Goal: Task Accomplishment & Management: Use online tool/utility

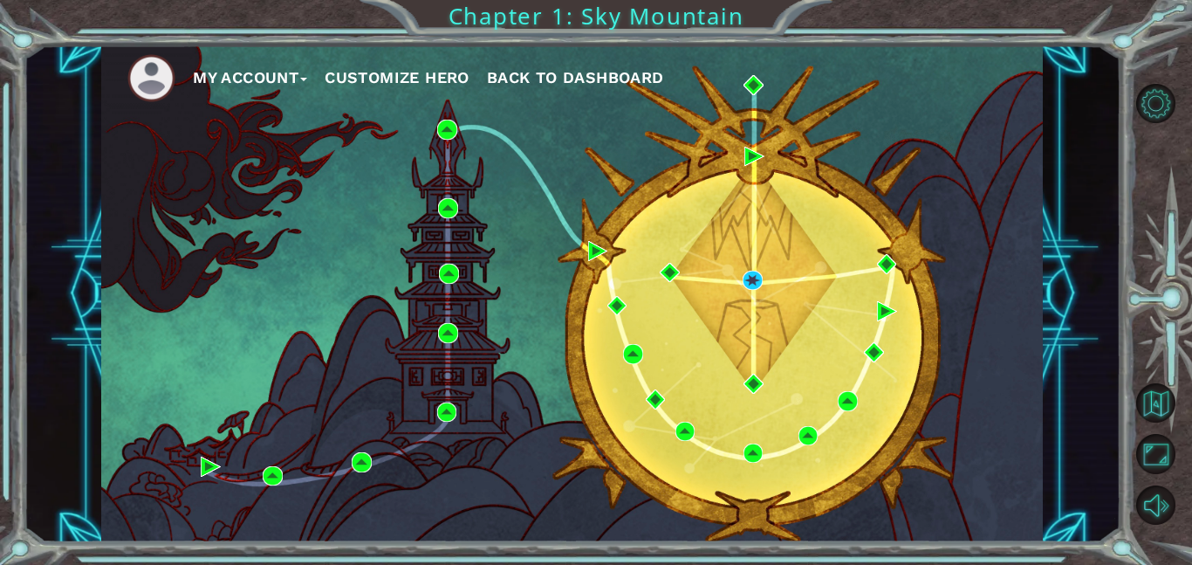
click at [691, 230] on div "My Account Customize Hero Back to Dashboard" at bounding box center [572, 293] width 942 height 497
click at [525, 66] on button "Back to Dashboard" at bounding box center [575, 78] width 177 height 26
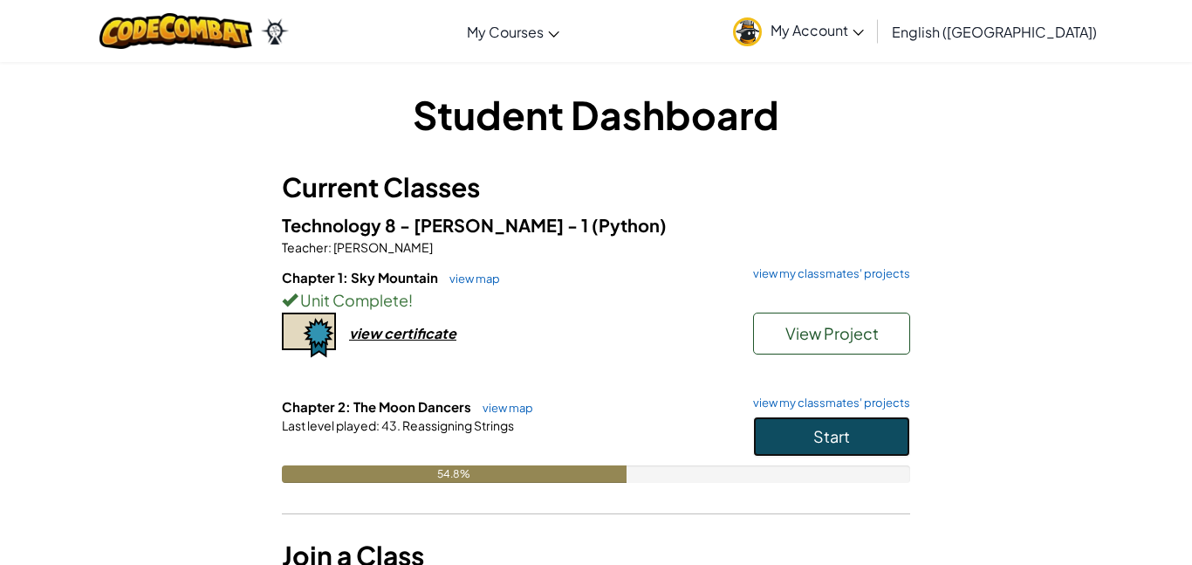
click at [819, 434] on span "Start" at bounding box center [832, 436] width 37 height 20
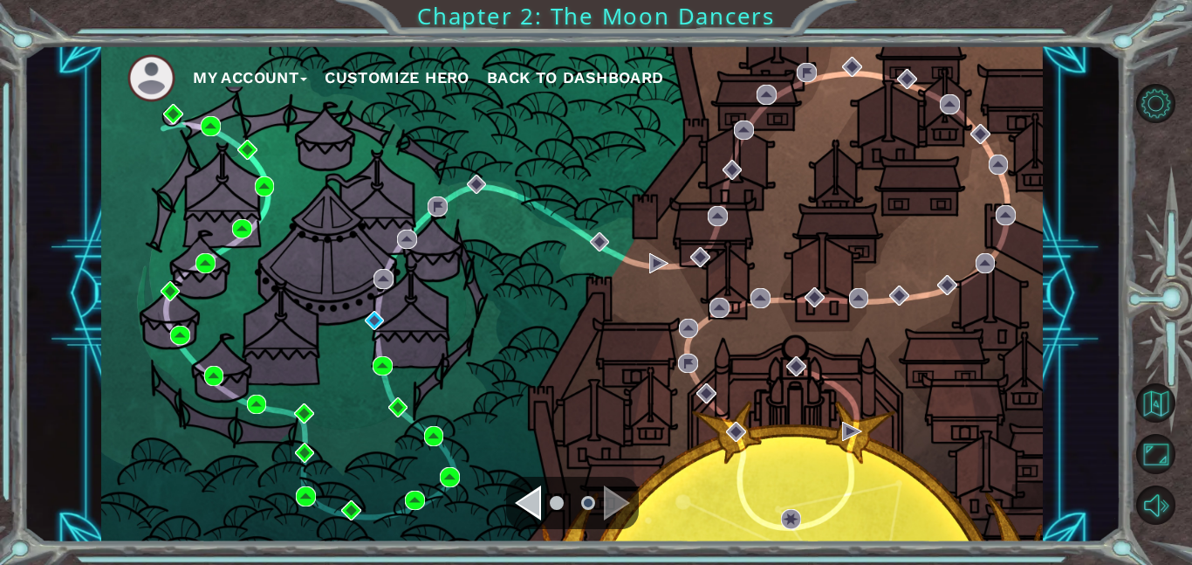
click at [534, 503] on div "Navigate to the previous page" at bounding box center [528, 502] width 26 height 35
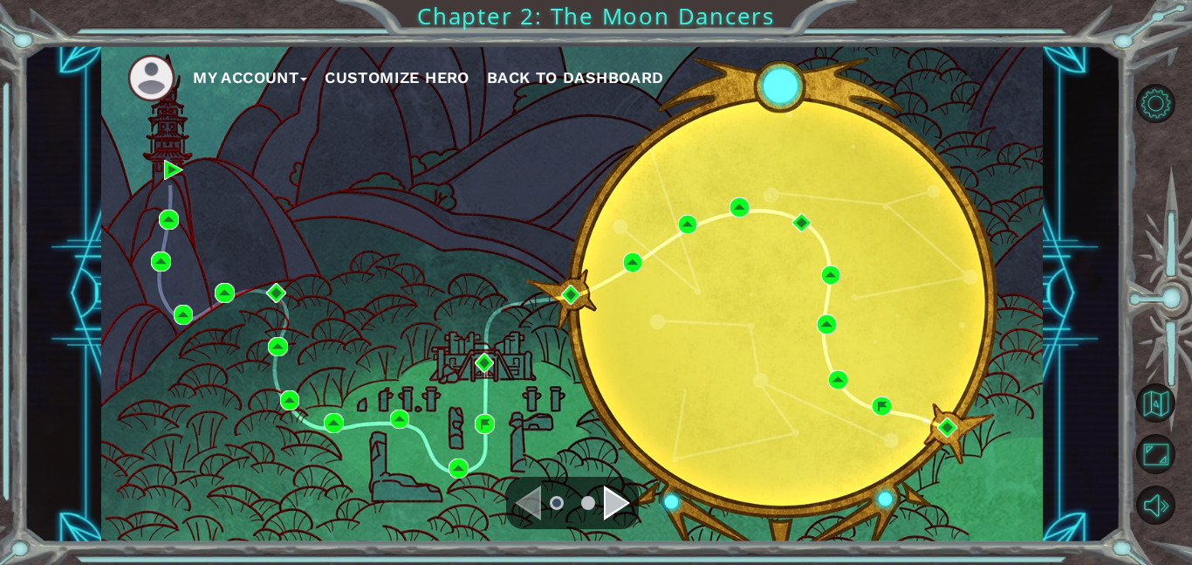
click at [620, 498] on div "Navigate to the next page" at bounding box center [617, 502] width 26 height 35
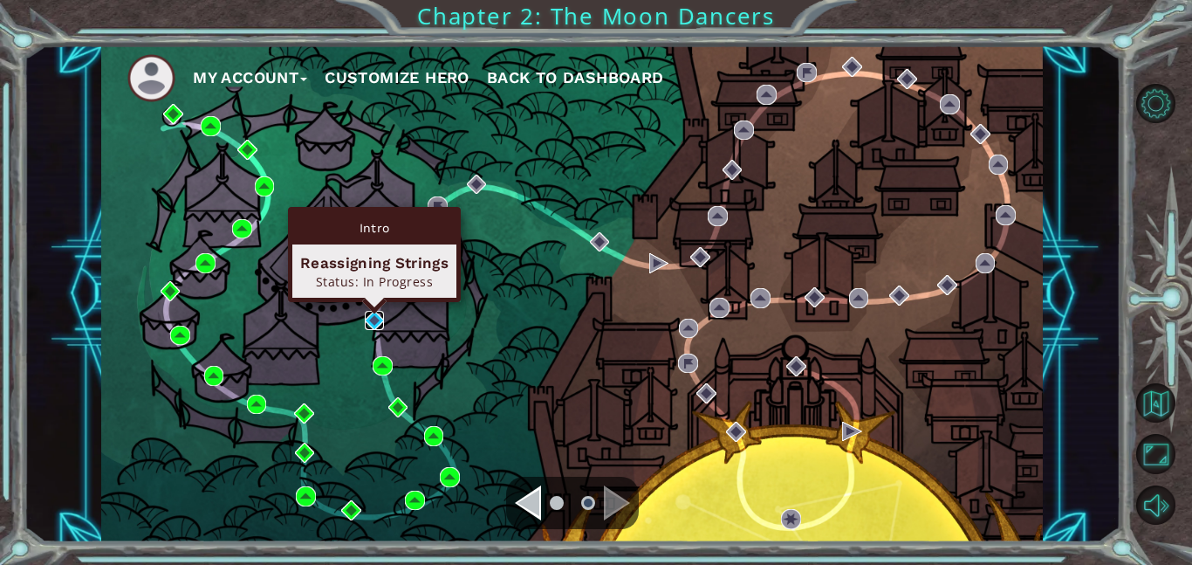
click at [374, 327] on img at bounding box center [375, 321] width 20 height 20
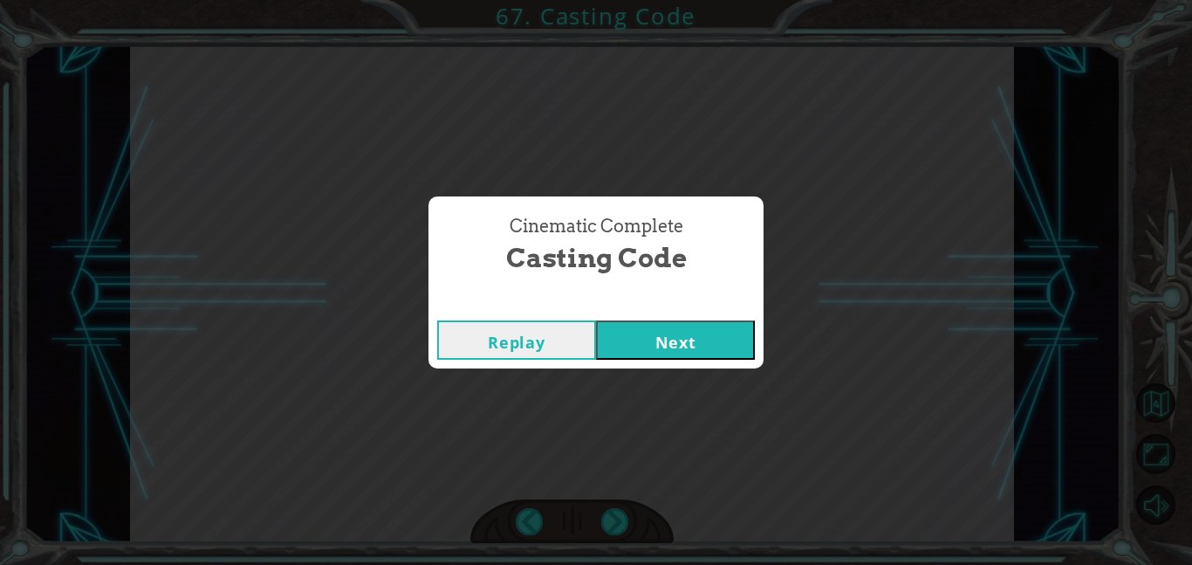
click at [663, 346] on button "Next" at bounding box center [675, 339] width 159 height 39
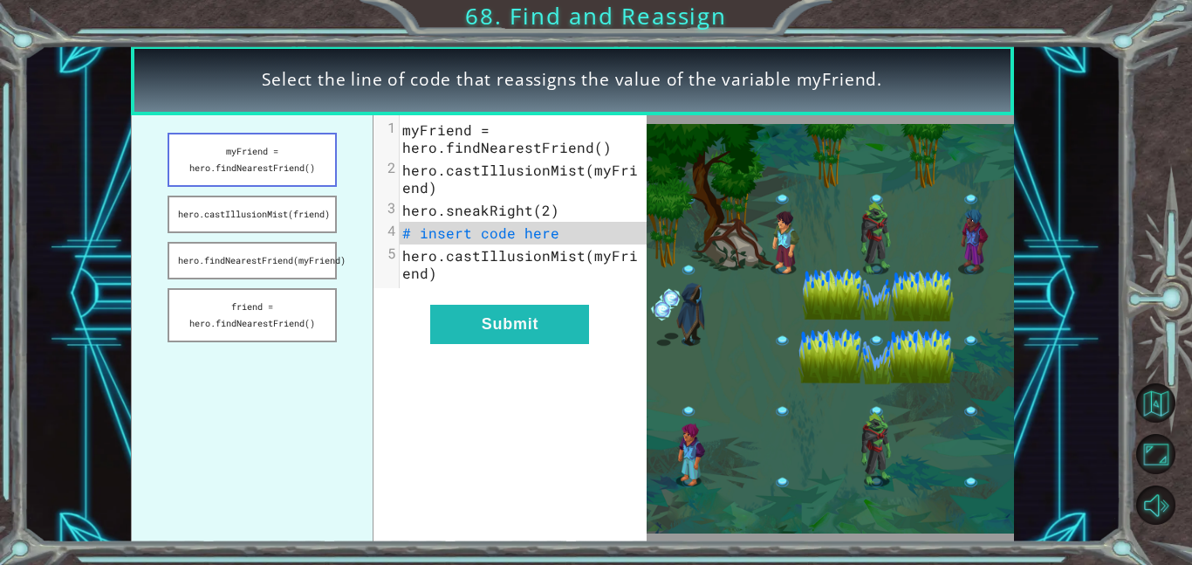
click at [302, 167] on button "myFriend = hero.findNearestFriend()" at bounding box center [252, 160] width 169 height 54
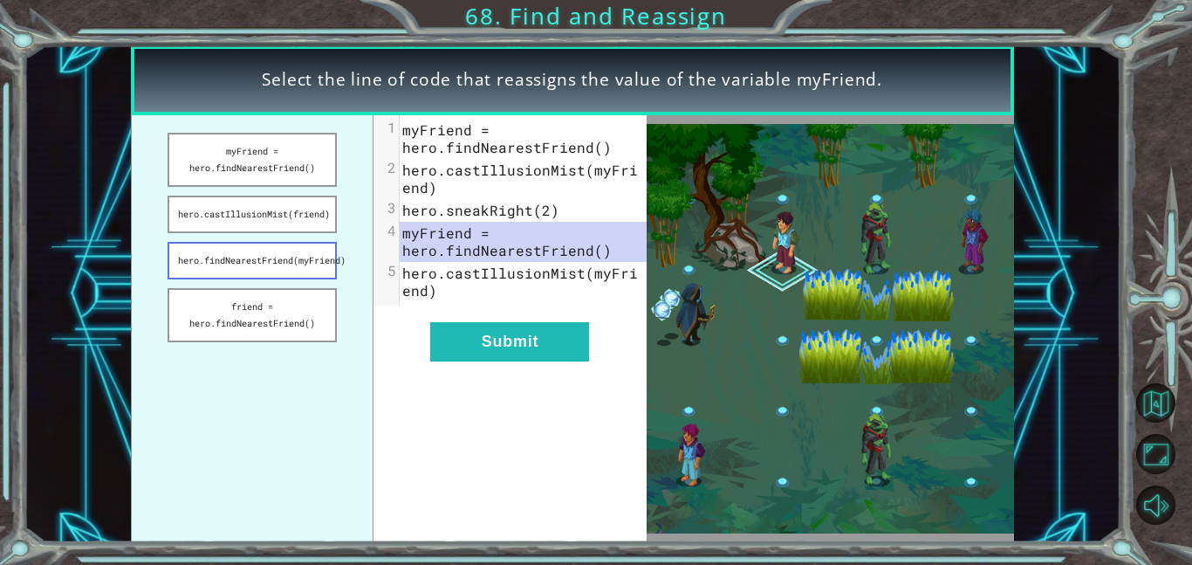
click at [319, 255] on button "hero.findNearestFriend(myFriend)" at bounding box center [252, 261] width 169 height 38
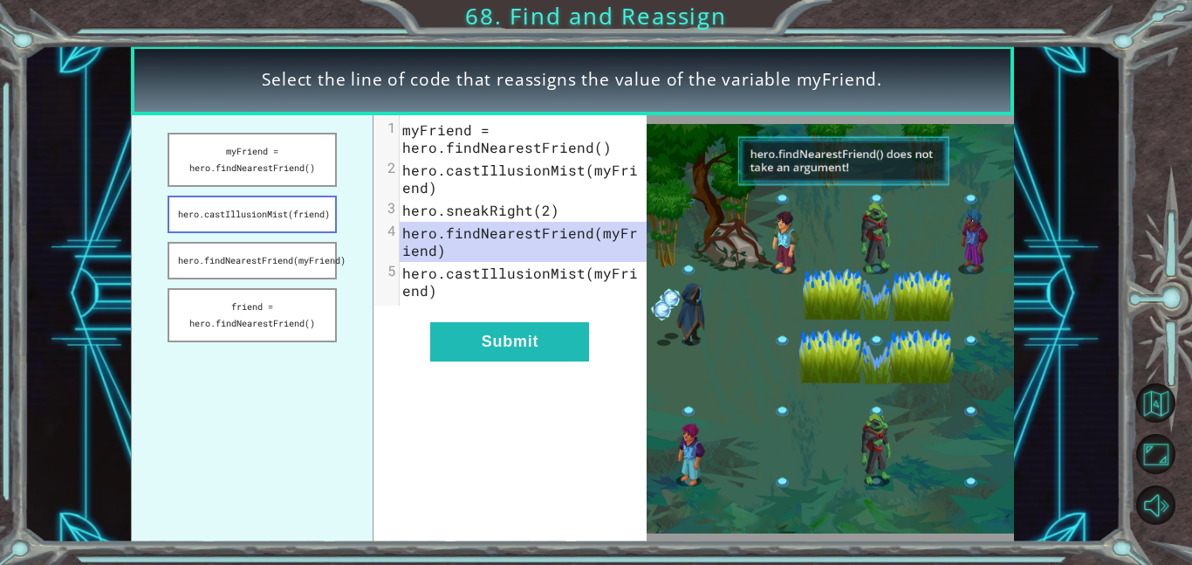
click at [299, 206] on button "hero.castIllusionMist(friend)" at bounding box center [252, 215] width 169 height 38
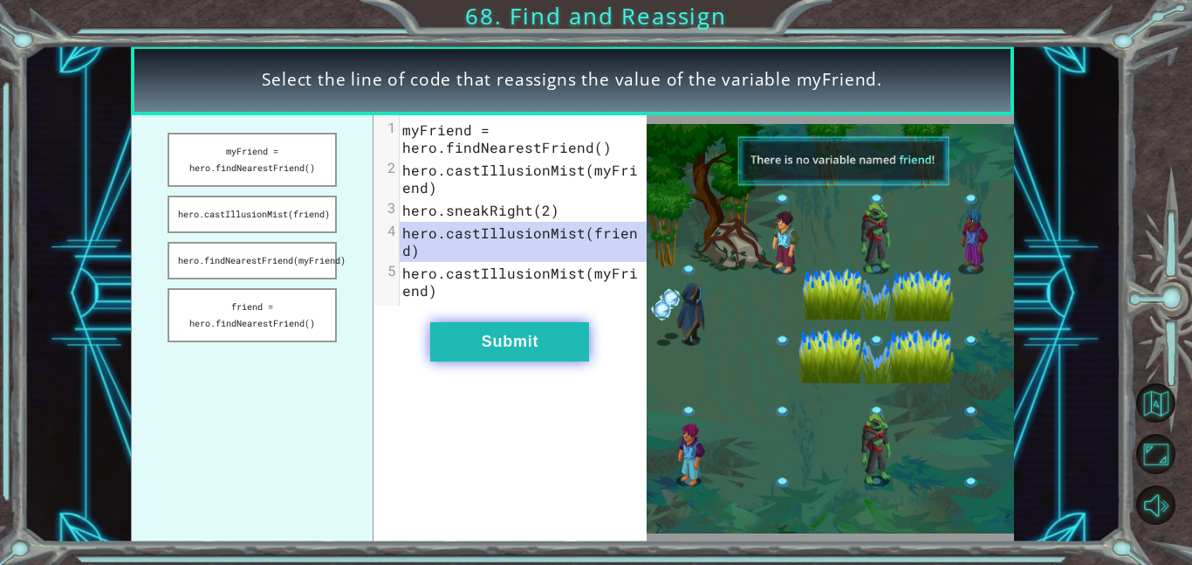
click at [479, 344] on button "Submit" at bounding box center [509, 341] width 159 height 39
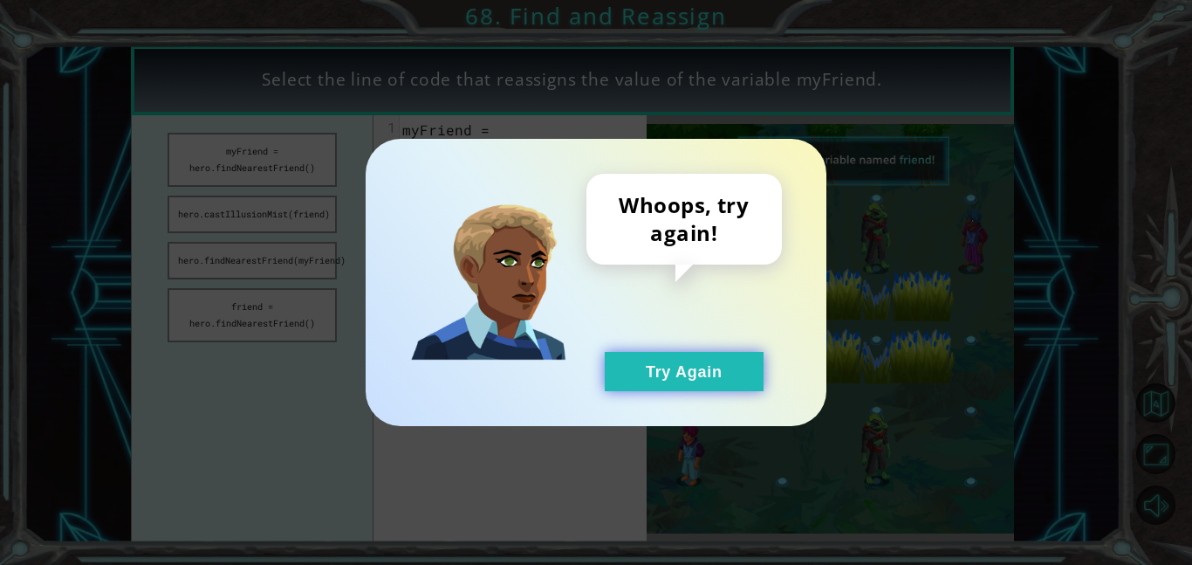
click at [663, 383] on button "Try Again" at bounding box center [684, 371] width 159 height 39
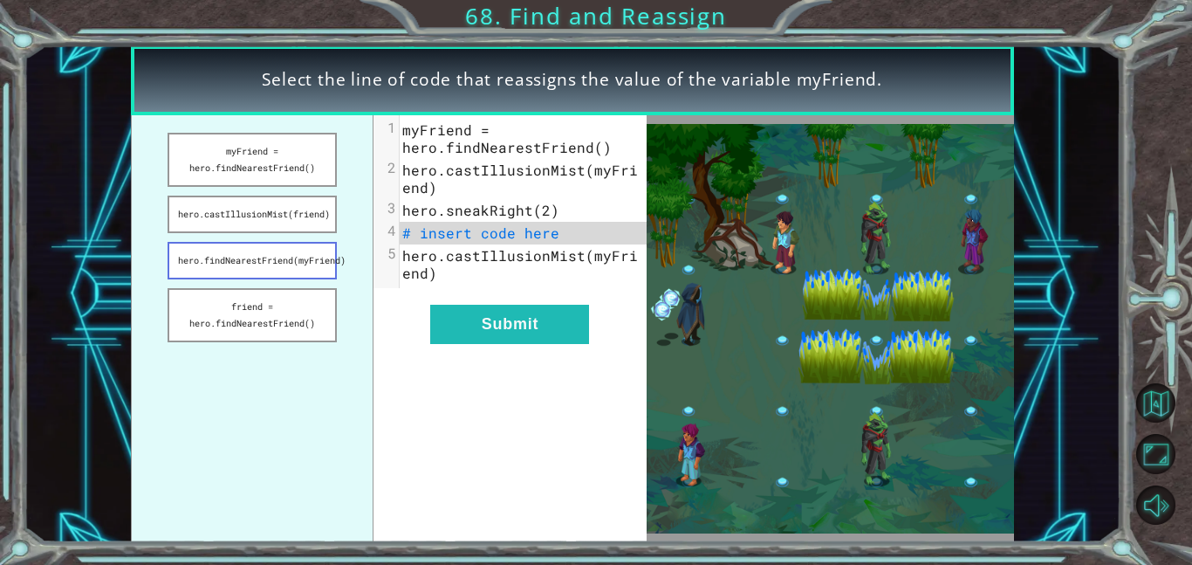
click at [203, 254] on button "hero.findNearestFriend(myFriend)" at bounding box center [252, 261] width 169 height 38
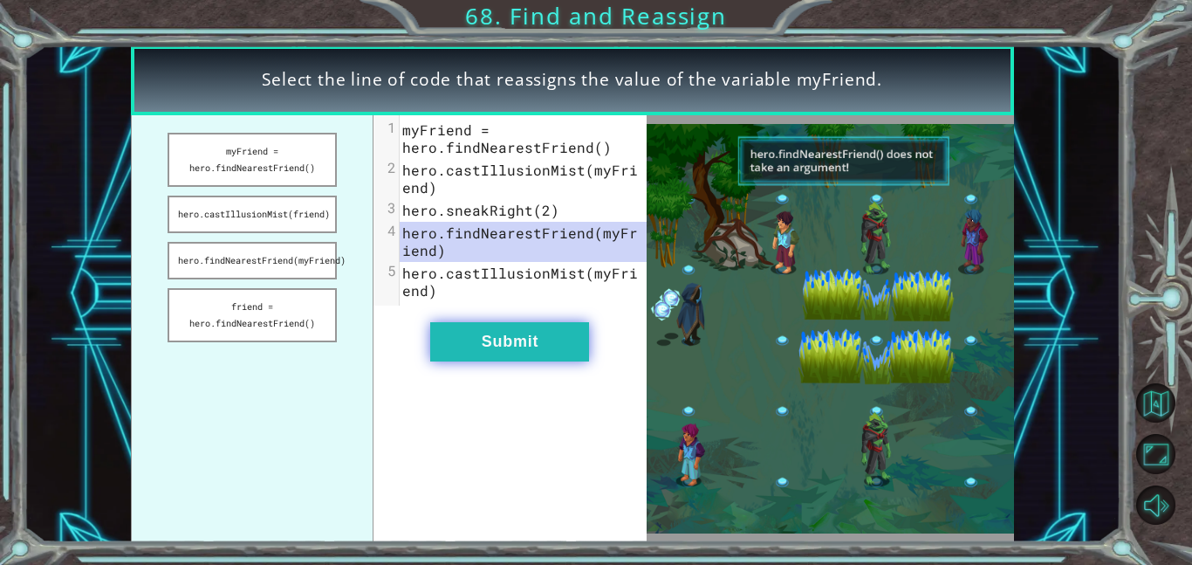
click at [503, 358] on button "Submit" at bounding box center [509, 341] width 159 height 39
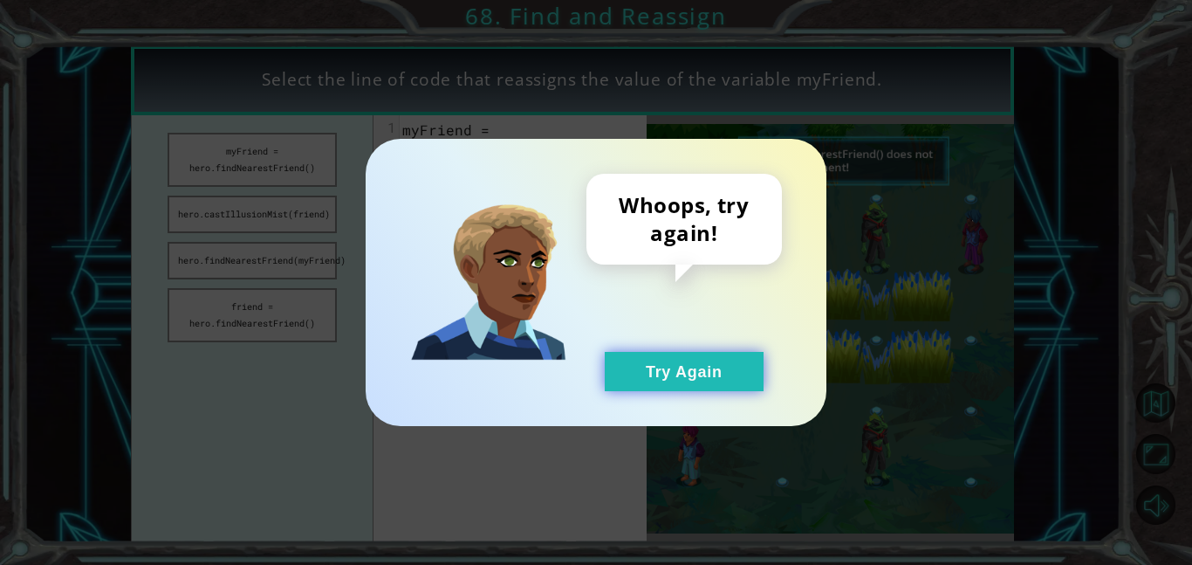
click at [633, 389] on button "Try Again" at bounding box center [684, 371] width 159 height 39
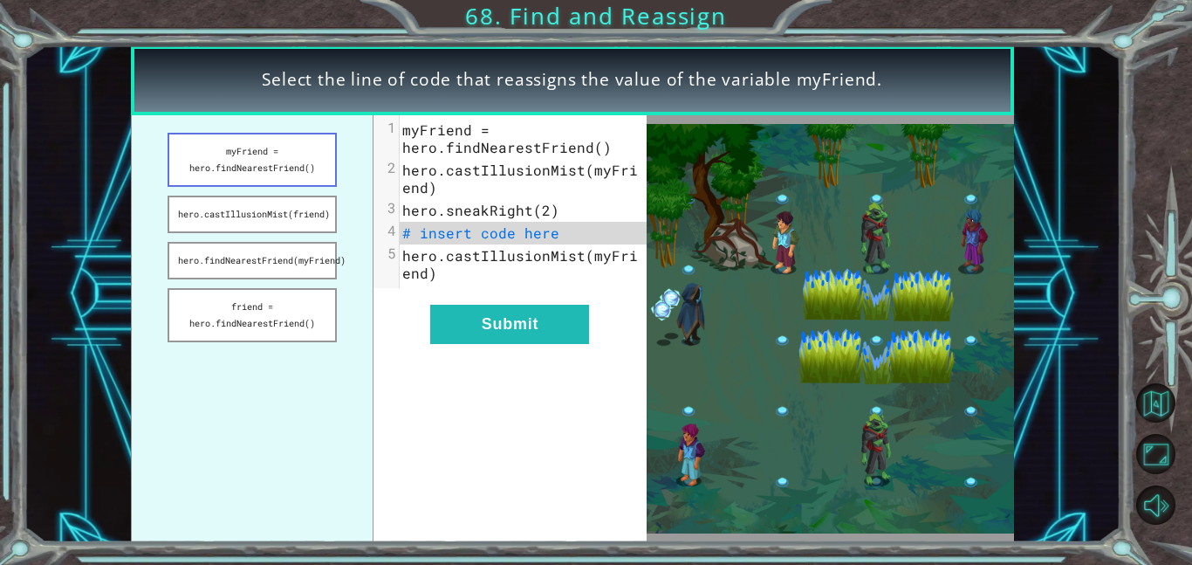
click at [184, 153] on button "myFriend = hero.findNearestFriend()" at bounding box center [252, 160] width 169 height 54
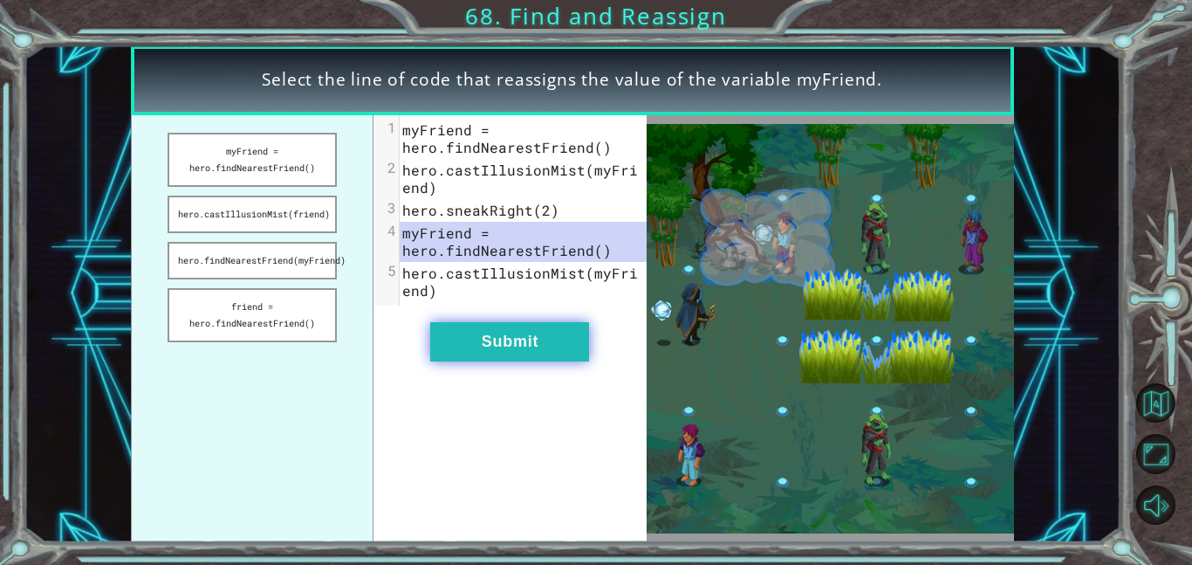
click at [510, 341] on button "Submit" at bounding box center [509, 341] width 159 height 39
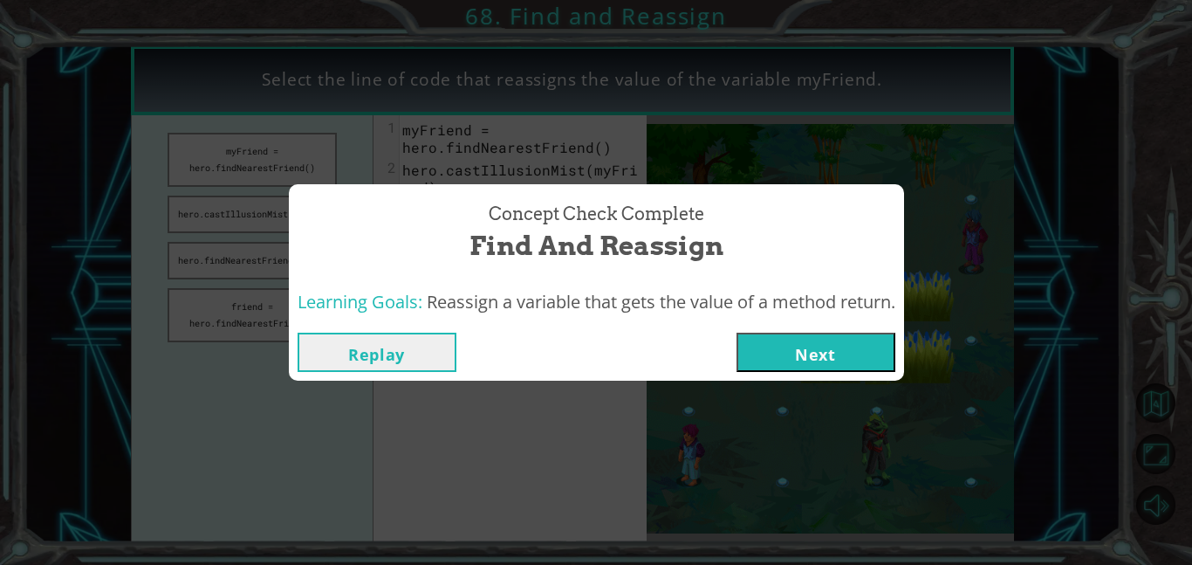
click at [838, 358] on button "Next" at bounding box center [816, 352] width 159 height 39
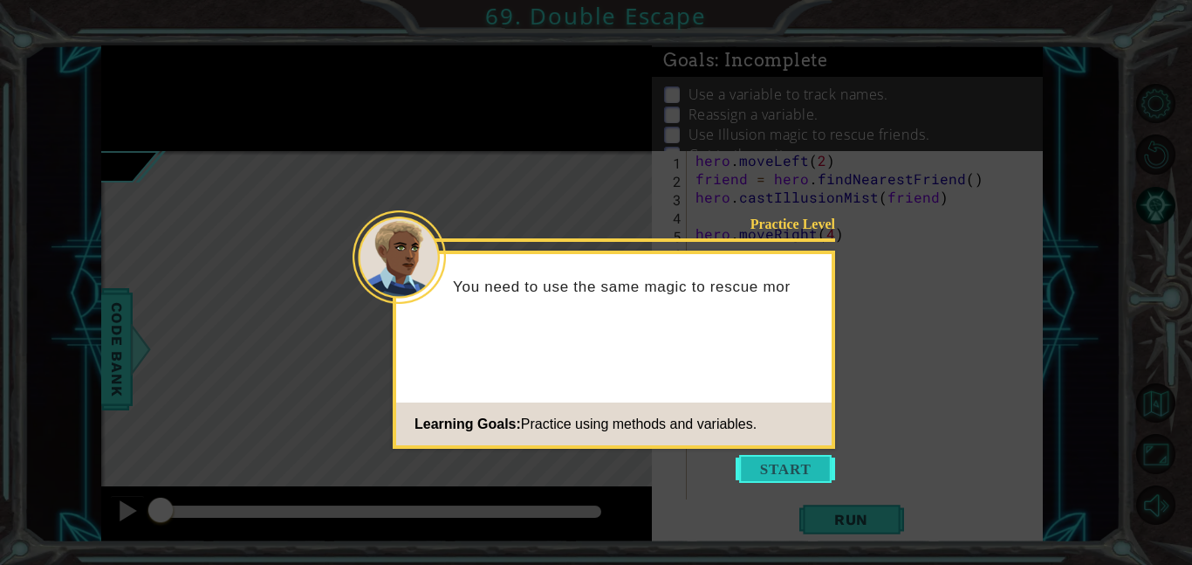
click at [792, 475] on button "Start" at bounding box center [786, 469] width 100 height 28
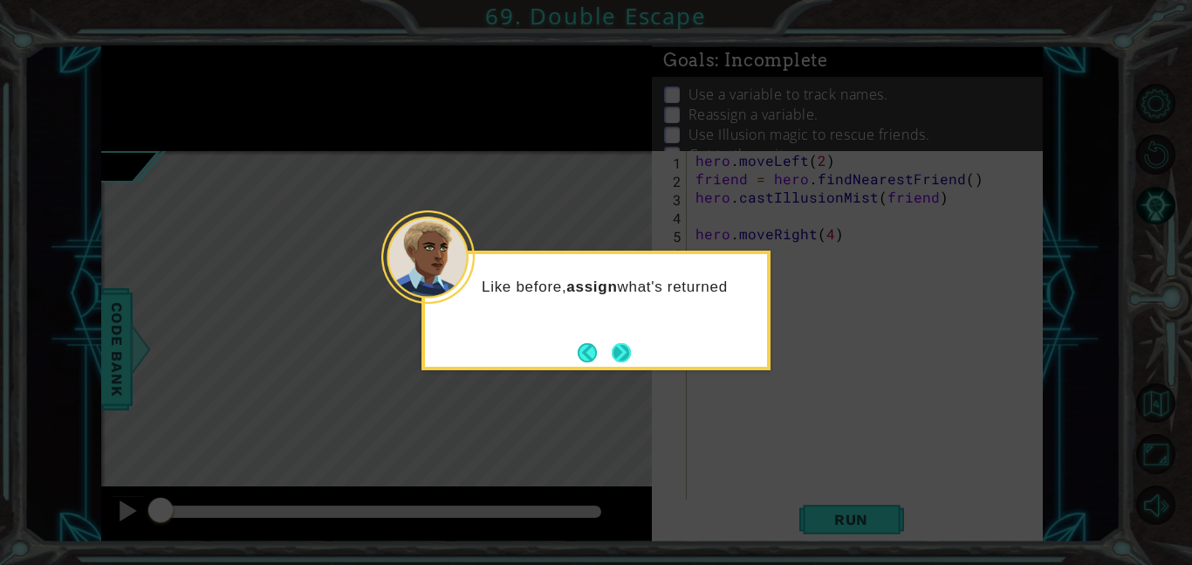
click at [630, 348] on button "Next" at bounding box center [621, 352] width 19 height 19
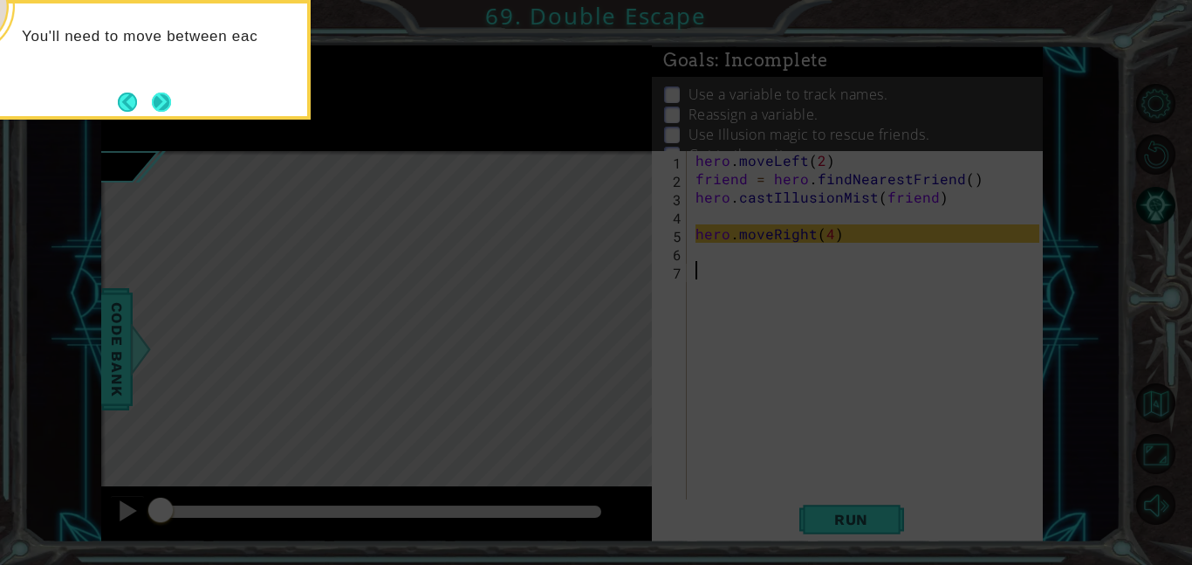
click at [163, 106] on button "Next" at bounding box center [161, 102] width 19 height 19
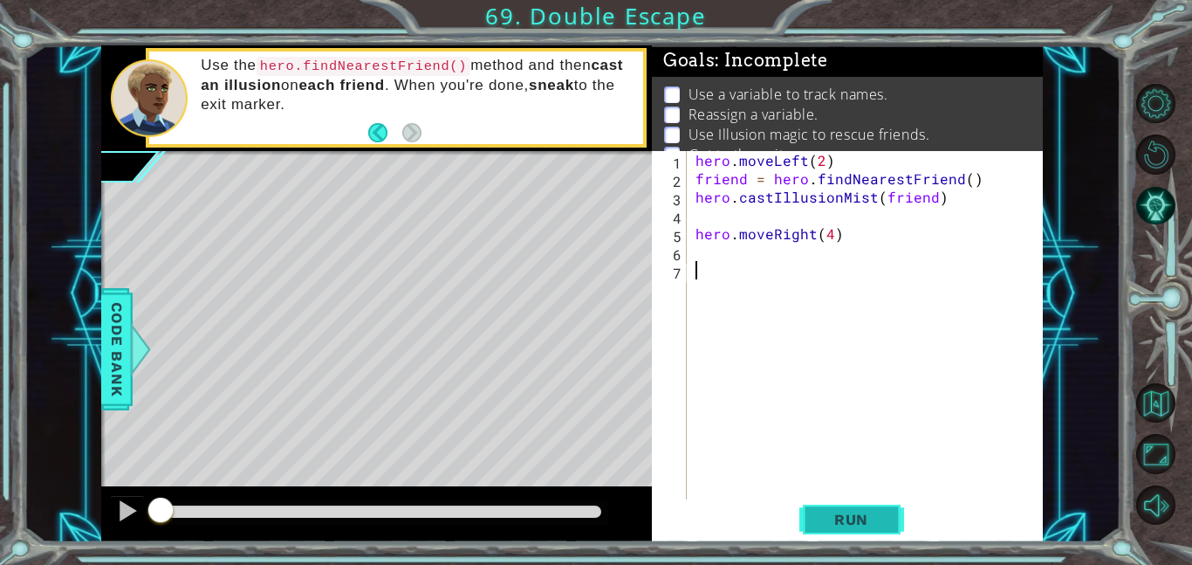
click at [887, 526] on button "Run" at bounding box center [852, 518] width 105 height 39
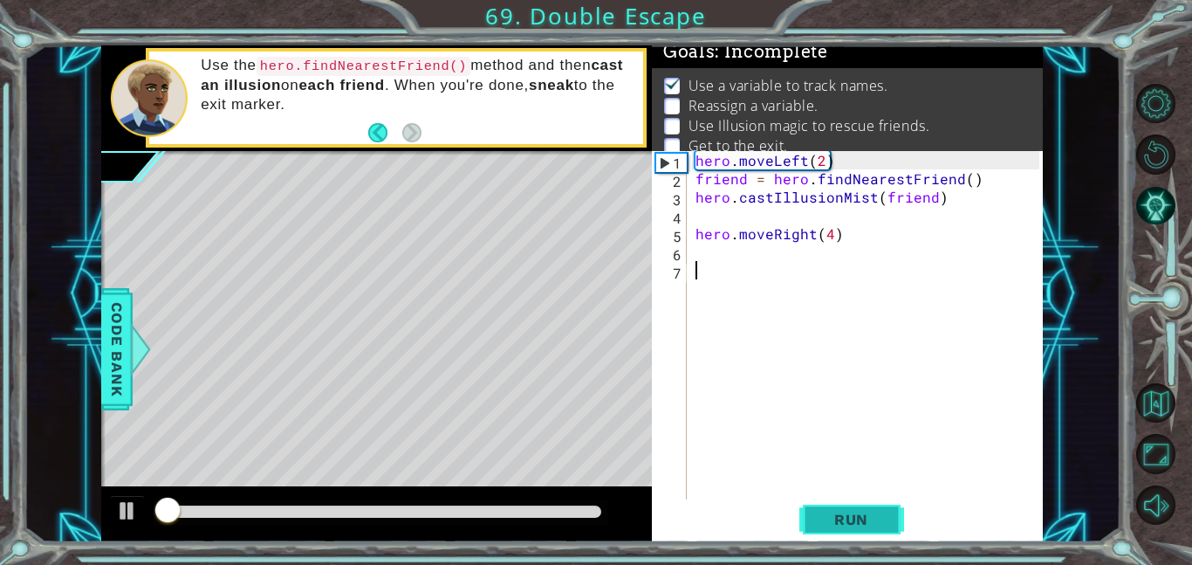
scroll to position [11, 0]
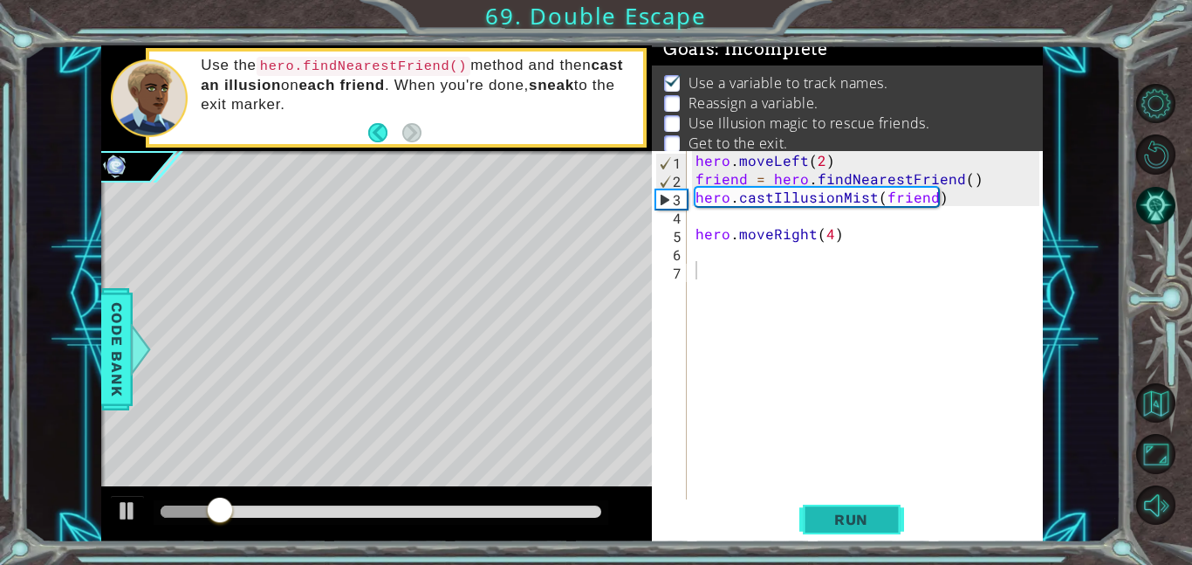
click at [867, 519] on span "Run" at bounding box center [851, 519] width 69 height 17
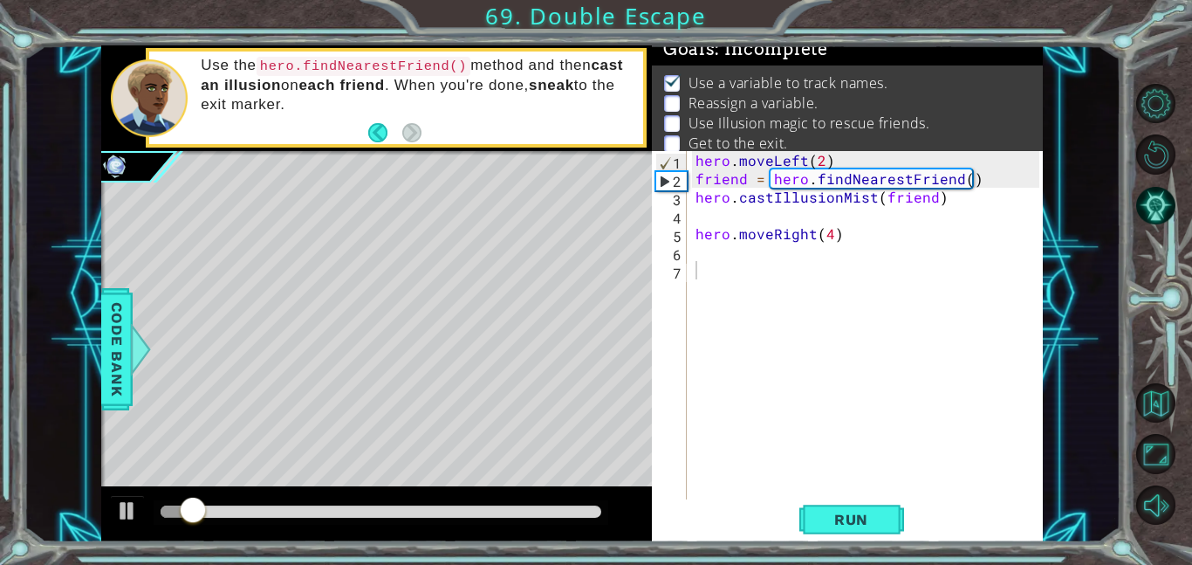
click at [147, 519] on div at bounding box center [376, 514] width 551 height 56
click at [137, 518] on div at bounding box center [127, 510] width 23 height 23
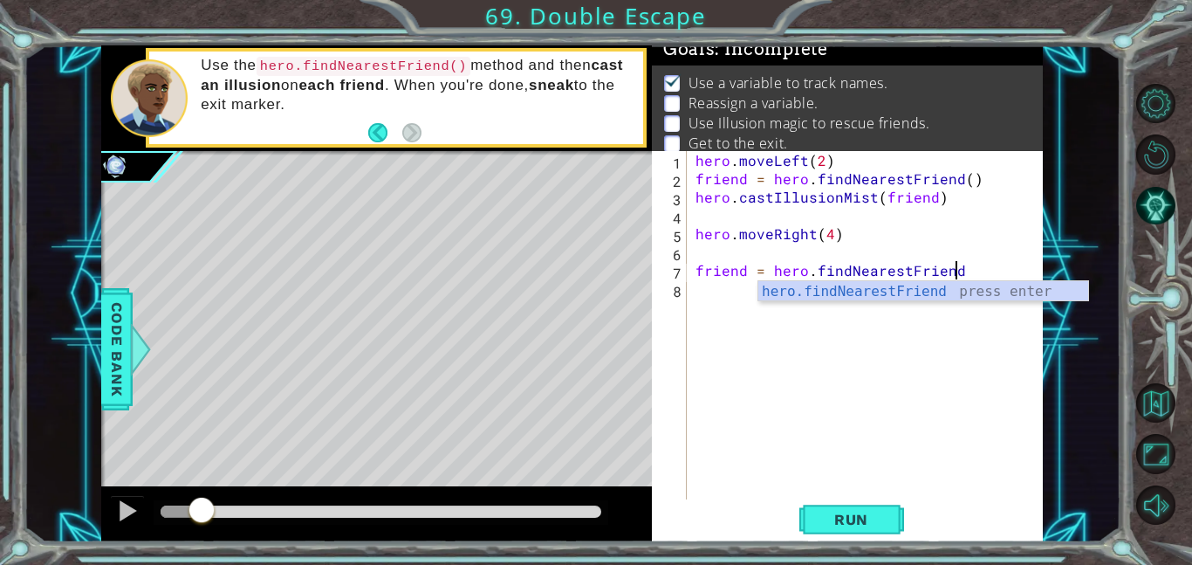
scroll to position [0, 16]
type textarea "friend = hero.findNearestFriend()"
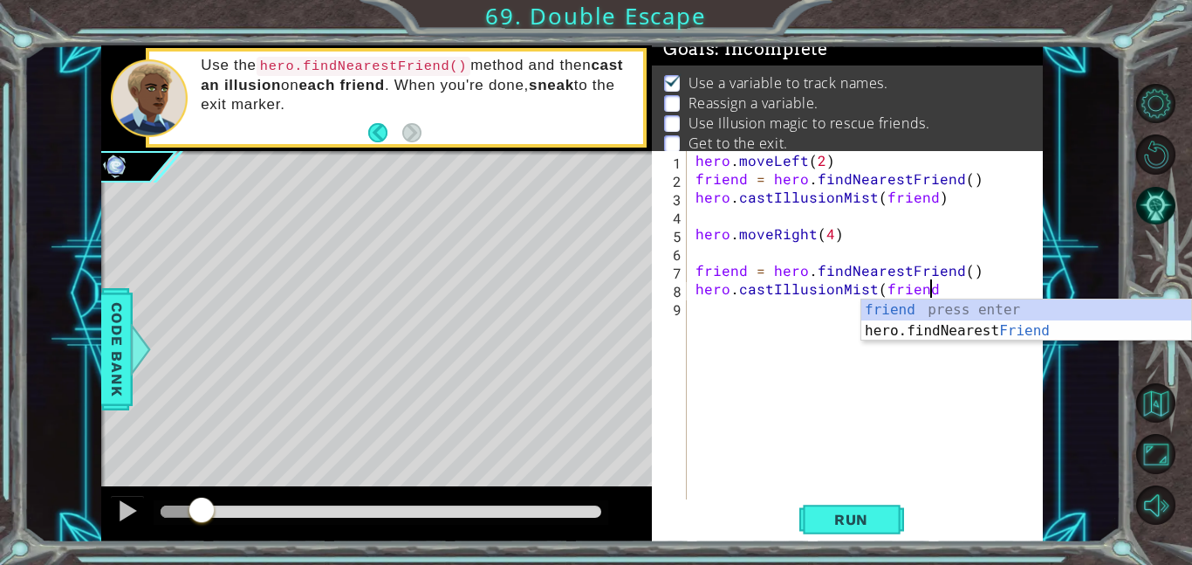
scroll to position [0, 14]
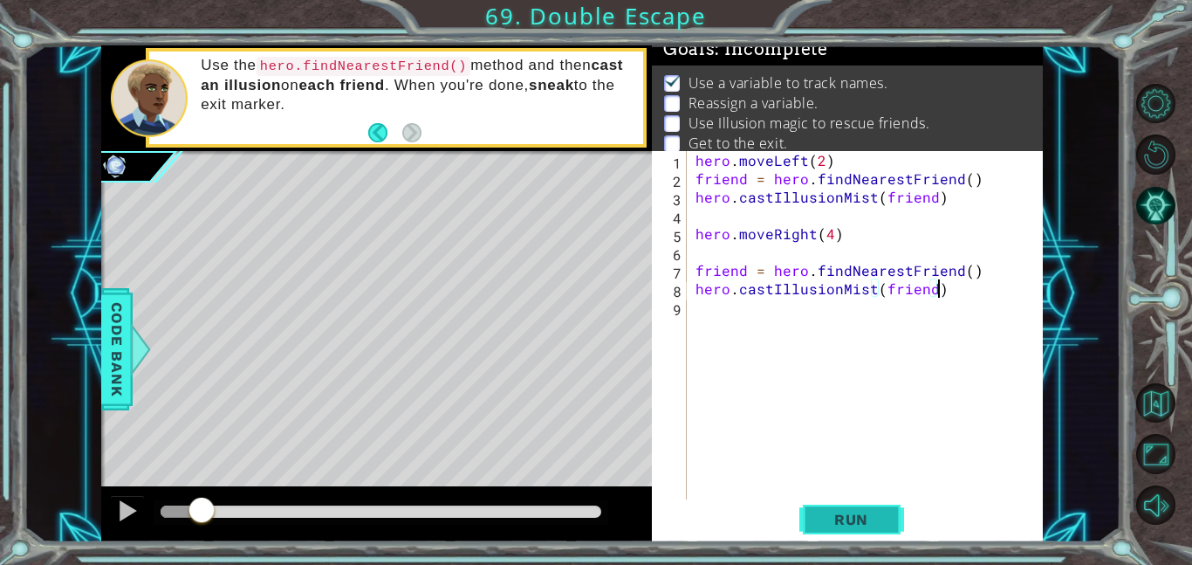
type textarea "hero.castIllusionMist(friend)"
click at [872, 519] on span "Run" at bounding box center [851, 519] width 69 height 17
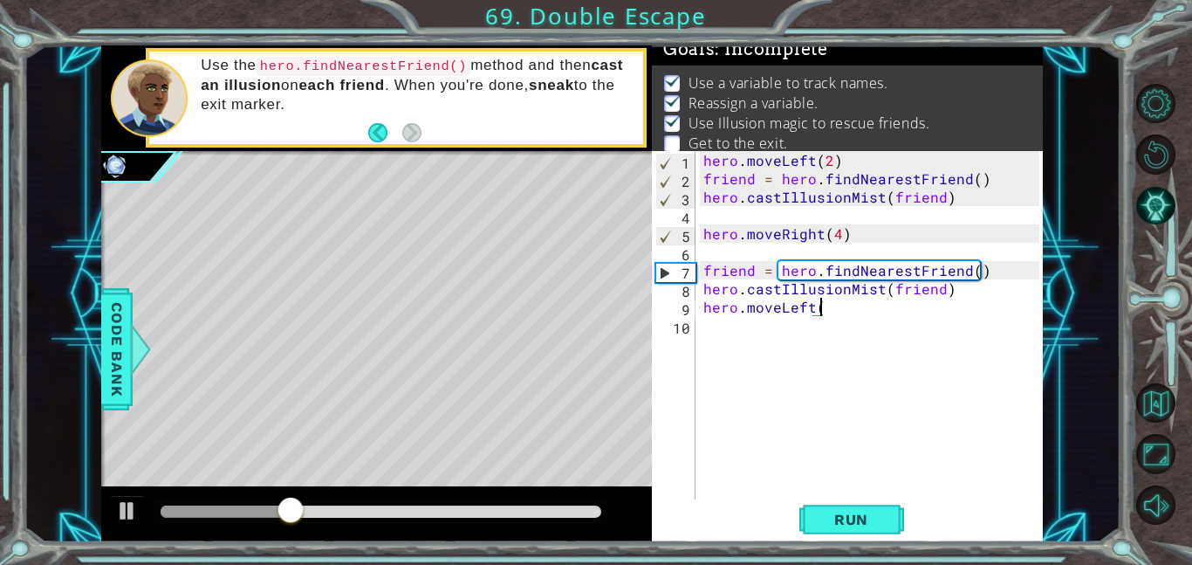
scroll to position [0, 7]
type textarea "hero.moveLeft(2)"
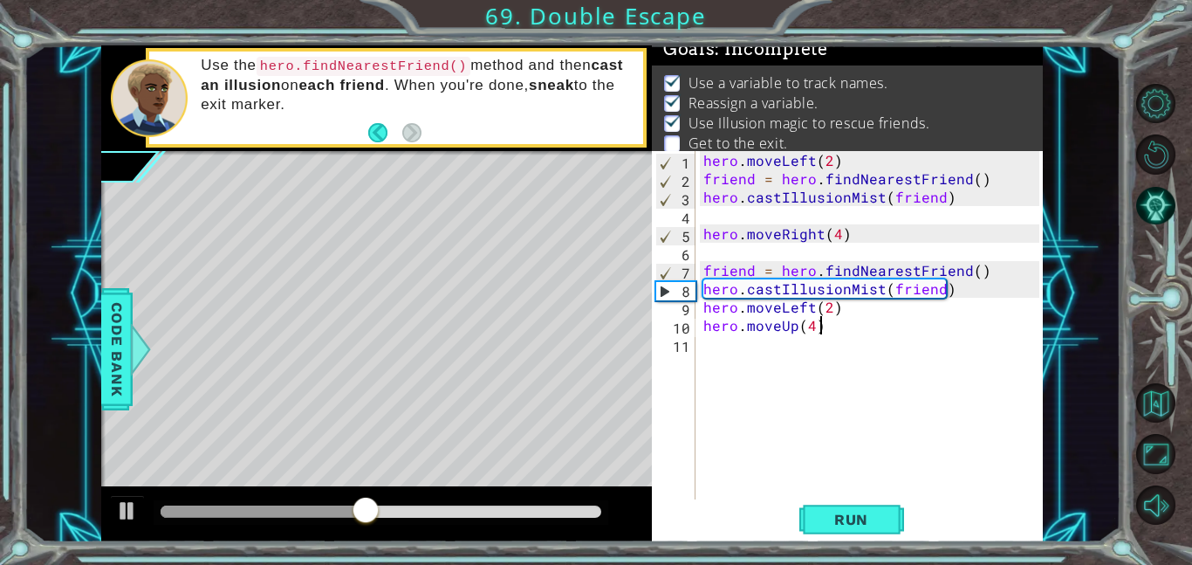
scroll to position [0, 6]
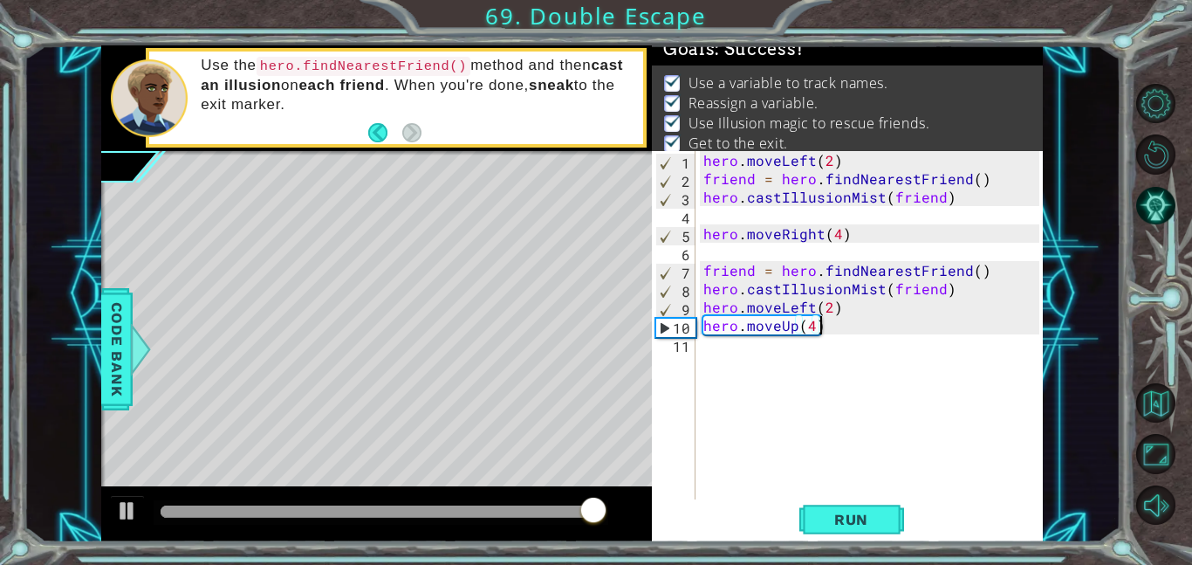
type textarea "hero.moveUp(4)"
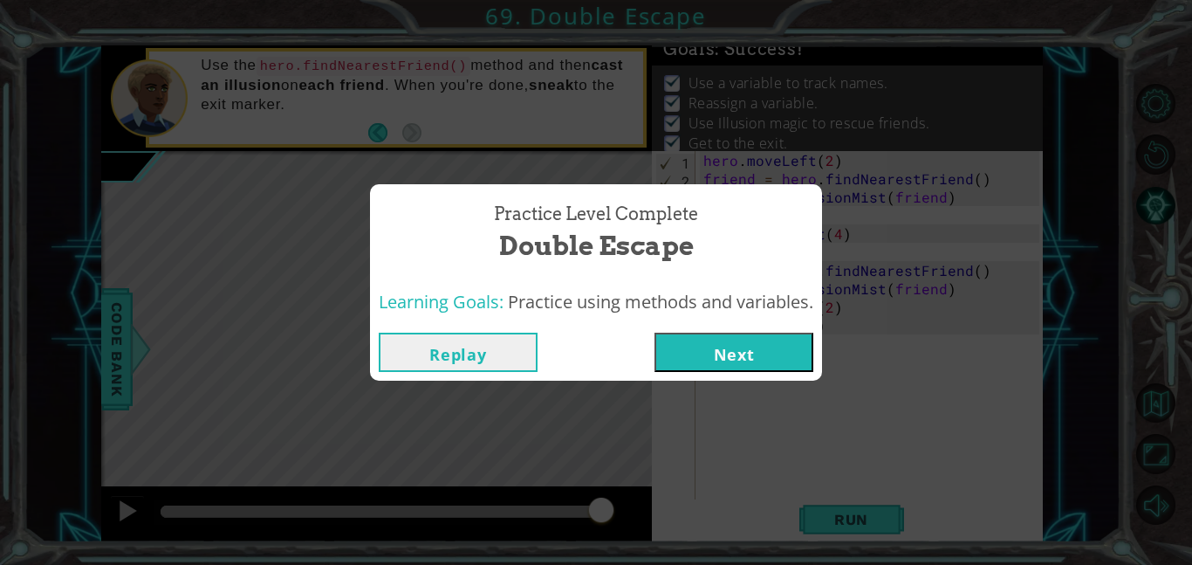
click at [706, 343] on button "Next" at bounding box center [734, 352] width 159 height 39
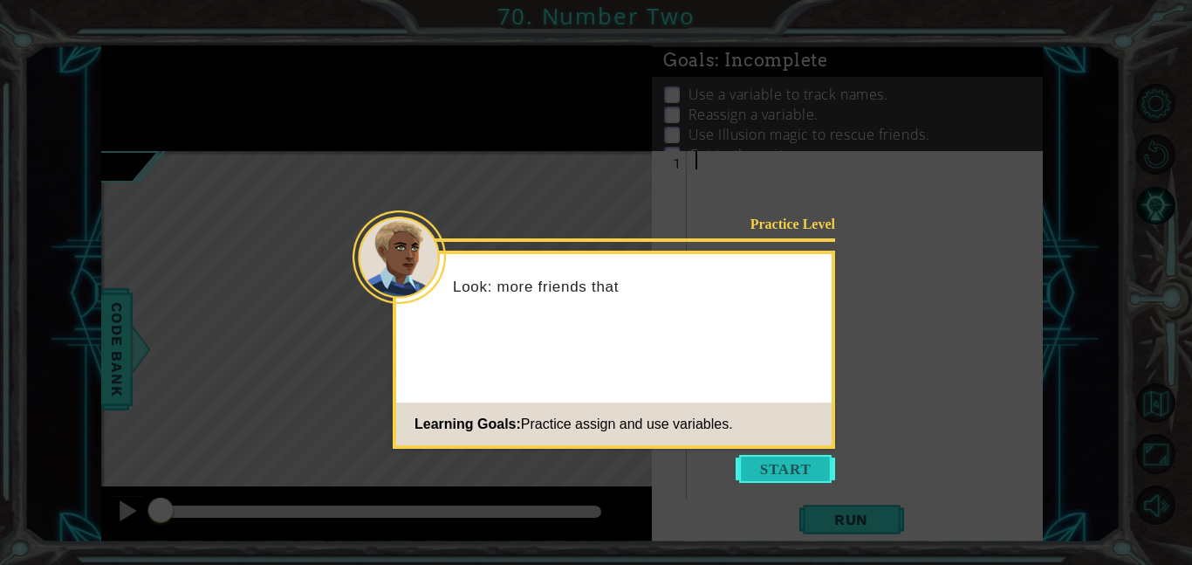
click at [767, 468] on button "Start" at bounding box center [786, 469] width 100 height 28
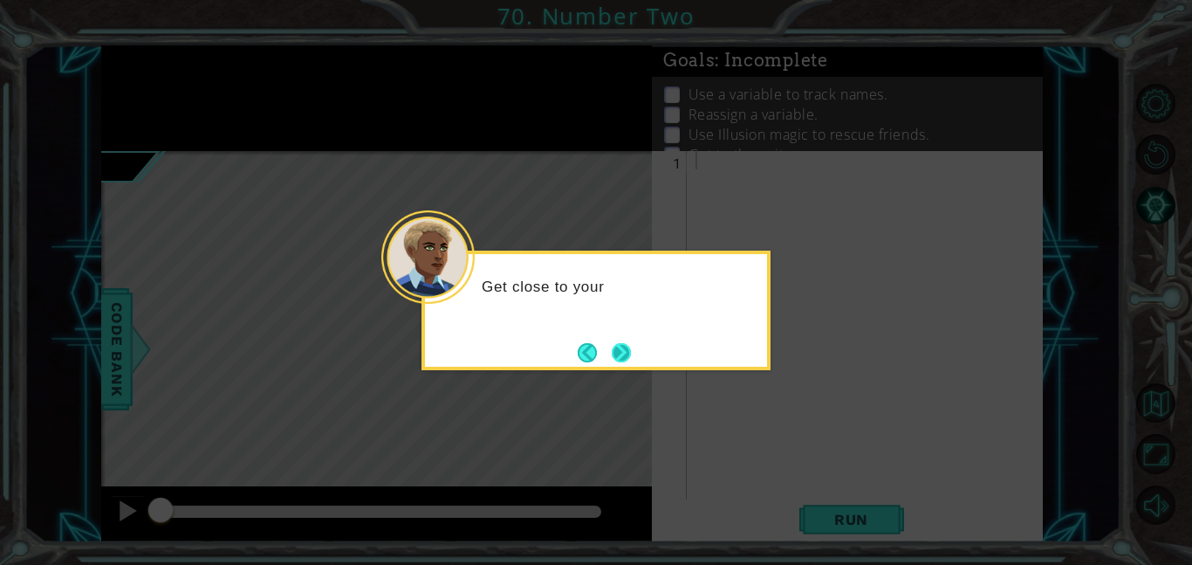
click at [624, 344] on button "Next" at bounding box center [621, 352] width 19 height 19
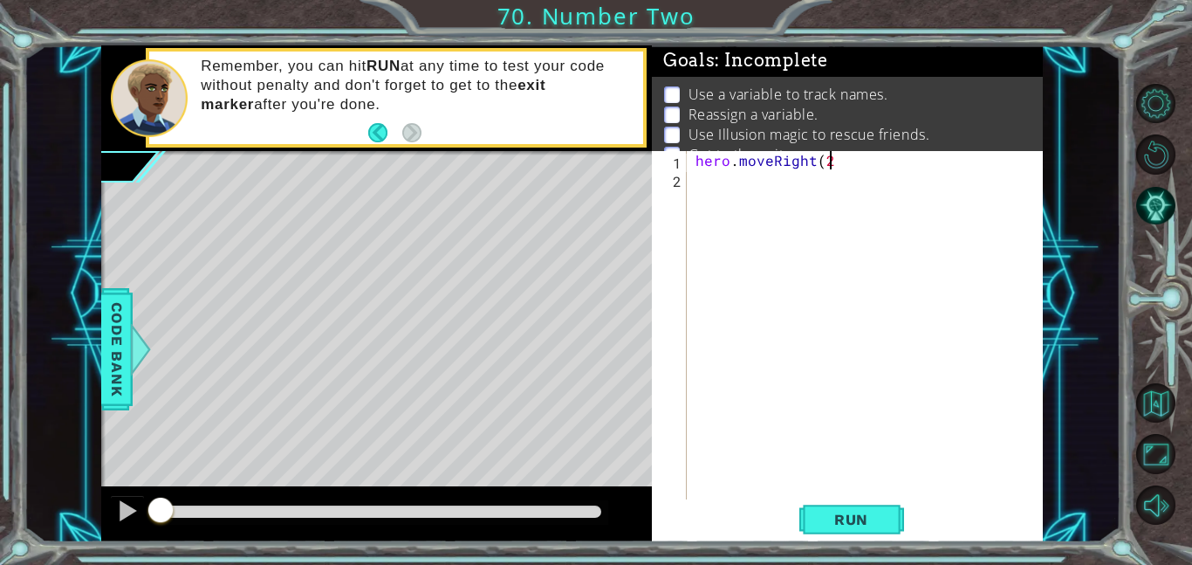
scroll to position [0, 8]
type textarea "hero.moveRight(2)"
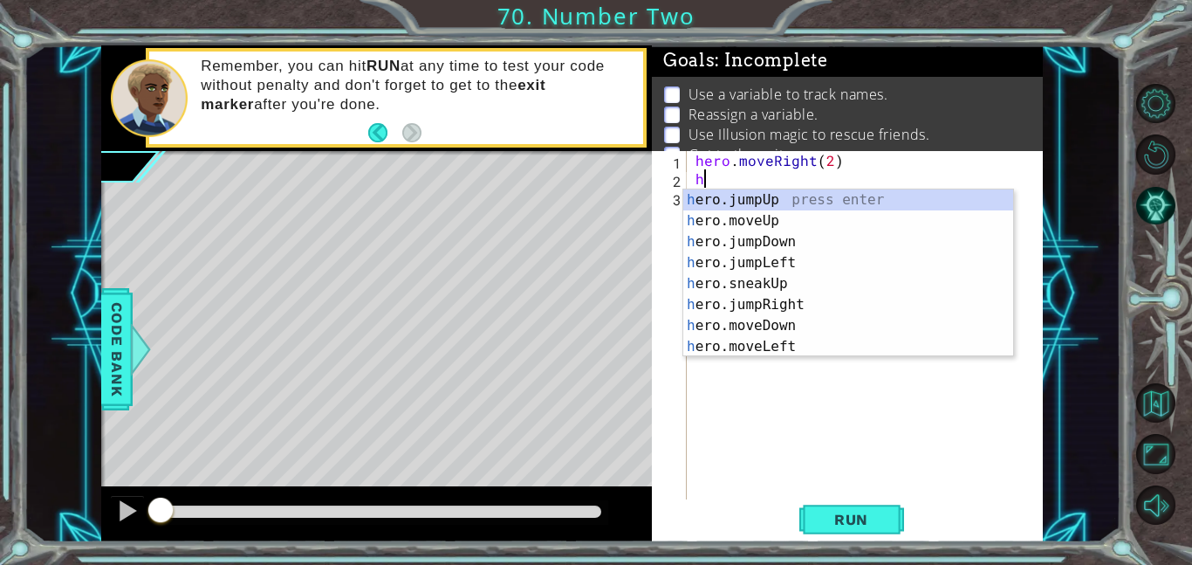
type textarea "h"
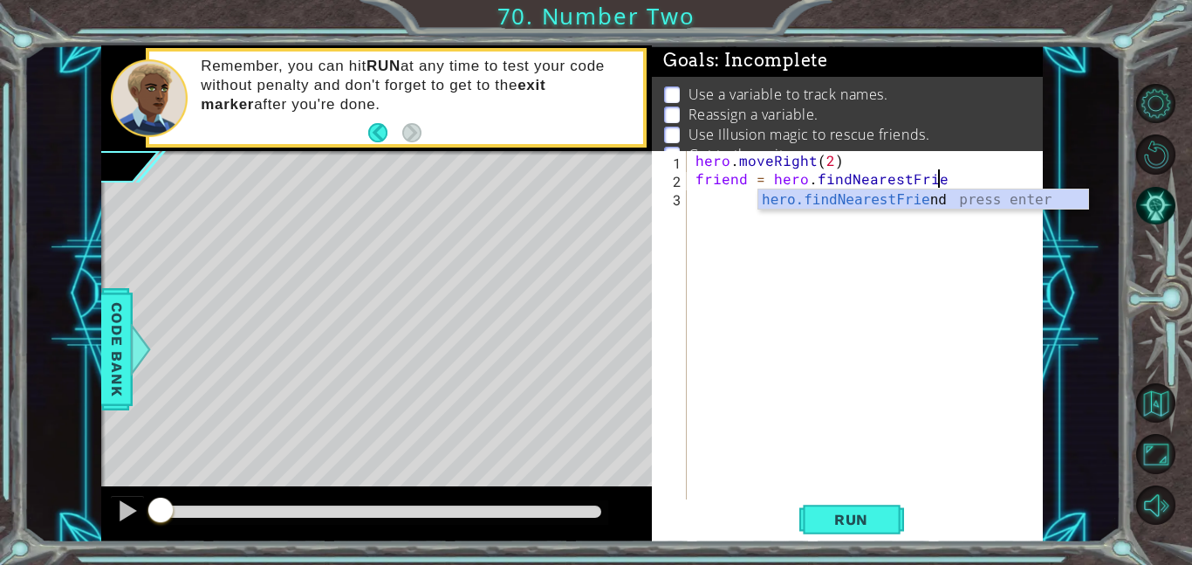
scroll to position [0, 15]
type textarea "friend = hero.findNearestFriend"
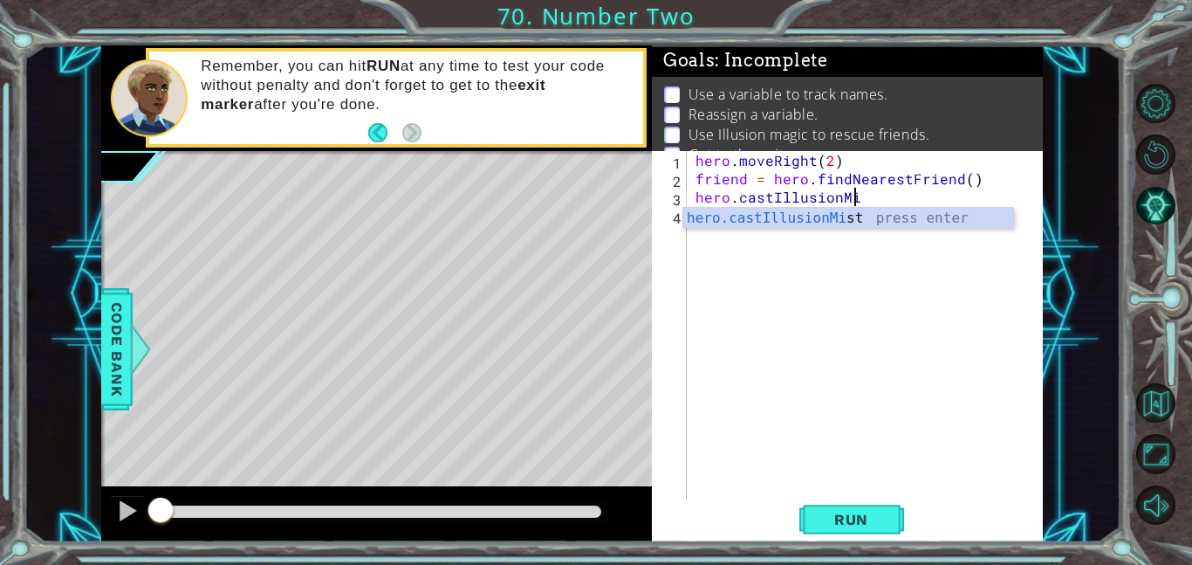
scroll to position [0, 10]
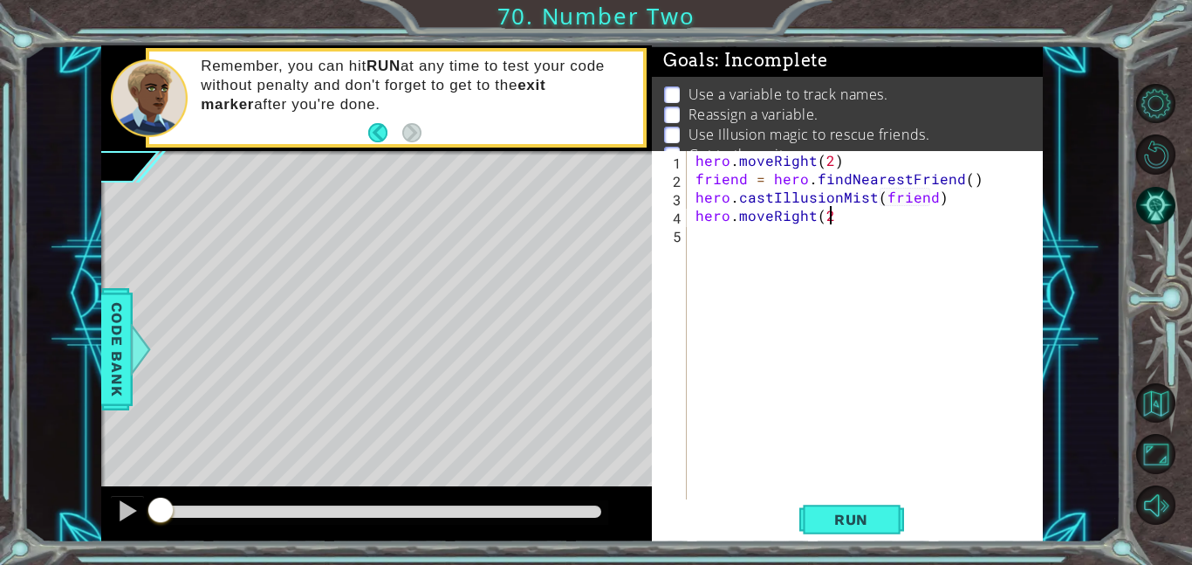
type textarea "hero.moveRight(2)"
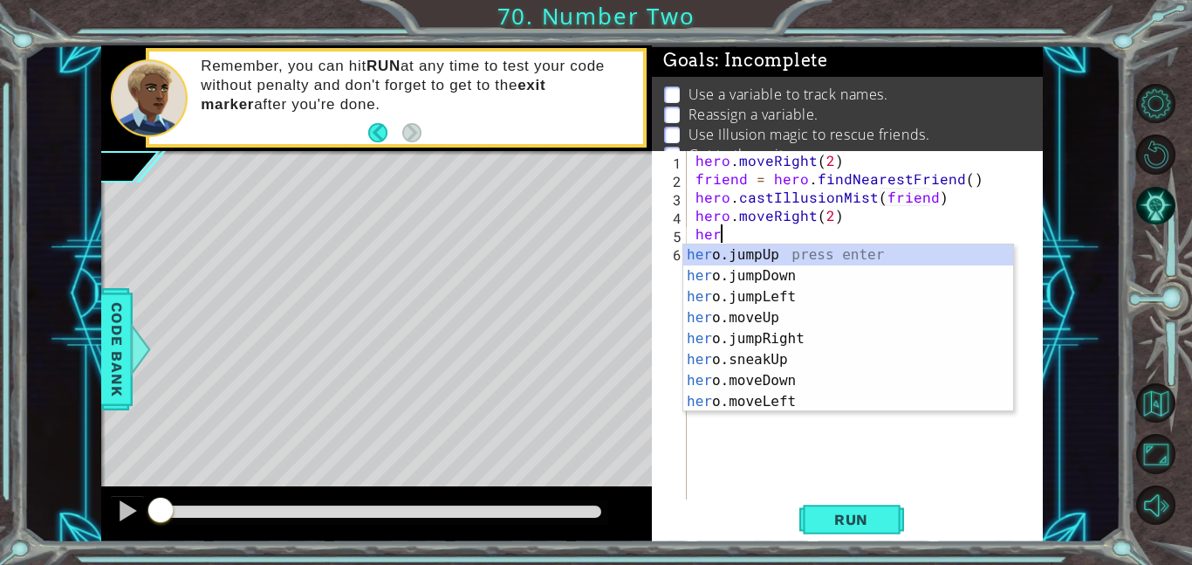
type textarea "h"
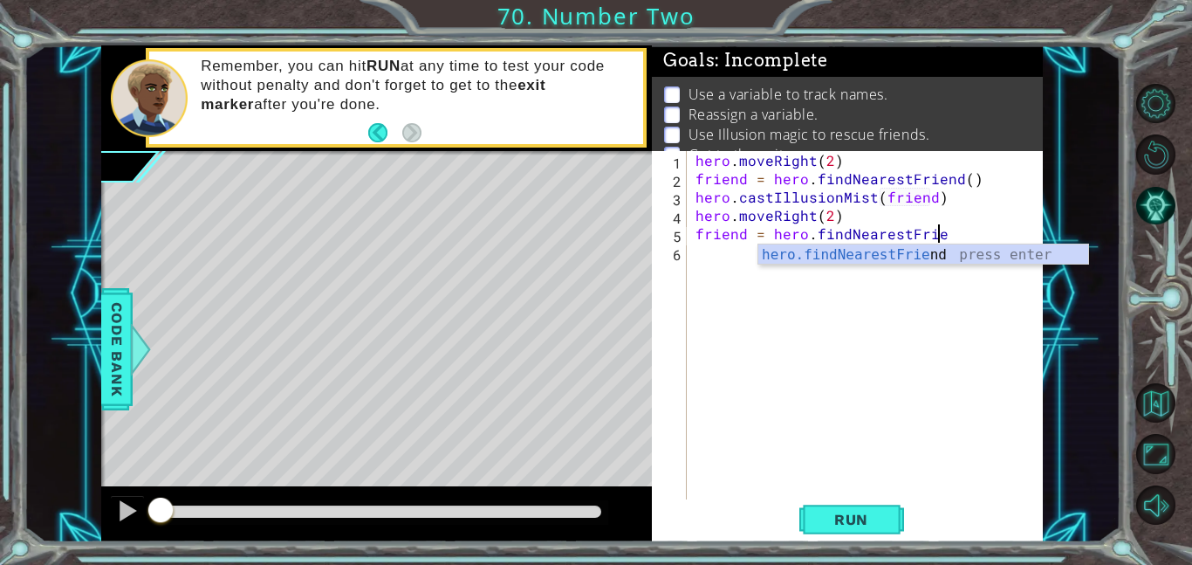
scroll to position [0, 15]
type textarea "friend = hero.findNearestFriend()"
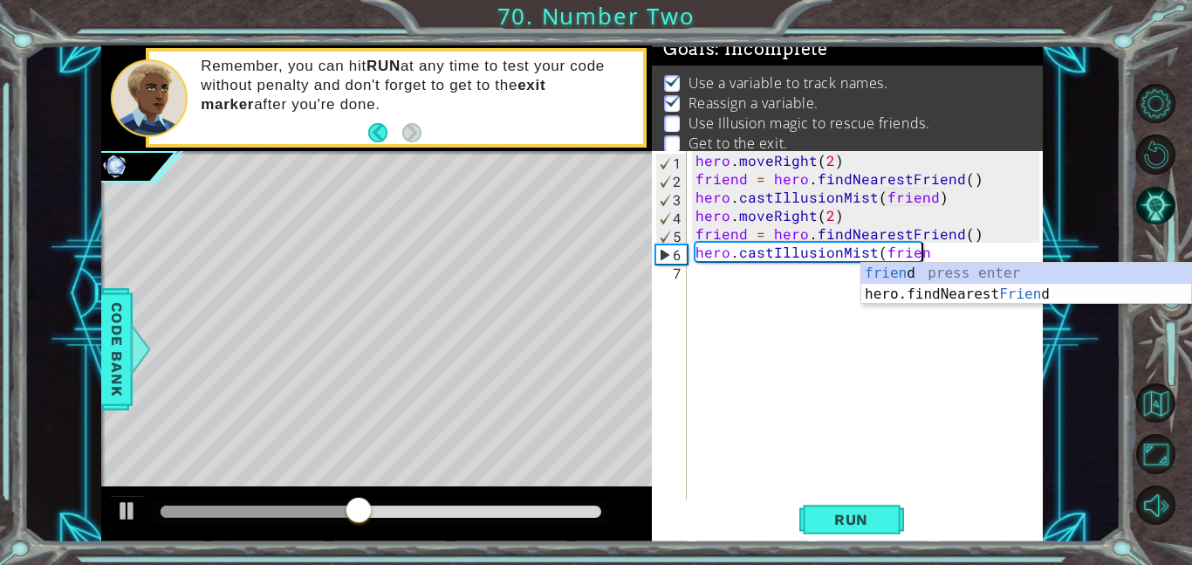
scroll to position [0, 13]
type textarea "hero.castIllusionMist(friend)"
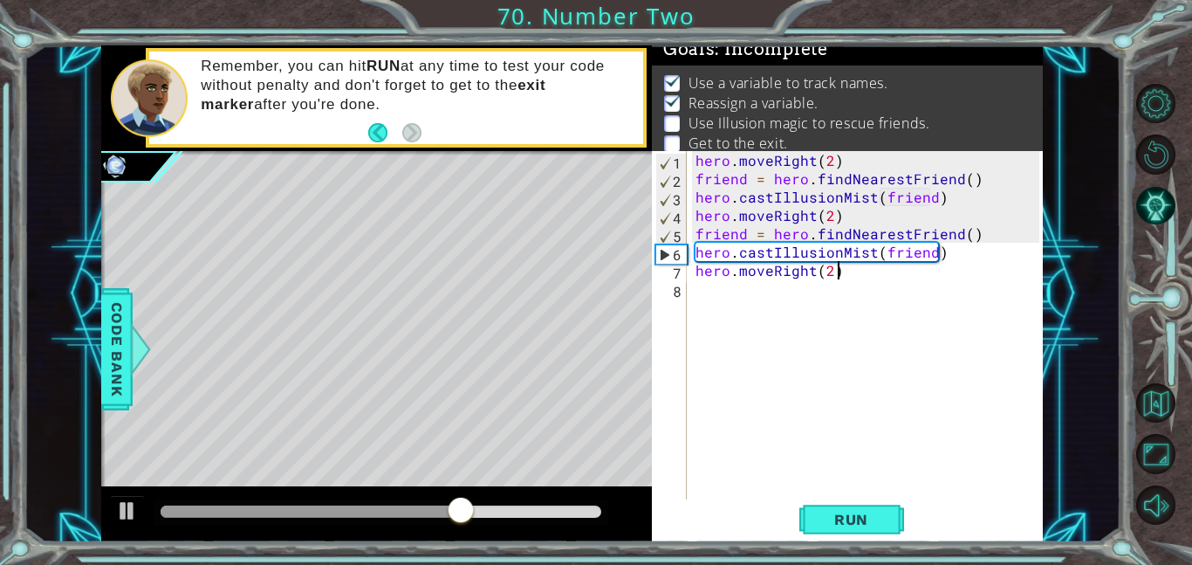
scroll to position [0, 8]
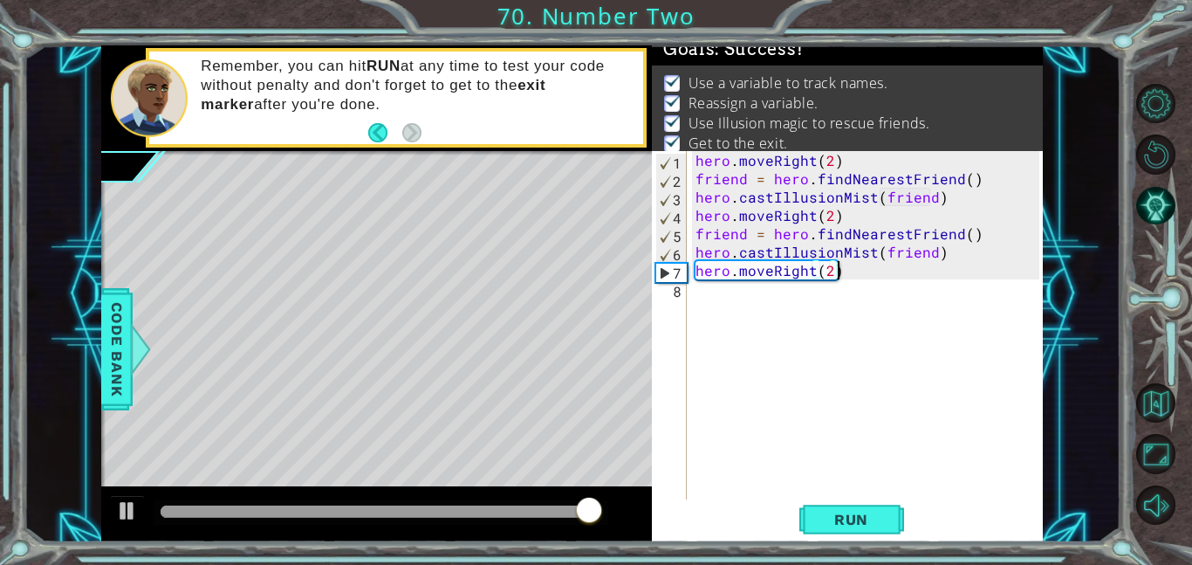
type textarea "hero.moveRight(2)"
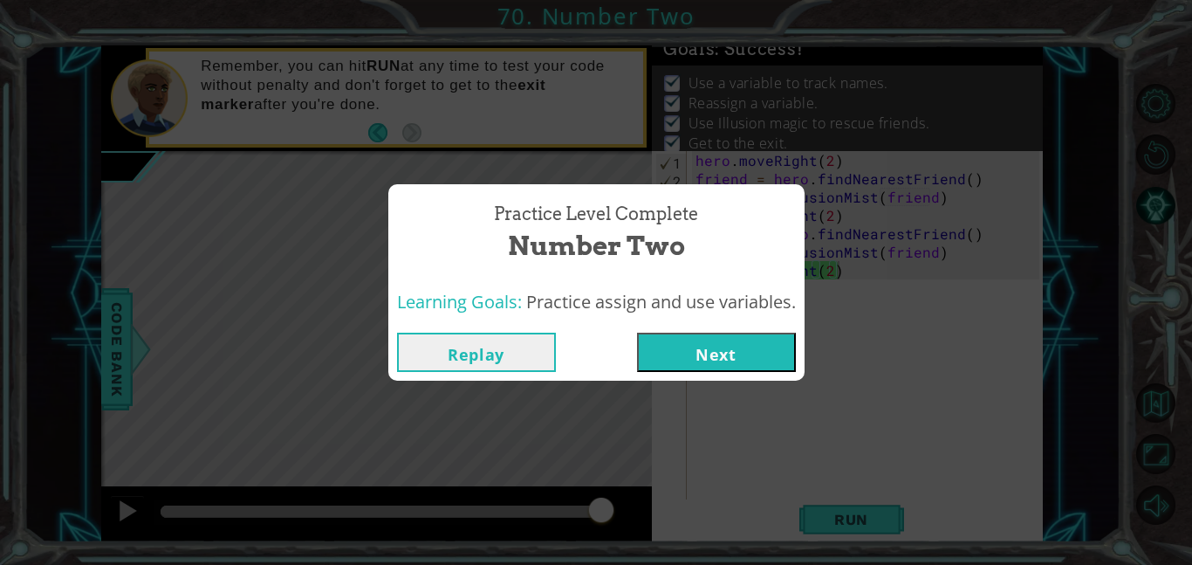
click button "Next" at bounding box center [716, 352] width 159 height 39
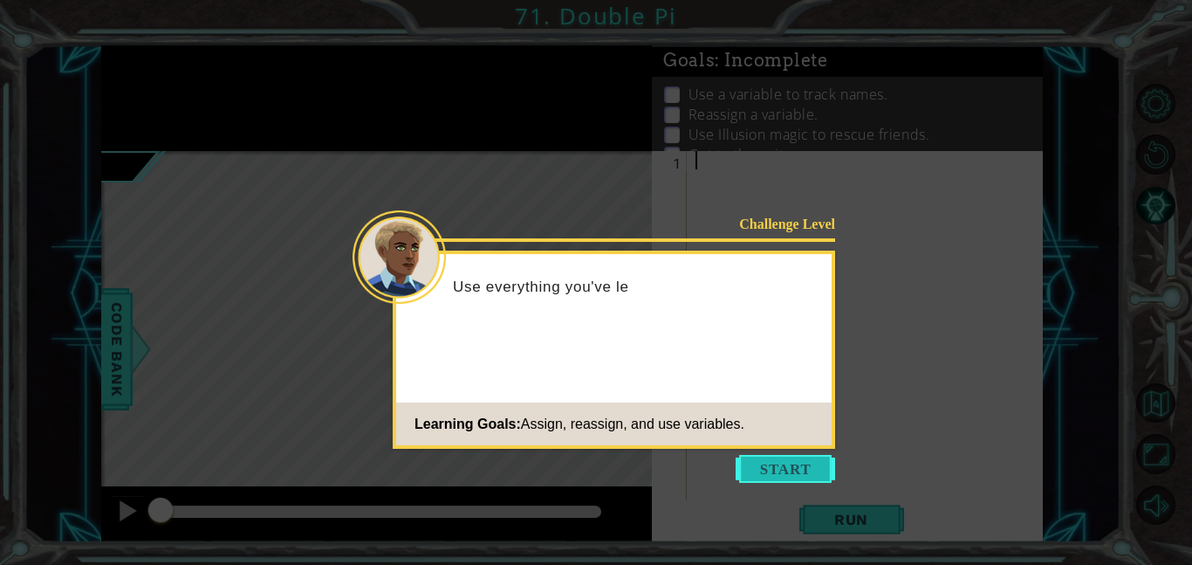
click at [810, 465] on button "Start" at bounding box center [786, 469] width 100 height 28
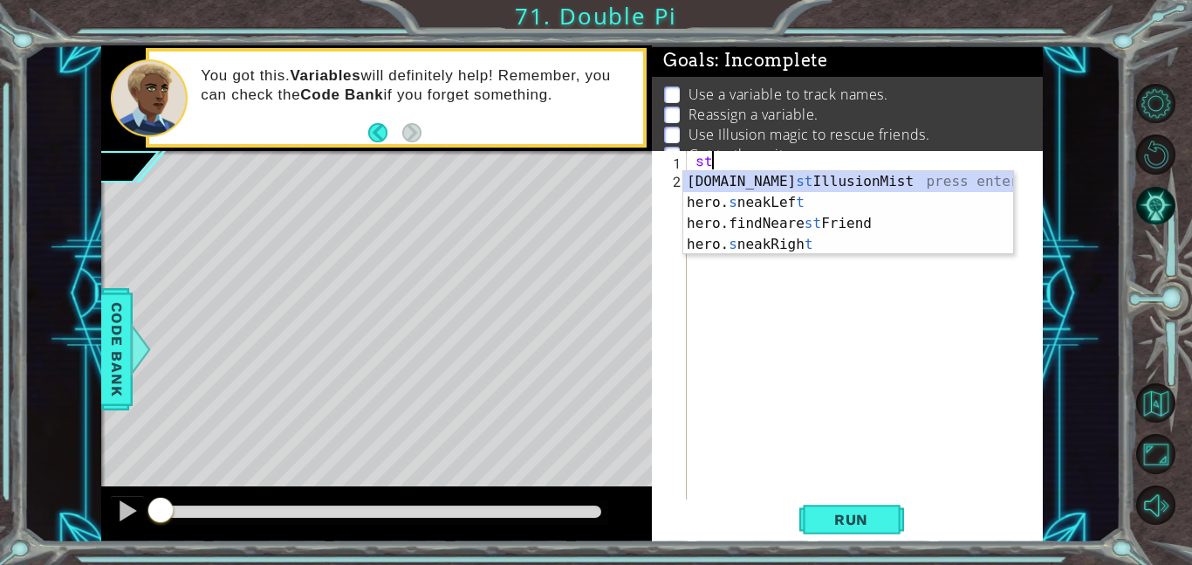
type textarea "s"
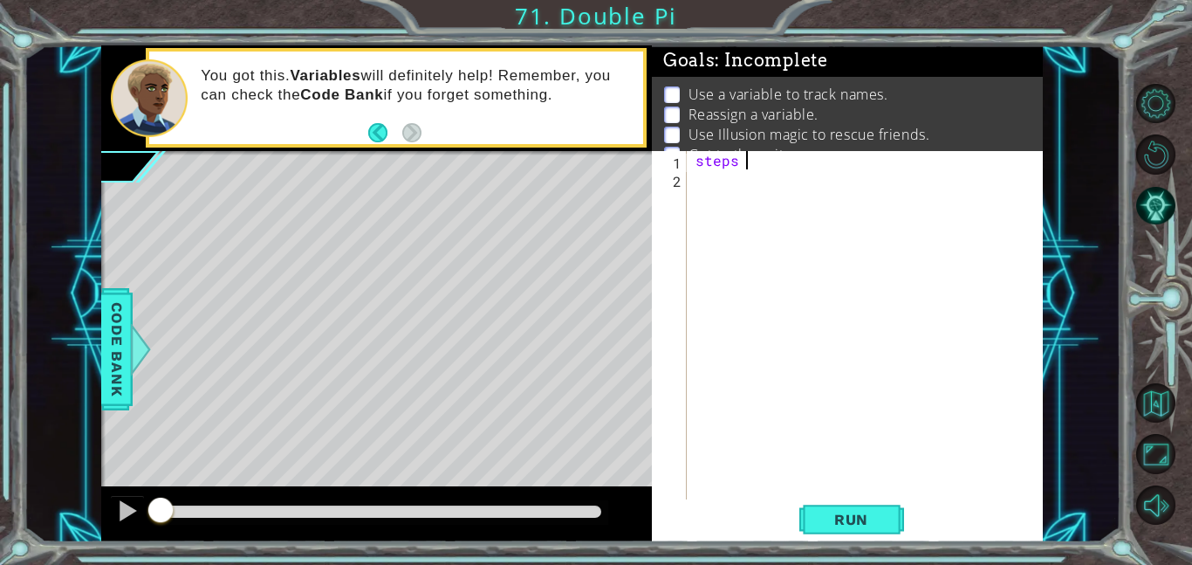
scroll to position [0, 3]
type textarea "steps = 2"
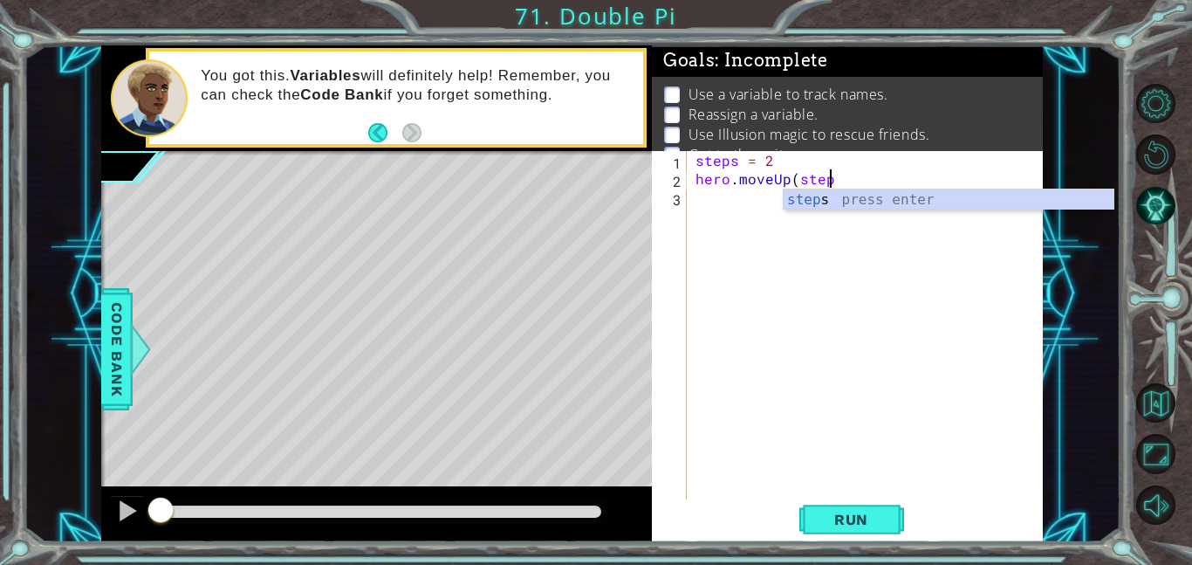
scroll to position [0, 8]
type textarea "hero.moveUp(steps)"
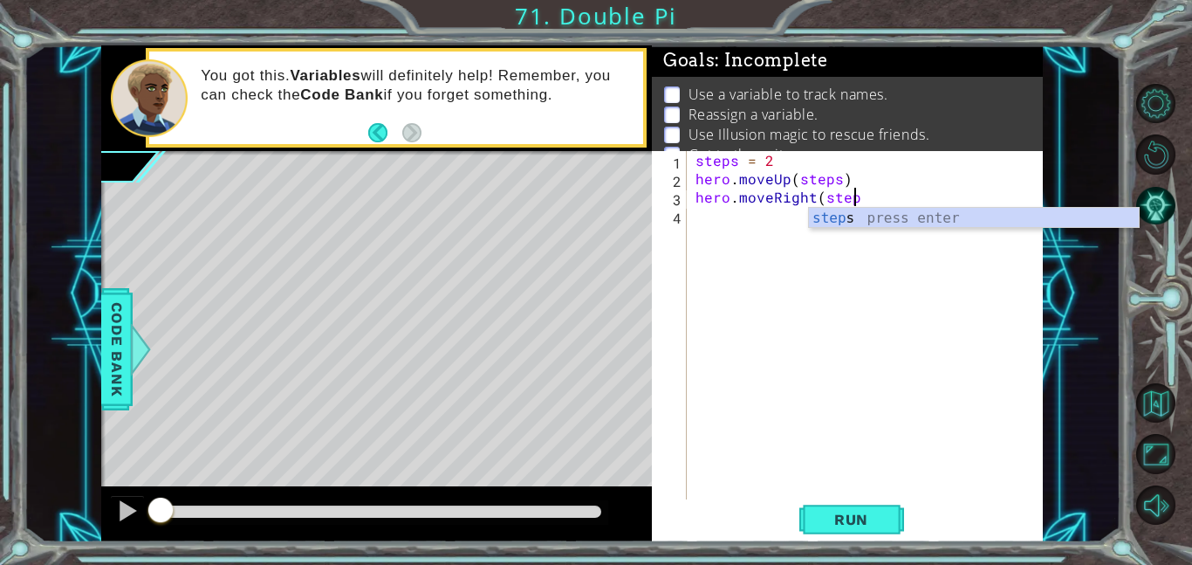
scroll to position [0, 10]
type textarea "hero.moveRight(steps)"
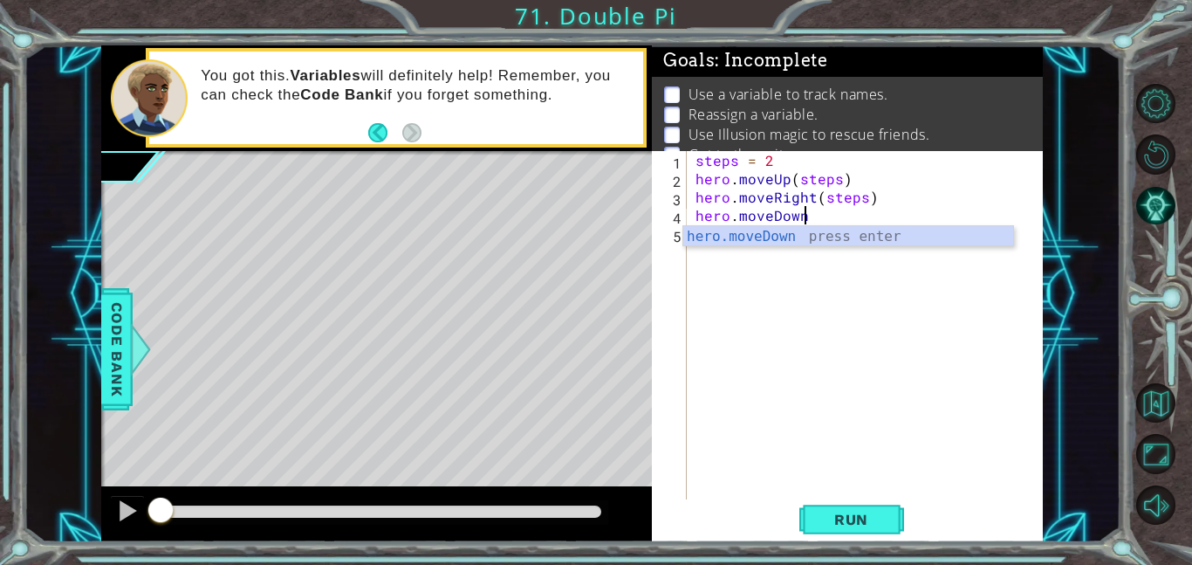
scroll to position [0, 6]
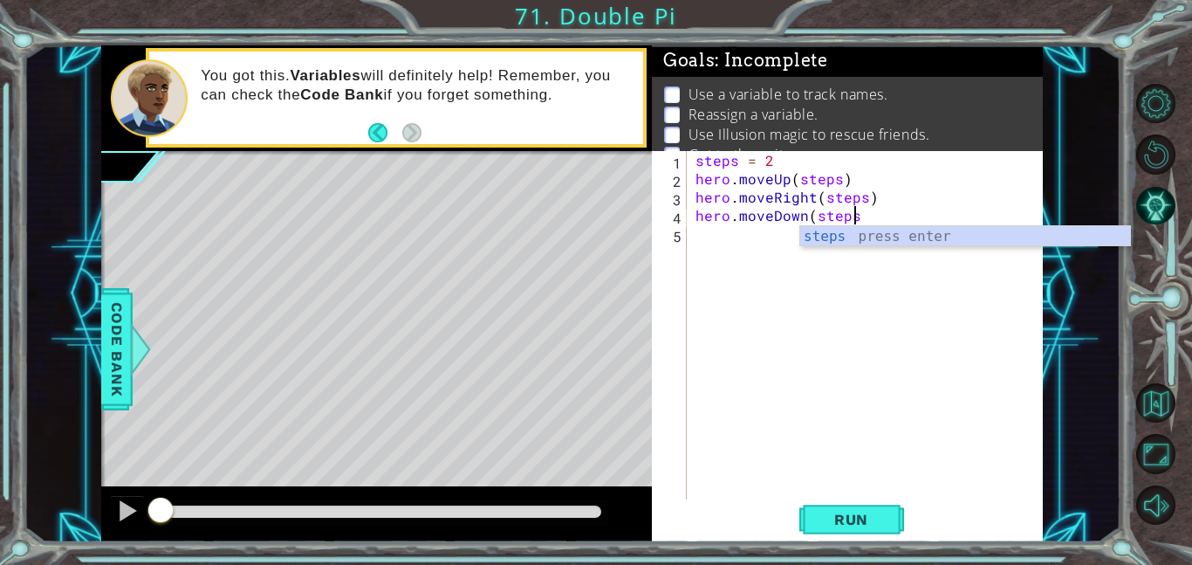
type textarea "hero.moveDown(steps)"
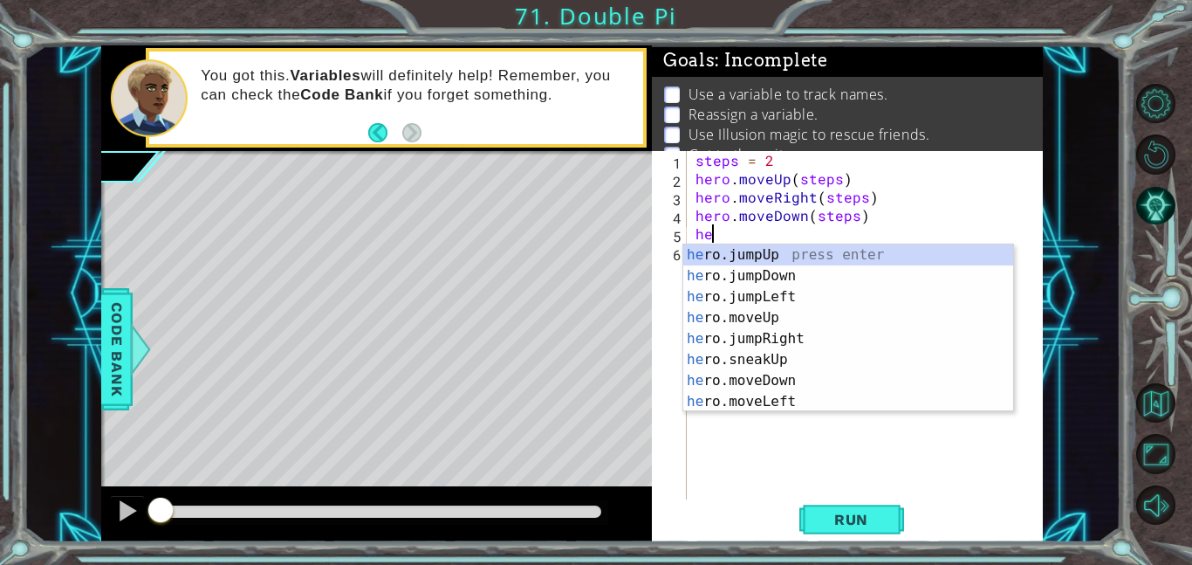
scroll to position [0, 0]
type textarea "h"
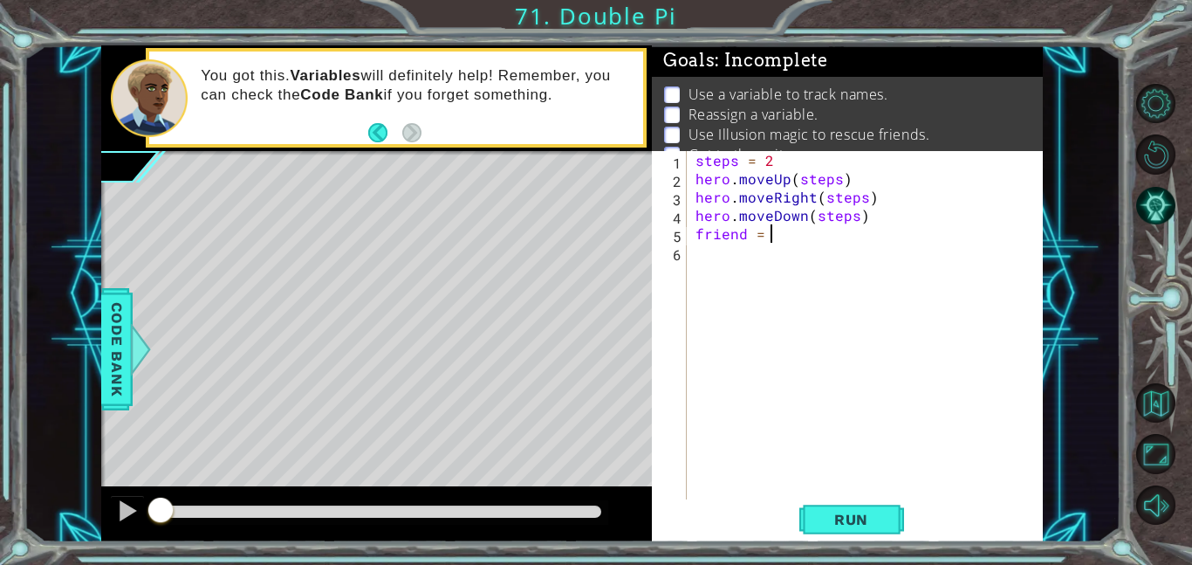
scroll to position [0, 4]
click at [123, 329] on span "Code Bank" at bounding box center [117, 349] width 28 height 106
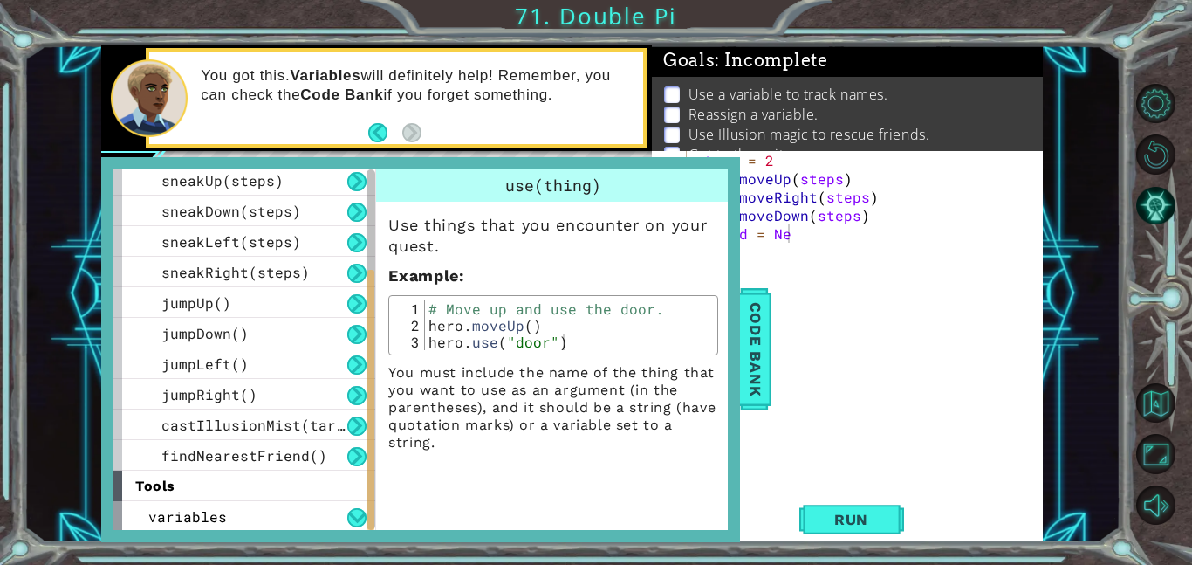
scroll to position [219, 0]
click at [175, 520] on span "variables" at bounding box center [187, 515] width 79 height 18
click at [176, 517] on span "variables" at bounding box center [187, 515] width 79 height 18
click at [271, 456] on span "findNearestFriend()" at bounding box center [244, 454] width 166 height 18
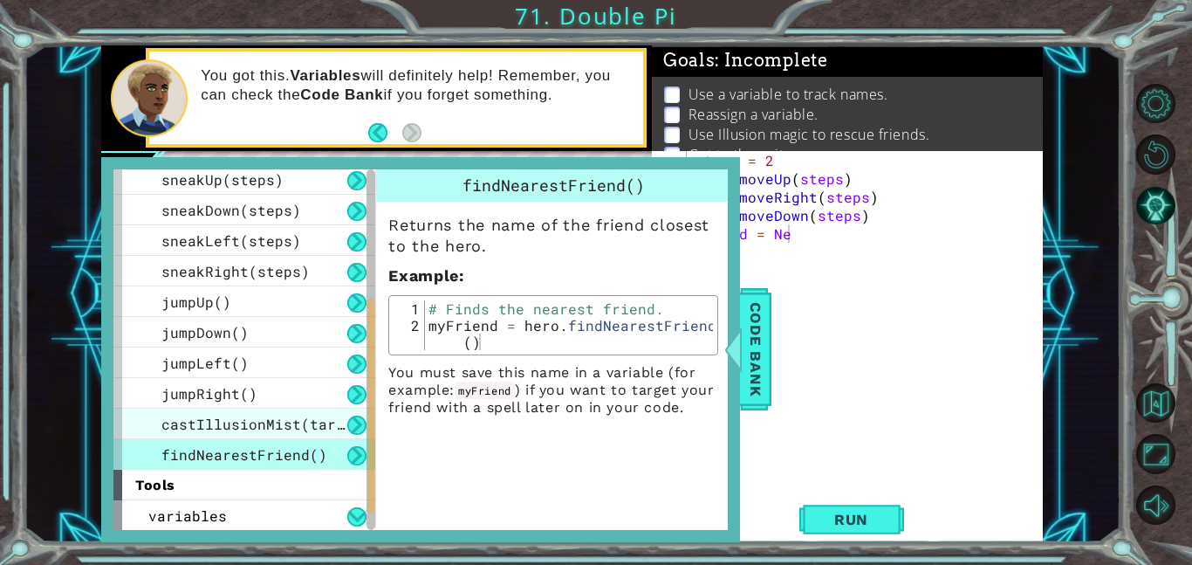
click at [277, 433] on div "castIllusionMist(target)" at bounding box center [244, 424] width 262 height 31
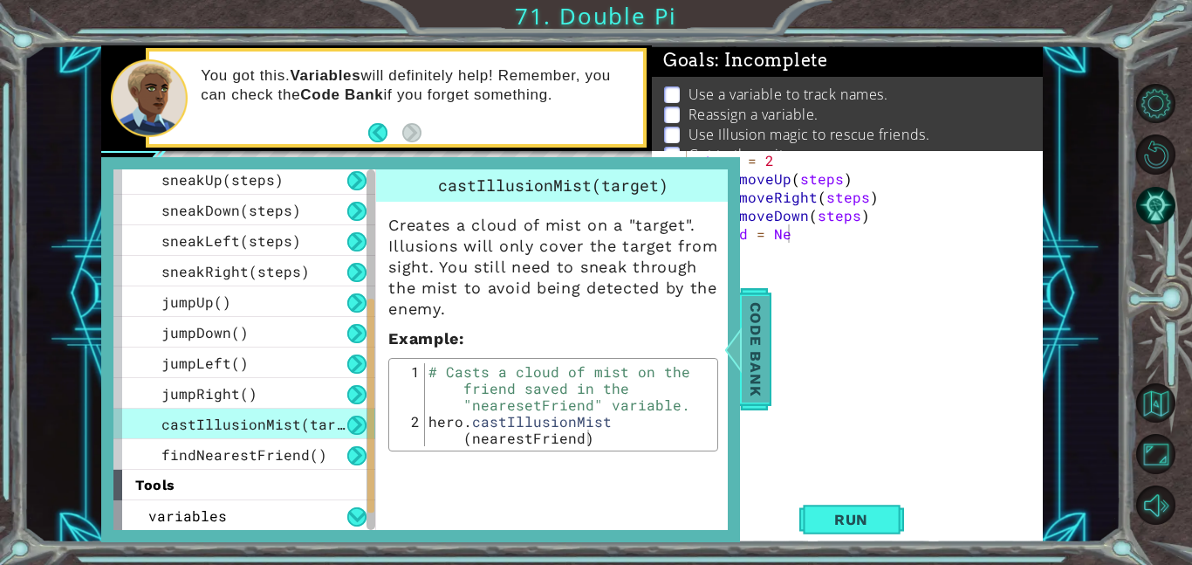
click at [764, 354] on span "Code Bank" at bounding box center [756, 349] width 28 height 106
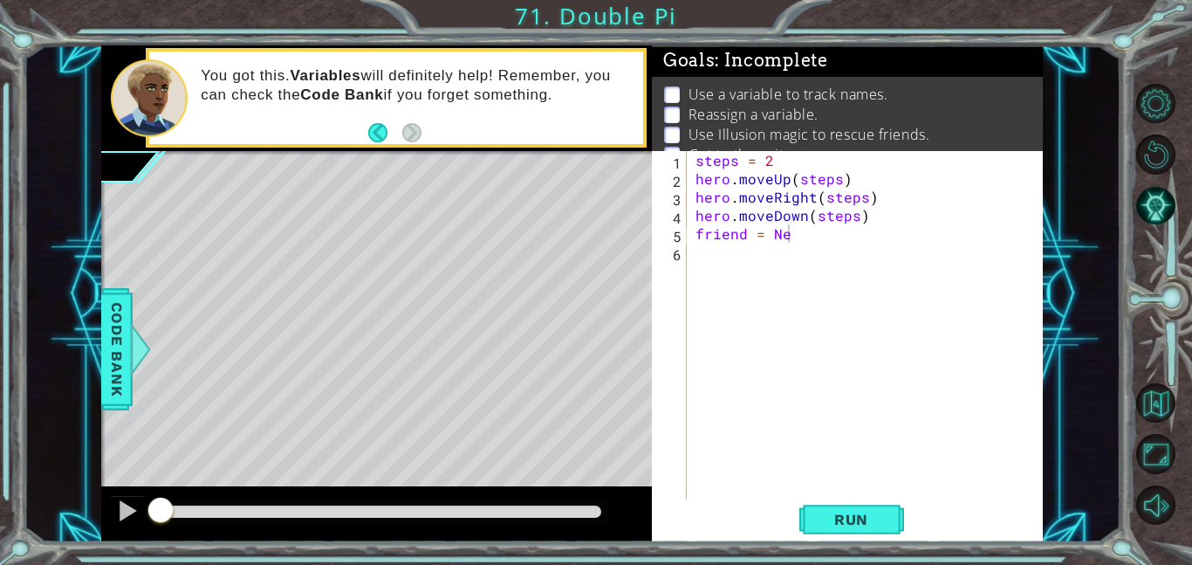
click at [811, 241] on div "steps = 2 hero . moveUp ( steps ) hero . moveRight ( steps ) hero . moveDown ( …" at bounding box center [870, 343] width 356 height 385
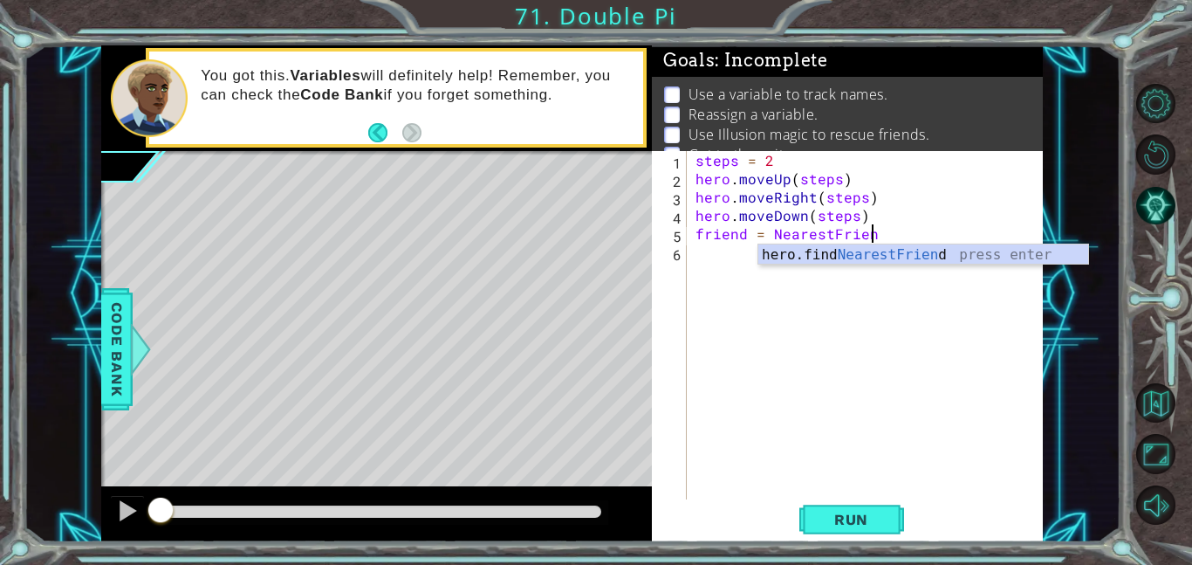
type textarea "friend = NearestFriend"
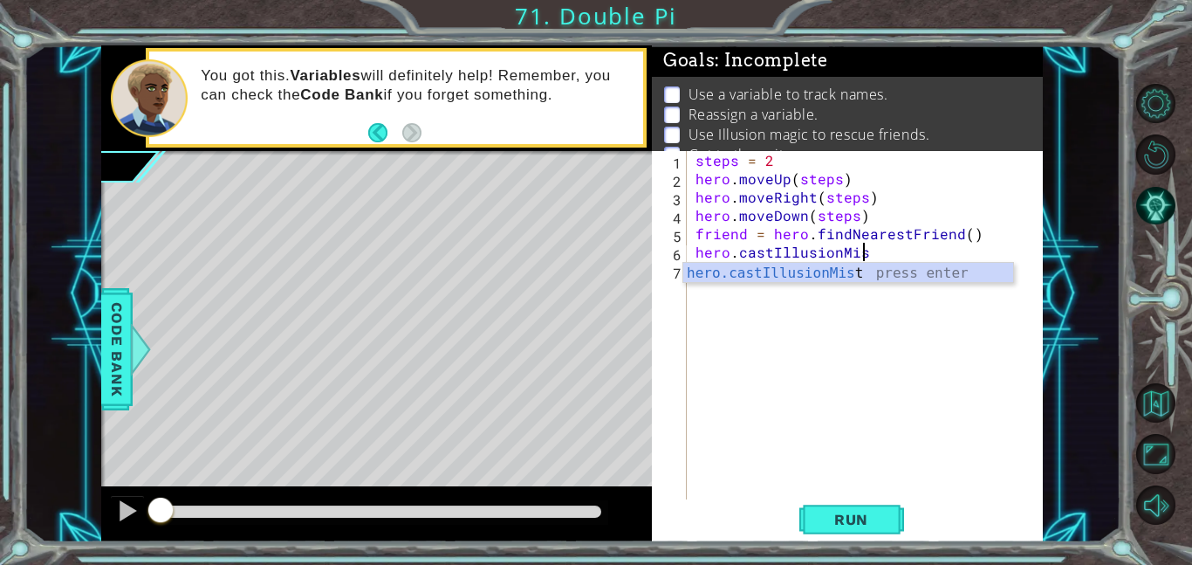
scroll to position [0, 10]
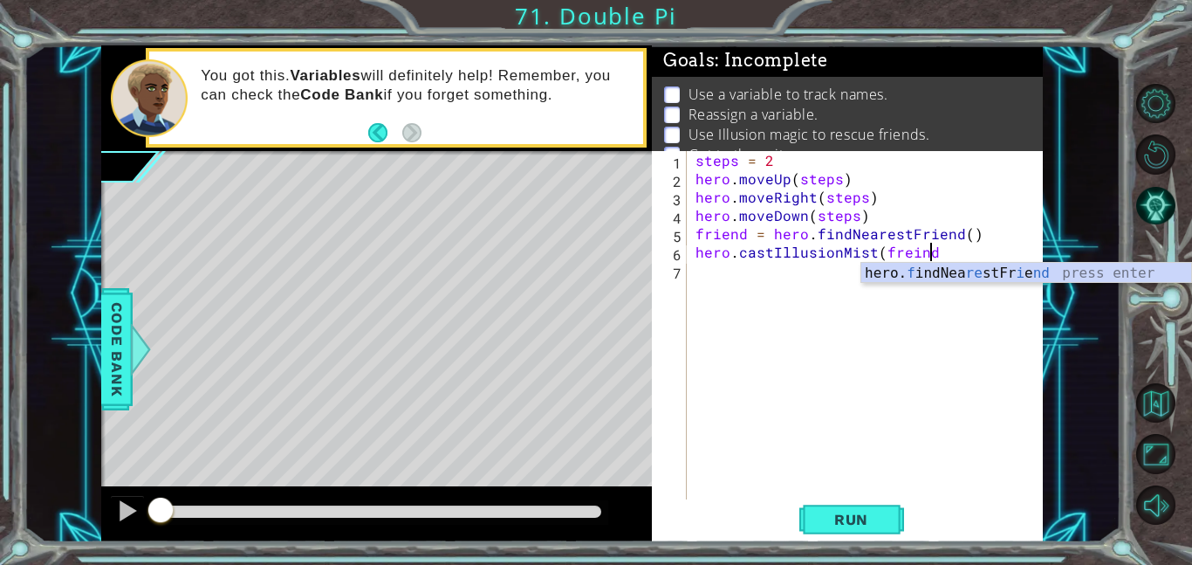
type textarea "hero.castIllusionMist(freind)"
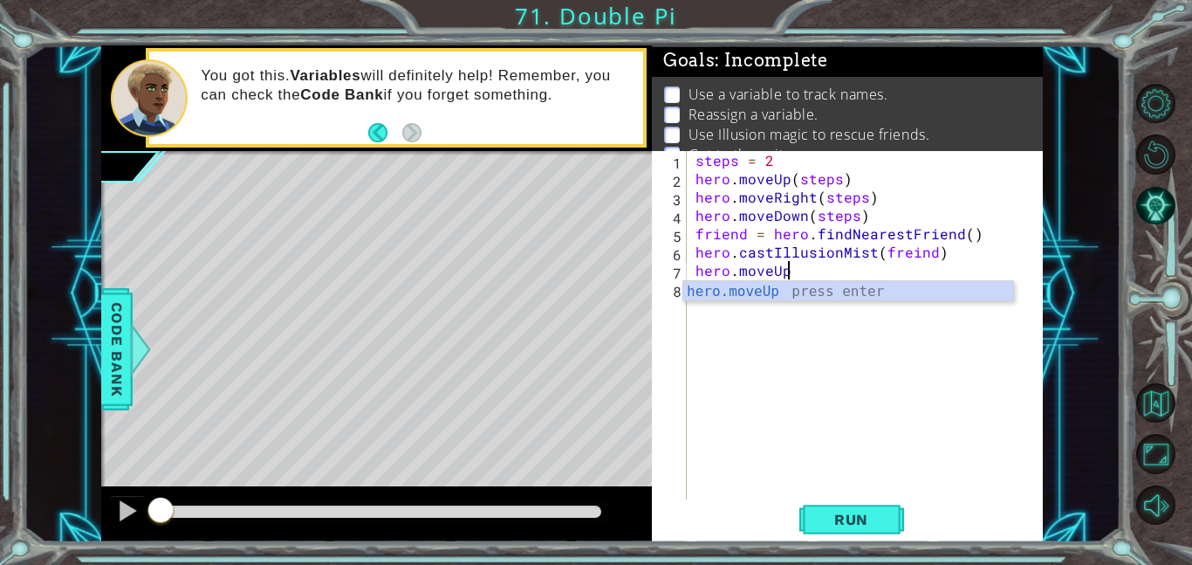
scroll to position [0, 5]
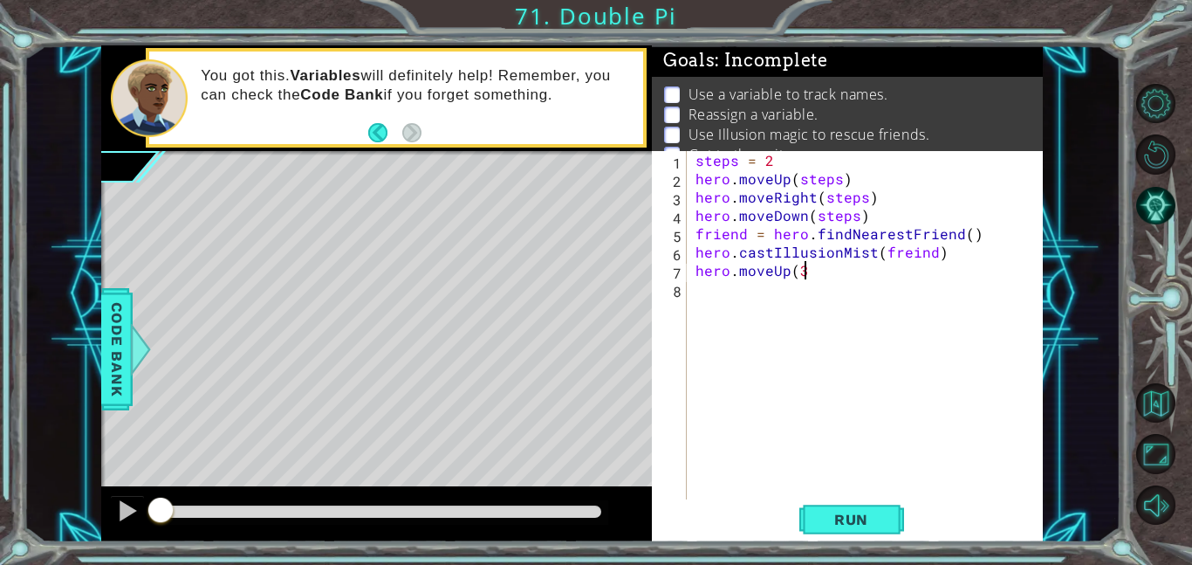
type textarea "hero.moveUp(3)"
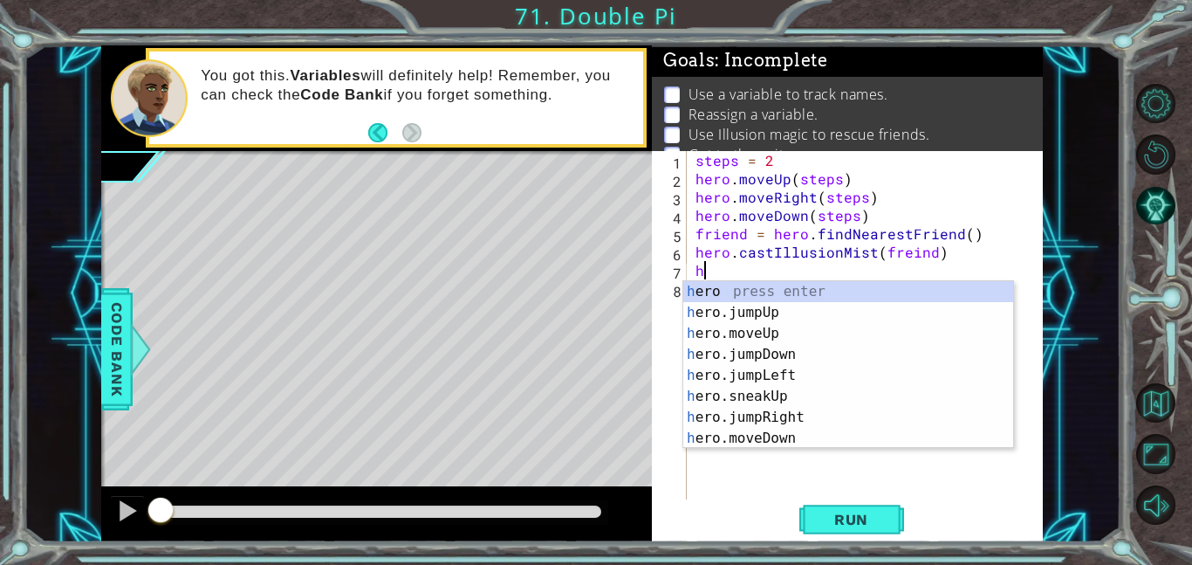
type textarea "h"
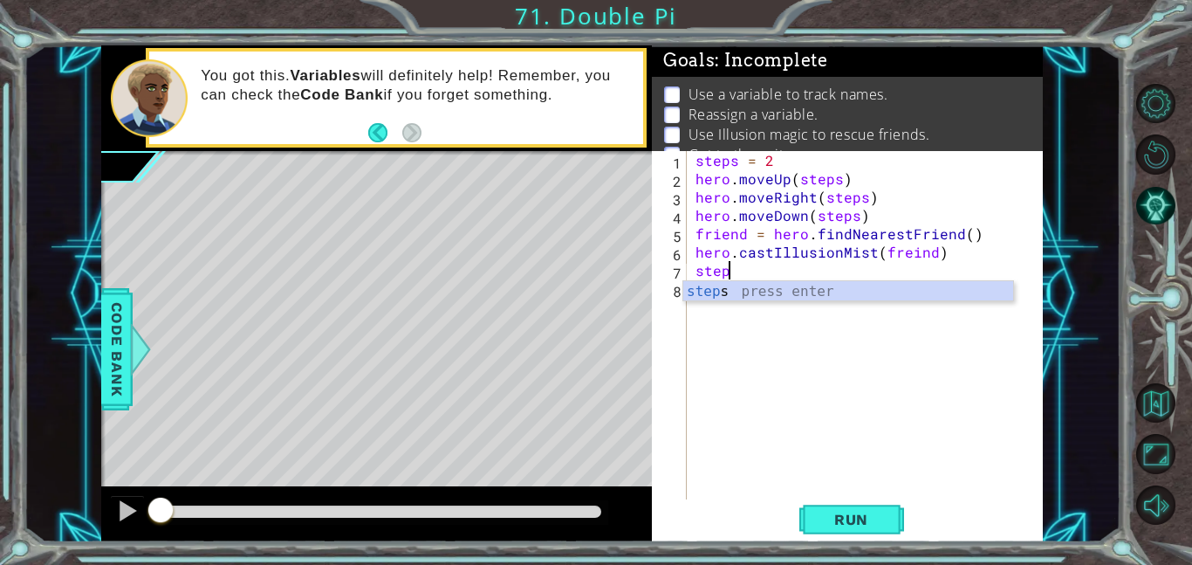
scroll to position [0, 2]
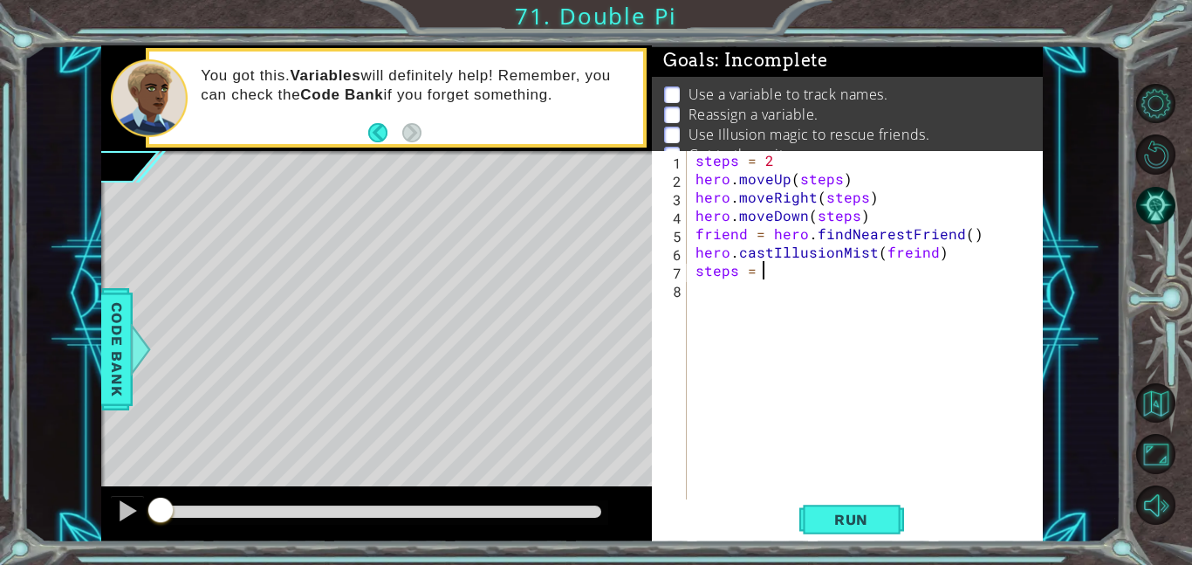
type textarea "steps = 3"
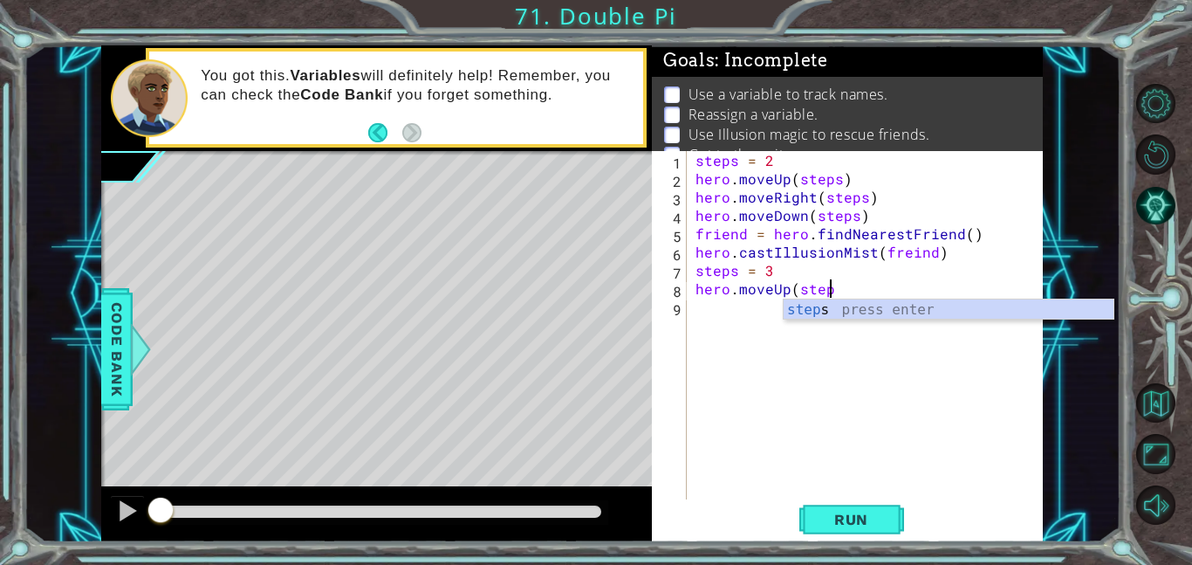
scroll to position [0, 8]
type textarea "hero.moveUp(steps)"
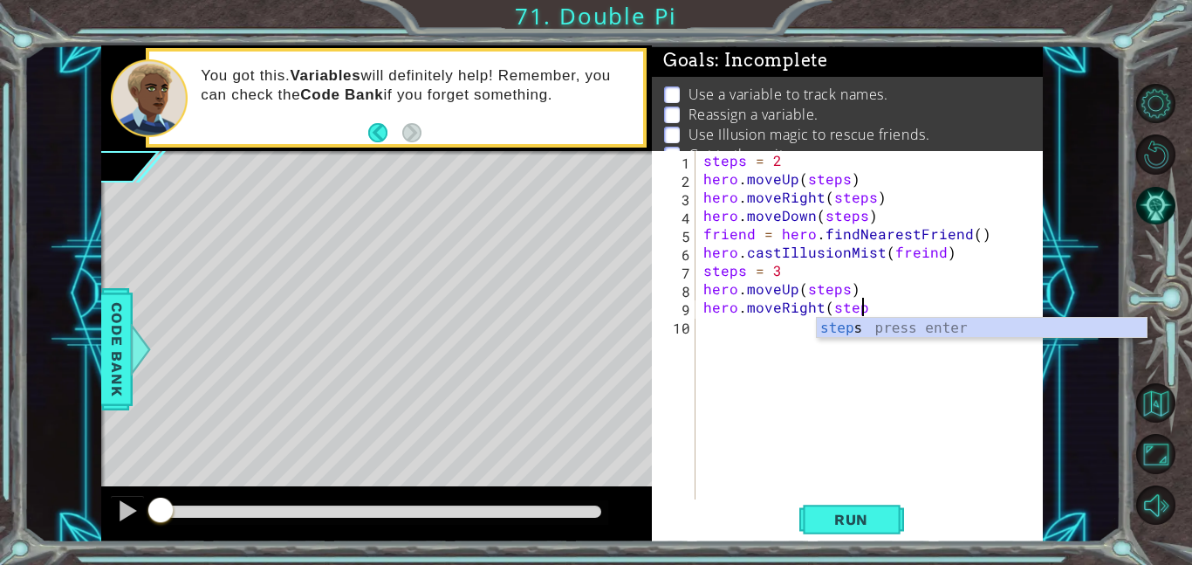
scroll to position [0, 10]
type textarea "hero.moveRight(steps)"
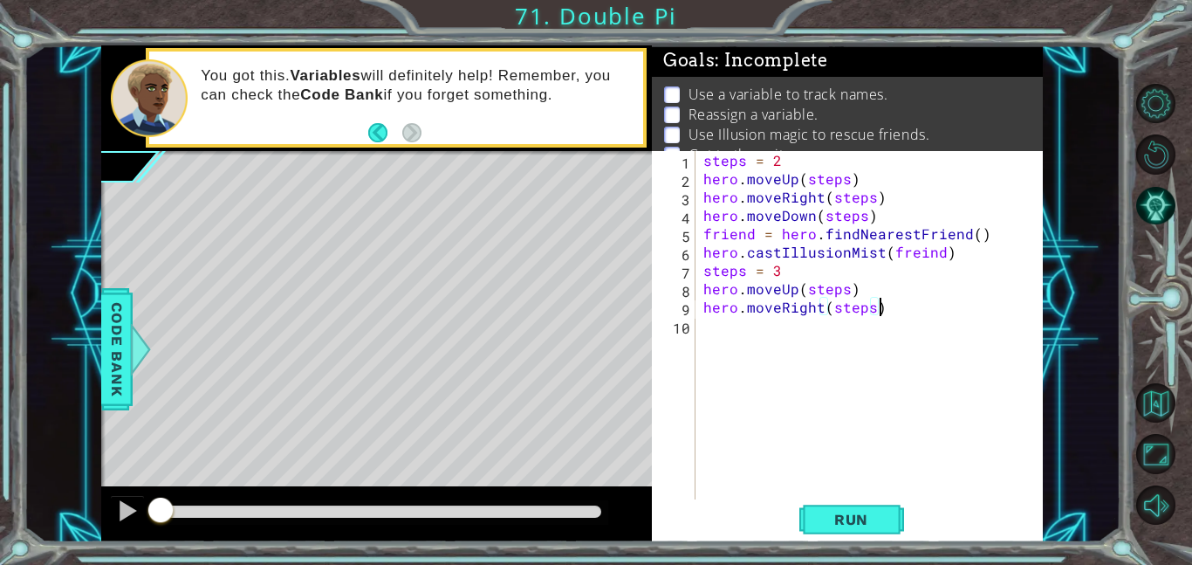
scroll to position [0, 0]
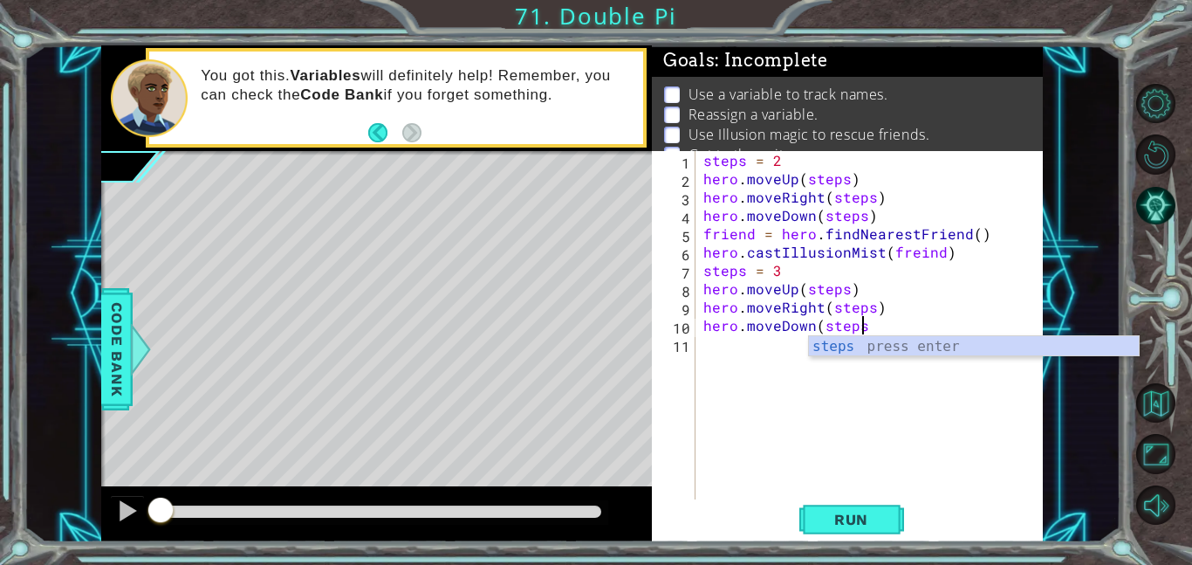
type textarea "hero.moveDown(steps)"
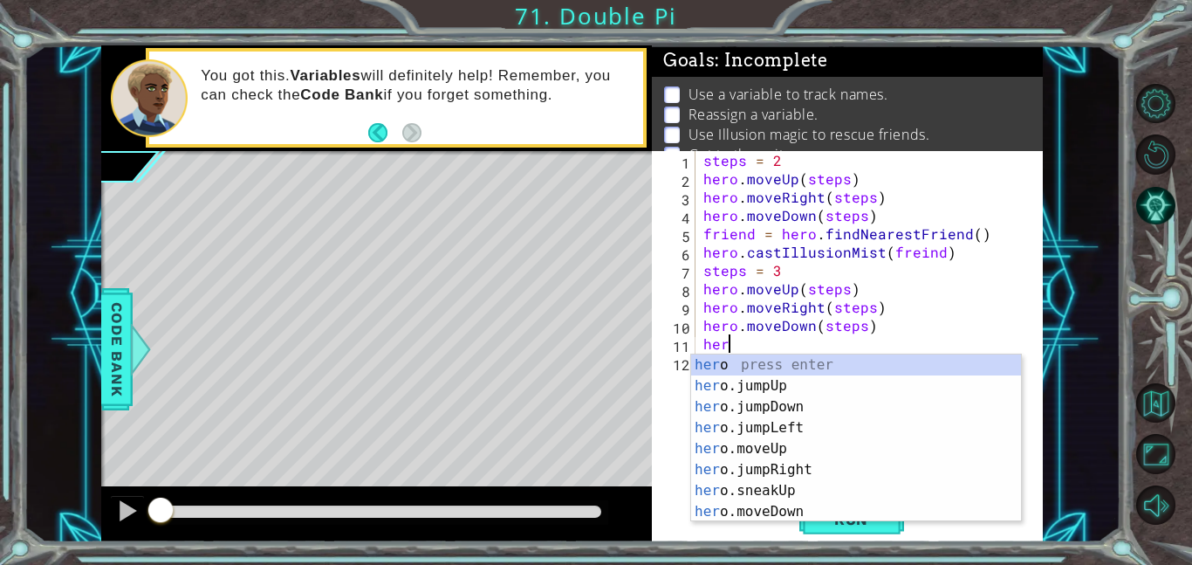
scroll to position [0, 1]
type textarea "h"
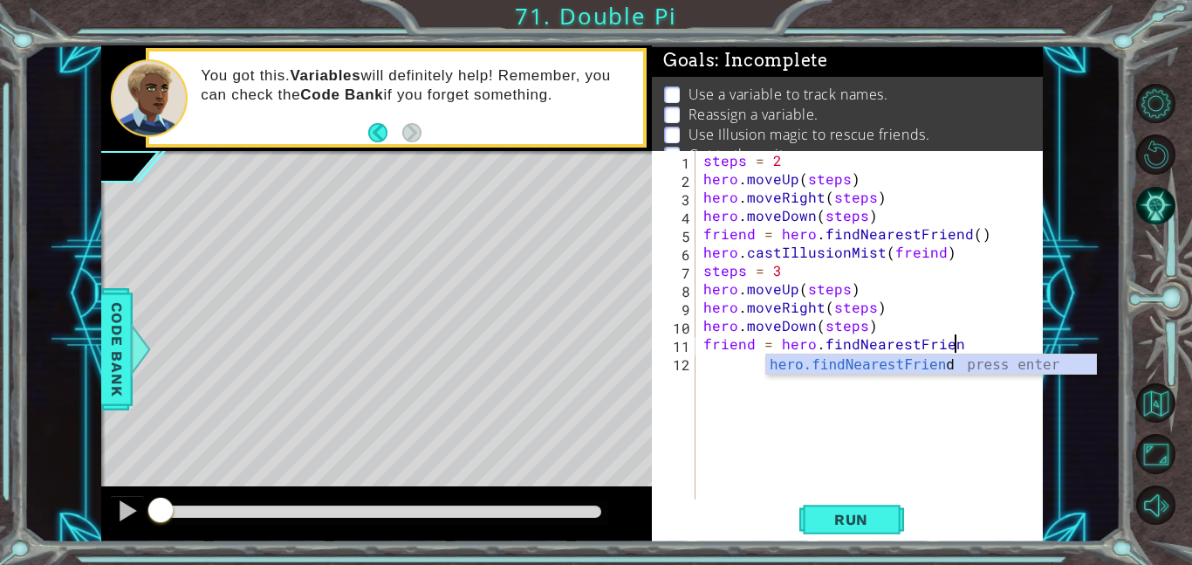
scroll to position [0, 15]
type textarea "friend = hero.findNearestFriend()"
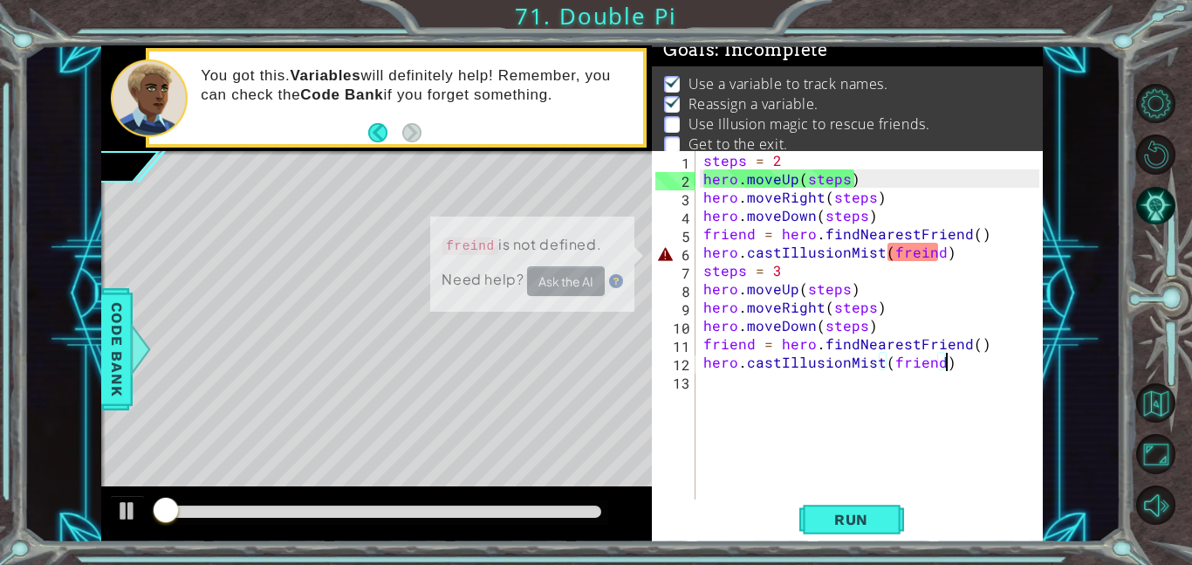
scroll to position [11, 0]
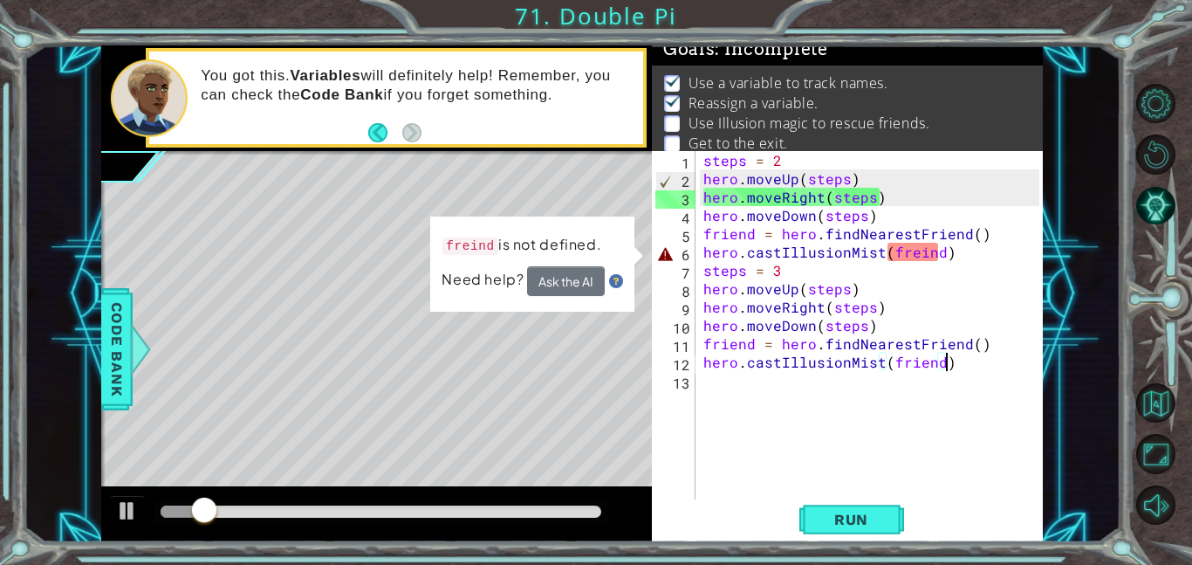
click at [938, 251] on div "steps = 2 hero . moveUp ( steps ) hero . moveRight ( steps ) hero . moveDown ( …" at bounding box center [874, 343] width 348 height 385
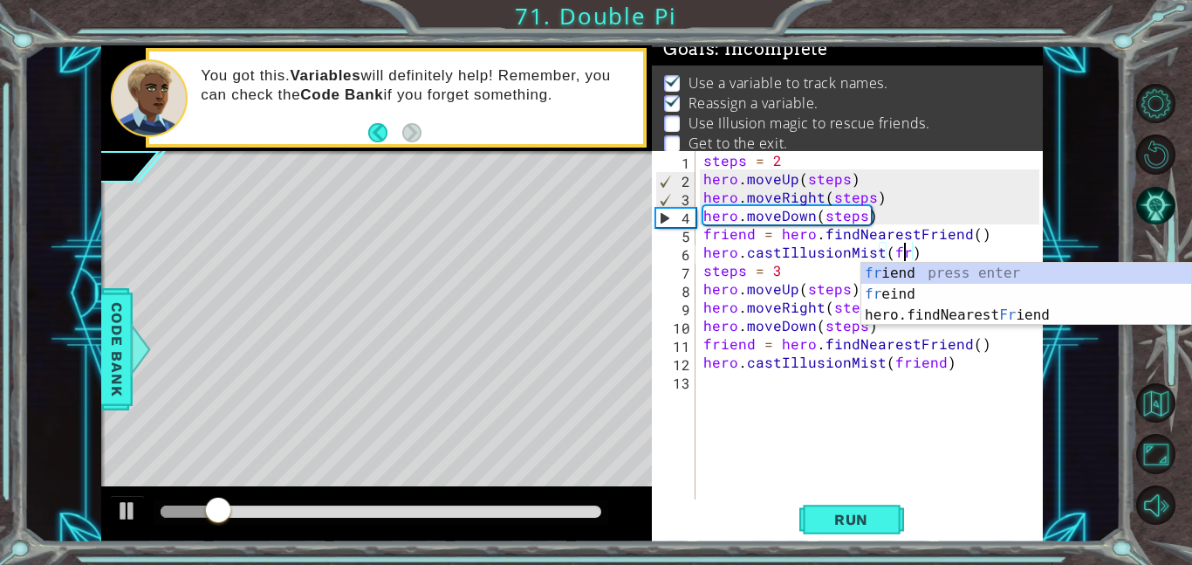
scroll to position [0, 12]
type textarea "hero.castIllusionMist(friend)"
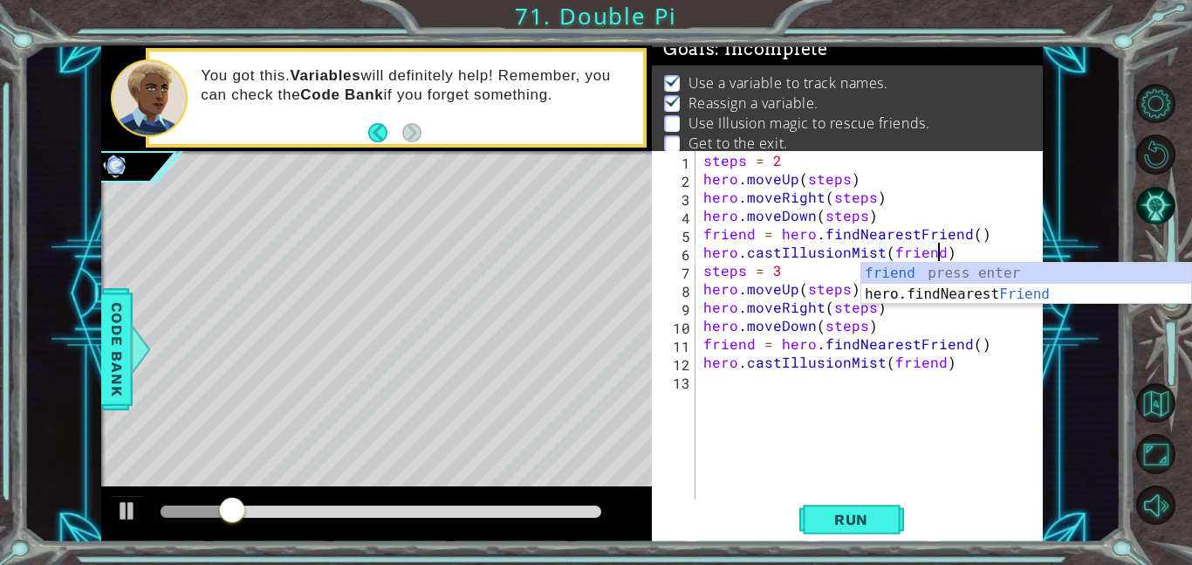
scroll to position [0, 14]
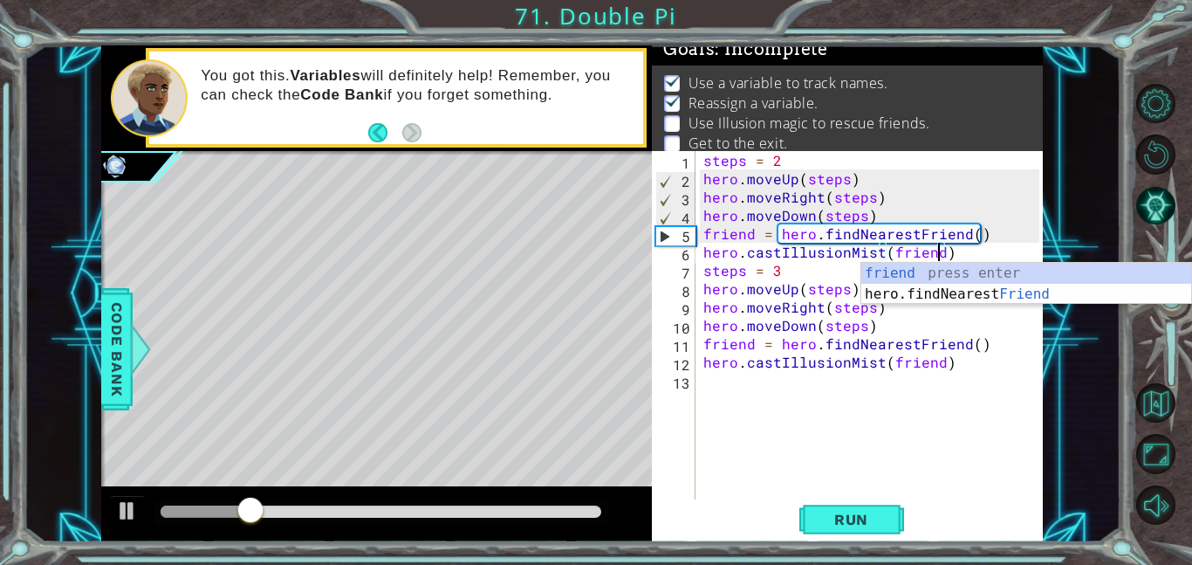
click at [993, 382] on div "steps = 2 hero . moveUp ( steps ) hero . moveRight ( steps ) hero . moveDown ( …" at bounding box center [874, 343] width 348 height 385
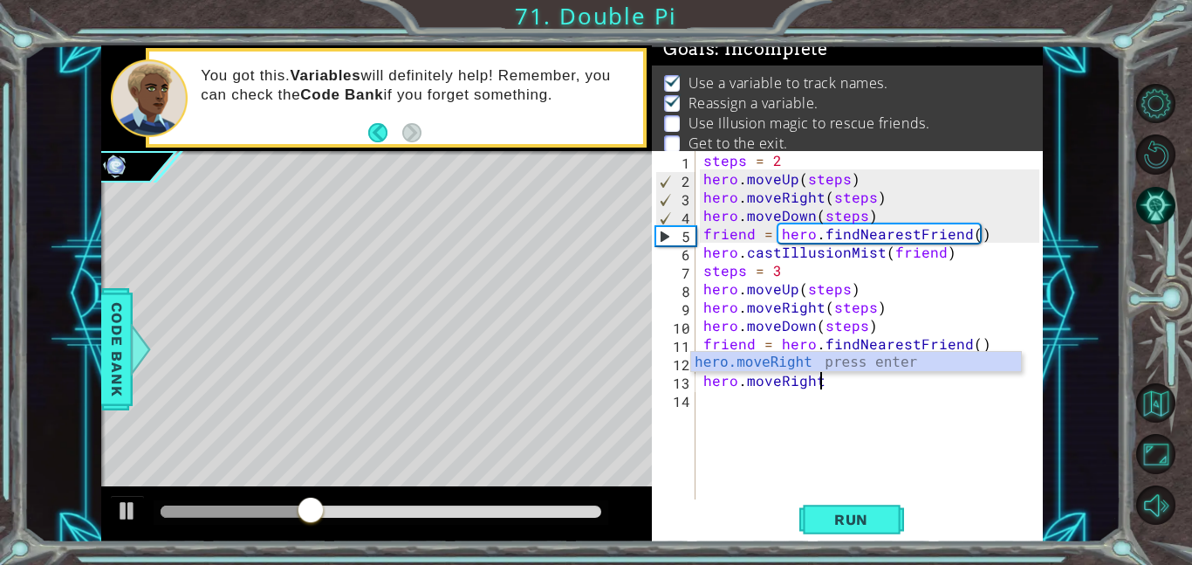
scroll to position [0, 7]
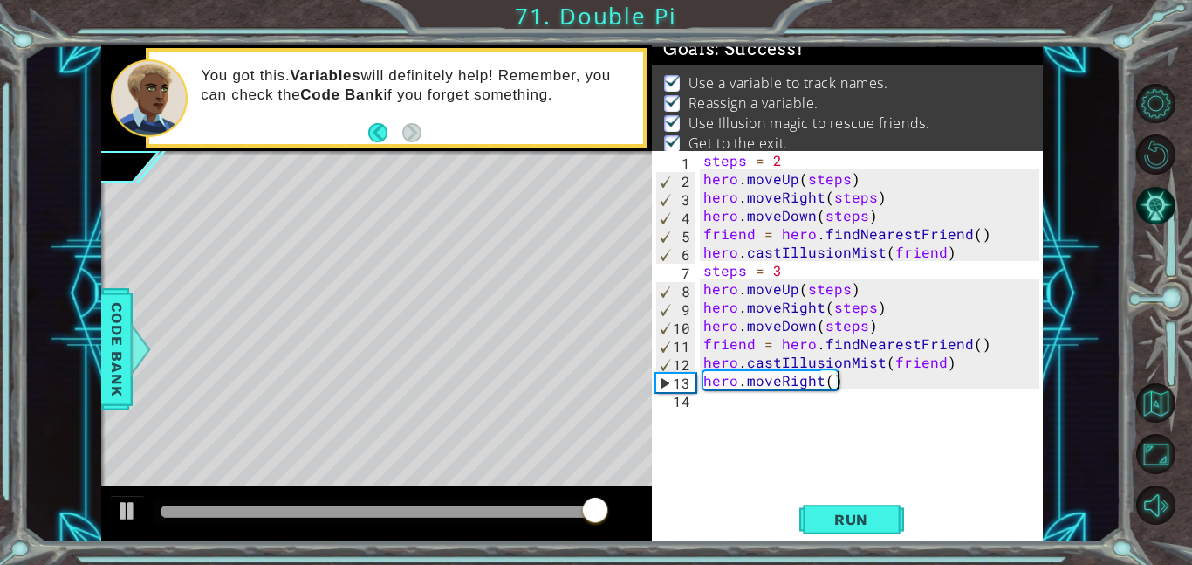
type textarea "hero.moveRight()"
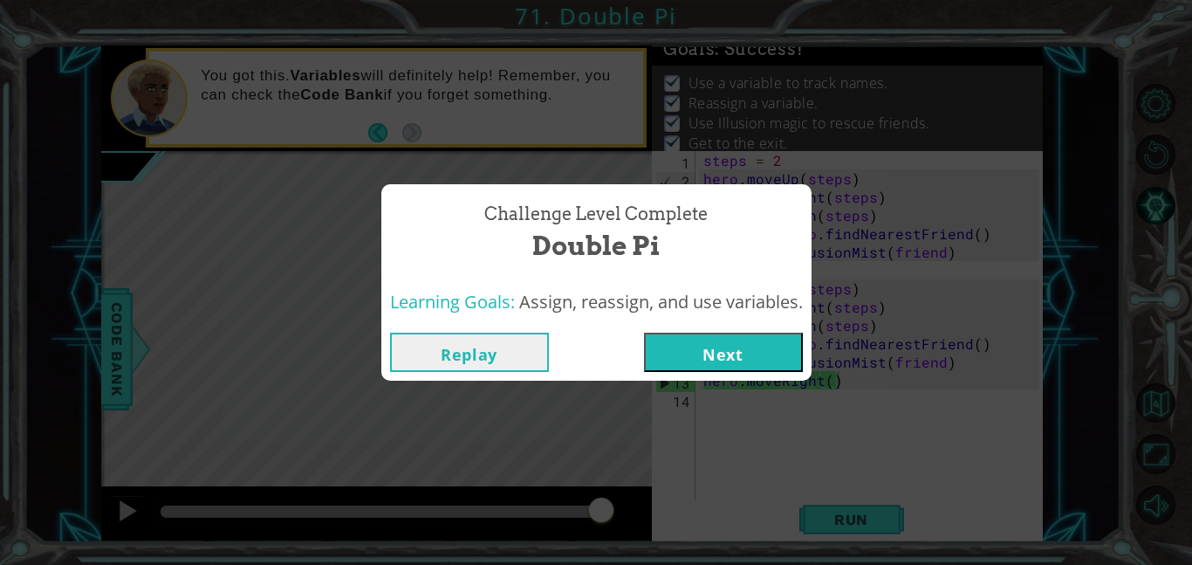
click at [759, 348] on button "Next" at bounding box center [723, 352] width 159 height 39
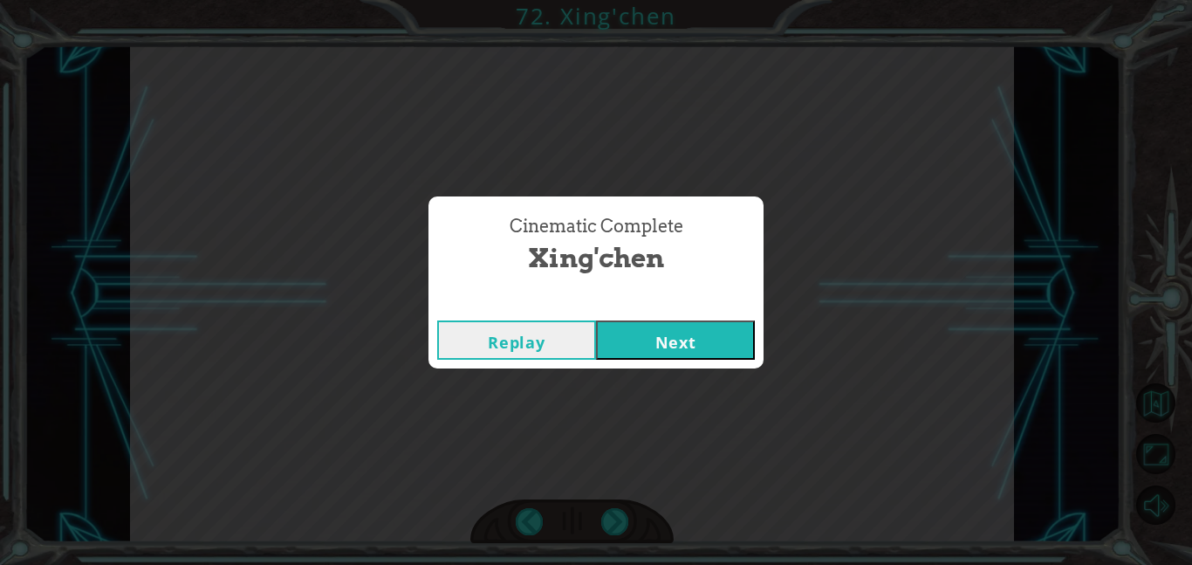
click at [714, 354] on button "Next" at bounding box center [675, 339] width 159 height 39
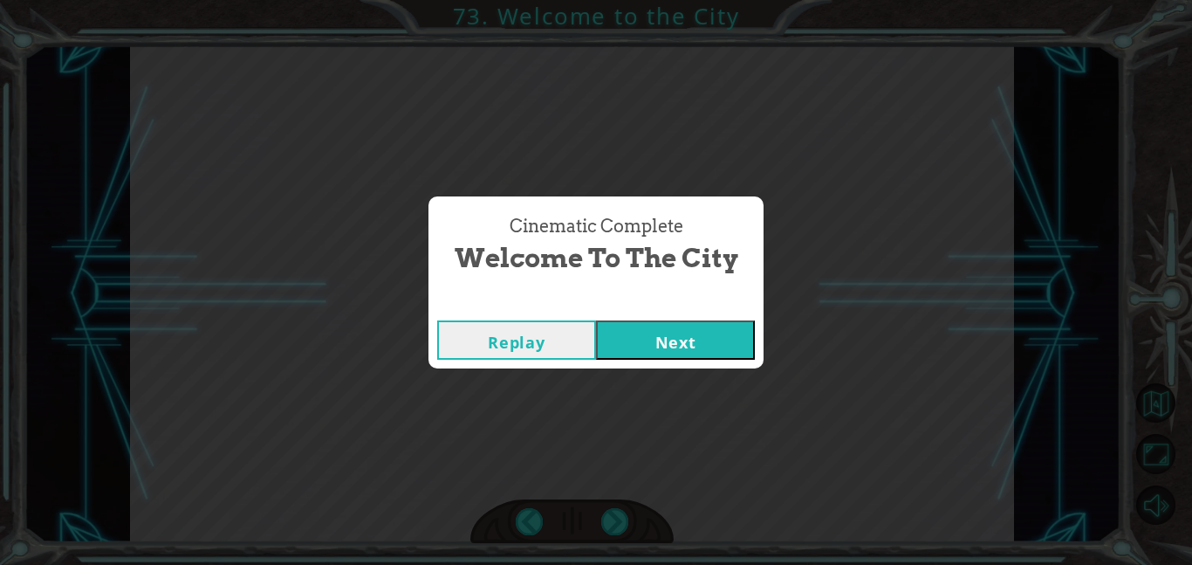
click at [663, 334] on button "Next" at bounding box center [675, 339] width 159 height 39
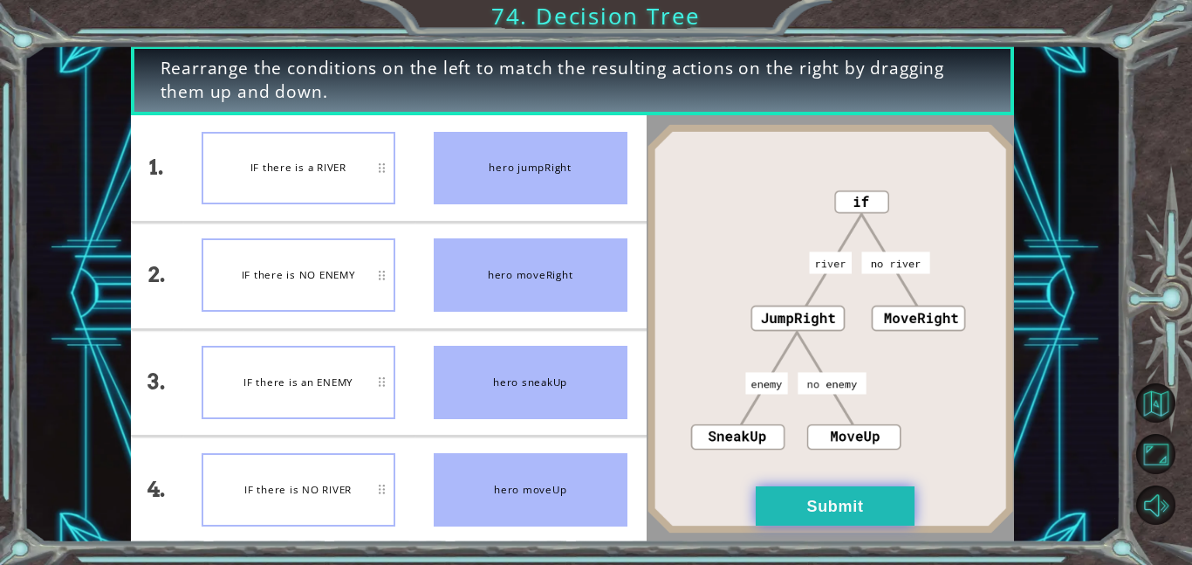
click at [787, 509] on button "Submit" at bounding box center [835, 505] width 159 height 39
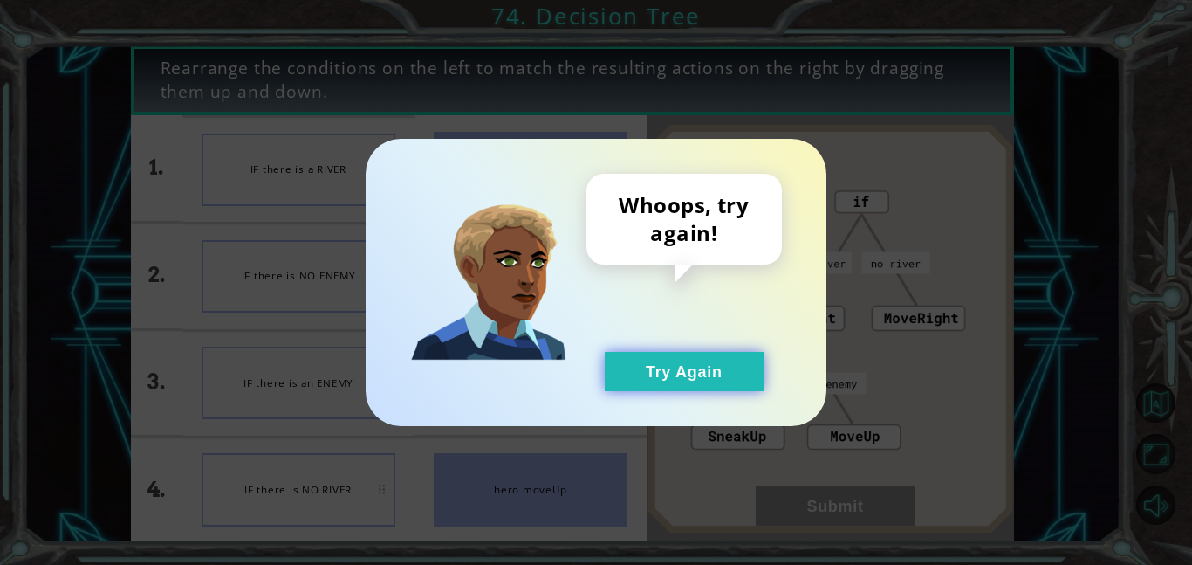
click at [686, 386] on button "Try Again" at bounding box center [684, 371] width 159 height 39
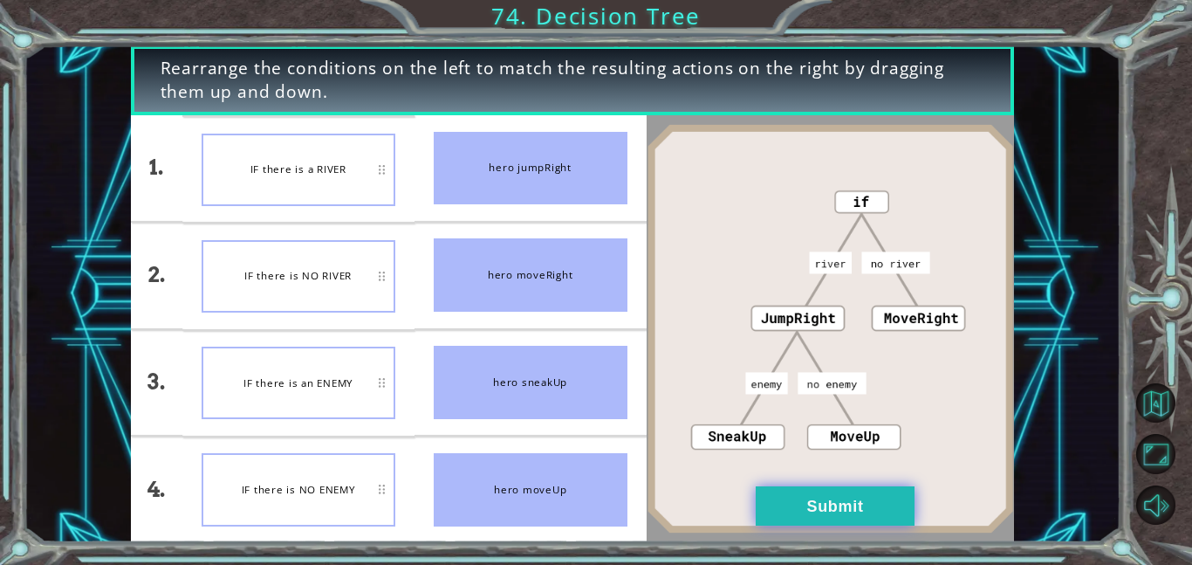
click at [815, 495] on button "Submit" at bounding box center [835, 505] width 159 height 39
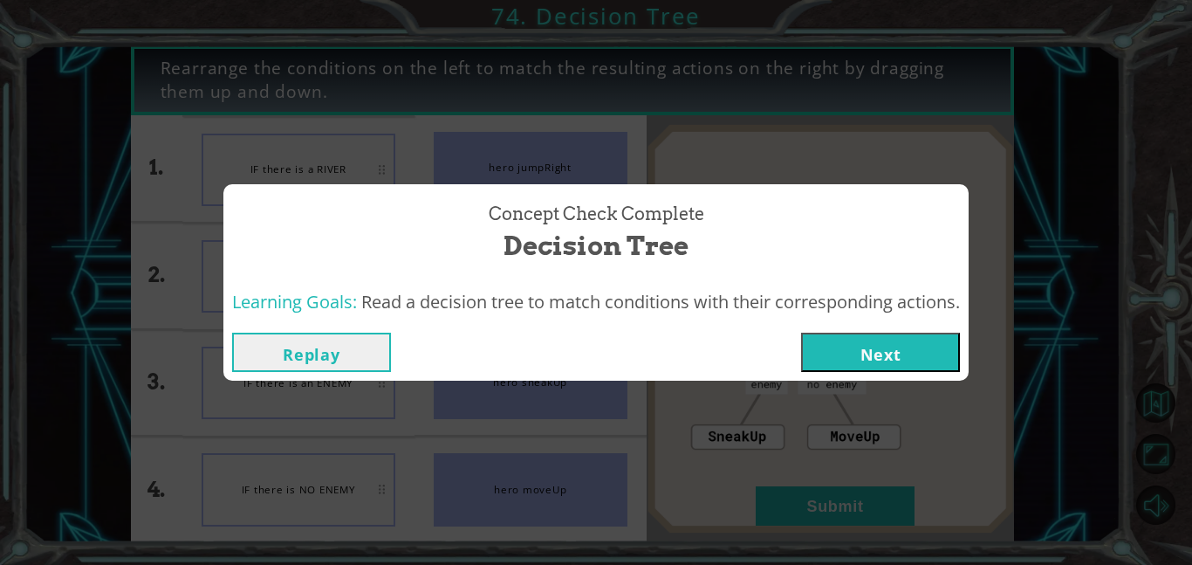
click at [848, 354] on button "Next" at bounding box center [880, 352] width 159 height 39
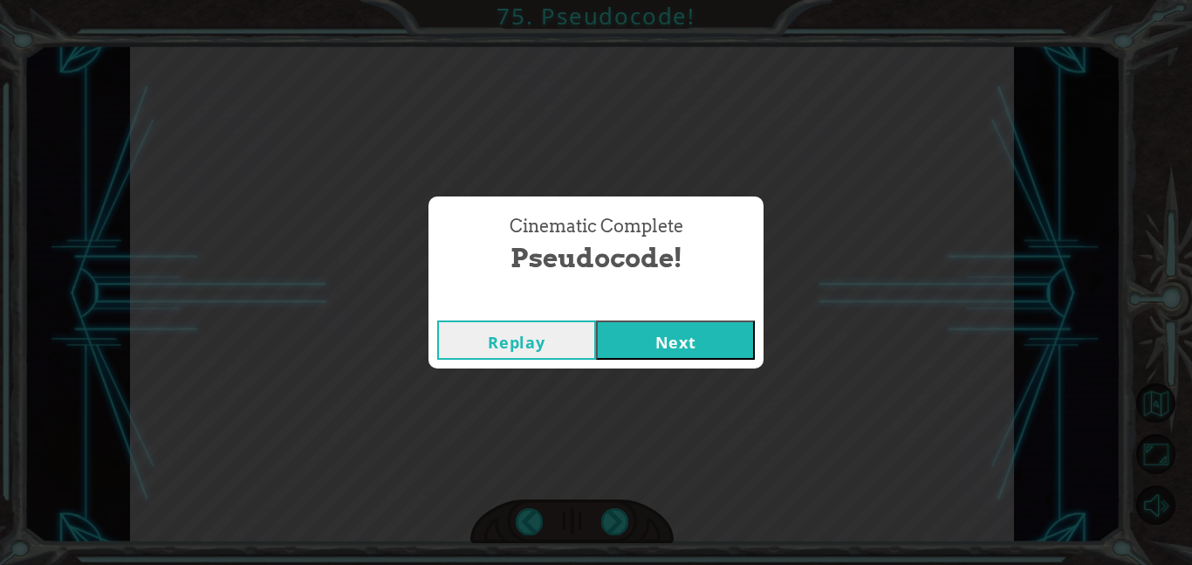
click at [745, 345] on button "Next" at bounding box center [675, 339] width 159 height 39
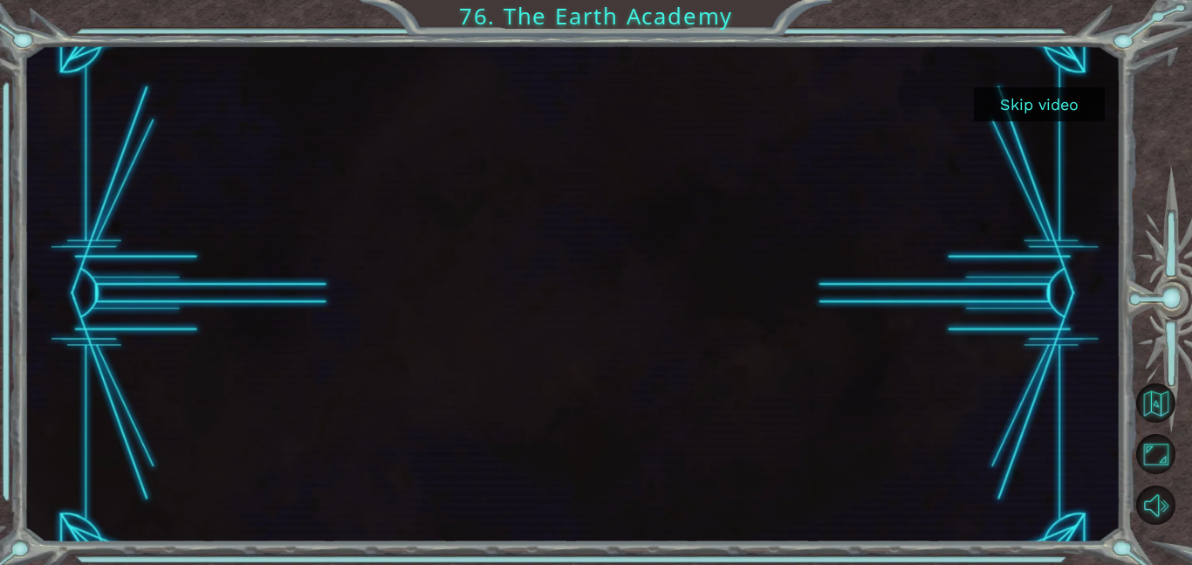
click at [1013, 118] on button "Skip video" at bounding box center [1039, 104] width 131 height 34
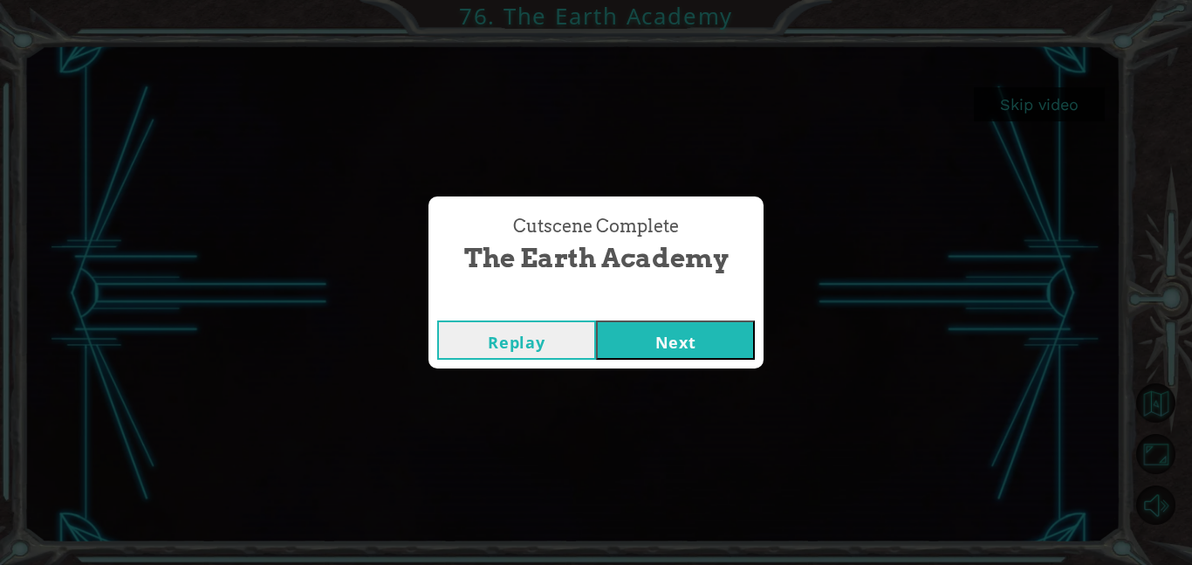
click at [724, 344] on button "Next" at bounding box center [675, 339] width 159 height 39
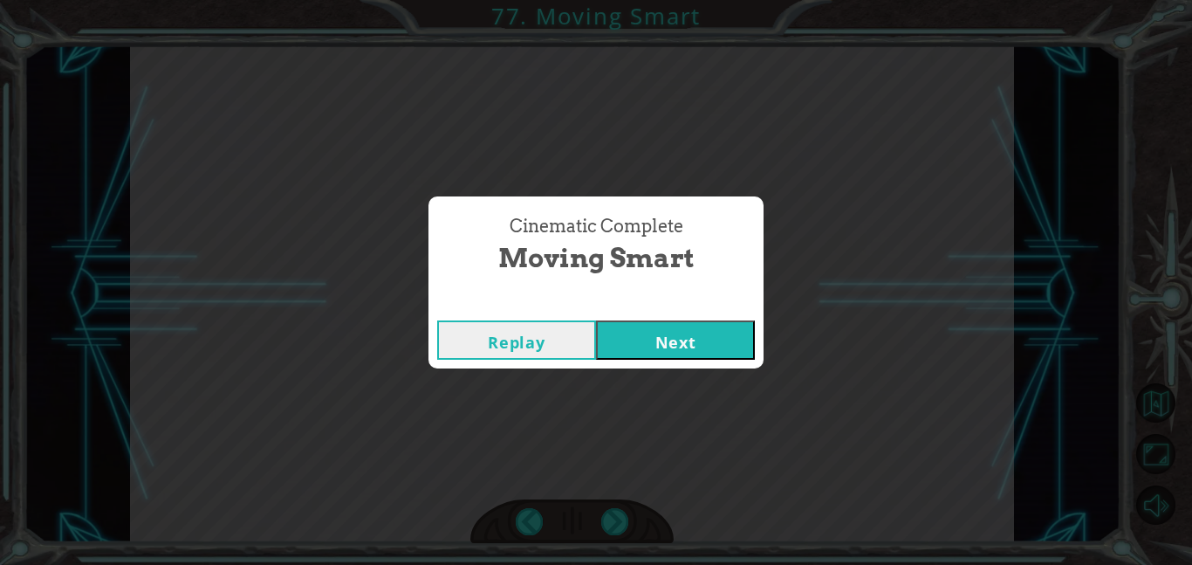
click at [696, 337] on button "Next" at bounding box center [675, 339] width 159 height 39
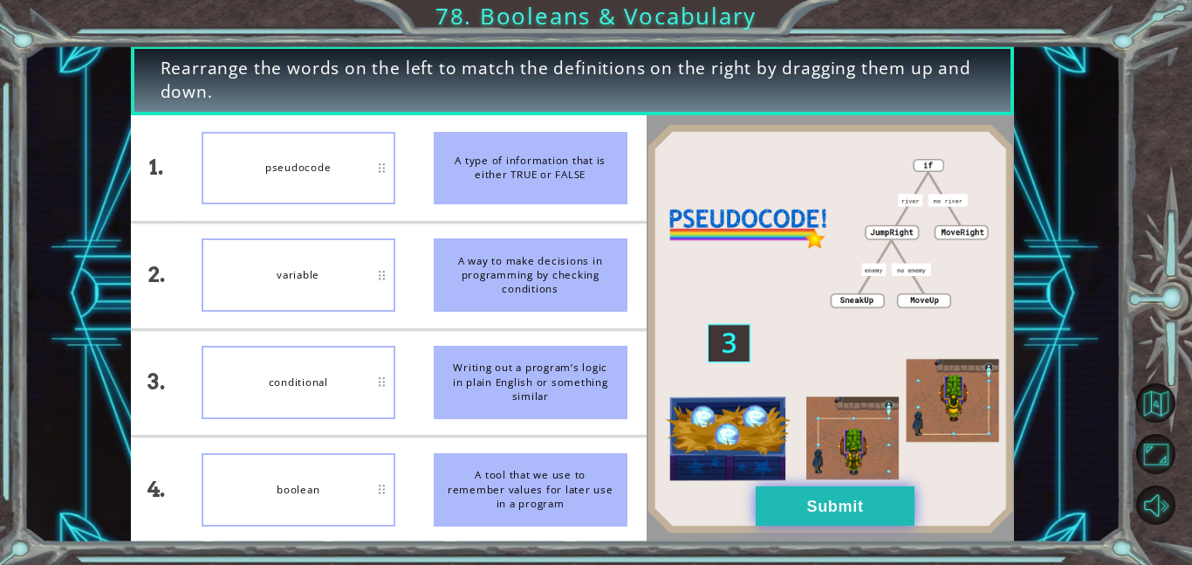
click at [850, 520] on button "Submit" at bounding box center [835, 505] width 159 height 39
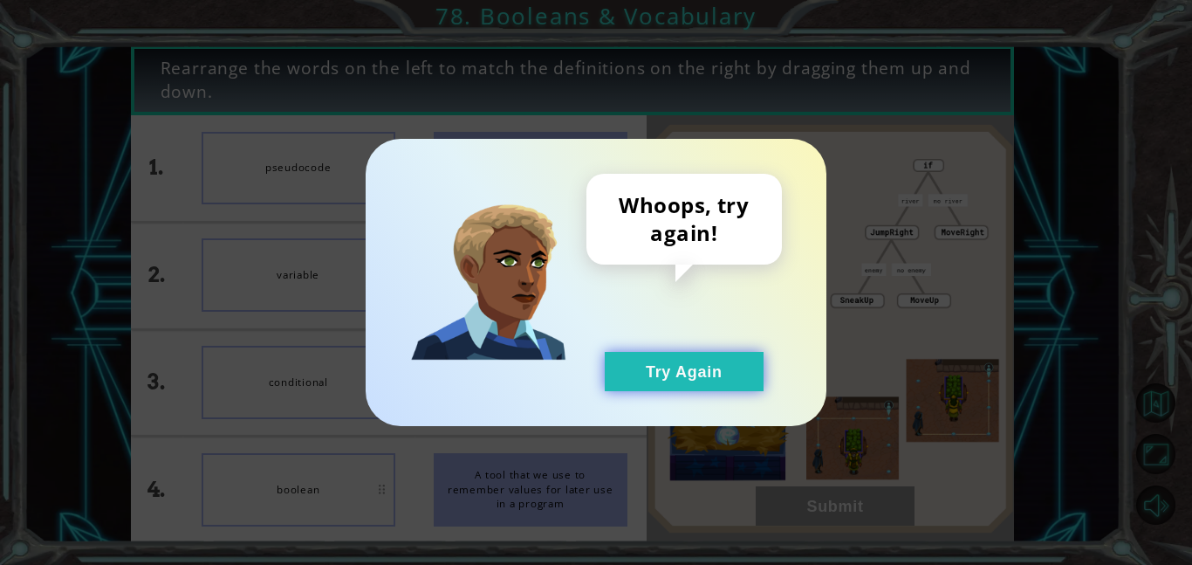
click at [704, 381] on button "Try Again" at bounding box center [684, 371] width 159 height 39
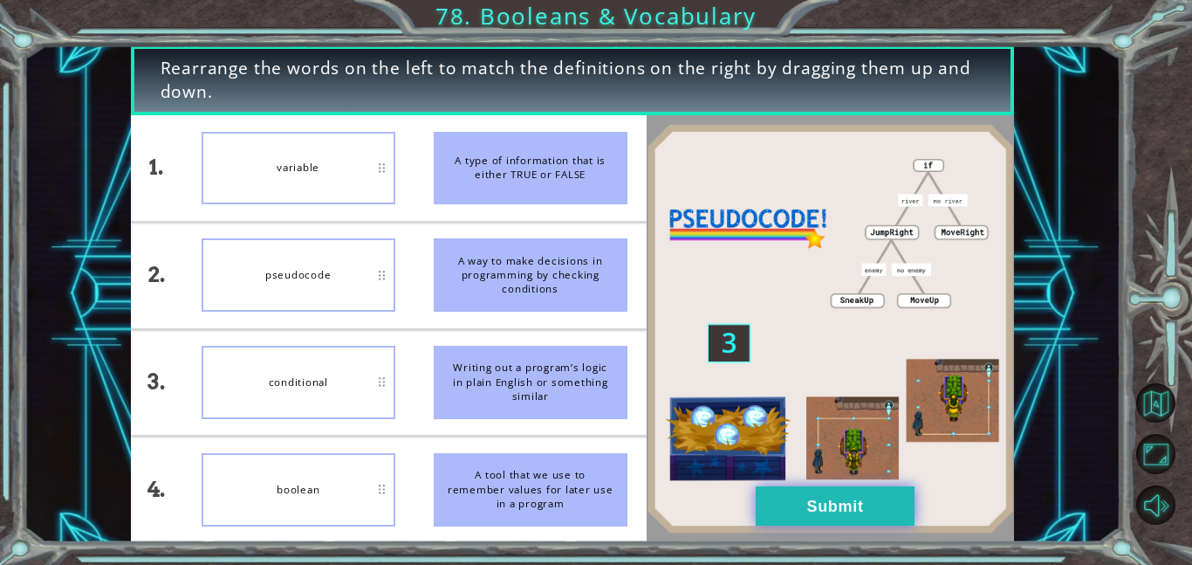
click at [821, 520] on button "Submit" at bounding box center [835, 505] width 159 height 39
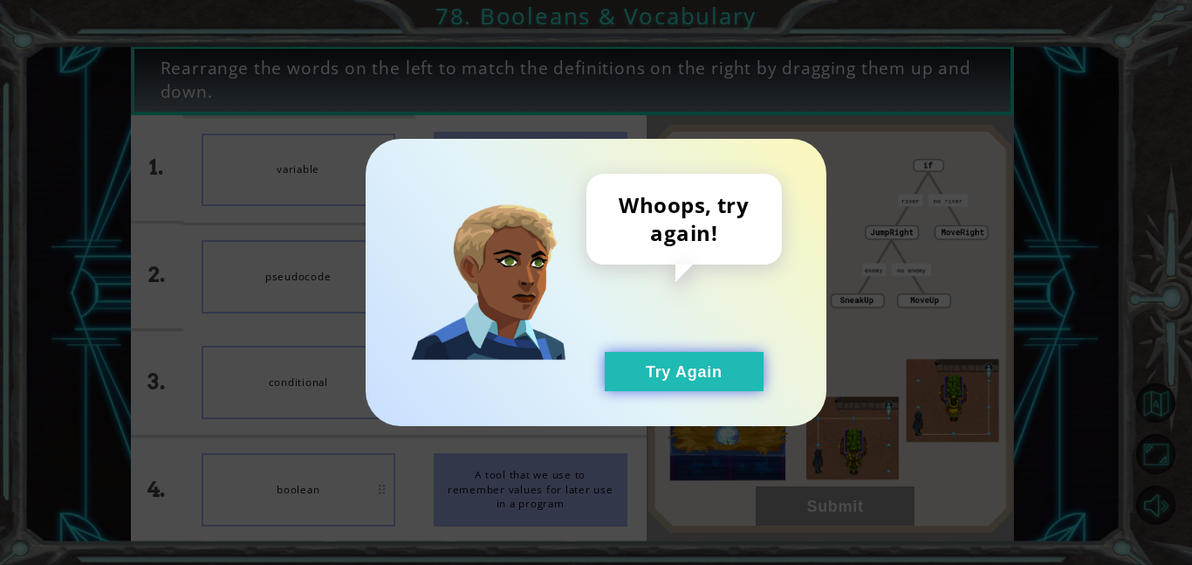
click at [678, 372] on button "Try Again" at bounding box center [684, 371] width 159 height 39
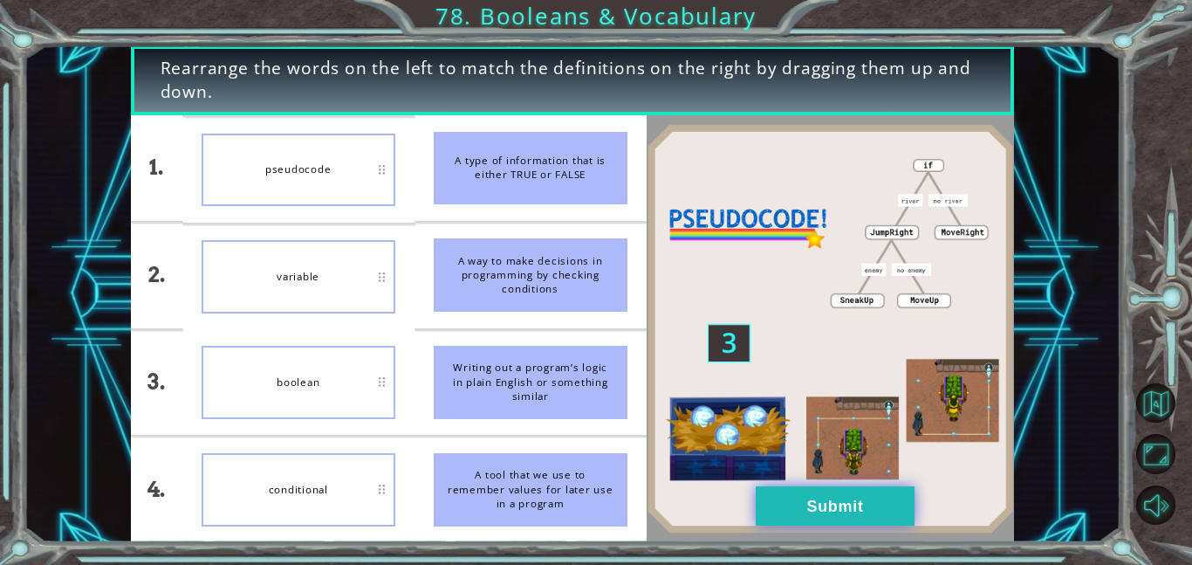
click at [780, 497] on button "Submit" at bounding box center [835, 505] width 159 height 39
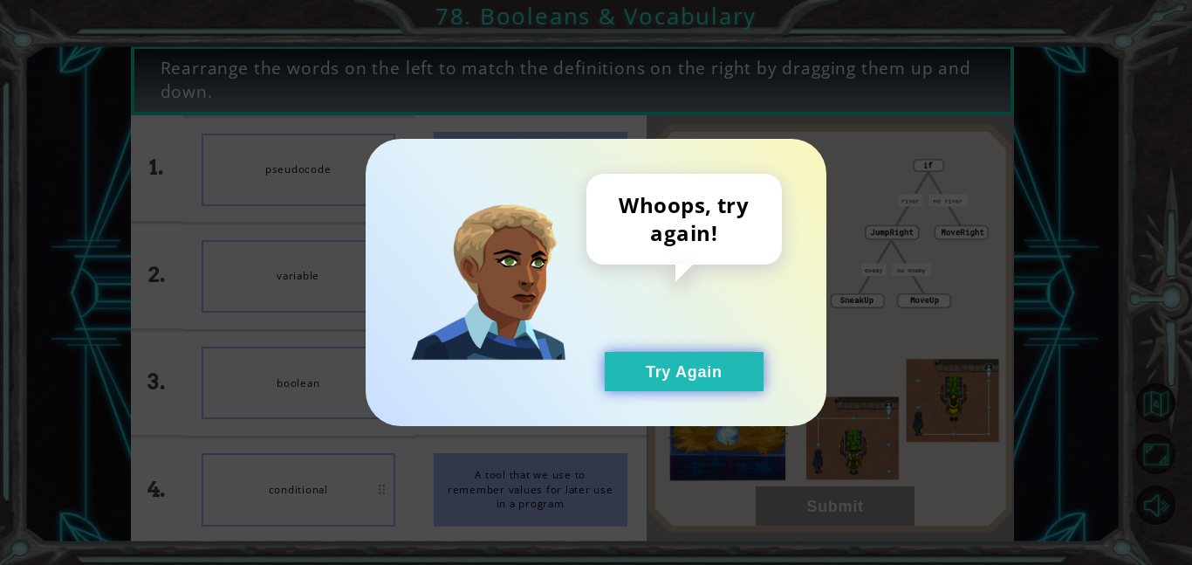
click at [658, 372] on button "Try Again" at bounding box center [684, 371] width 159 height 39
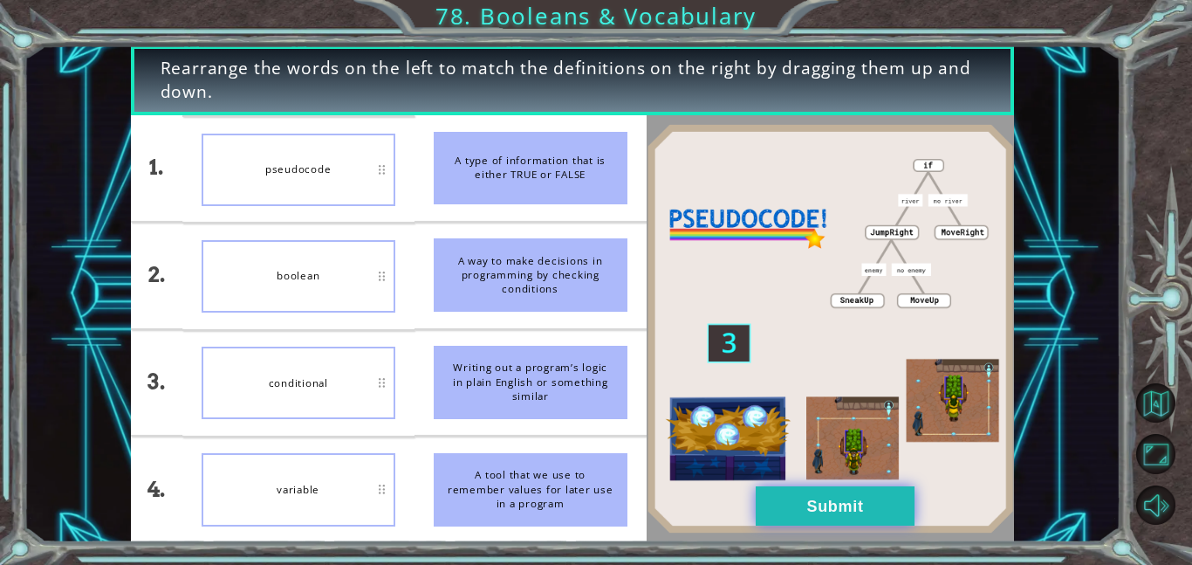
click at [801, 502] on button "Submit" at bounding box center [835, 505] width 159 height 39
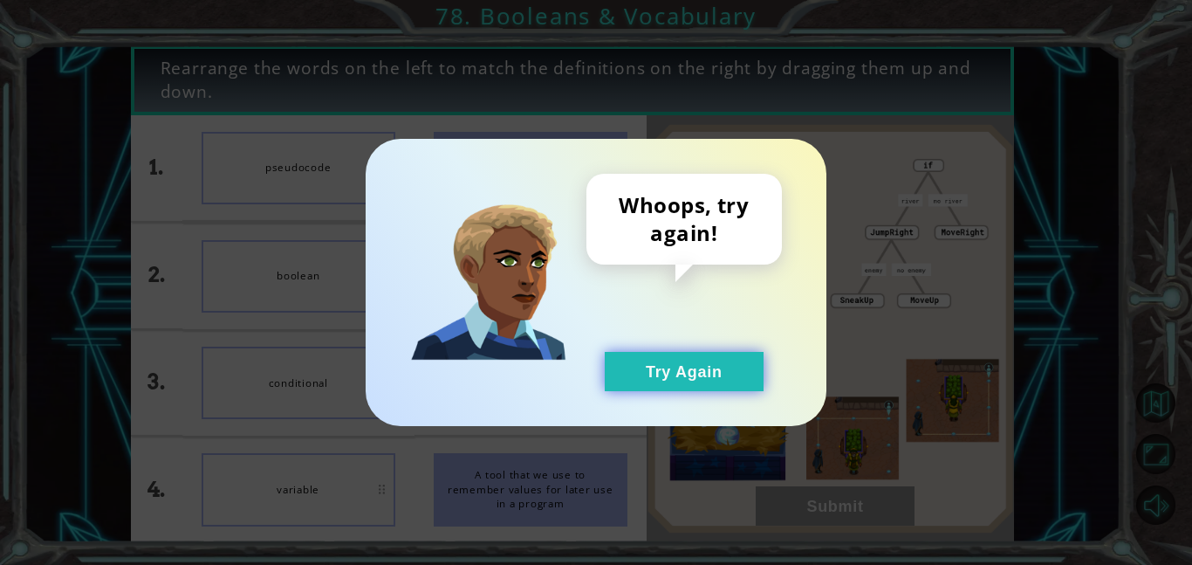
click at [682, 380] on button "Try Again" at bounding box center [684, 371] width 159 height 39
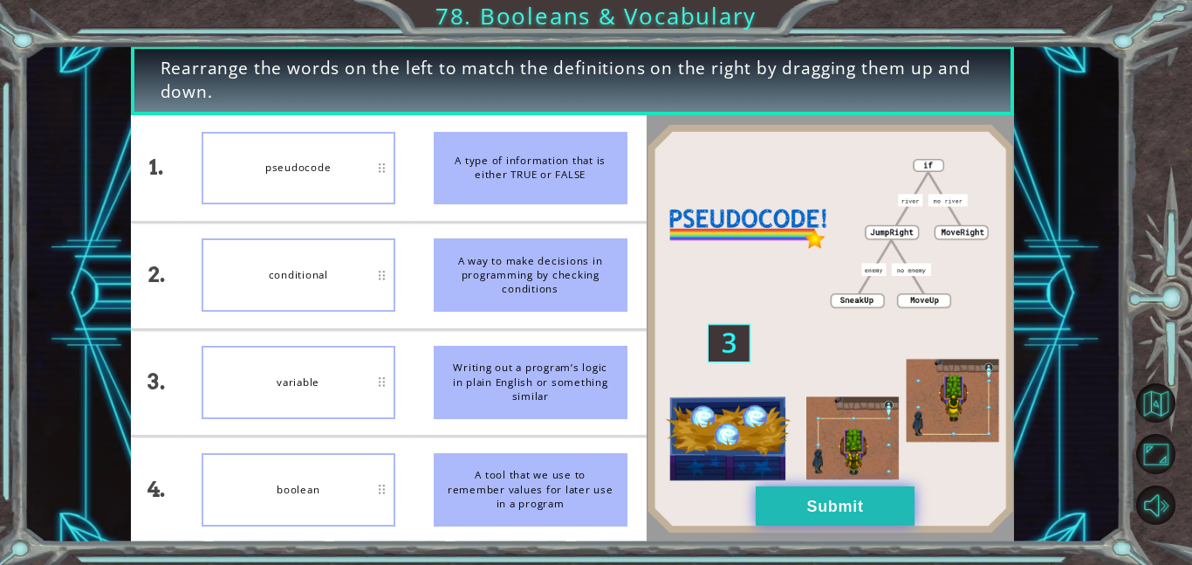
click at [835, 516] on button "Submit" at bounding box center [835, 505] width 159 height 39
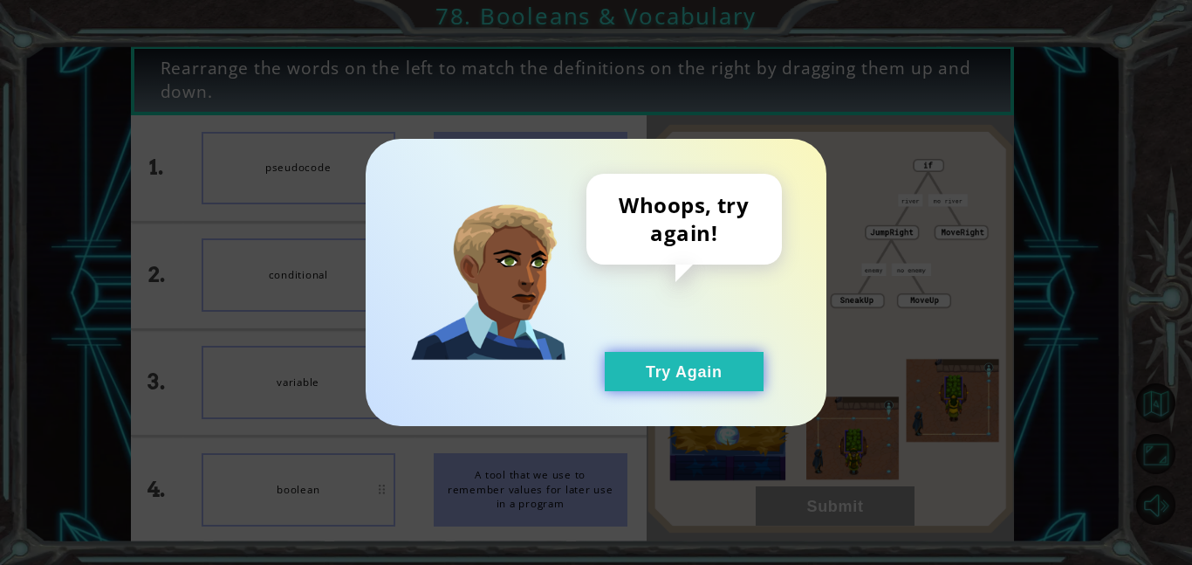
click at [680, 382] on button "Try Again" at bounding box center [684, 371] width 159 height 39
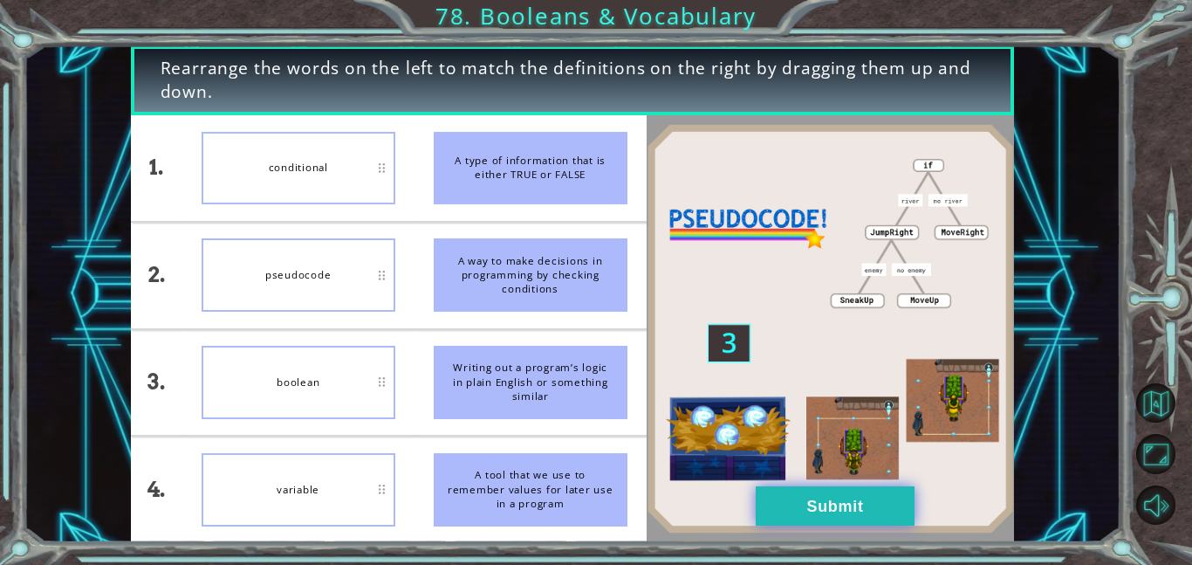
click at [828, 492] on button "Submit" at bounding box center [835, 505] width 159 height 39
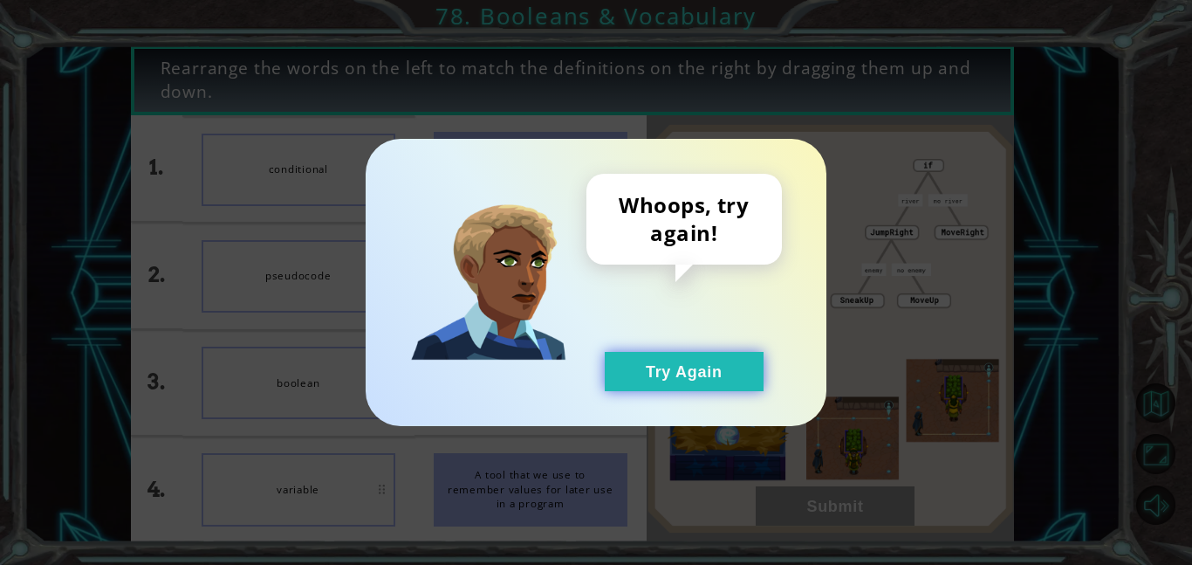
click at [691, 381] on button "Try Again" at bounding box center [684, 371] width 159 height 39
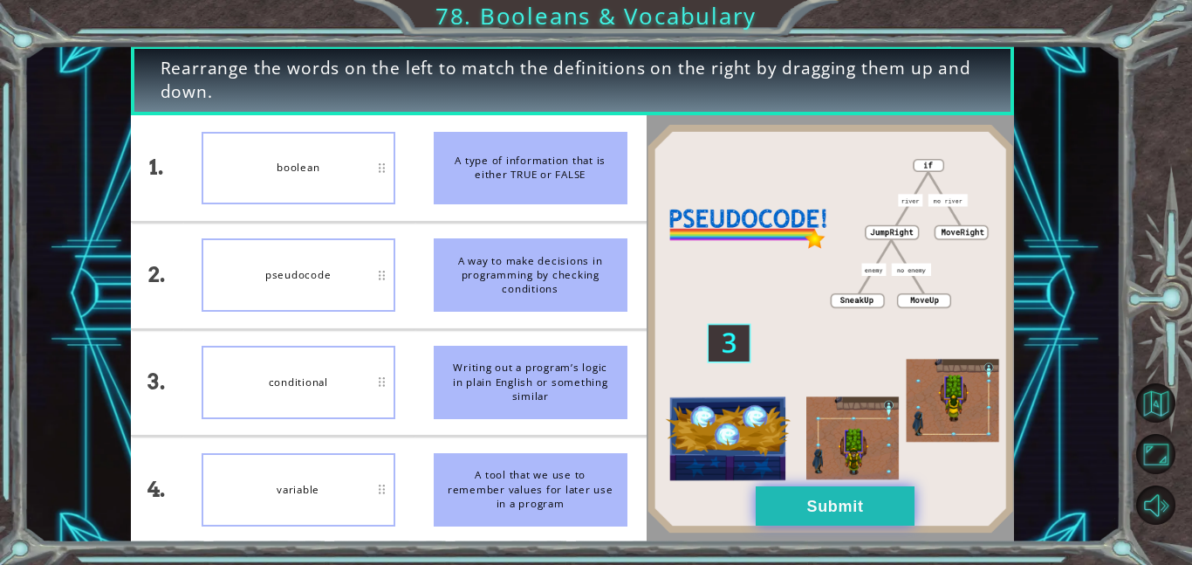
click at [775, 502] on button "Submit" at bounding box center [835, 505] width 159 height 39
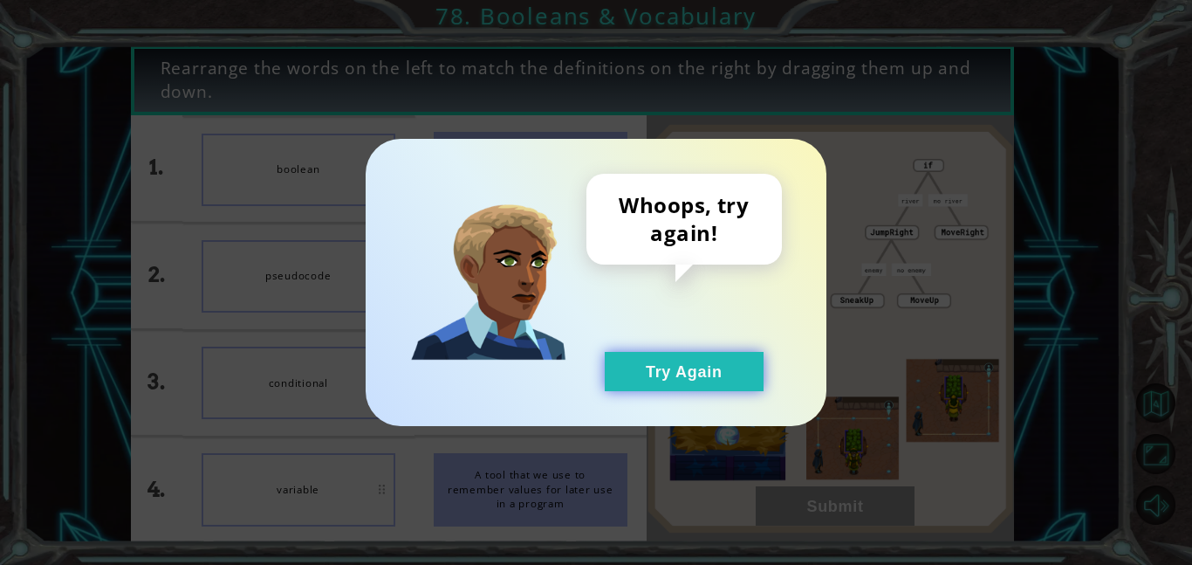
click at [687, 380] on button "Try Again" at bounding box center [684, 371] width 159 height 39
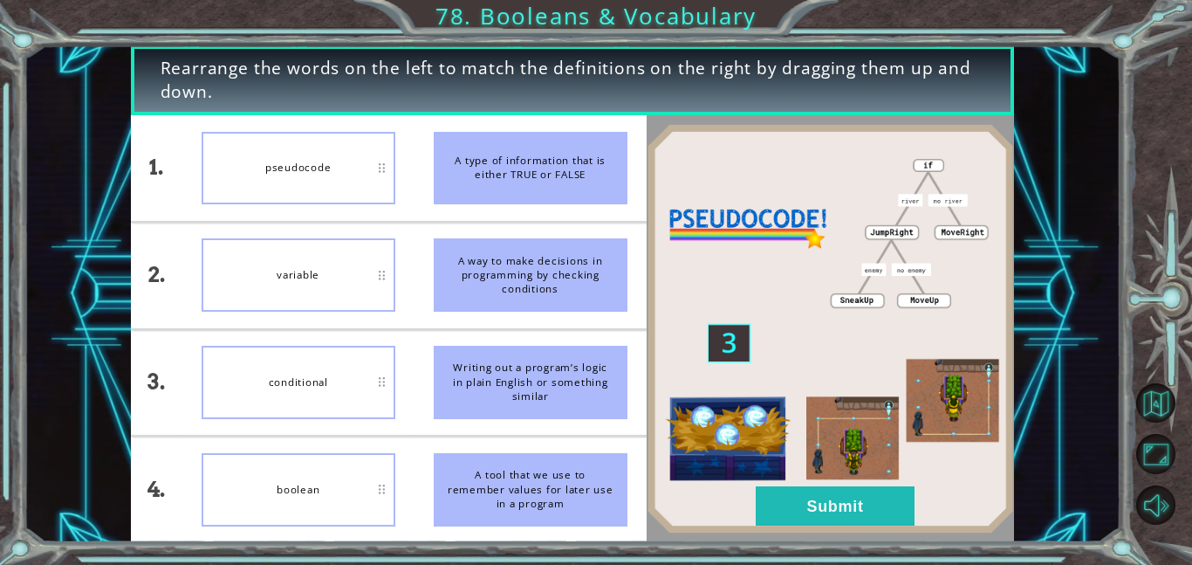
click at [323, 487] on div "boolean" at bounding box center [299, 489] width 194 height 73
click at [779, 496] on button "Submit" at bounding box center [835, 505] width 159 height 39
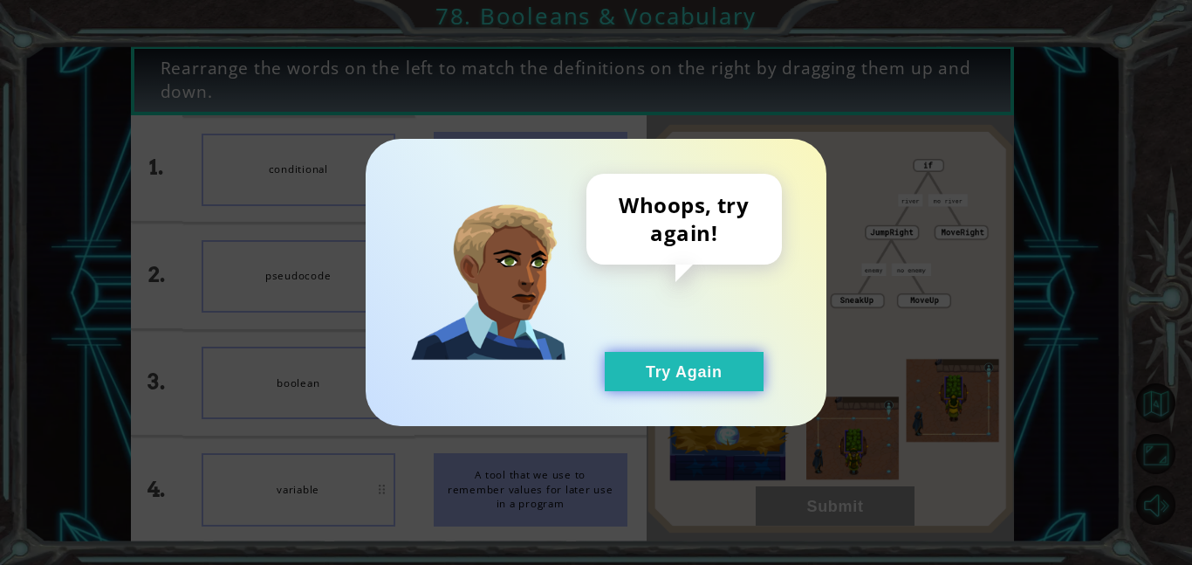
click at [723, 368] on button "Try Again" at bounding box center [684, 371] width 159 height 39
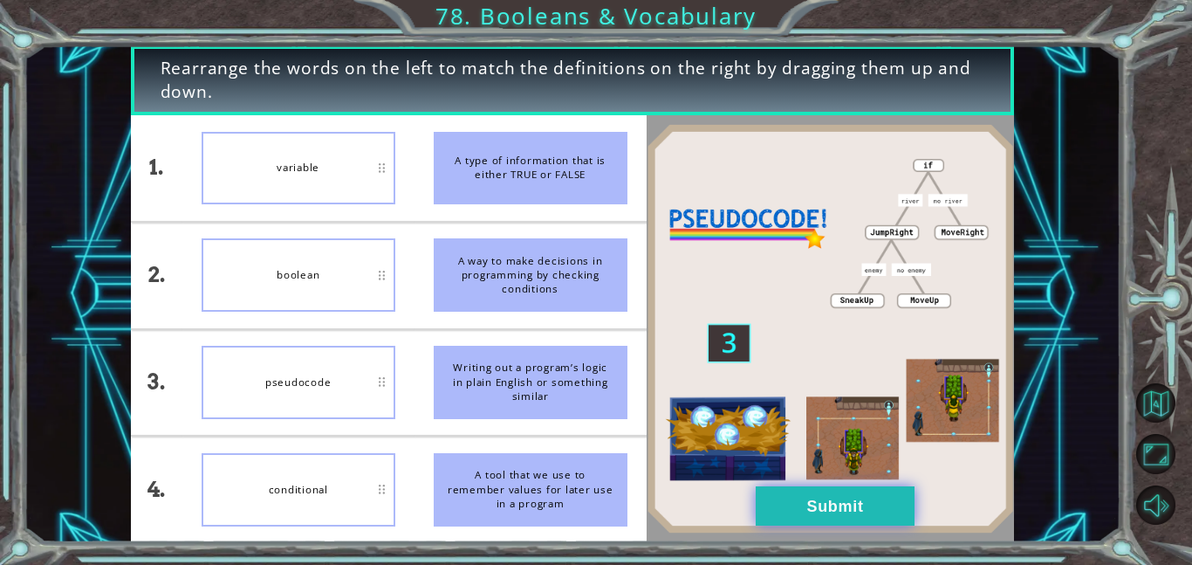
click at [780, 502] on button "Submit" at bounding box center [835, 505] width 159 height 39
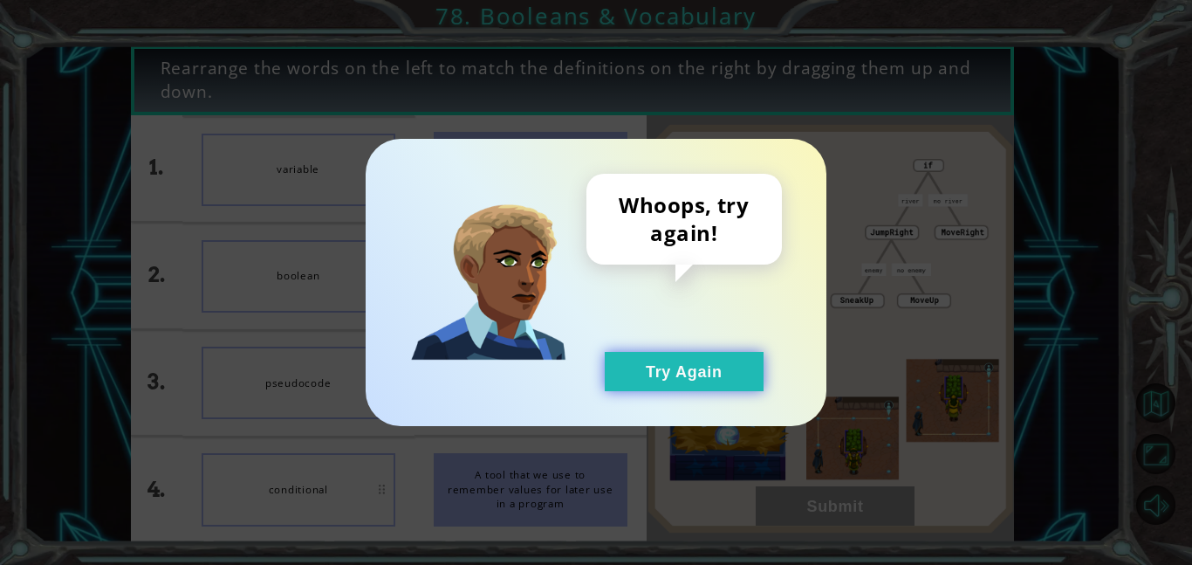
click at [687, 388] on button "Try Again" at bounding box center [684, 371] width 159 height 39
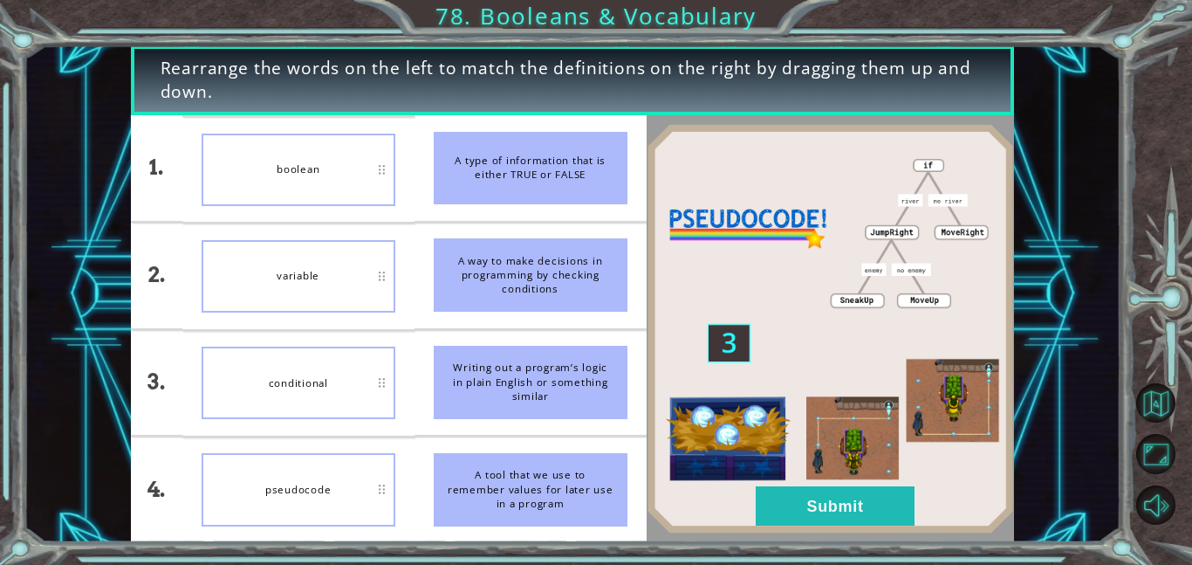
click at [796, 228] on img at bounding box center [830, 329] width 367 height 410
click at [812, 525] on button "Submit" at bounding box center [835, 505] width 159 height 39
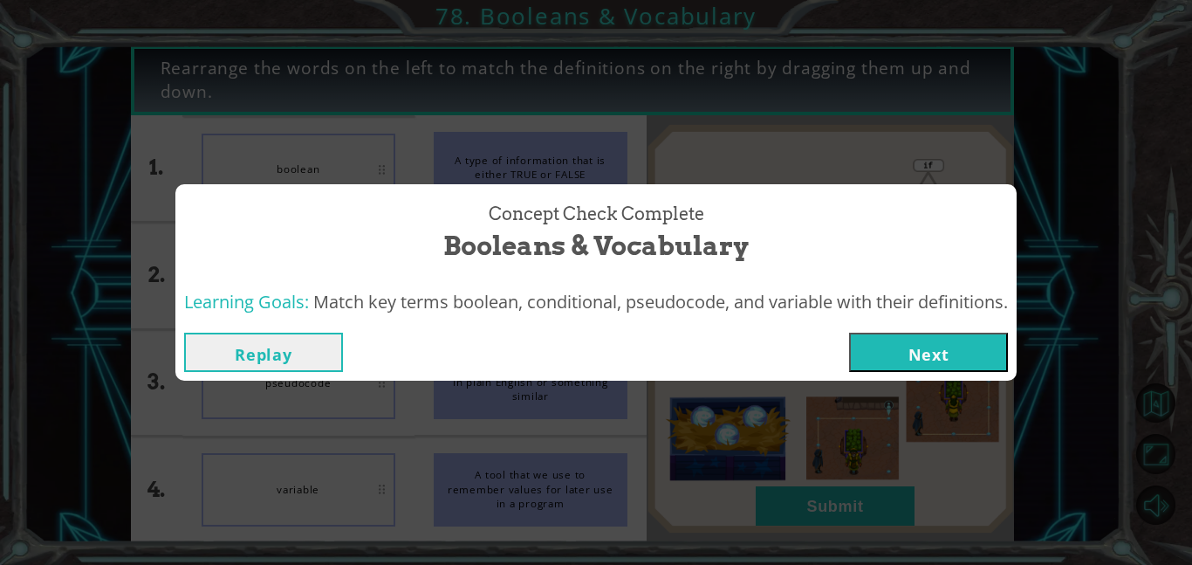
click at [932, 363] on button "Next" at bounding box center [928, 352] width 159 height 39
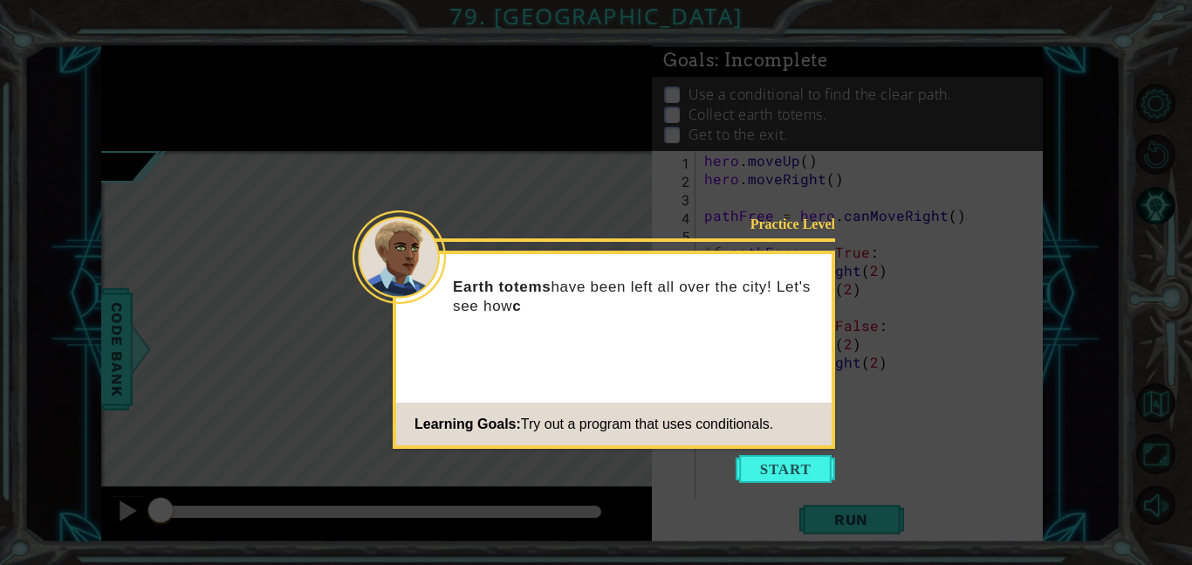
click at [778, 484] on icon at bounding box center [596, 282] width 1192 height 565
click at [779, 471] on button "Start" at bounding box center [786, 469] width 100 height 28
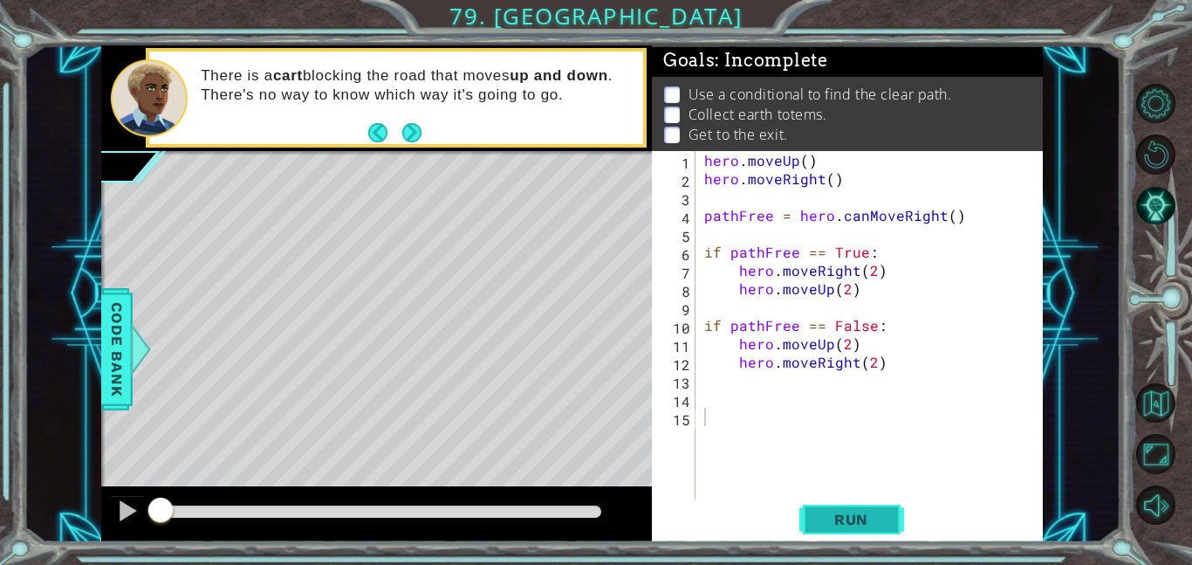
click at [888, 534] on button "Run" at bounding box center [852, 518] width 105 height 39
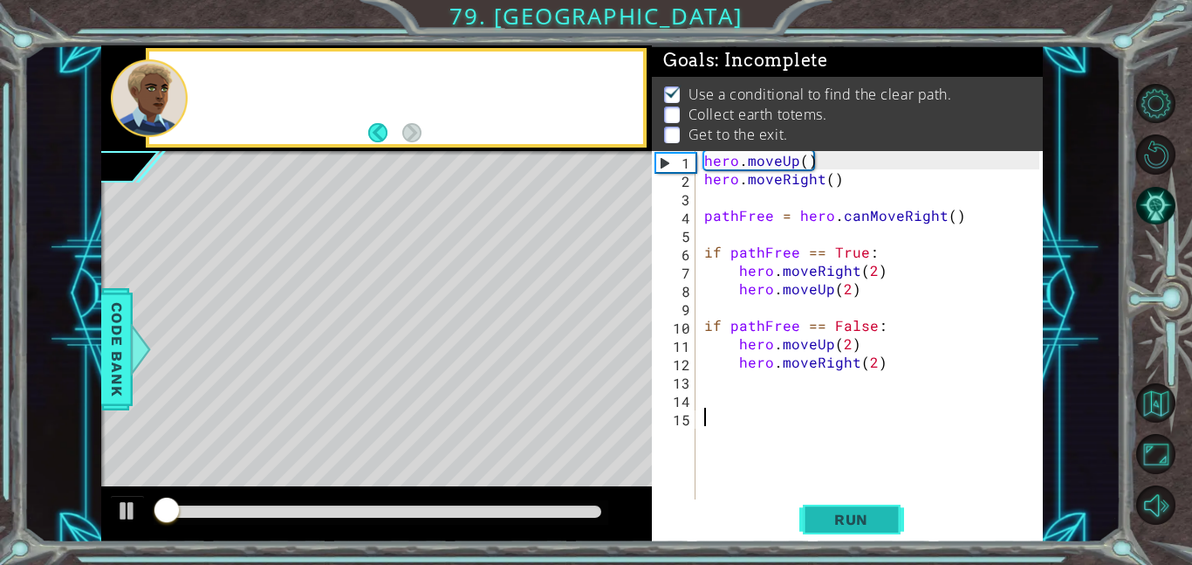
scroll to position [1, 0]
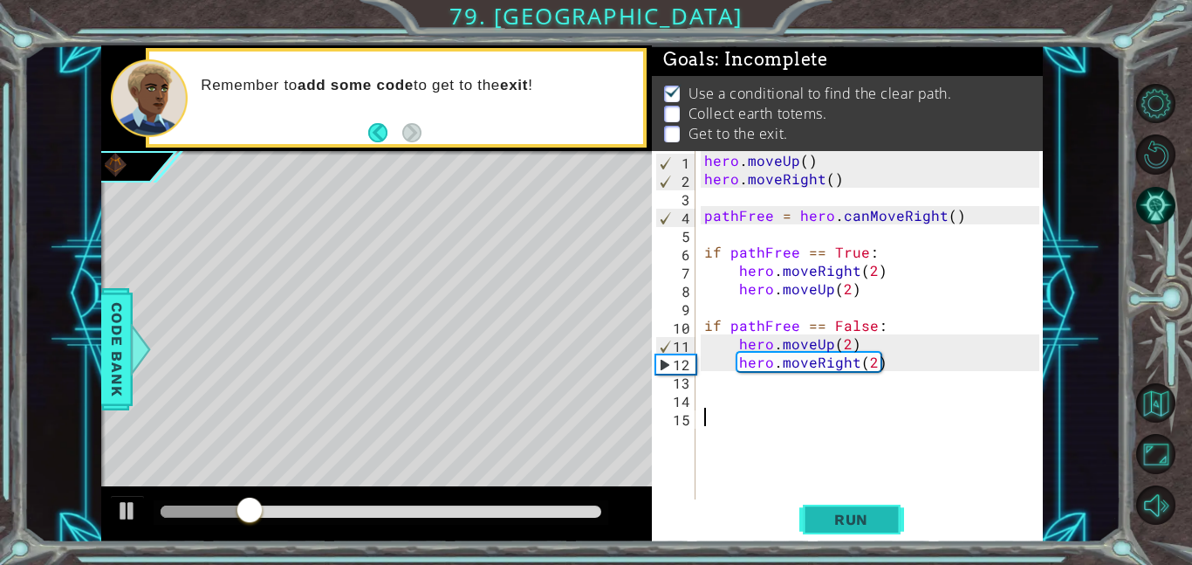
click at [888, 534] on button "Run" at bounding box center [852, 518] width 105 height 39
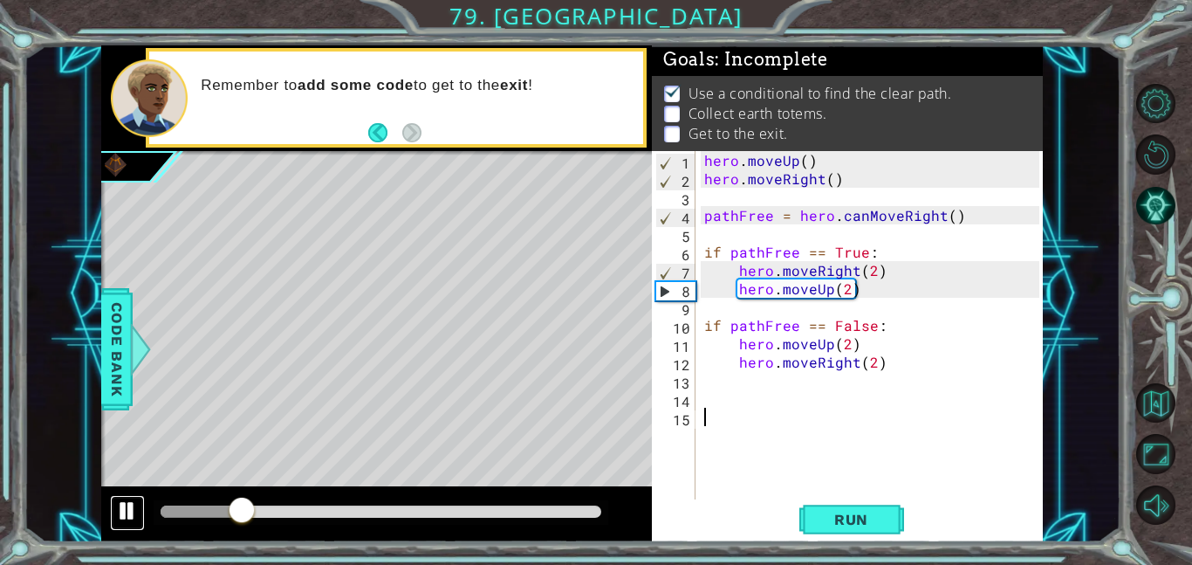
click at [126, 508] on div at bounding box center [127, 510] width 23 height 23
drag, startPoint x: 251, startPoint y: 520, endPoint x: 0, endPoint y: 514, distance: 250.6
click at [0, 514] on div "1 ההההההההההההההההההההההההההההההההההההההההההההההההההההההההההההההההההההההההההההה…" at bounding box center [596, 282] width 1192 height 565
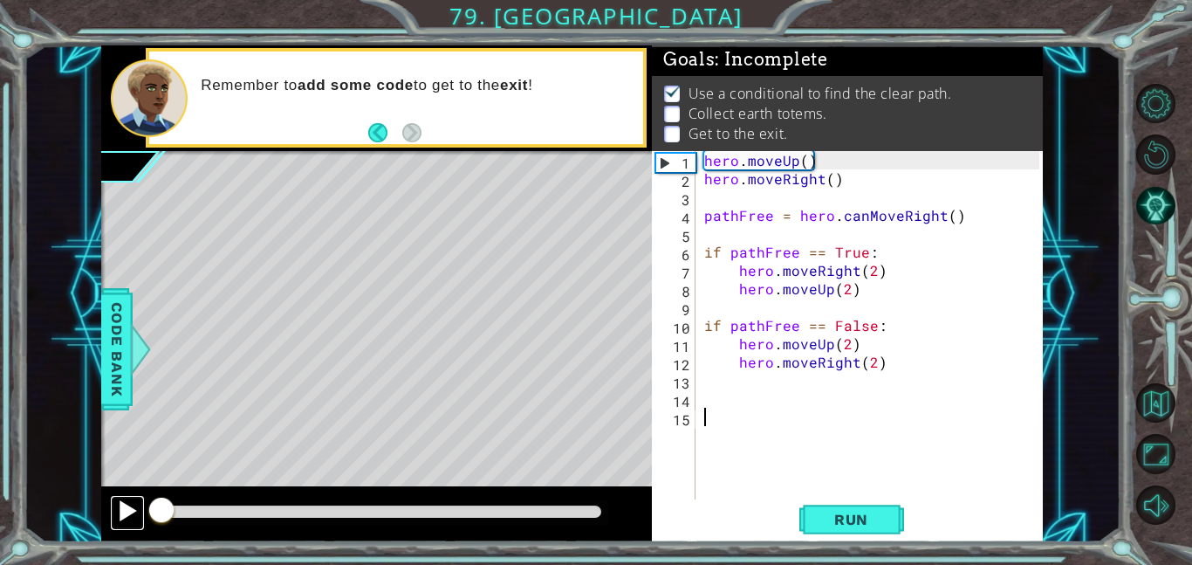
click at [128, 522] on div at bounding box center [127, 510] width 23 height 23
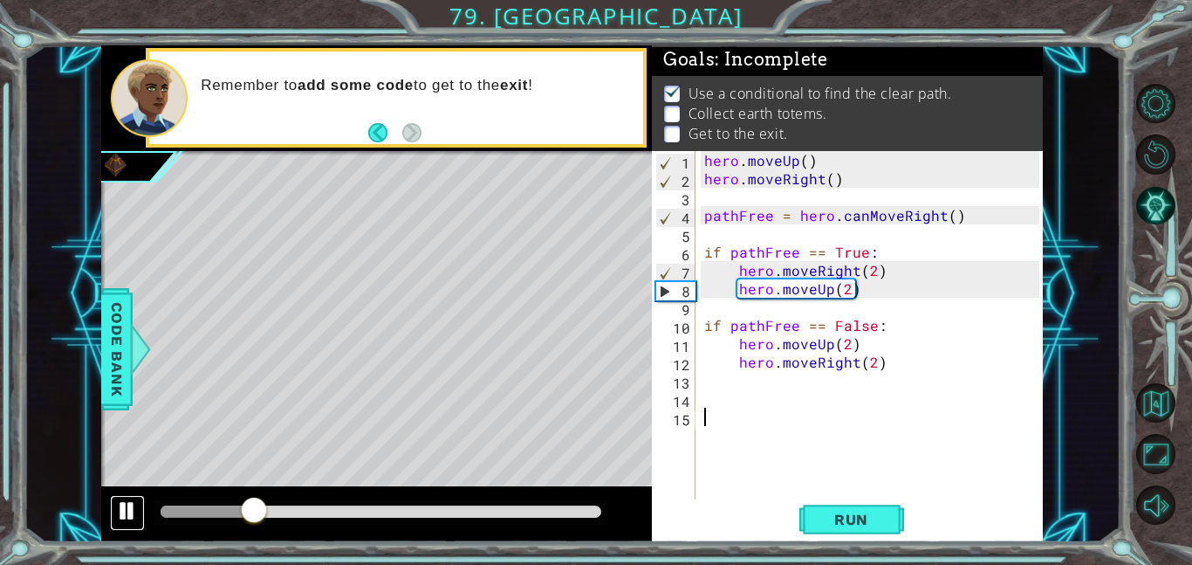
click at [128, 525] on button at bounding box center [127, 513] width 35 height 36
click at [850, 385] on div "hero . moveUp ( ) hero . moveRight ( ) pathFree = hero . canMoveRight ( ) if pa…" at bounding box center [874, 343] width 347 height 385
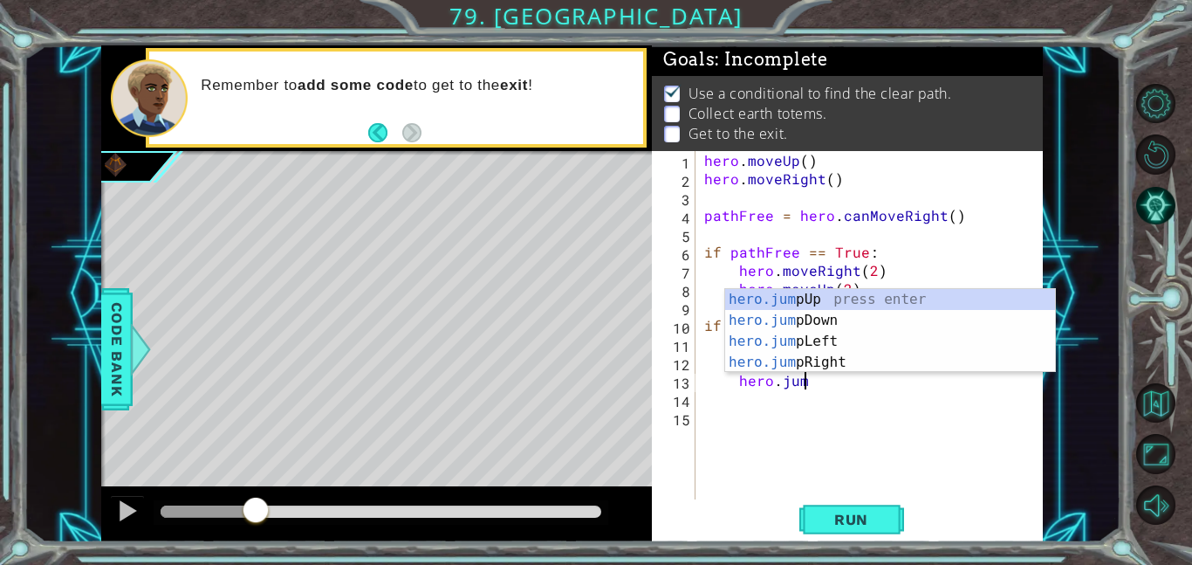
scroll to position [0, 5]
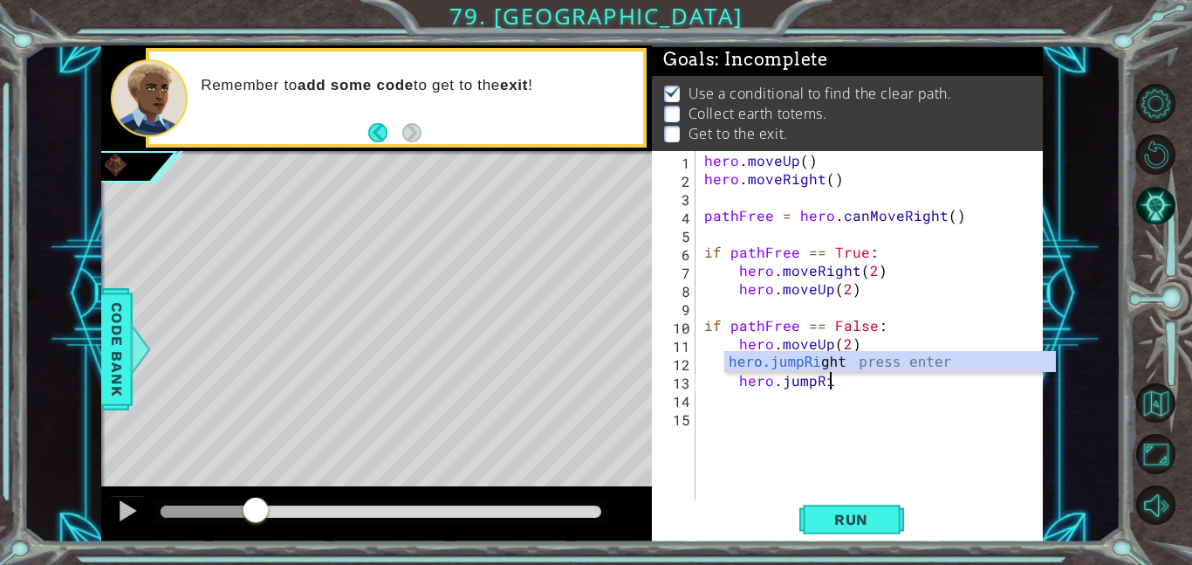
type textarea "hero.jumpRight"
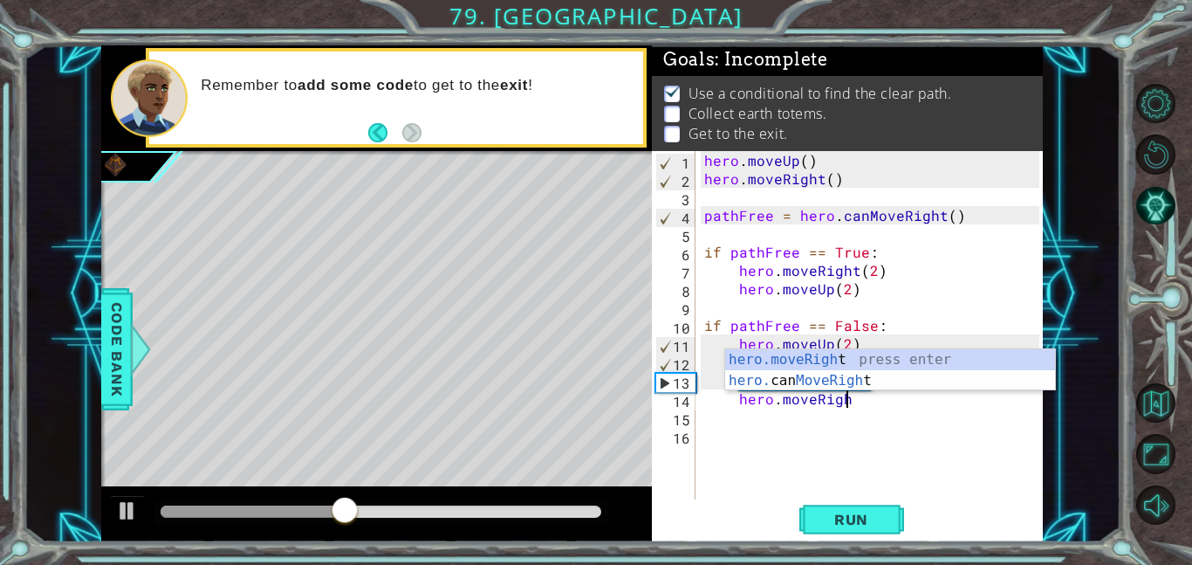
scroll to position [0, 8]
type textarea "hero.moveRight()"
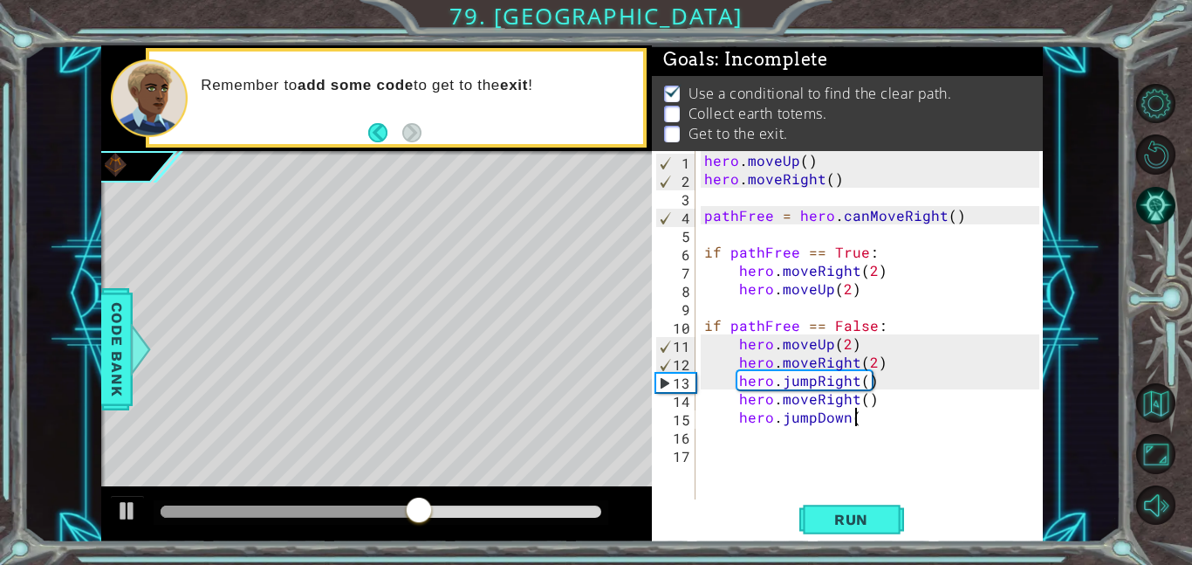
scroll to position [0, 9]
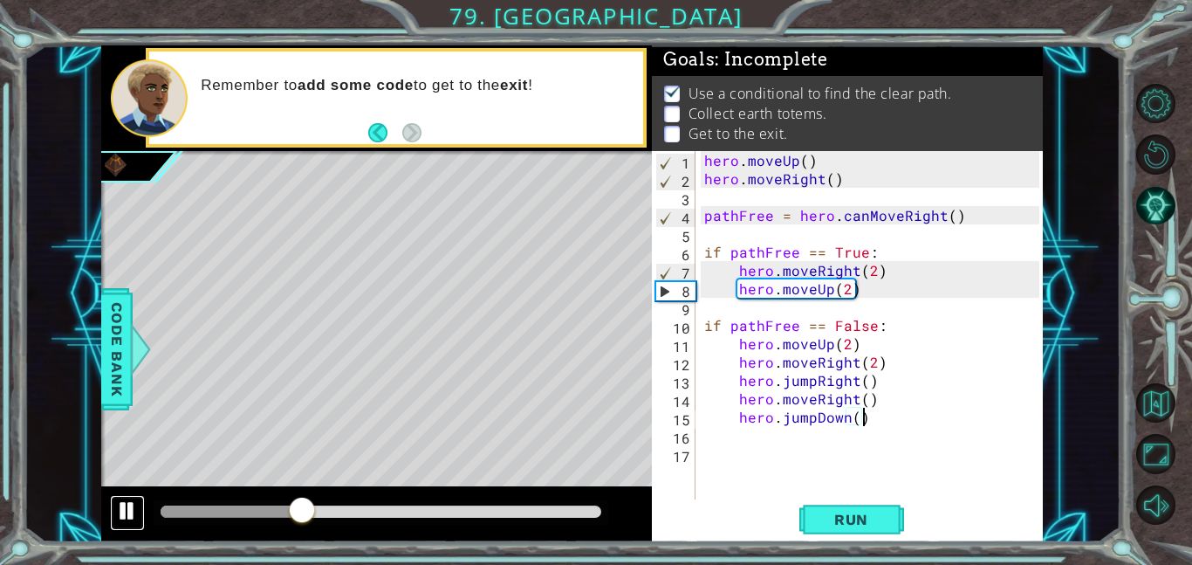
click at [125, 516] on div at bounding box center [127, 510] width 23 height 23
click at [896, 417] on div "hero . moveUp ( ) hero . moveRight ( ) pathFree = hero . canMoveRight ( ) if pa…" at bounding box center [874, 343] width 347 height 385
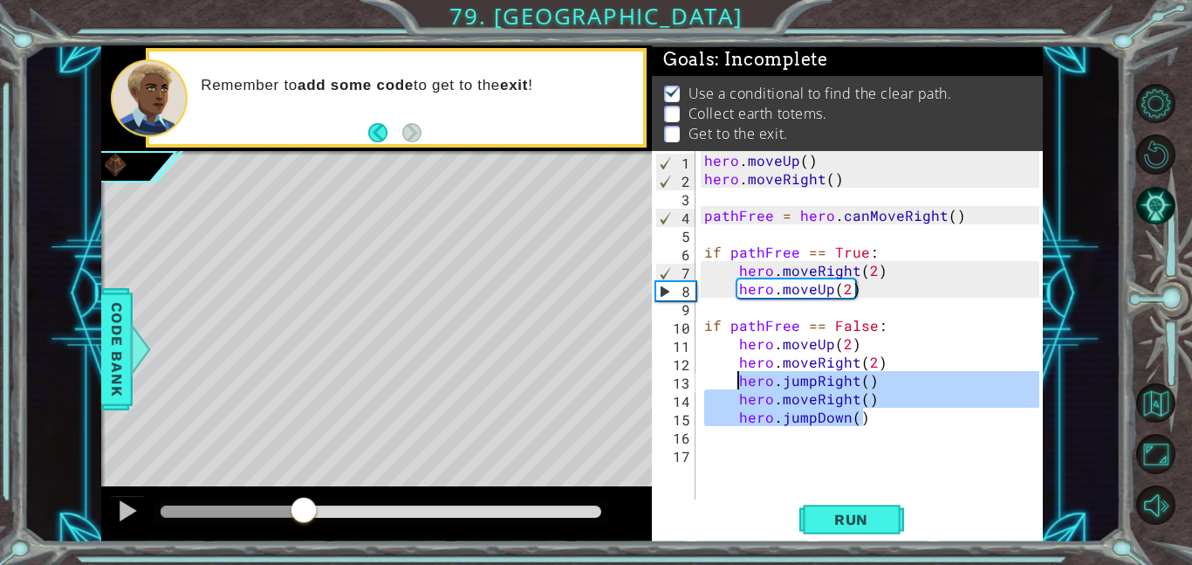
drag, startPoint x: 896, startPoint y: 417, endPoint x: 732, endPoint y: 383, distance: 167.6
click at [732, 383] on div "hero . moveUp ( ) hero . moveRight ( ) pathFree = hero . canMoveRight ( ) if pa…" at bounding box center [874, 343] width 347 height 385
type textarea "hero.jumpRight() hero.moveRight()"
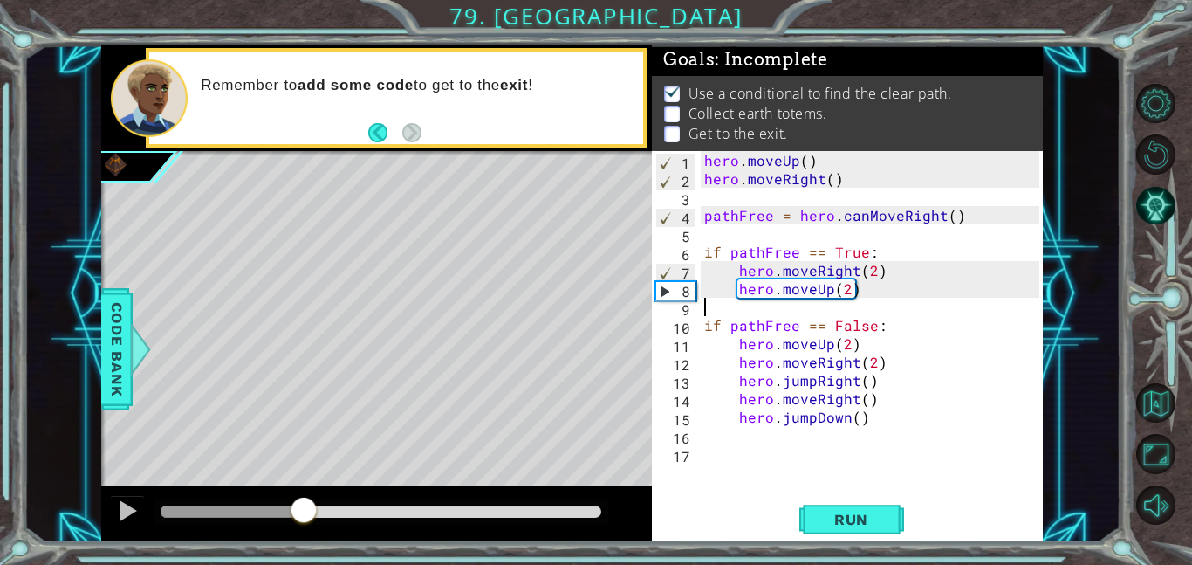
click at [866, 305] on div "hero . moveUp ( ) hero . moveRight ( ) pathFree = hero . canMoveRight ( ) if pa…" at bounding box center [874, 343] width 347 height 385
paste textarea "hero.jumpDown()"
type textarea "hero.jumpDown()"
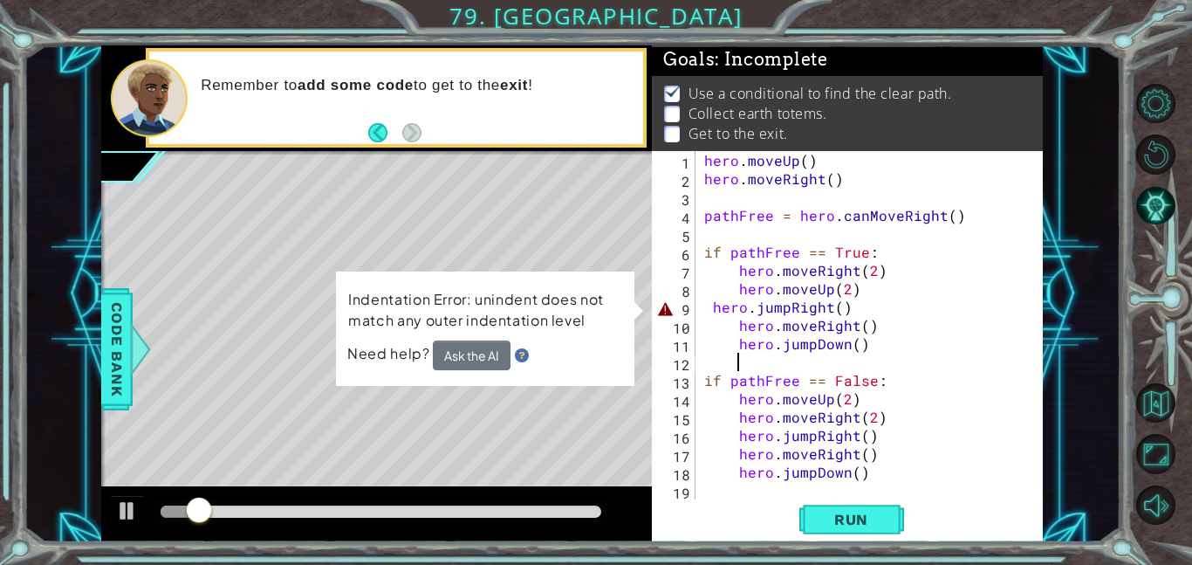
click at [704, 304] on div "hero . moveUp ( ) hero . moveRight ( ) pathFree = hero . canMoveRight ( ) if pa…" at bounding box center [874, 343] width 347 height 385
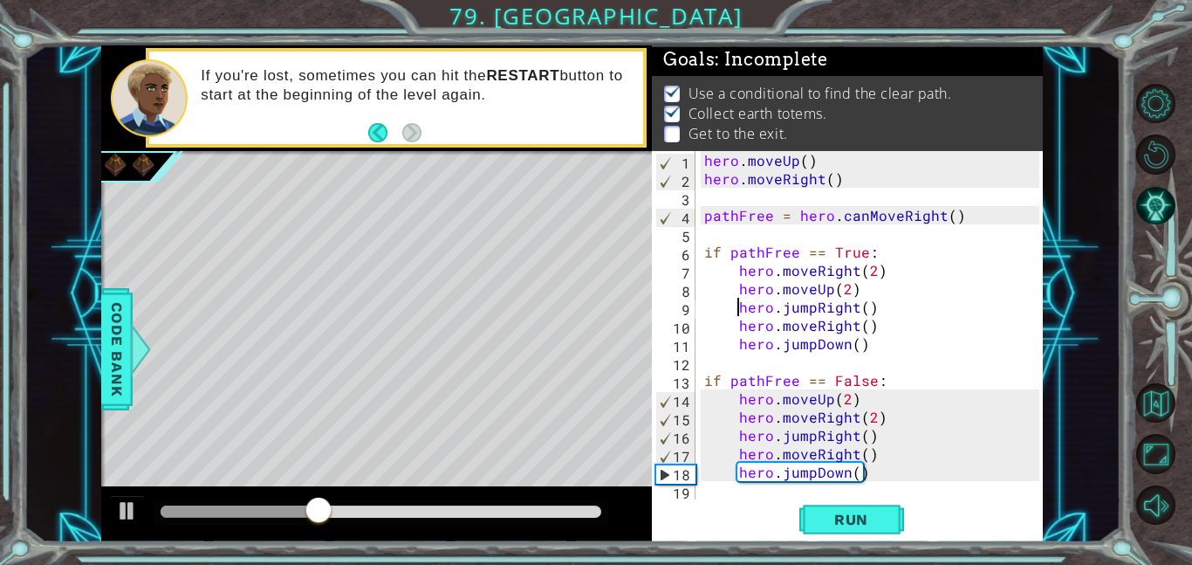
click at [893, 464] on div "hero . moveUp ( ) hero . moveRight ( ) pathFree = hero . canMoveRight ( ) if pa…" at bounding box center [874, 343] width 347 height 385
type textarea "hero.jumpDown()"
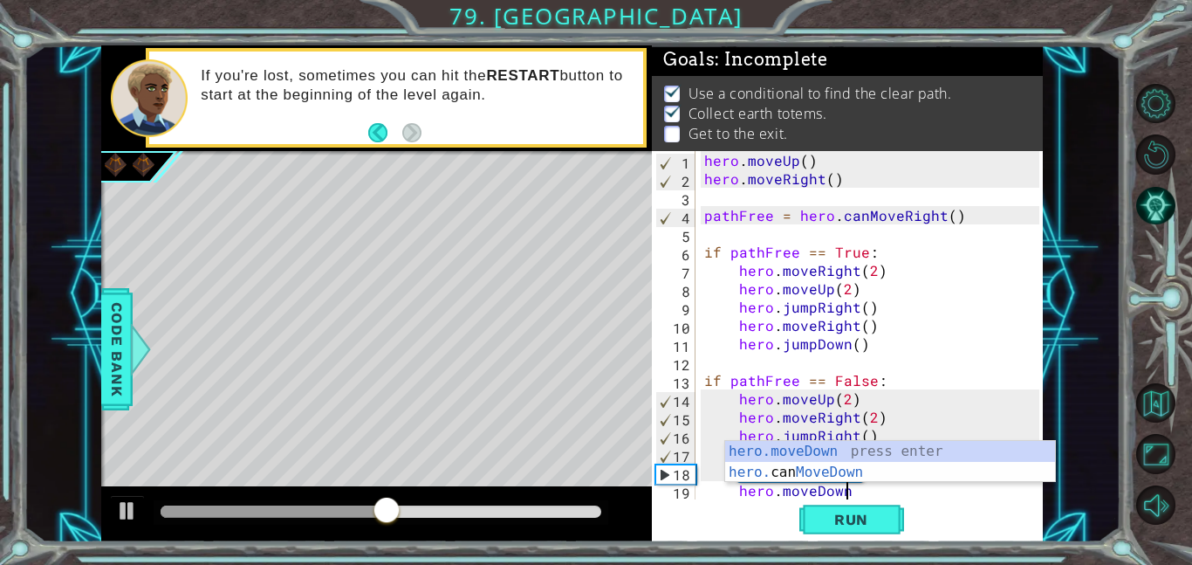
scroll to position [0, 8]
click at [926, 350] on div "hero . moveUp ( ) hero . moveRight ( ) pathFree = hero . canMoveRight ( ) if pa…" at bounding box center [874, 343] width 347 height 385
type textarea "hero.jumpDown()"
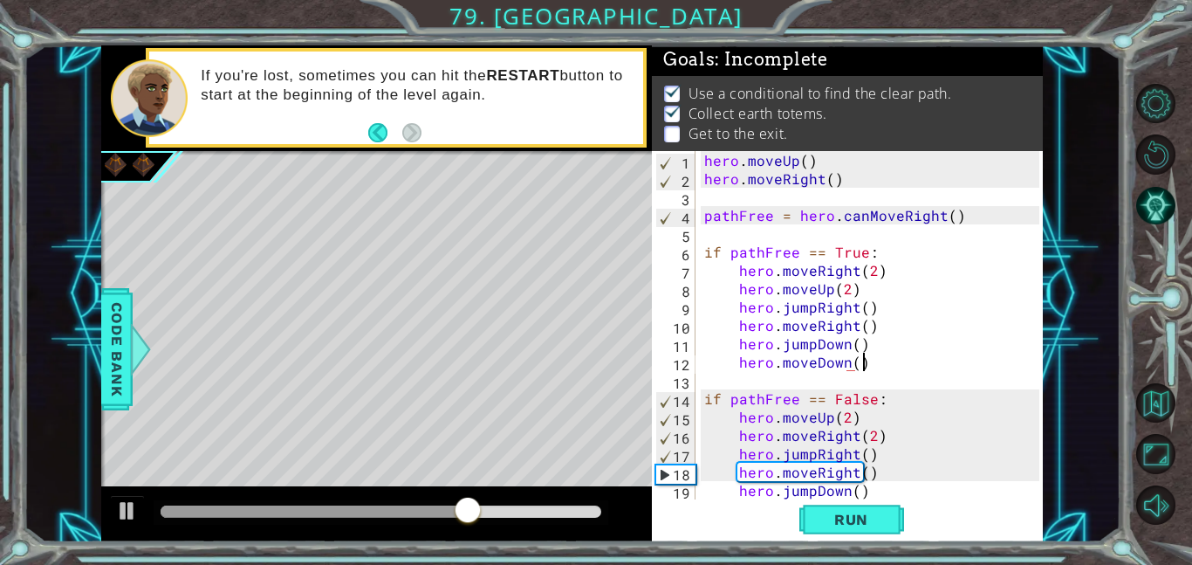
scroll to position [0, 9]
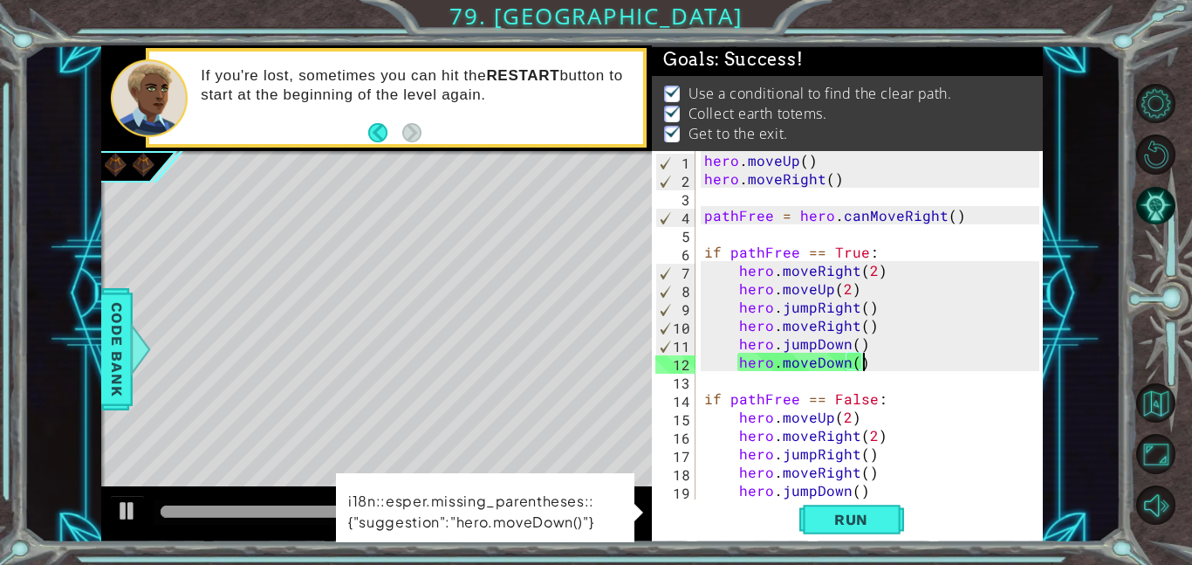
type textarea "hero.moveDown()"
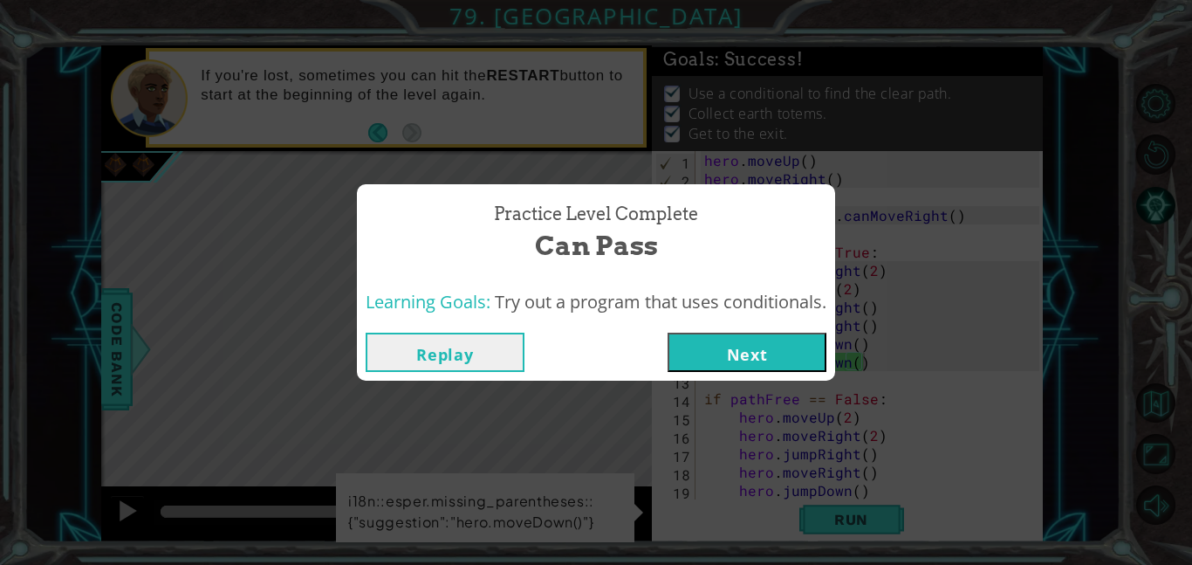
click button "Next" at bounding box center [747, 352] width 159 height 39
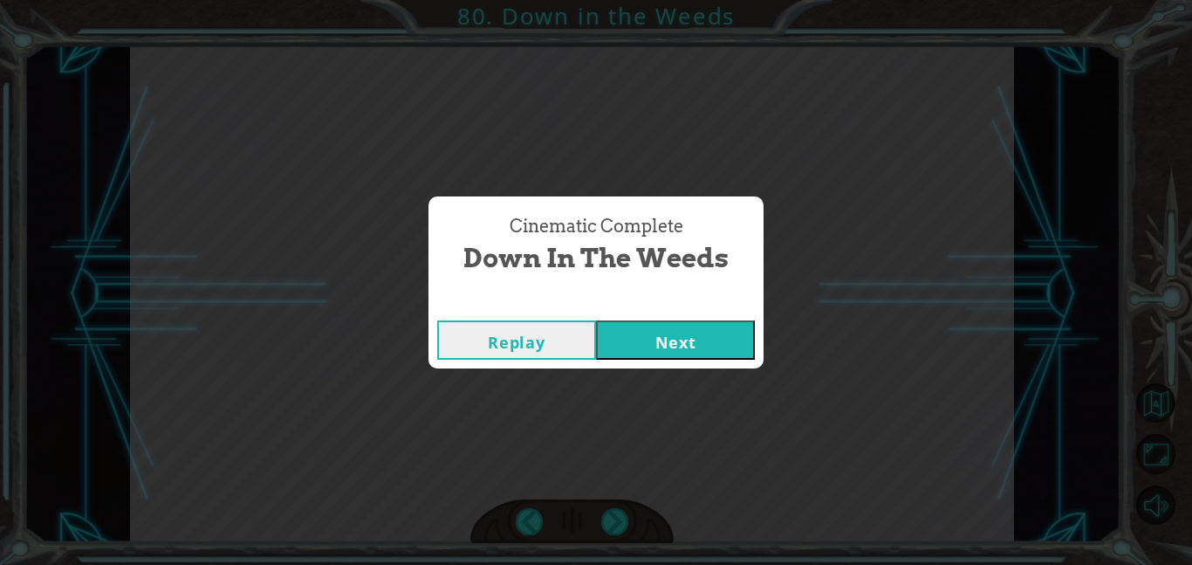
click at [694, 333] on button "Next" at bounding box center [675, 339] width 159 height 39
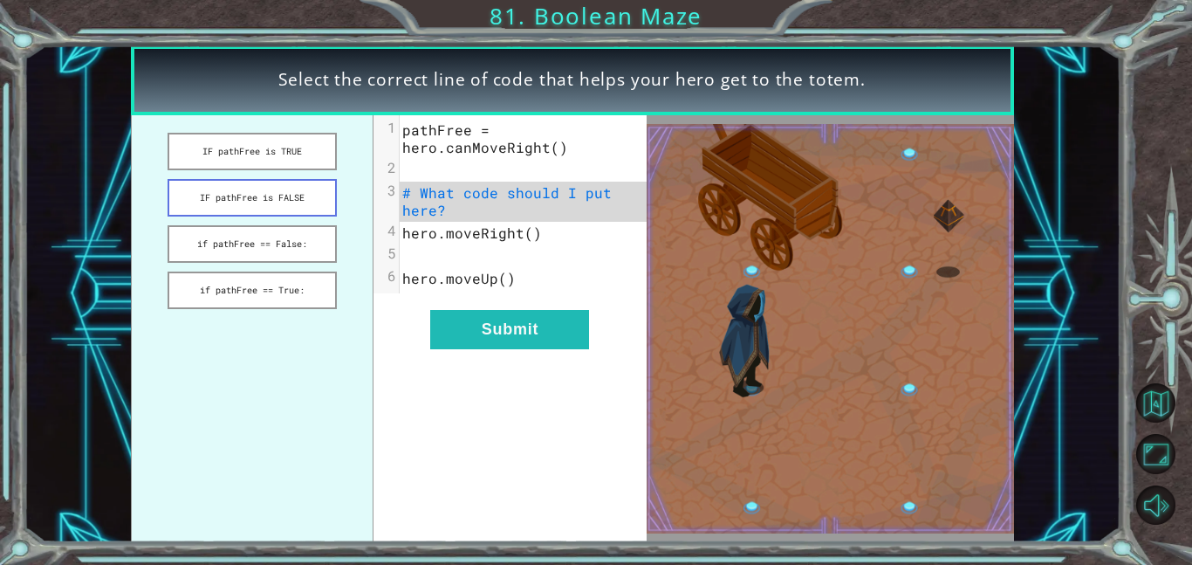
click at [298, 197] on button "IF pathFree is FALSE" at bounding box center [252, 198] width 169 height 38
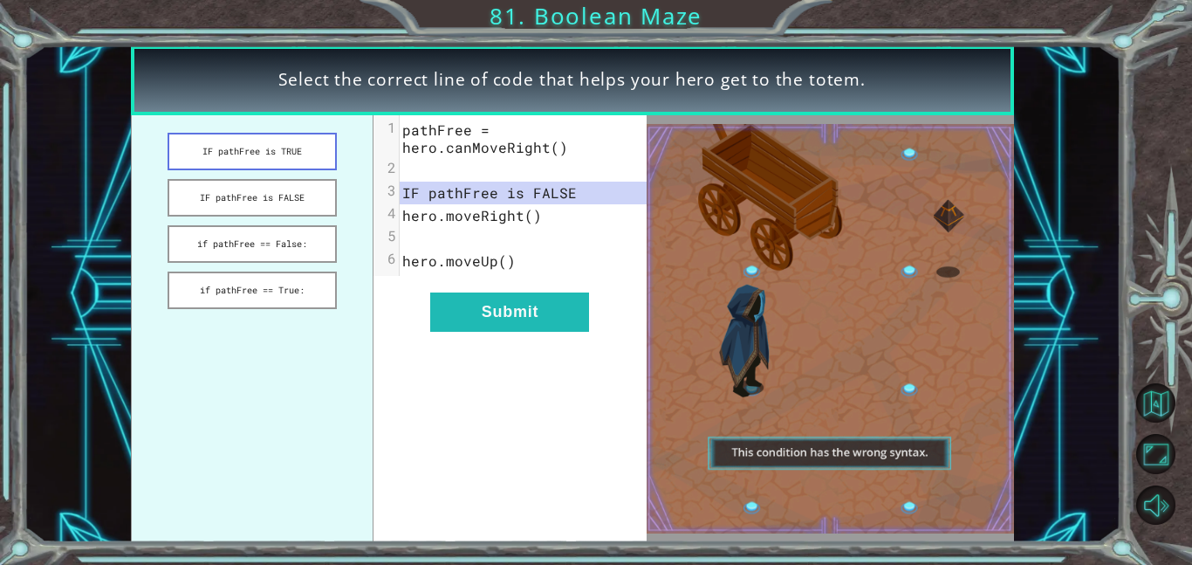
click at [249, 148] on button "IF pathFree is TRUE" at bounding box center [252, 152] width 169 height 38
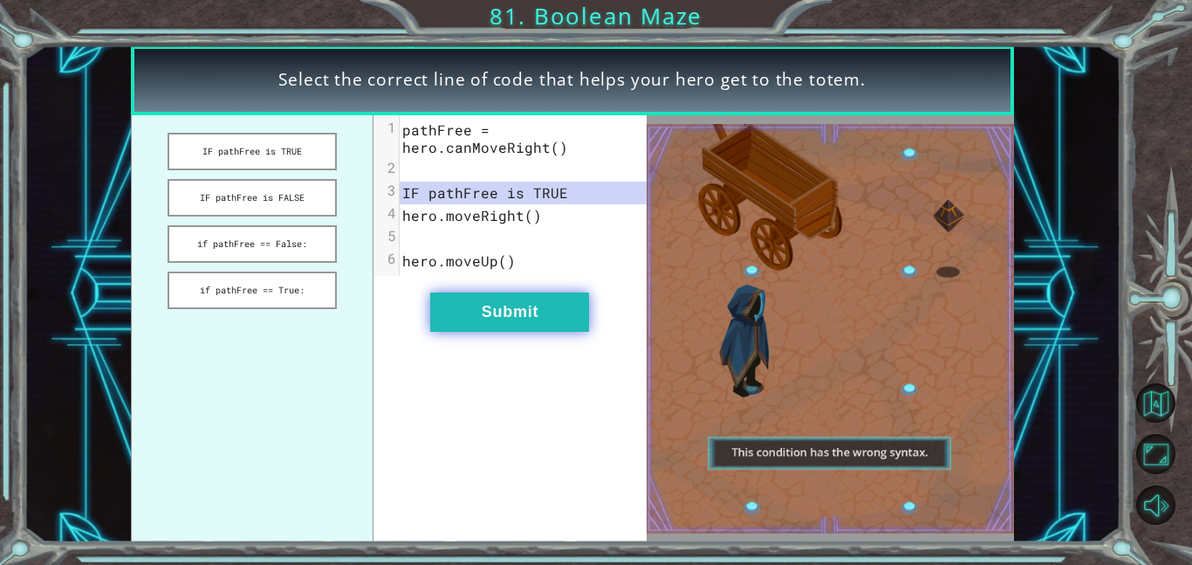
click at [531, 312] on button "Submit" at bounding box center [509, 311] width 159 height 39
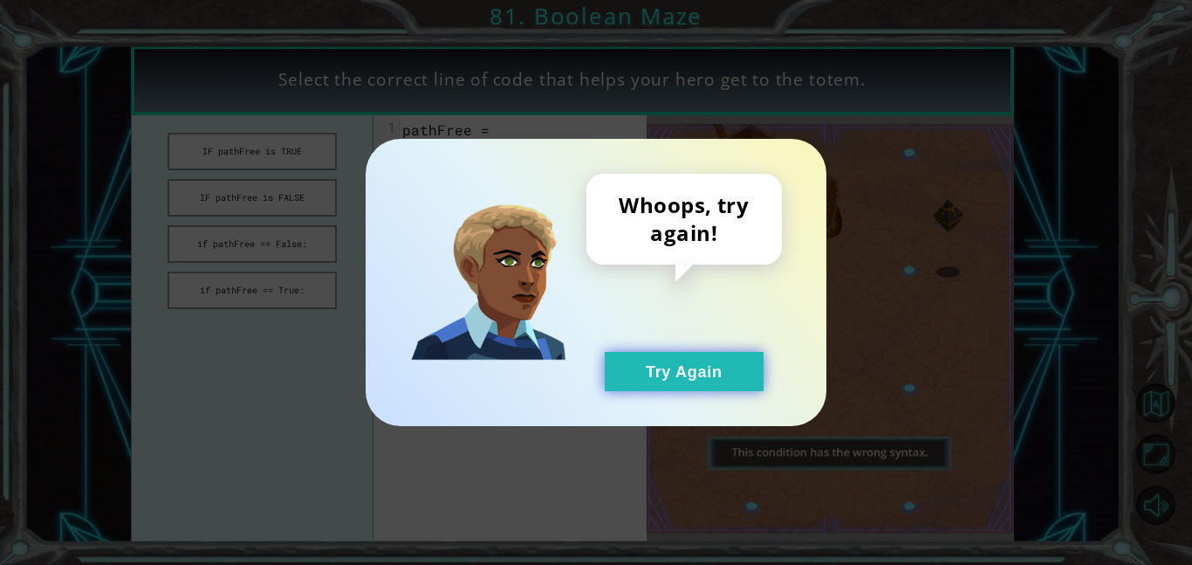
click at [617, 361] on button "Try Again" at bounding box center [684, 371] width 159 height 39
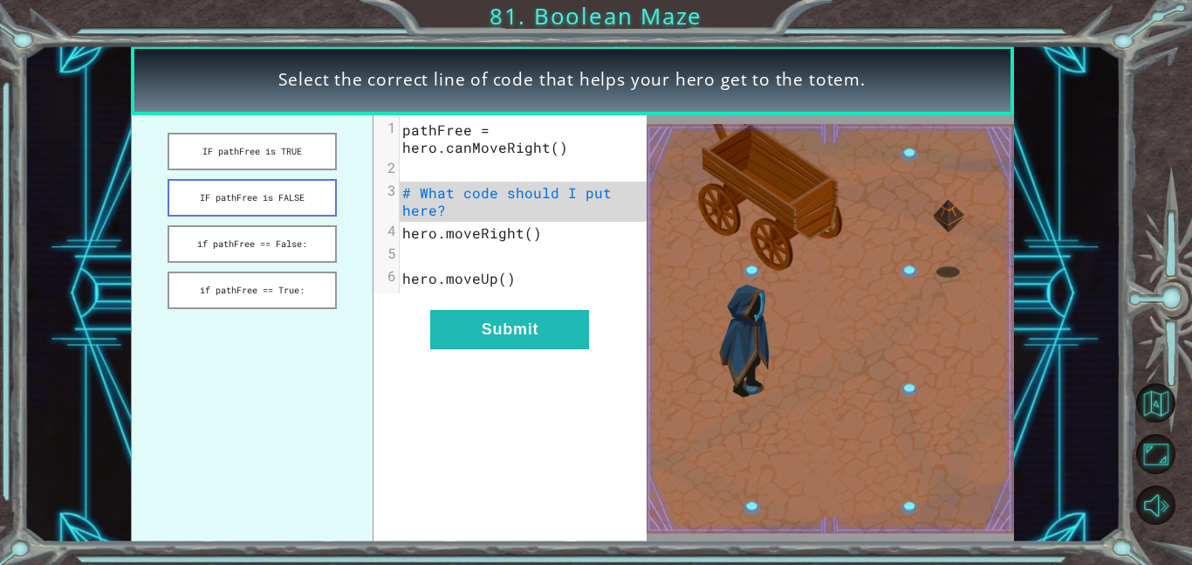
click at [309, 212] on button "IF pathFree is FALSE" at bounding box center [252, 198] width 169 height 38
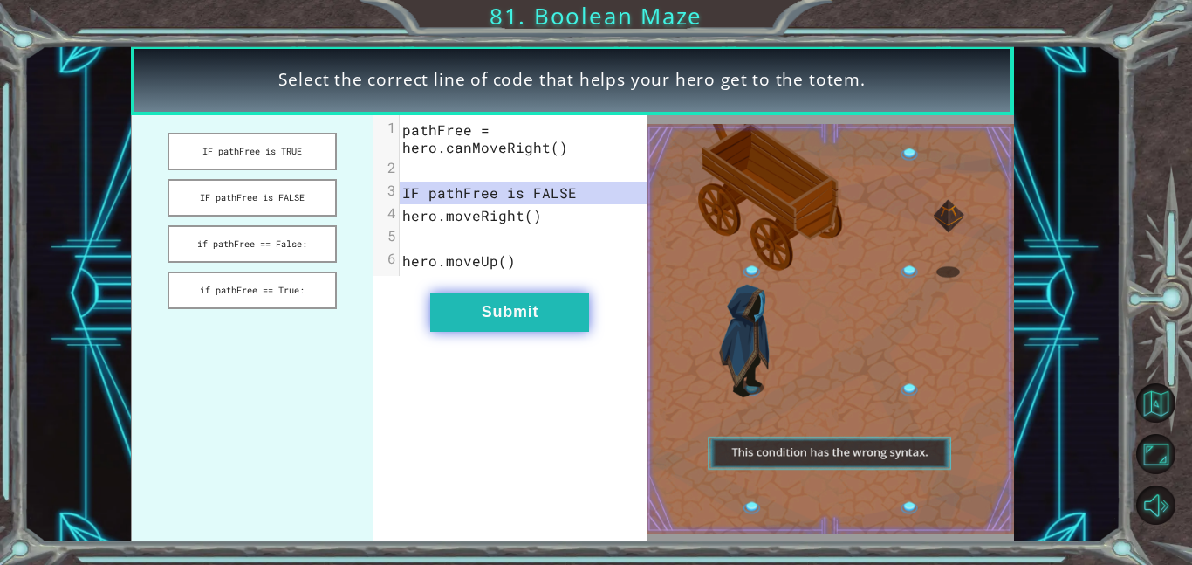
click at [449, 297] on button "Submit" at bounding box center [509, 311] width 159 height 39
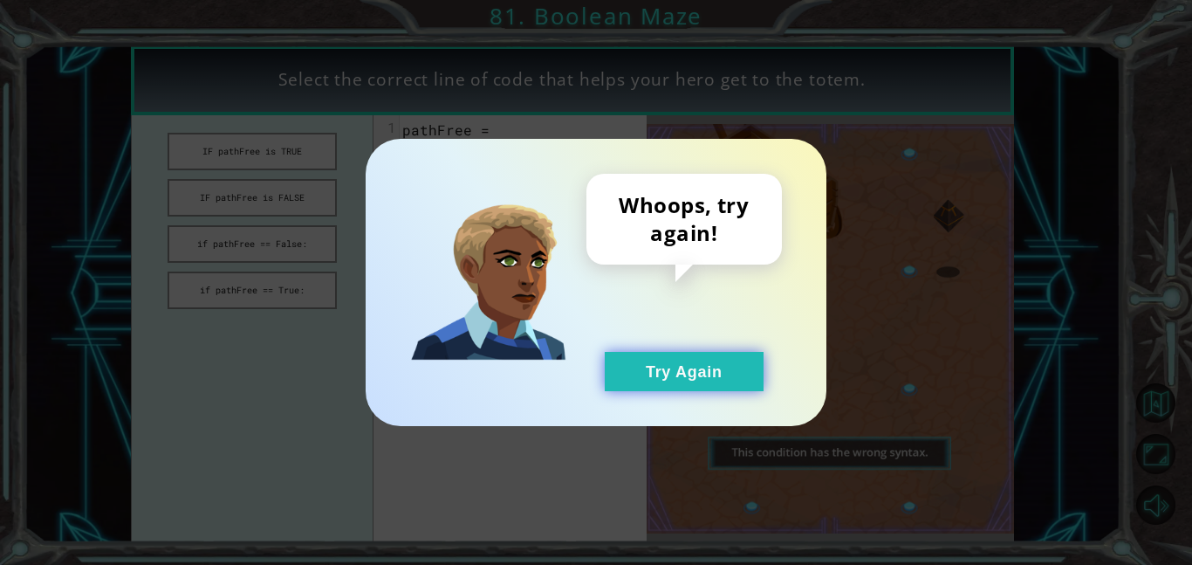
click at [680, 357] on button "Try Again" at bounding box center [684, 371] width 159 height 39
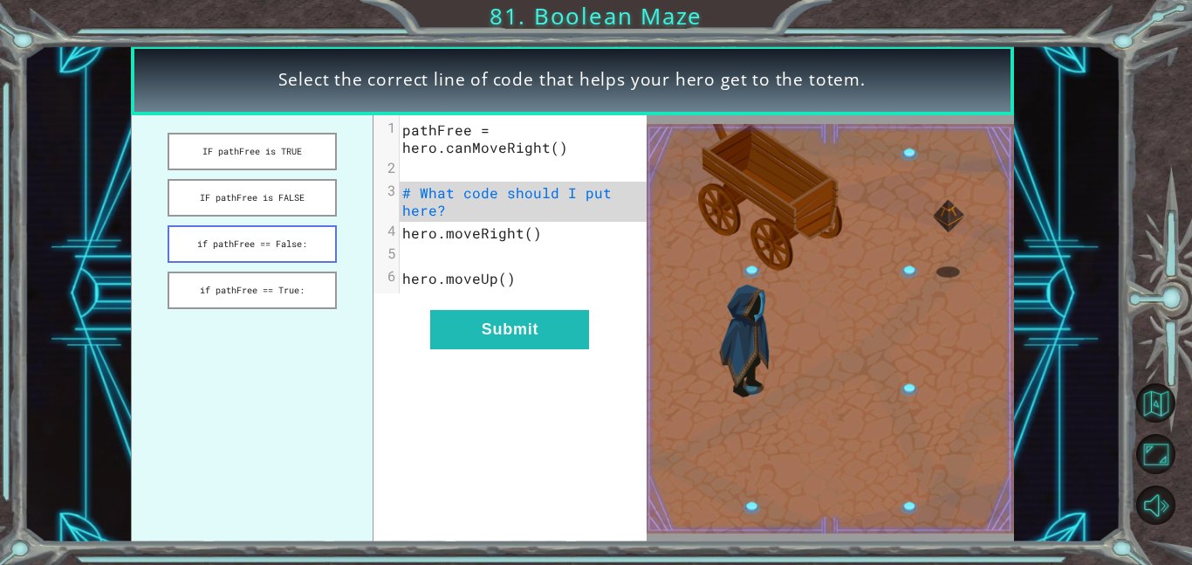
click at [287, 254] on button "if pathFree == False:" at bounding box center [252, 244] width 169 height 38
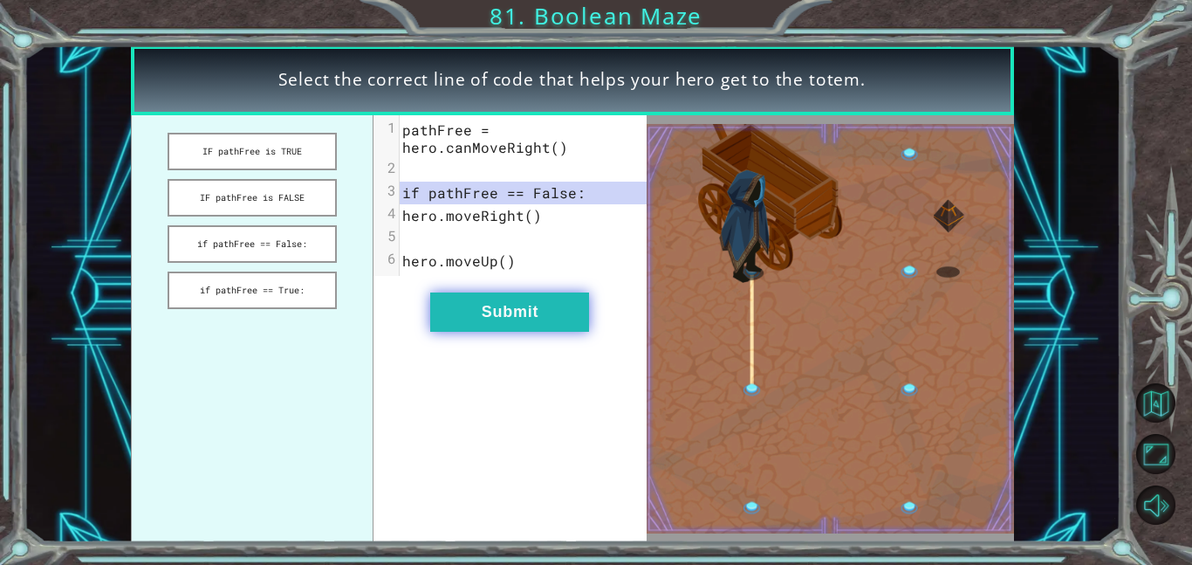
click at [484, 310] on button "Submit" at bounding box center [509, 311] width 159 height 39
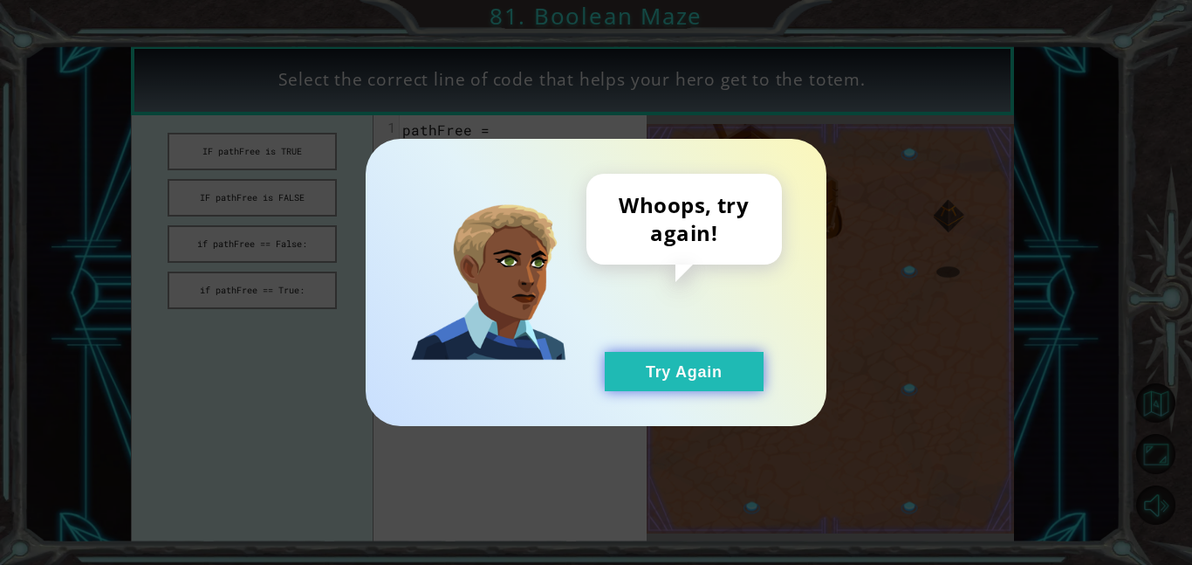
click at [634, 367] on button "Try Again" at bounding box center [684, 371] width 159 height 39
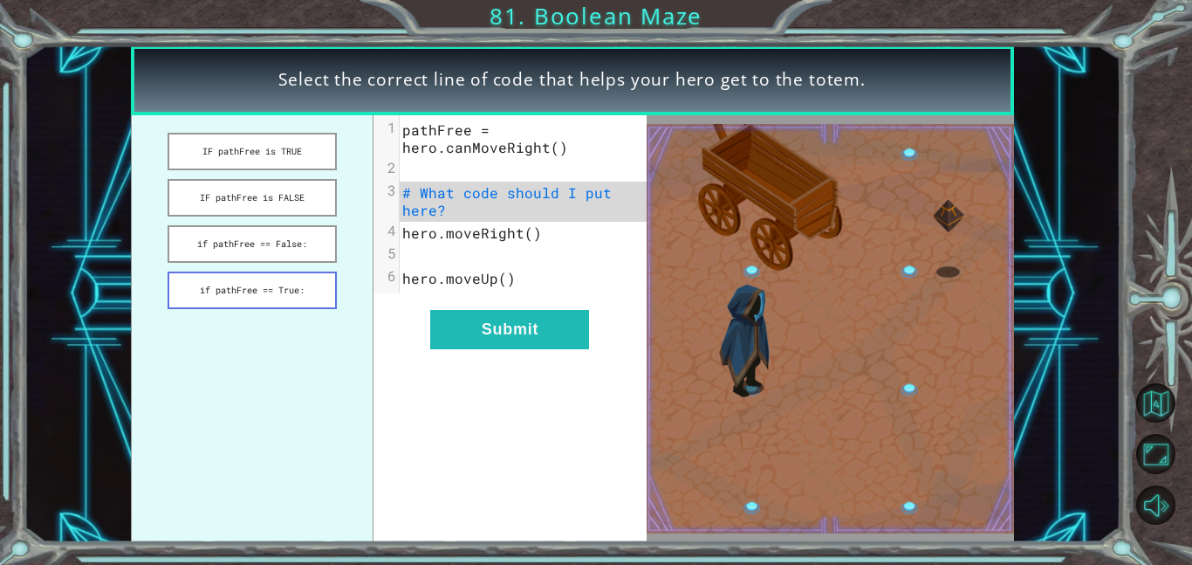
click at [269, 278] on button "if pathFree == True:" at bounding box center [252, 290] width 169 height 38
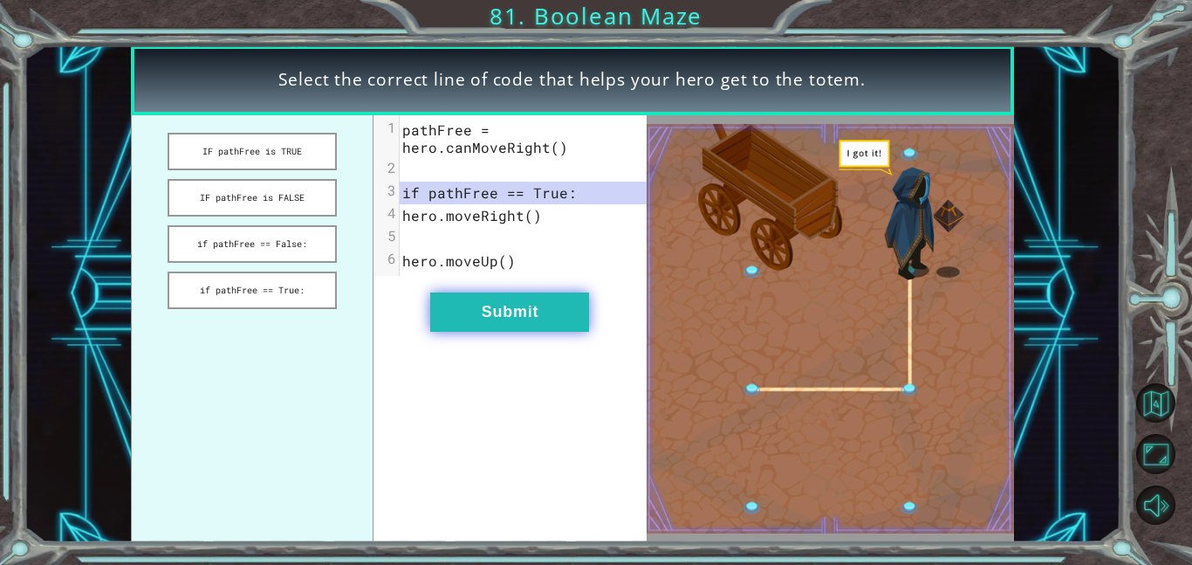
click at [540, 326] on button "Submit" at bounding box center [509, 311] width 159 height 39
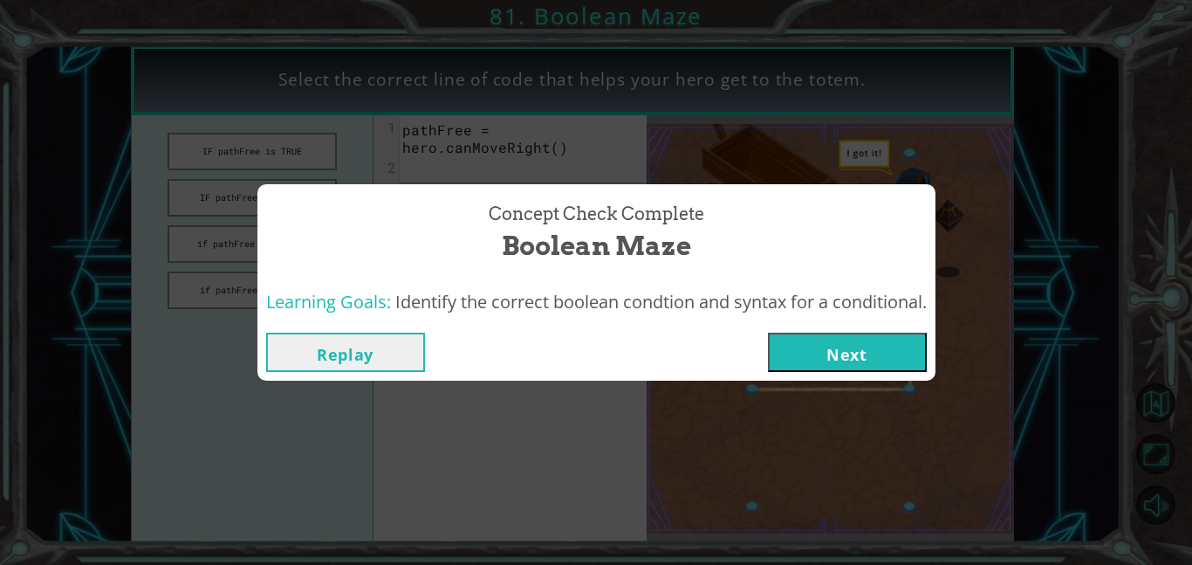
click at [780, 343] on button "Next" at bounding box center [847, 352] width 159 height 39
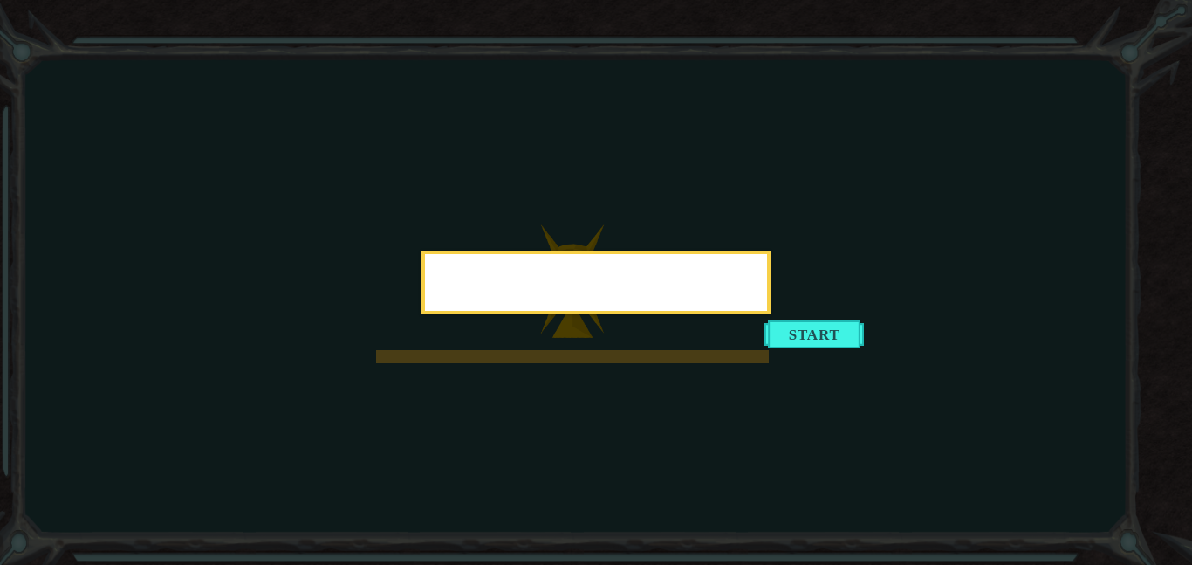
click at [771, 314] on div at bounding box center [596, 283] width 349 height 64
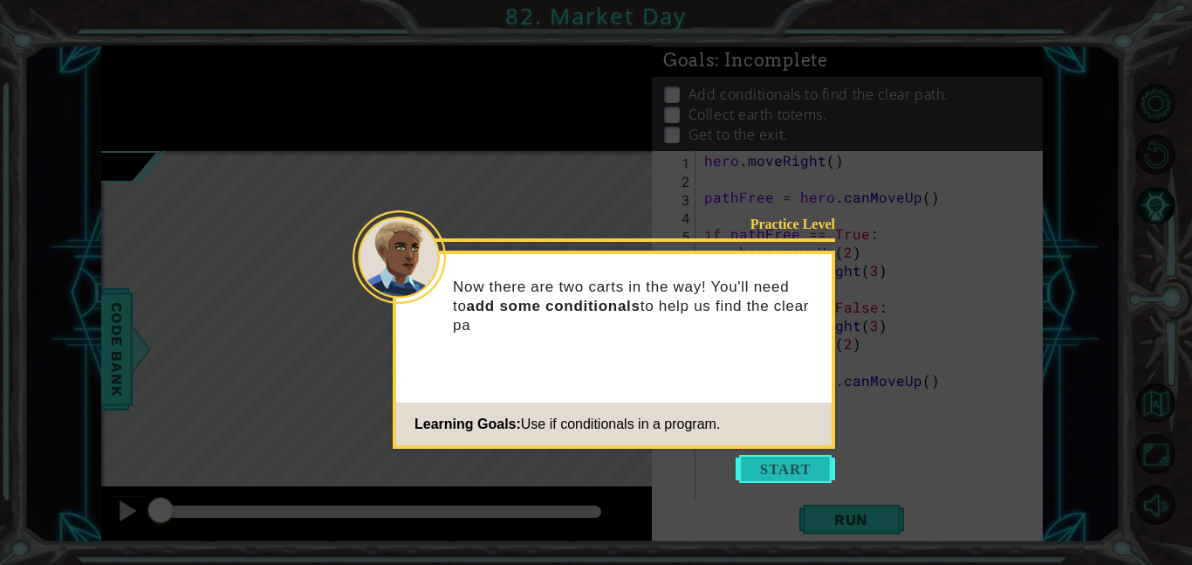
click at [785, 464] on button "Start" at bounding box center [786, 469] width 100 height 28
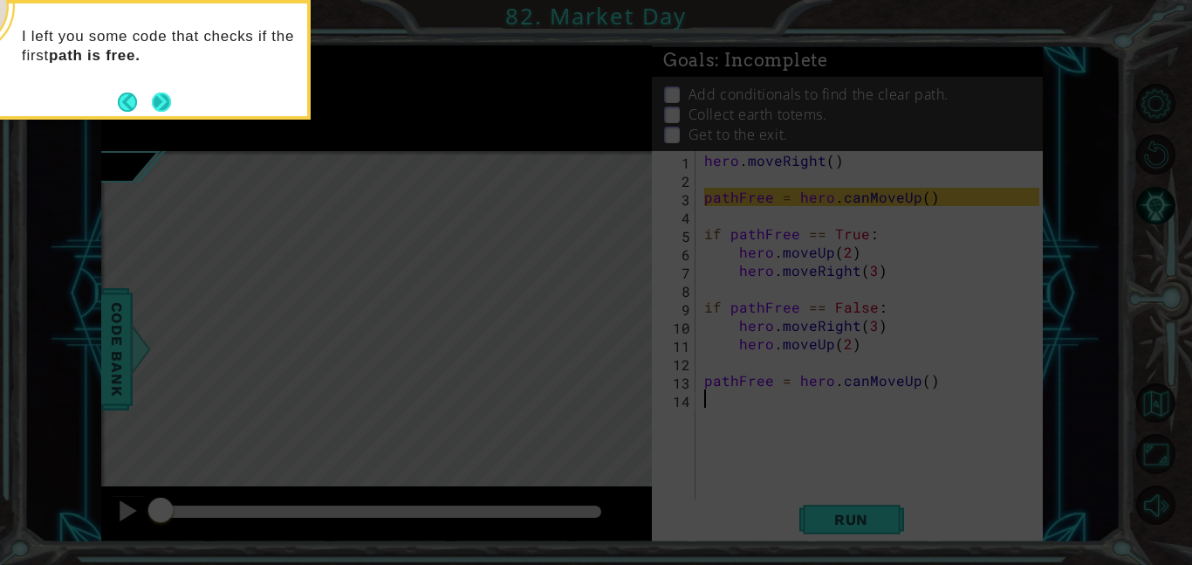
click at [161, 100] on button "Next" at bounding box center [161, 102] width 19 height 19
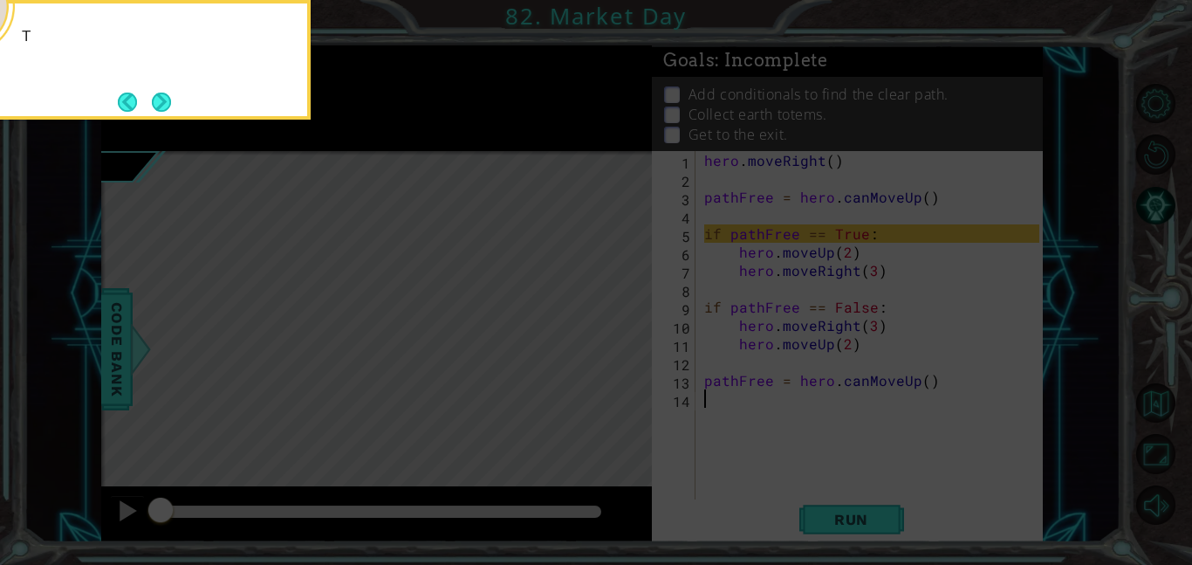
click at [161, 100] on button "Next" at bounding box center [161, 102] width 19 height 19
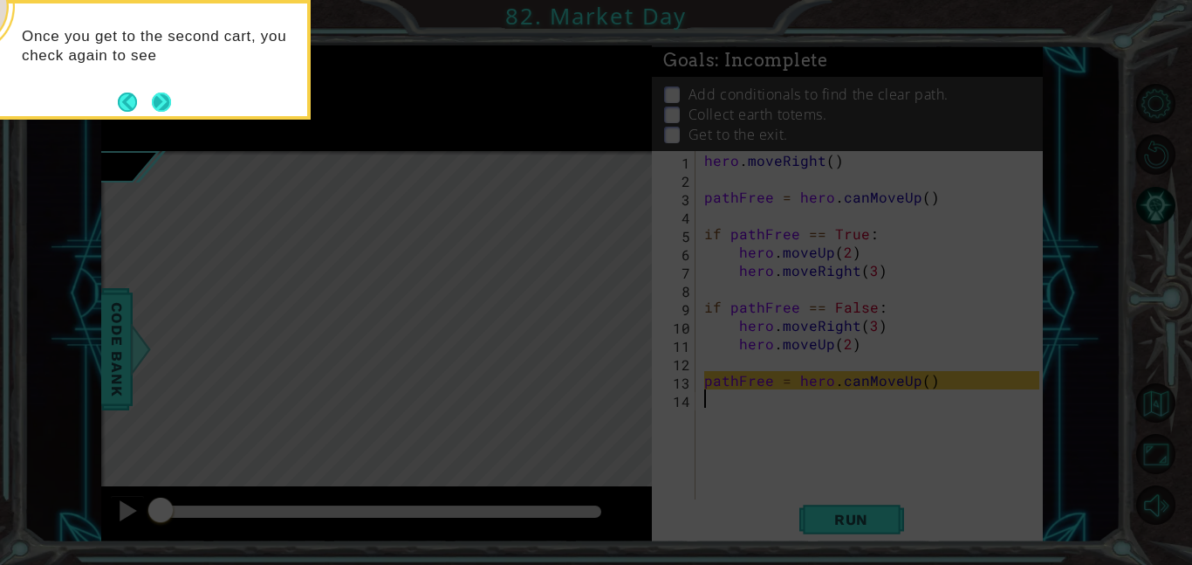
click at [171, 101] on button "Next" at bounding box center [161, 102] width 19 height 19
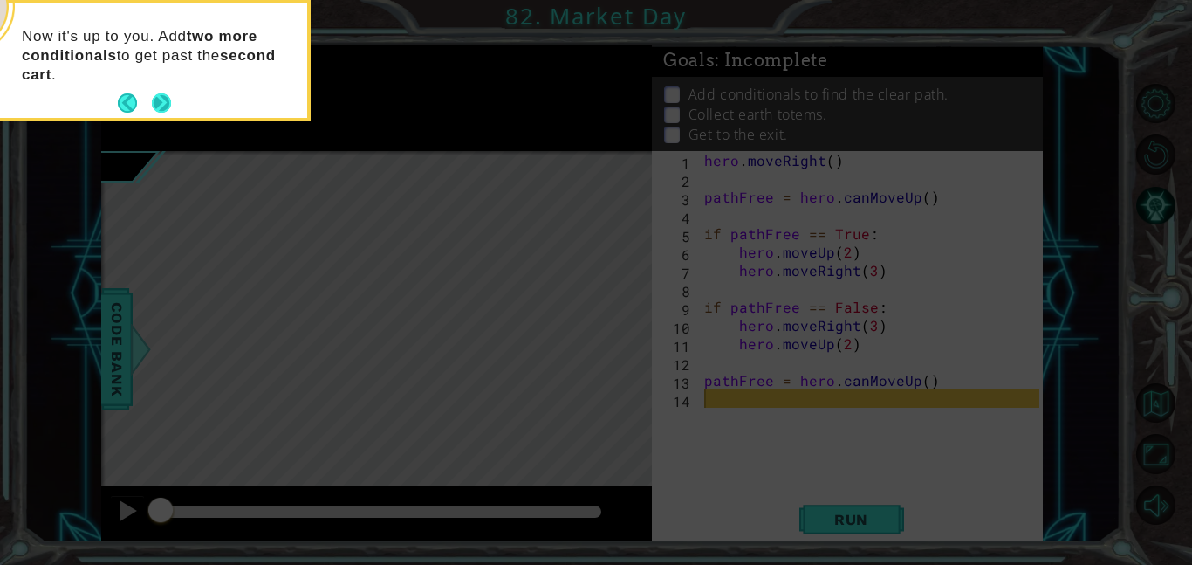
click at [166, 99] on button "Next" at bounding box center [161, 102] width 19 height 19
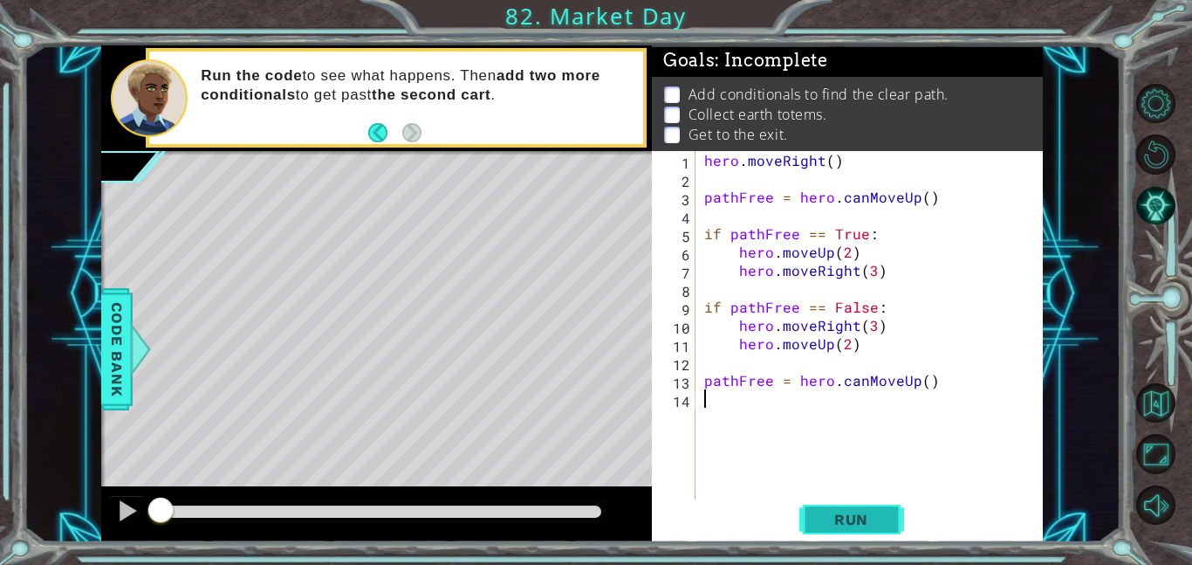
click at [856, 511] on span "Run" at bounding box center [851, 519] width 69 height 17
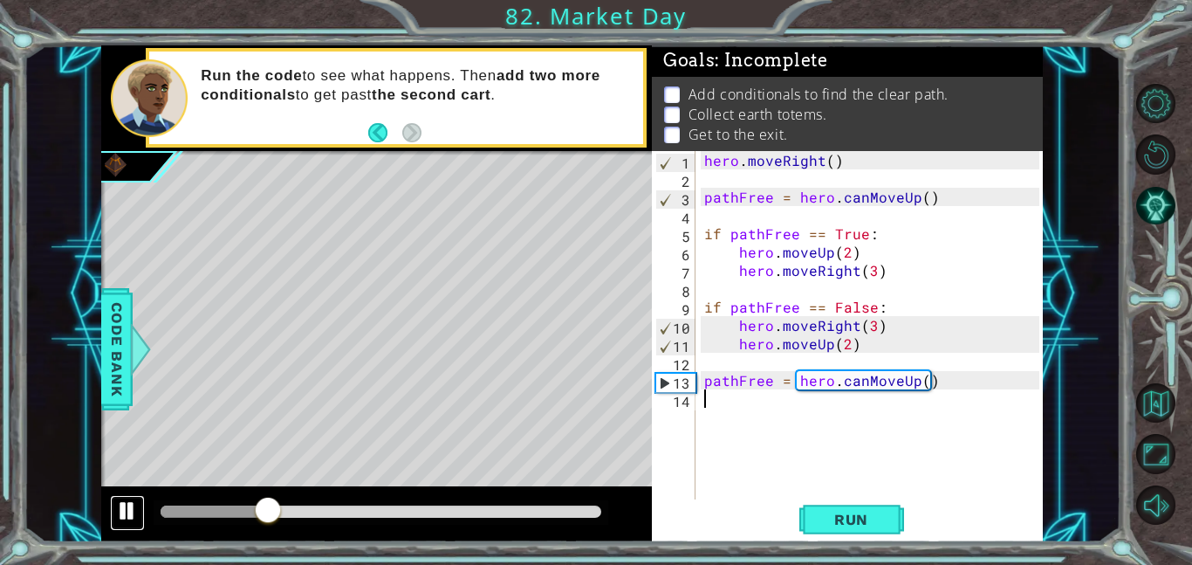
click at [133, 515] on div at bounding box center [127, 510] width 23 height 23
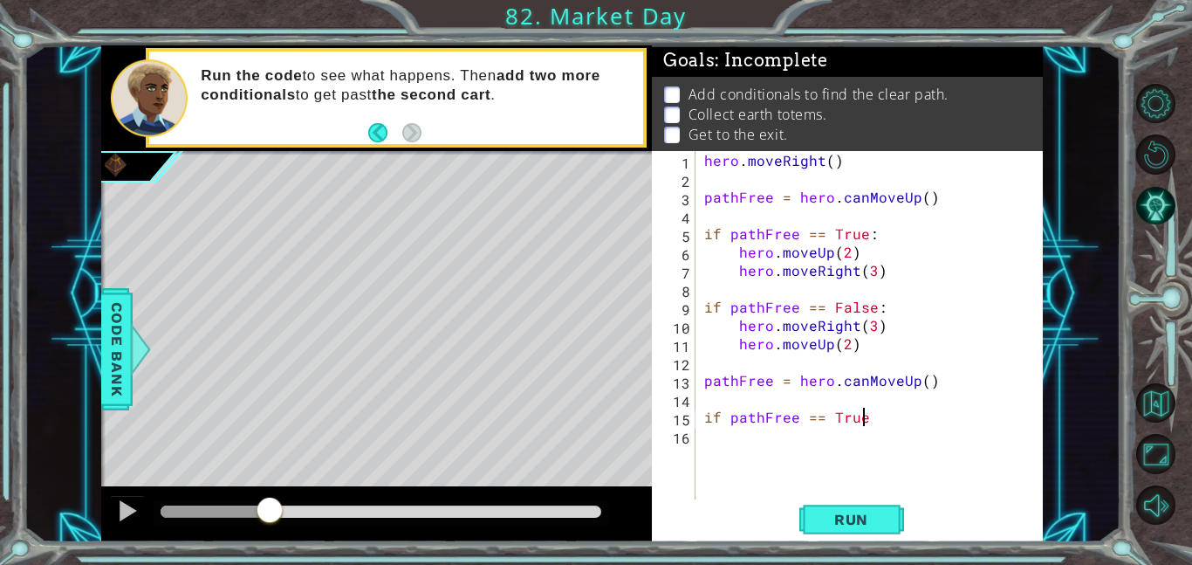
scroll to position [0, 9]
type textarea "if pathFree == True:"
type textarea "d"
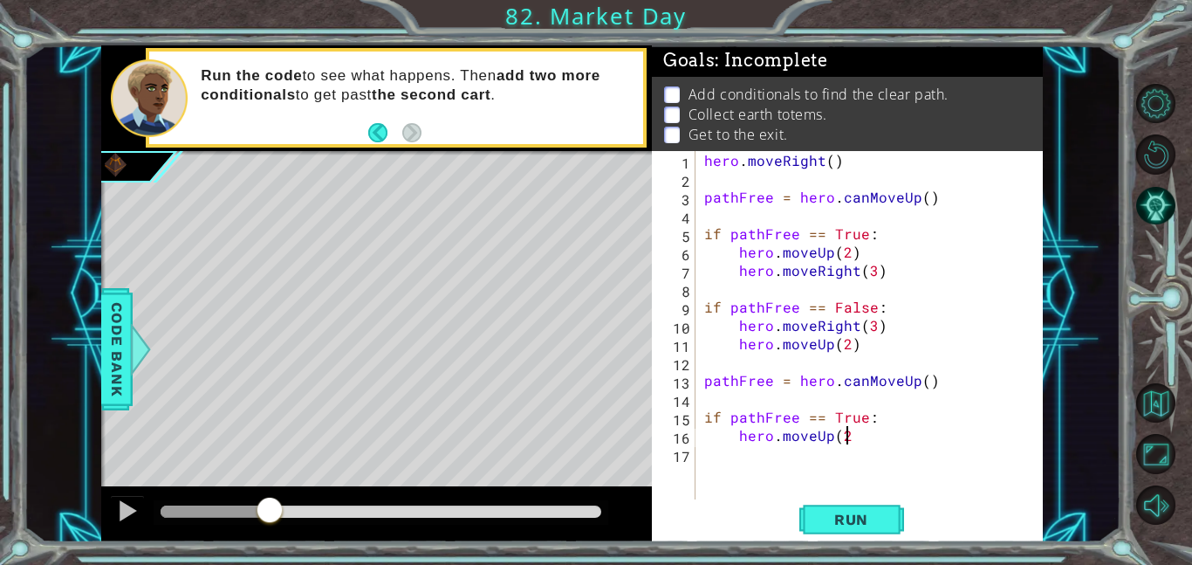
type textarea "hero.moveUp(2)"
type textarea "hero.moveRight(3)"
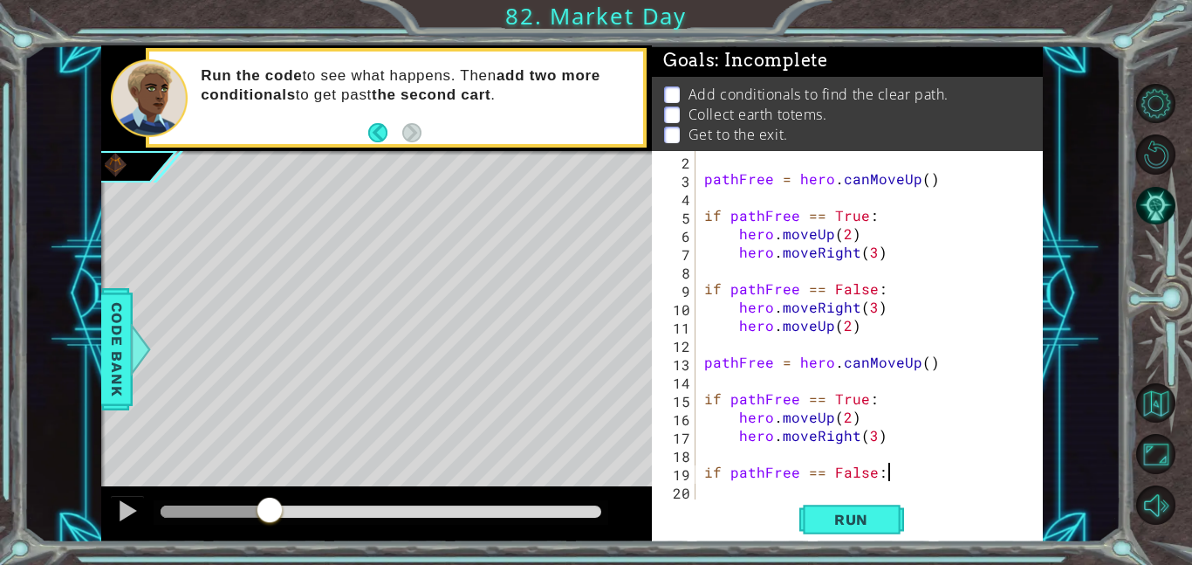
type textarea "if pathFree == False:"
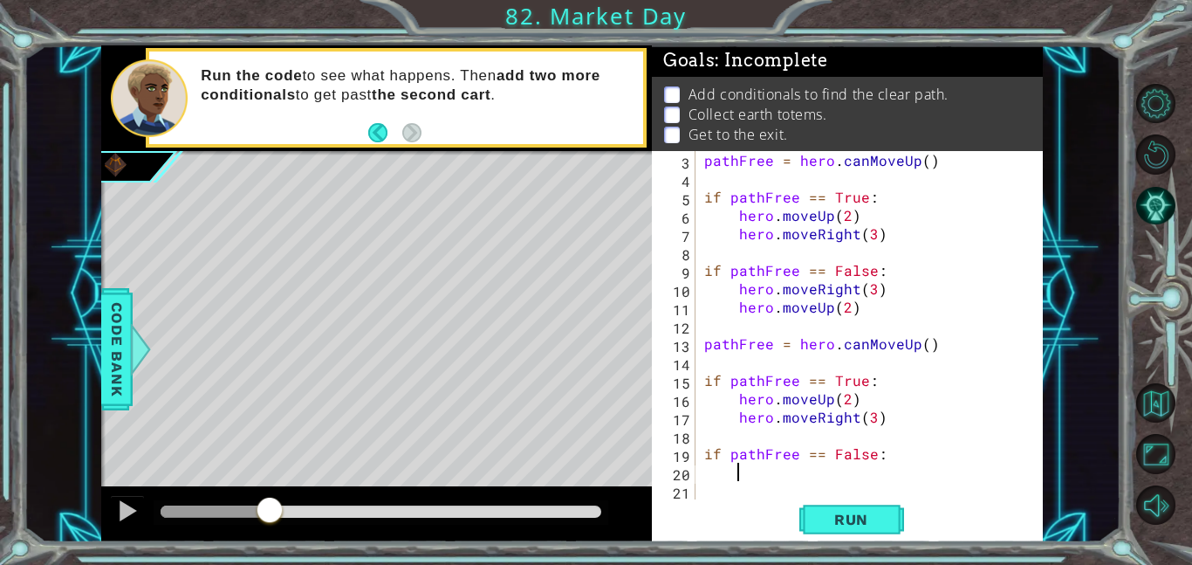
scroll to position [37, 0]
type textarea "hero.moveRight(2)"
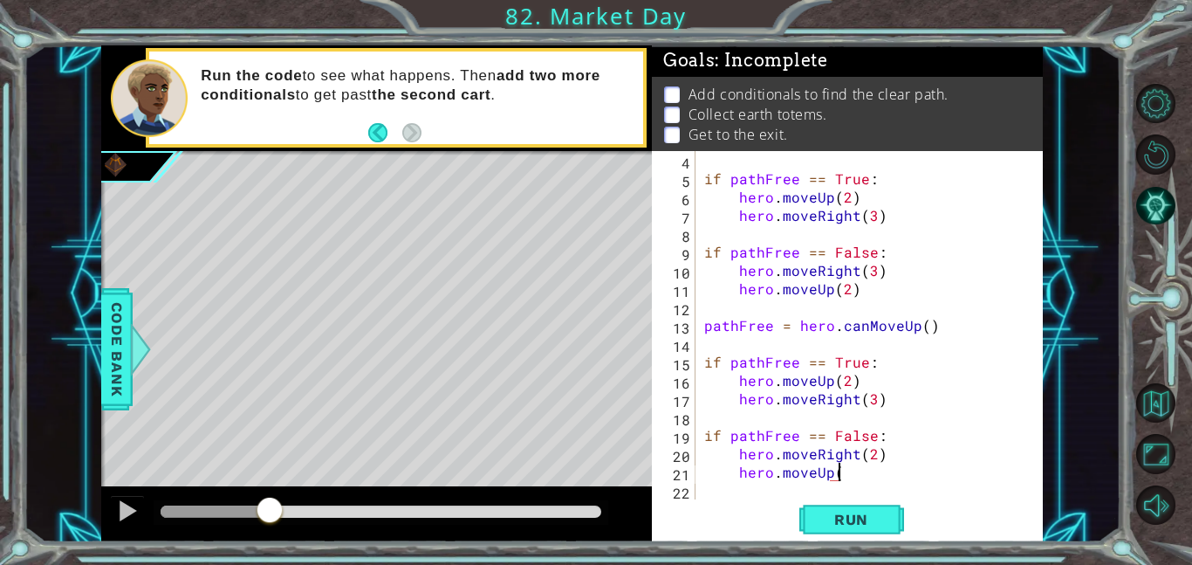
scroll to position [0, 8]
type textarea "hero.moveUp(2)"
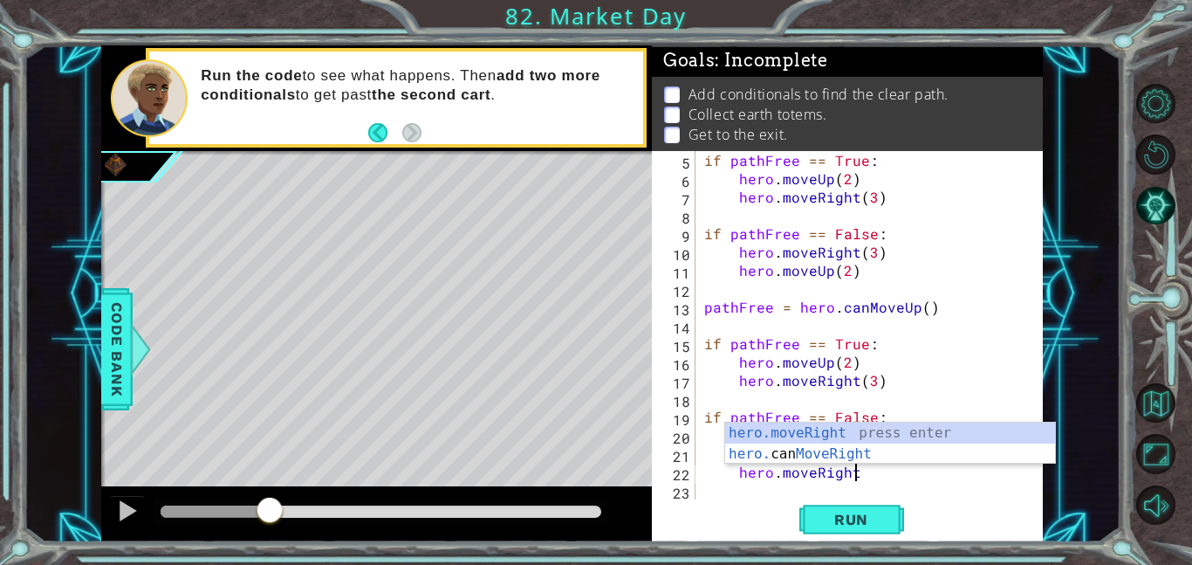
scroll to position [0, 10]
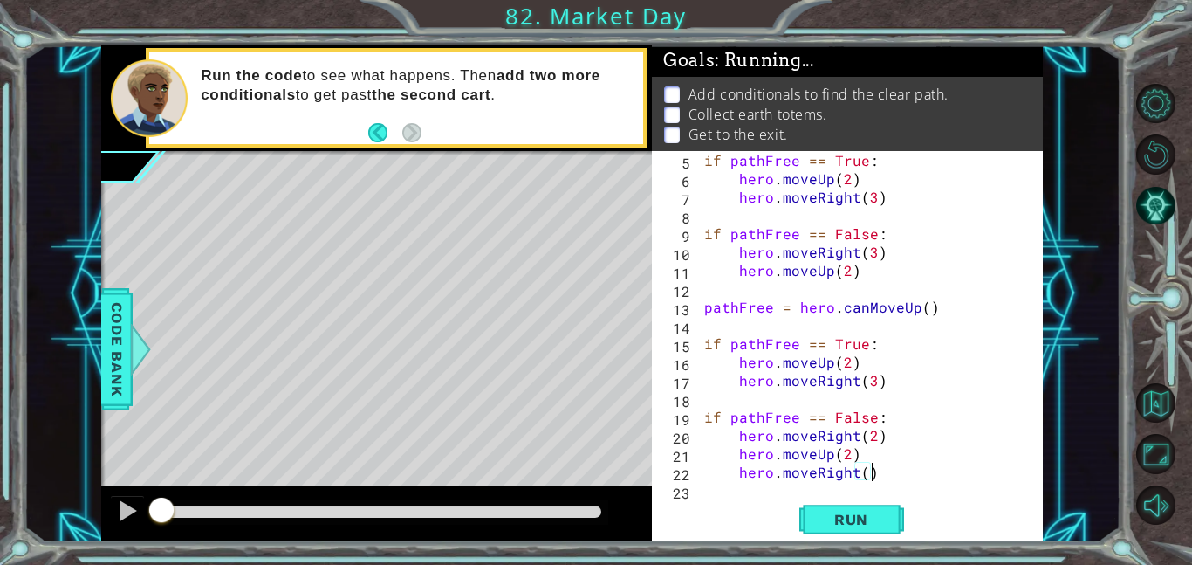
type textarea "hero.moveRight()"
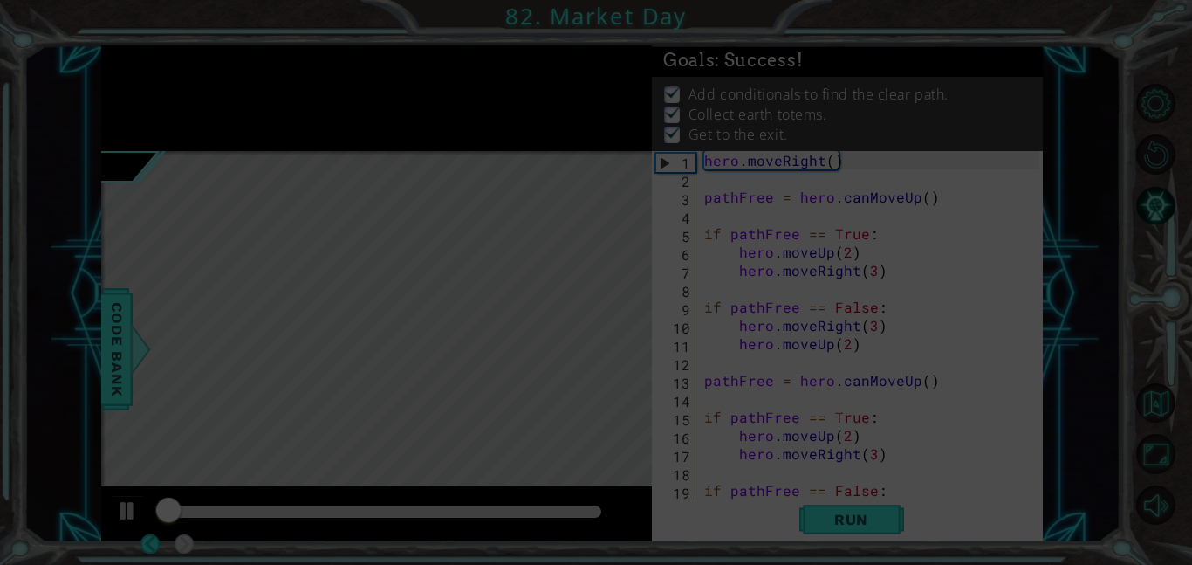
scroll to position [0, 0]
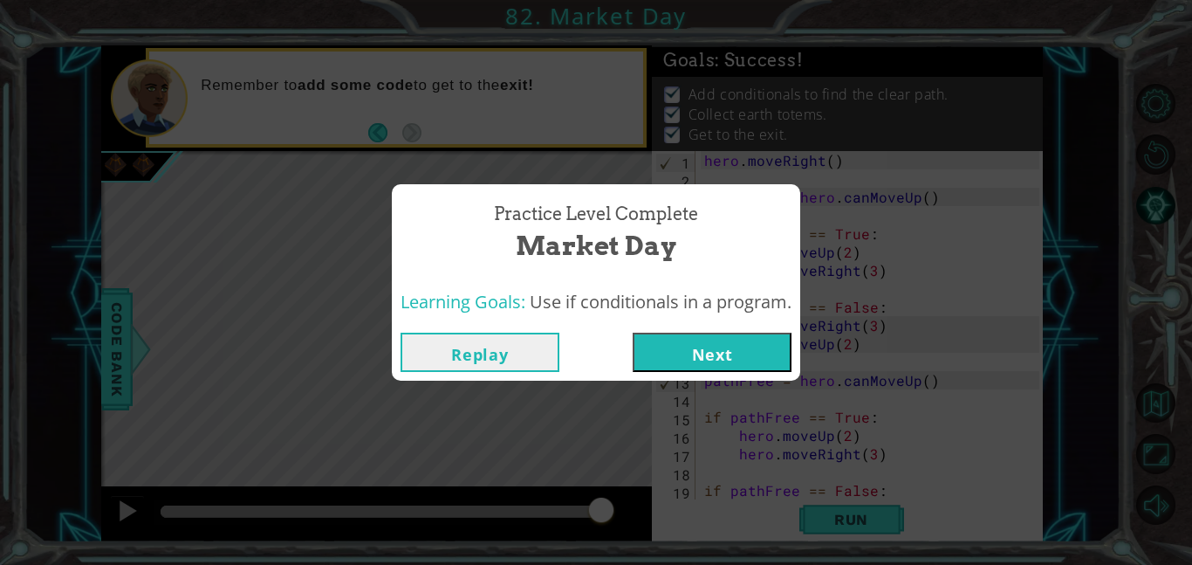
click at [731, 359] on button "Next" at bounding box center [712, 352] width 159 height 39
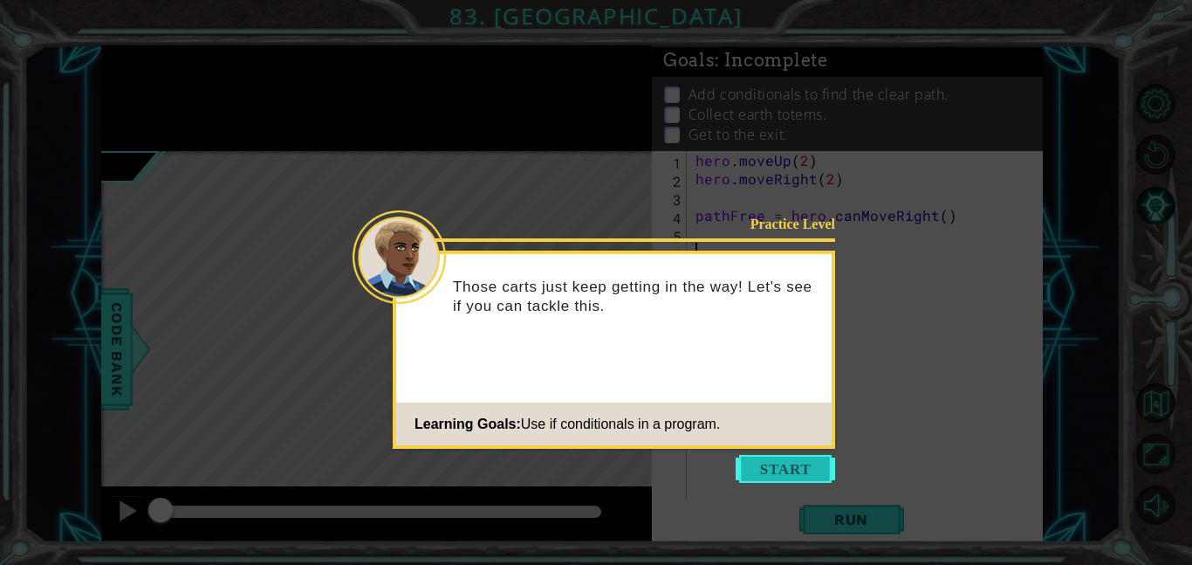
click at [759, 471] on button "Start" at bounding box center [786, 469] width 100 height 28
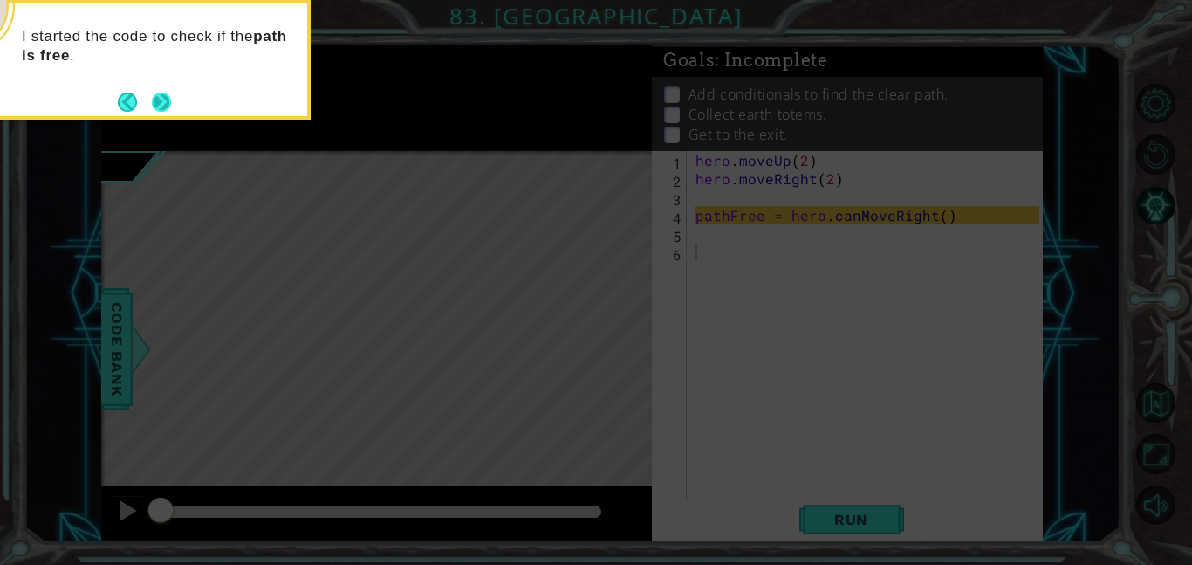
click at [166, 106] on button "Next" at bounding box center [161, 102] width 19 height 19
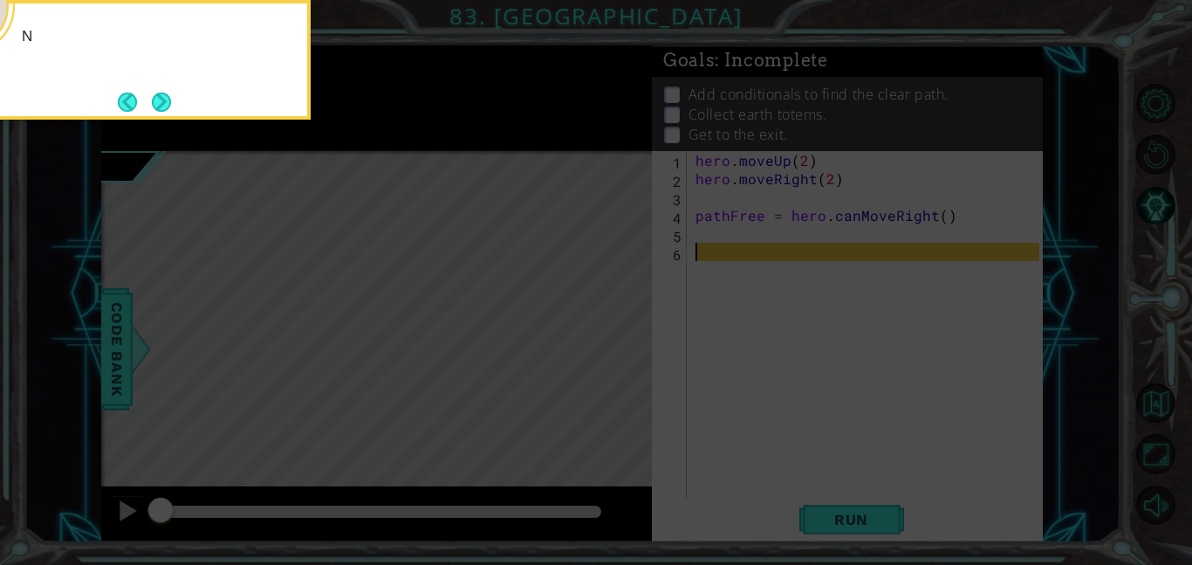
click at [166, 106] on button "Next" at bounding box center [161, 102] width 19 height 19
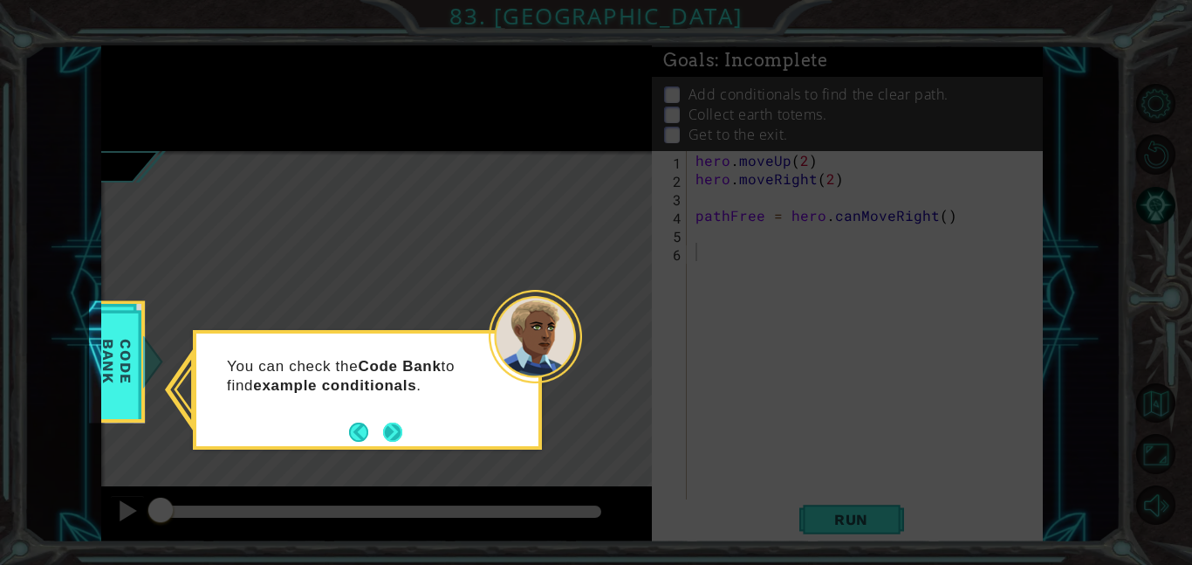
click at [397, 436] on button "Next" at bounding box center [392, 431] width 19 height 19
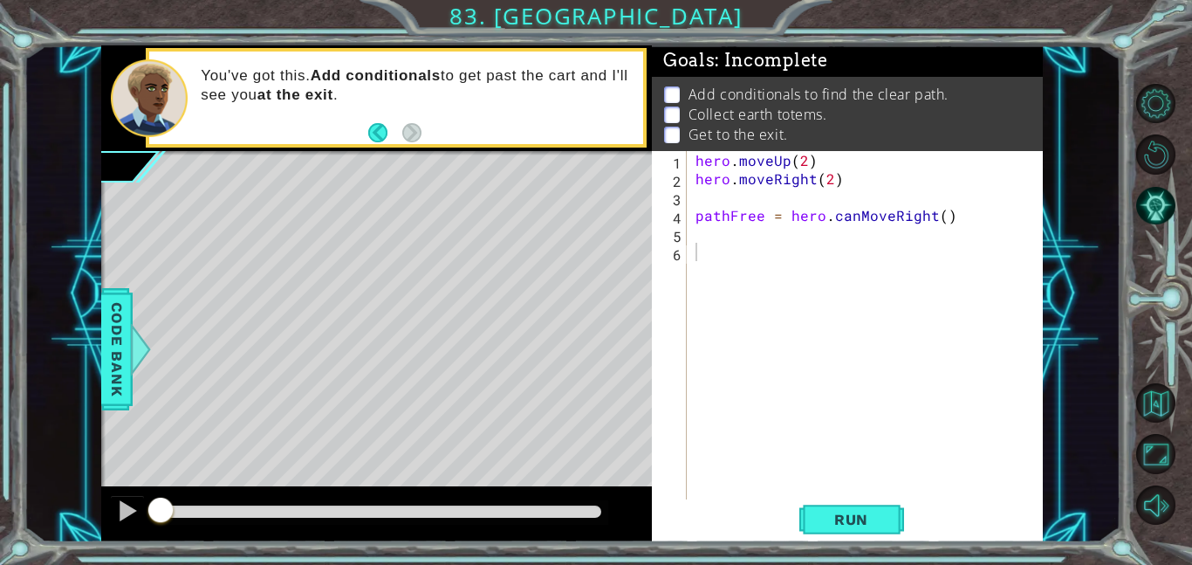
click at [1065, 181] on div "1 ההההההההההההההההההההההההההההההההההההההההההההההההההההההההההההההההההההההההההההה…" at bounding box center [572, 293] width 1097 height 497
click at [810, 250] on div "hero . moveUp ( 2 ) hero . moveRight ( 2 ) pathFree = hero . canMoveRight ( )" at bounding box center [870, 343] width 356 height 385
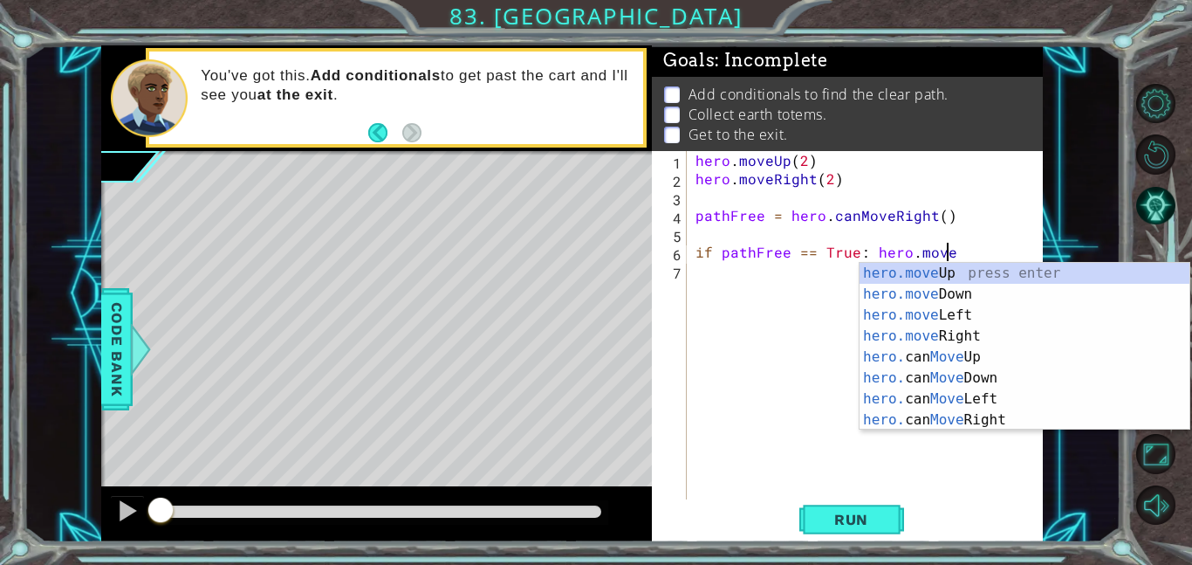
scroll to position [0, 15]
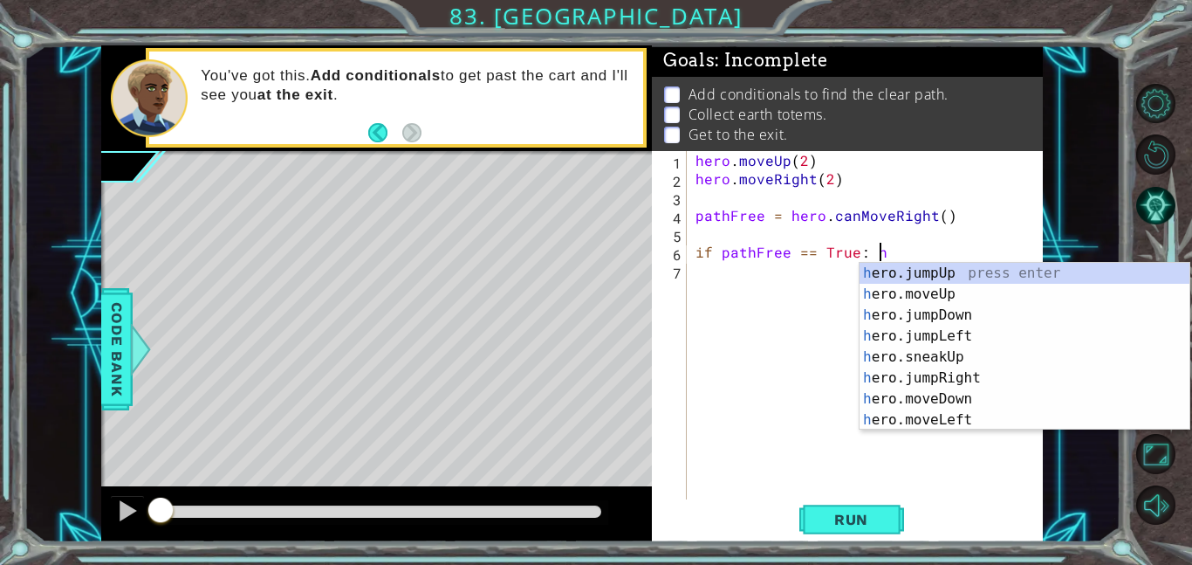
type textarea "if pathFree == True:"
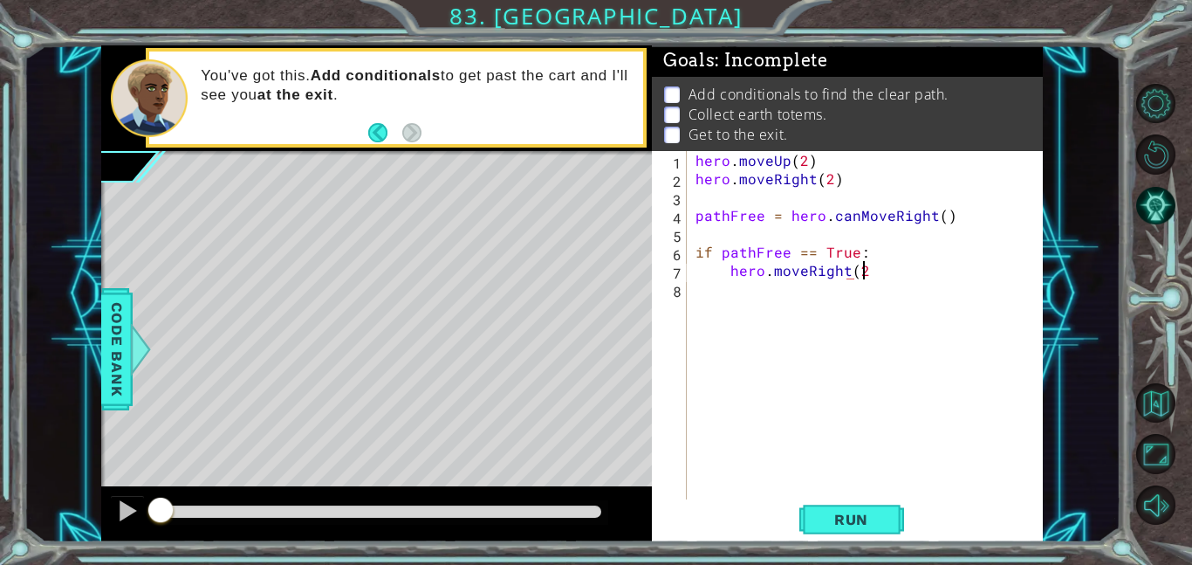
scroll to position [0, 10]
type textarea "hero.moveRight(2)"
type textarea "hero.moveUp(3)"
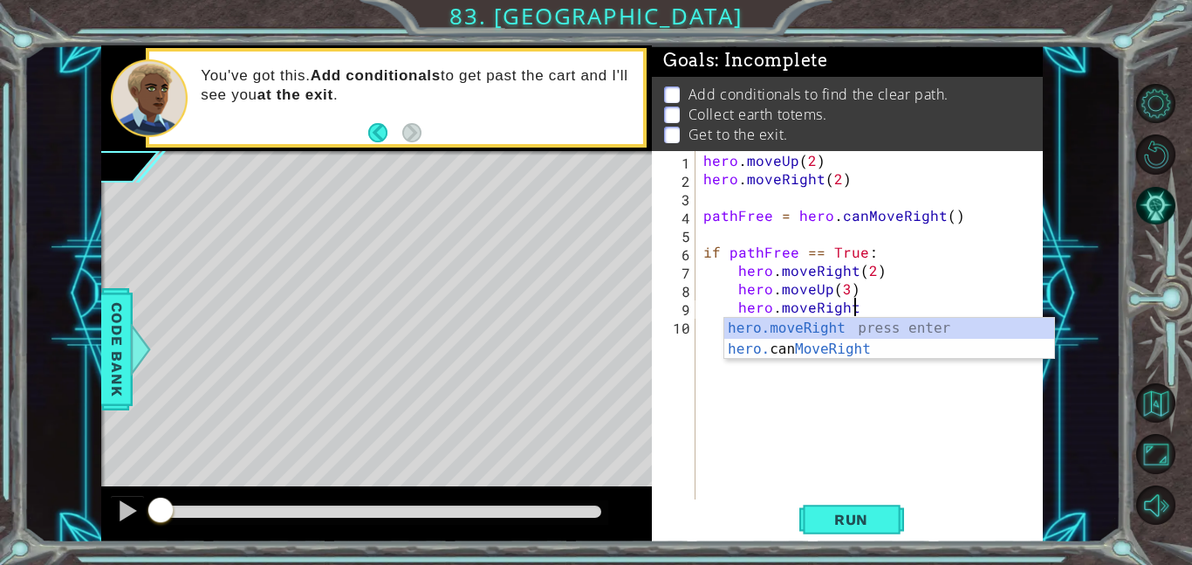
type textarea "hero.moveRight()"
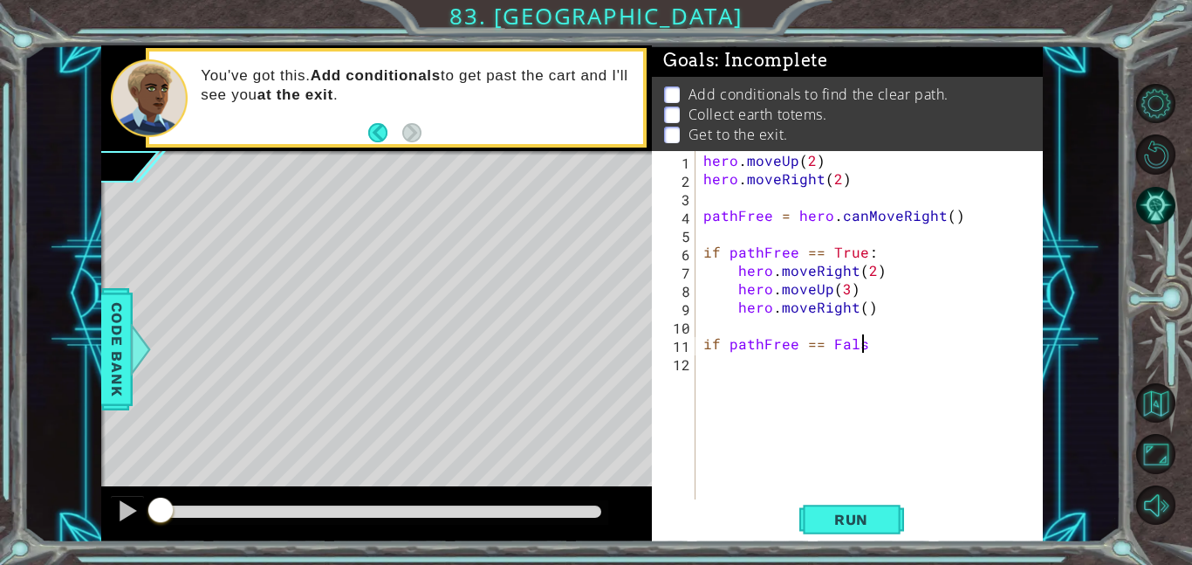
scroll to position [0, 10]
type textarea "if pathFree == False:"
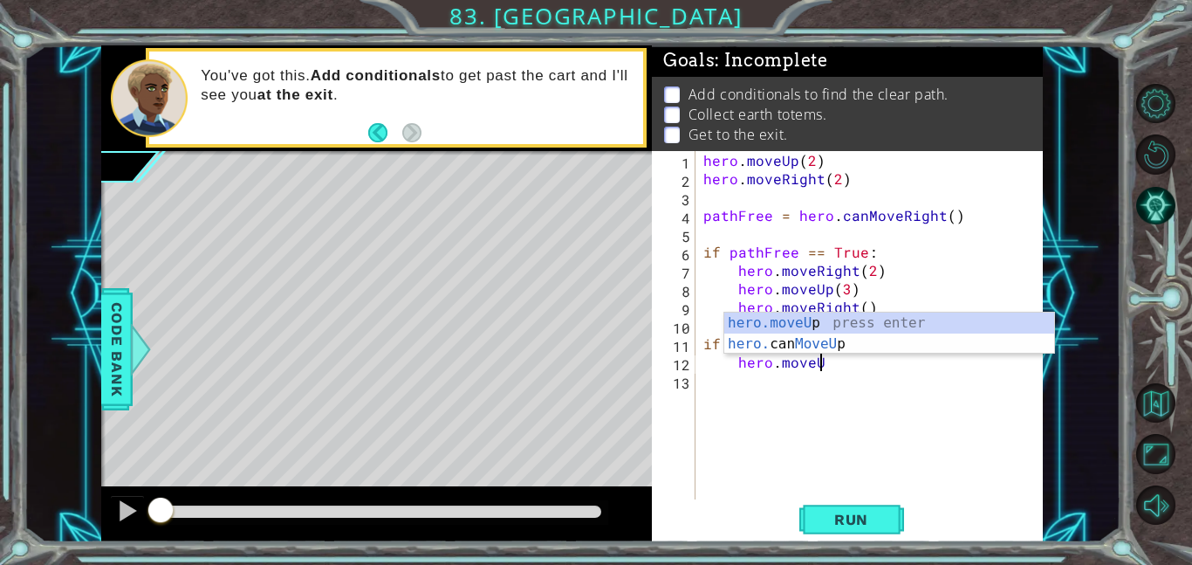
scroll to position [0, 7]
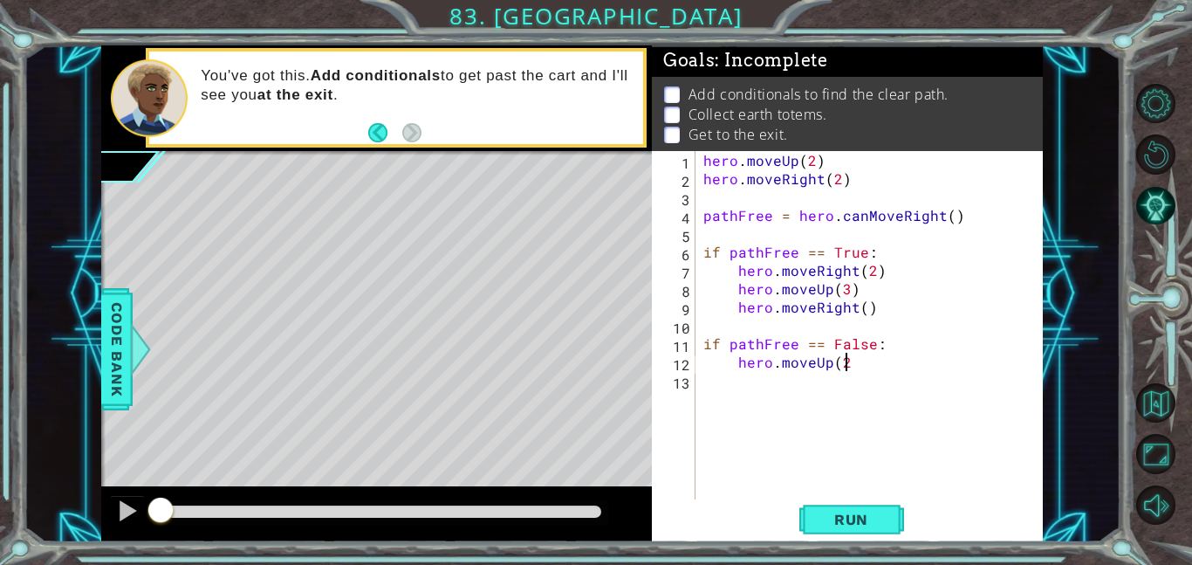
type textarea "hero.moveUp(2)"
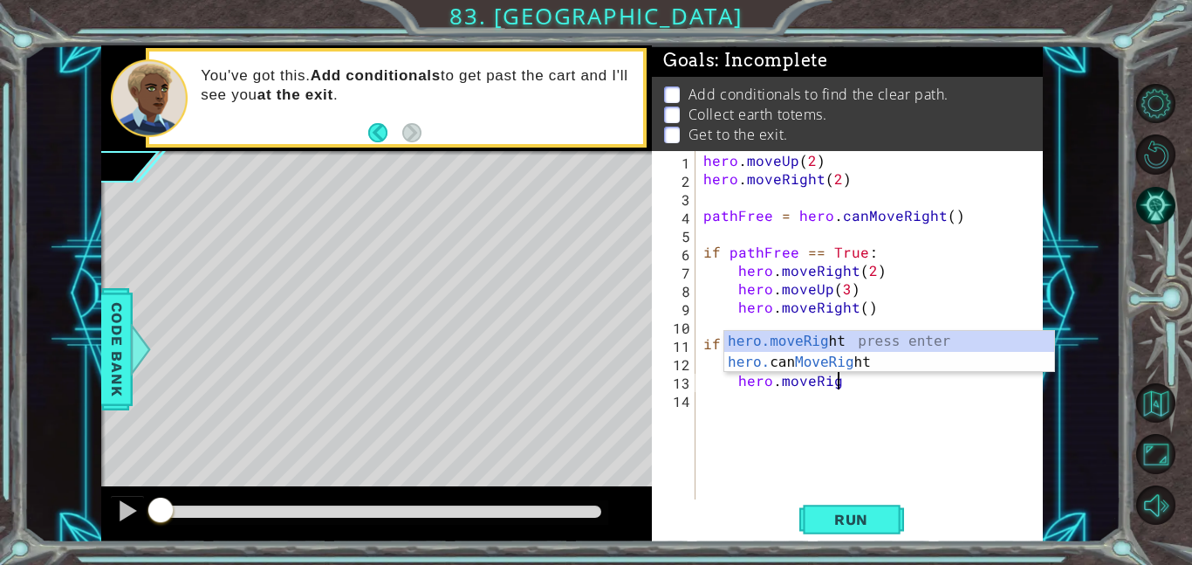
scroll to position [0, 8]
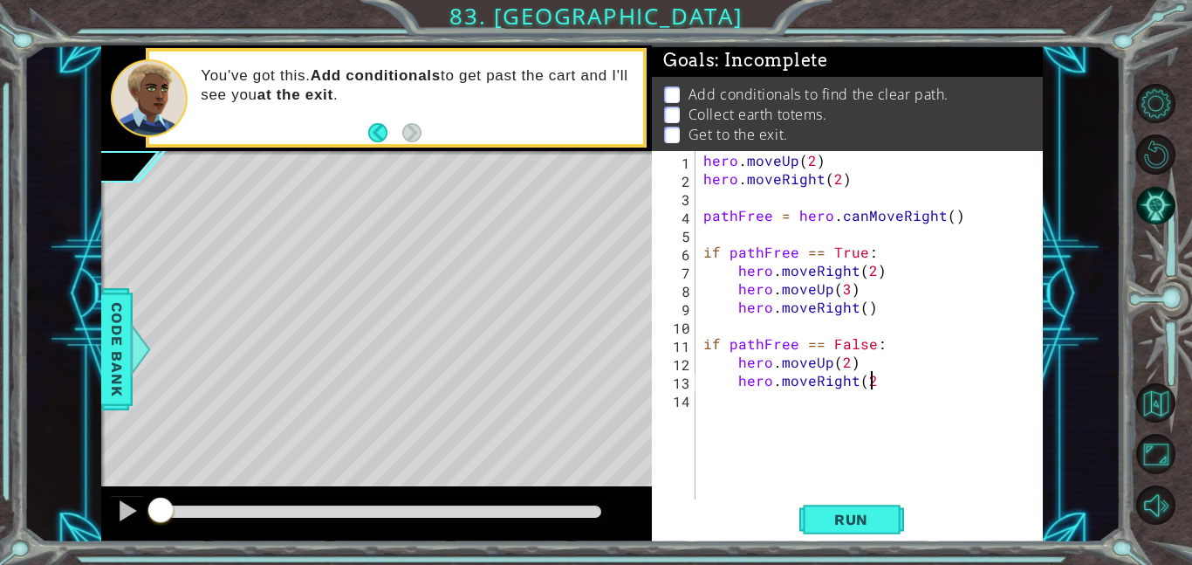
type textarea "hero.moveRight(2)"
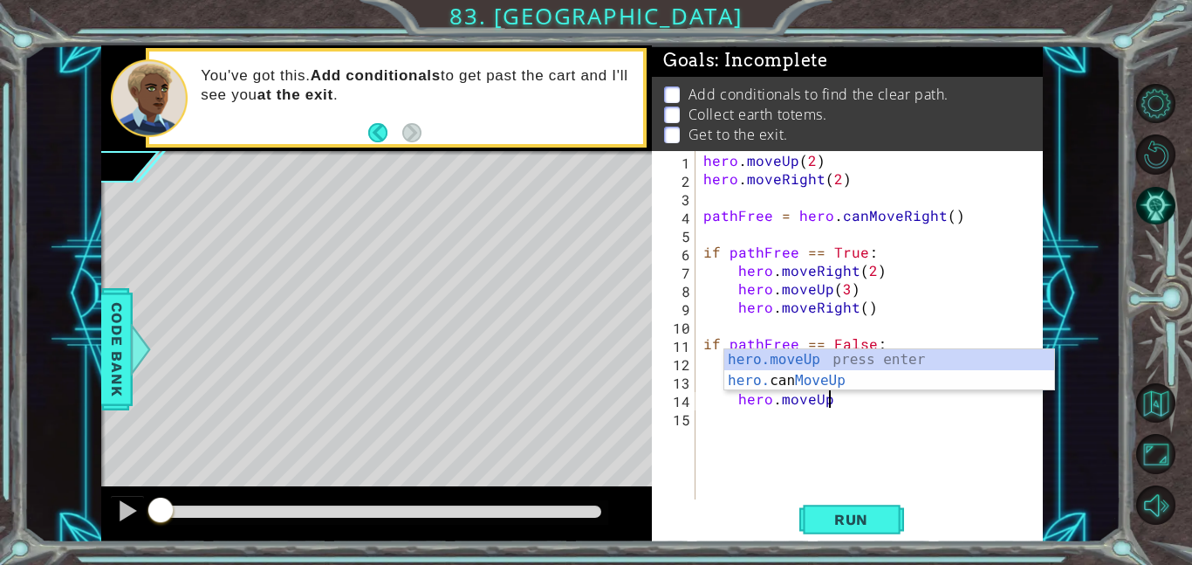
scroll to position [0, 7]
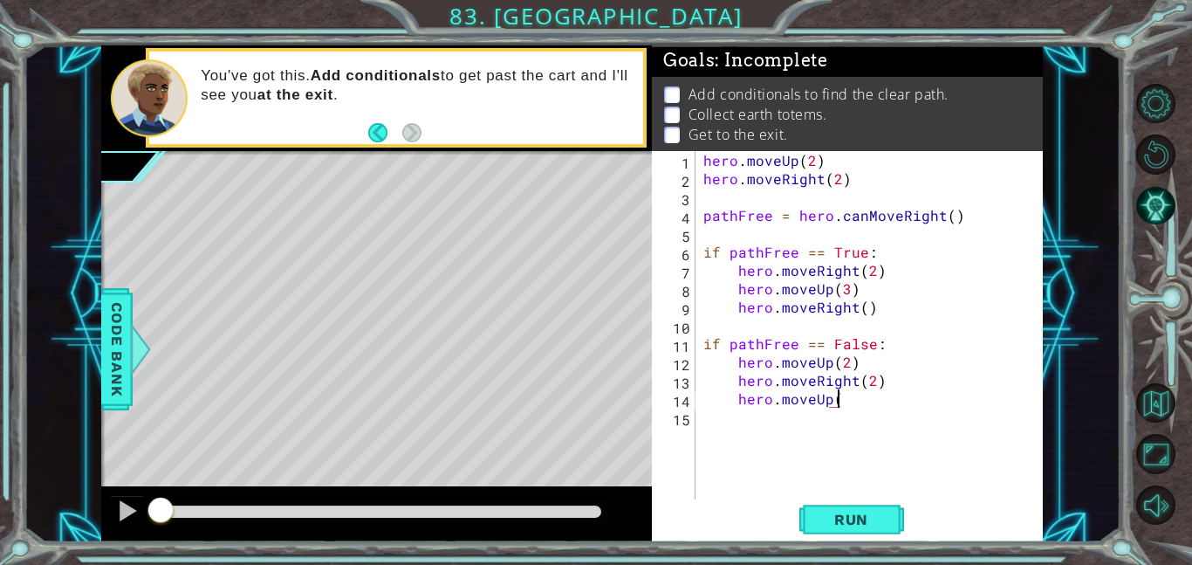
type textarea "hero.moveUp()"
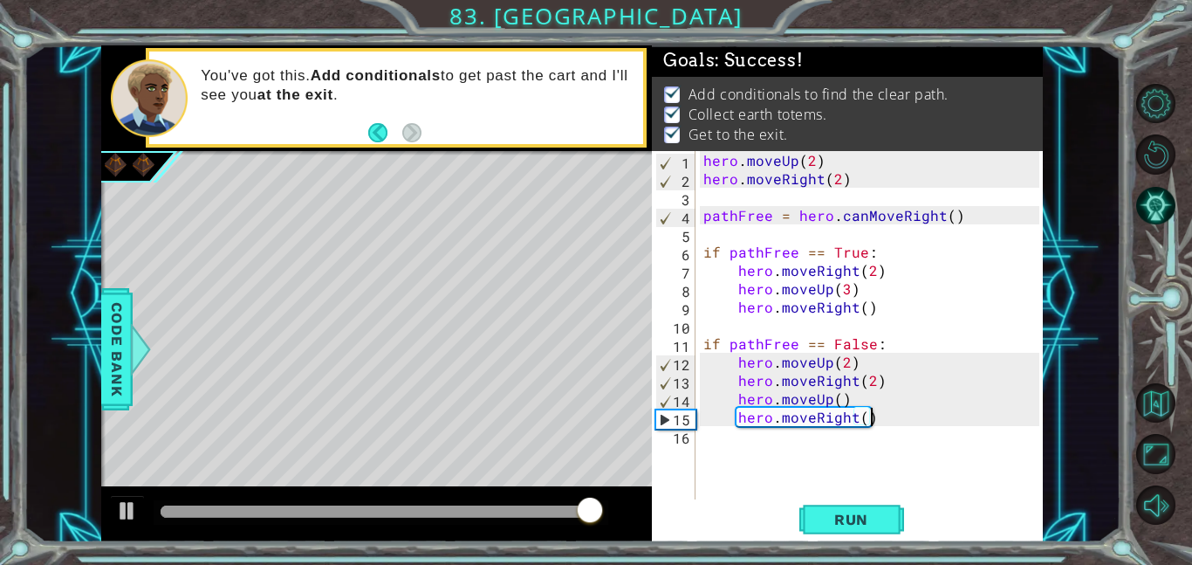
type textarea "hero.moveRight()"
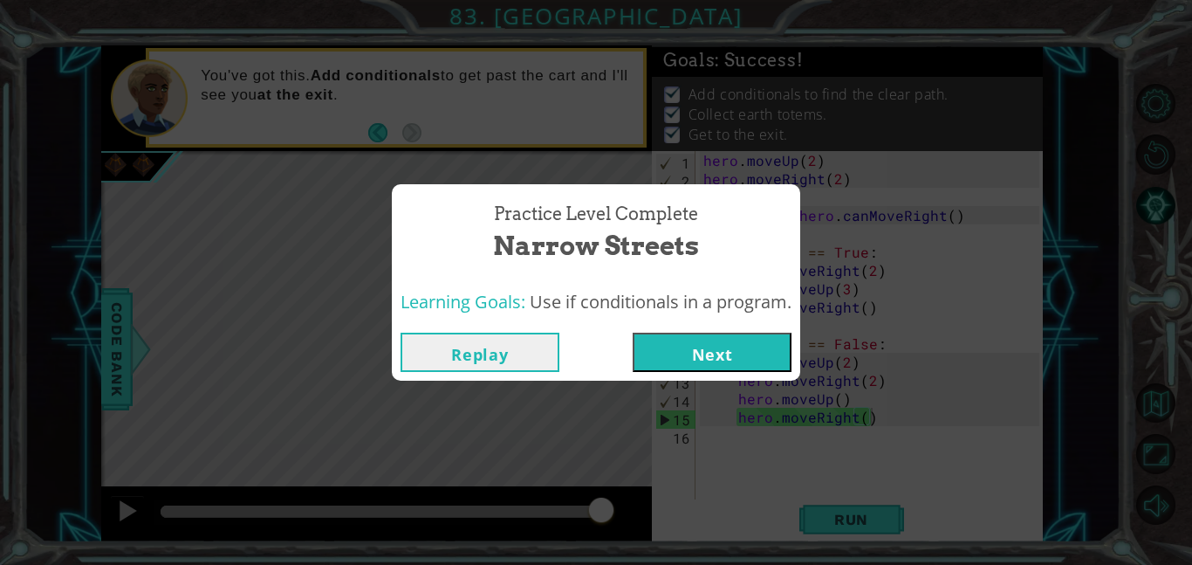
click at [757, 343] on button "Next" at bounding box center [712, 352] width 159 height 39
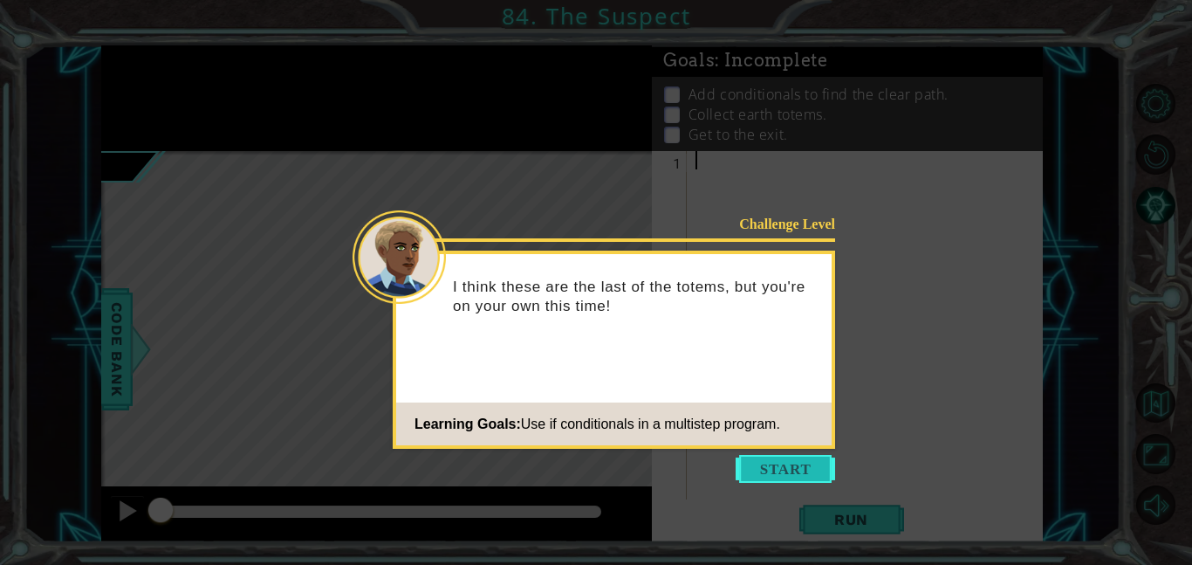
click at [748, 465] on button "Start" at bounding box center [786, 469] width 100 height 28
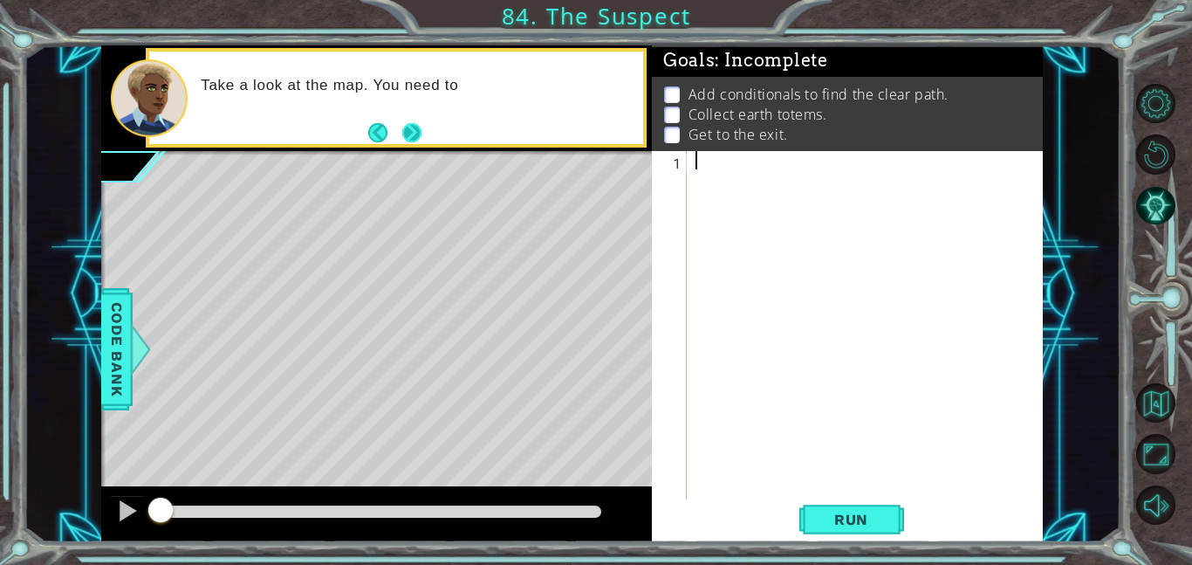
click at [409, 123] on button "Next" at bounding box center [411, 132] width 19 height 19
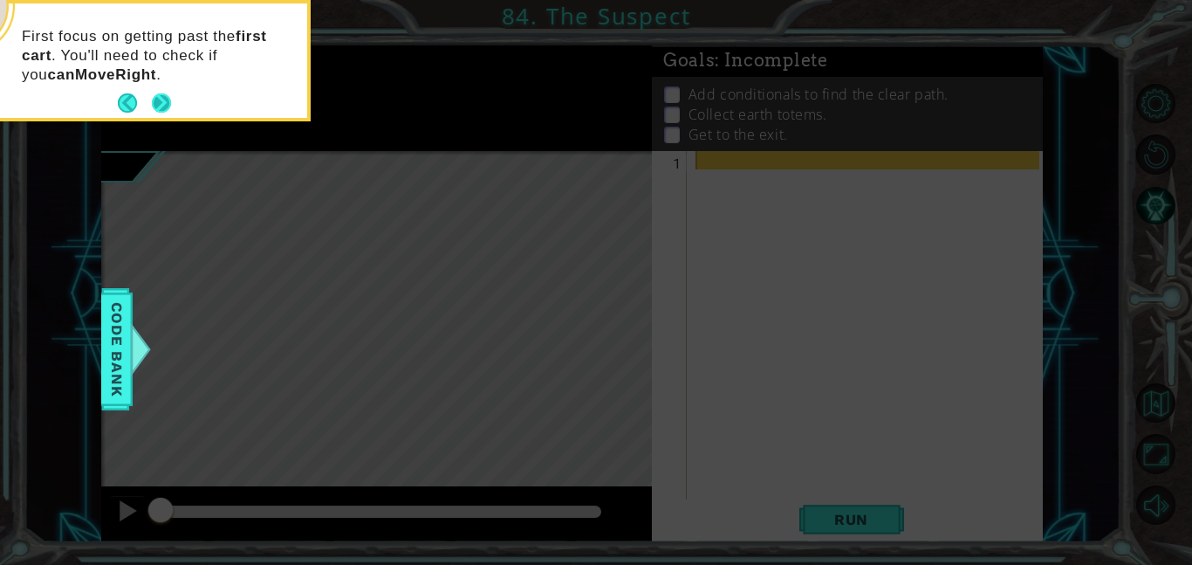
click at [167, 100] on button "Next" at bounding box center [161, 102] width 19 height 19
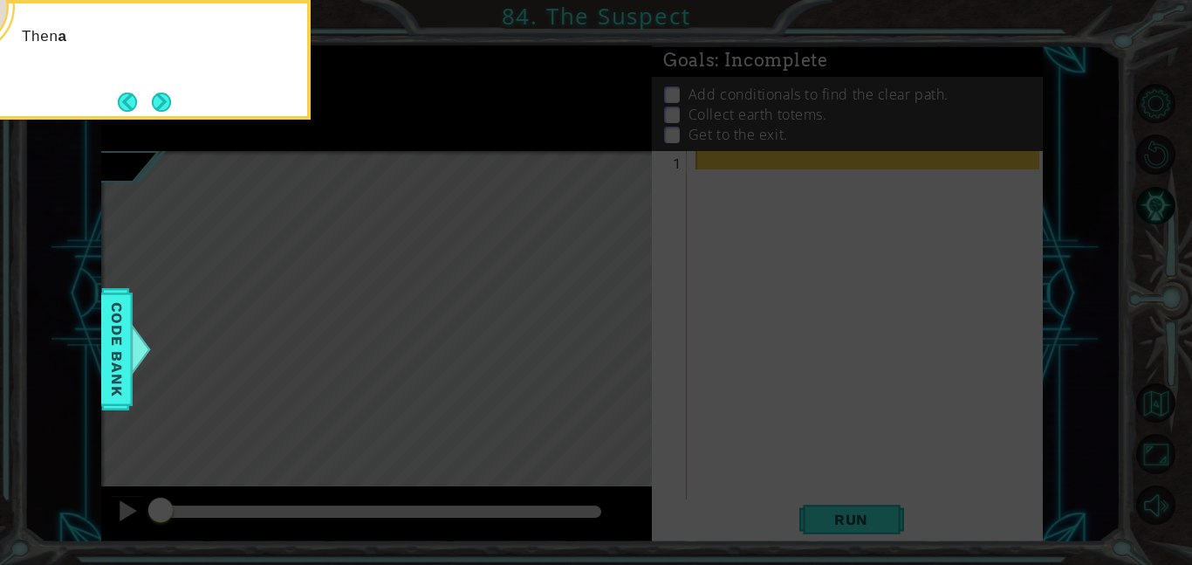
click at [167, 100] on button "Next" at bounding box center [161, 102] width 19 height 19
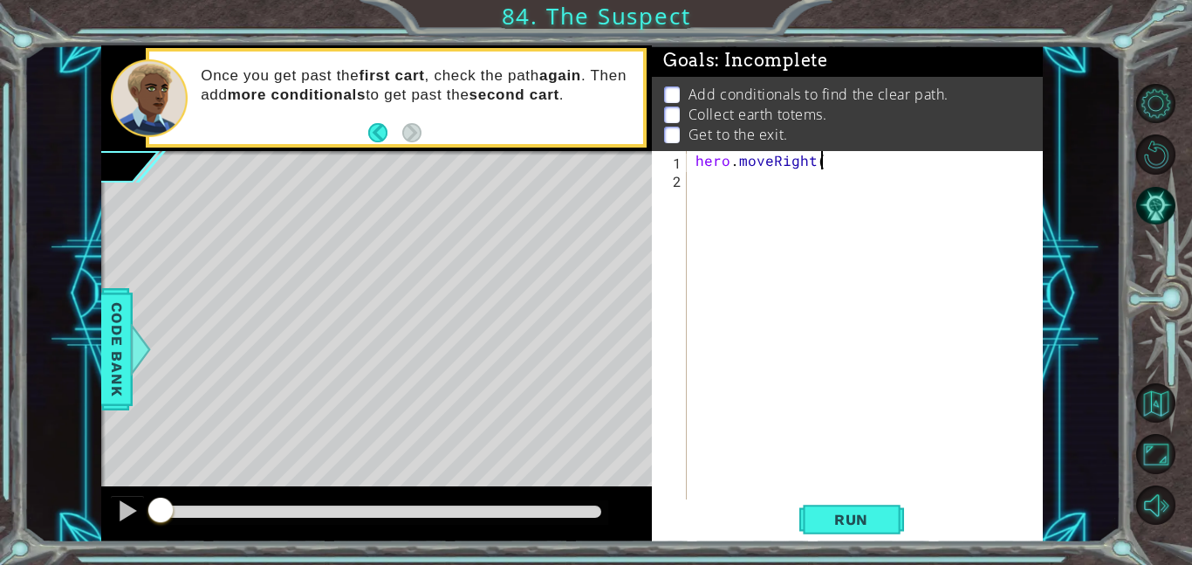
scroll to position [0, 7]
type textarea "hero.moveRight()"
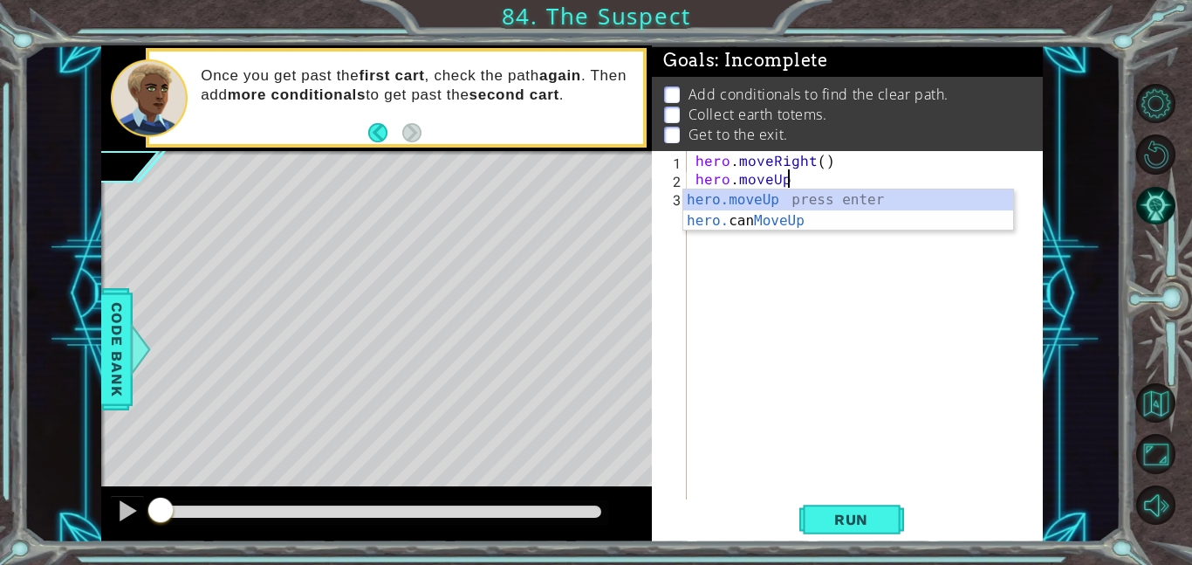
scroll to position [0, 5]
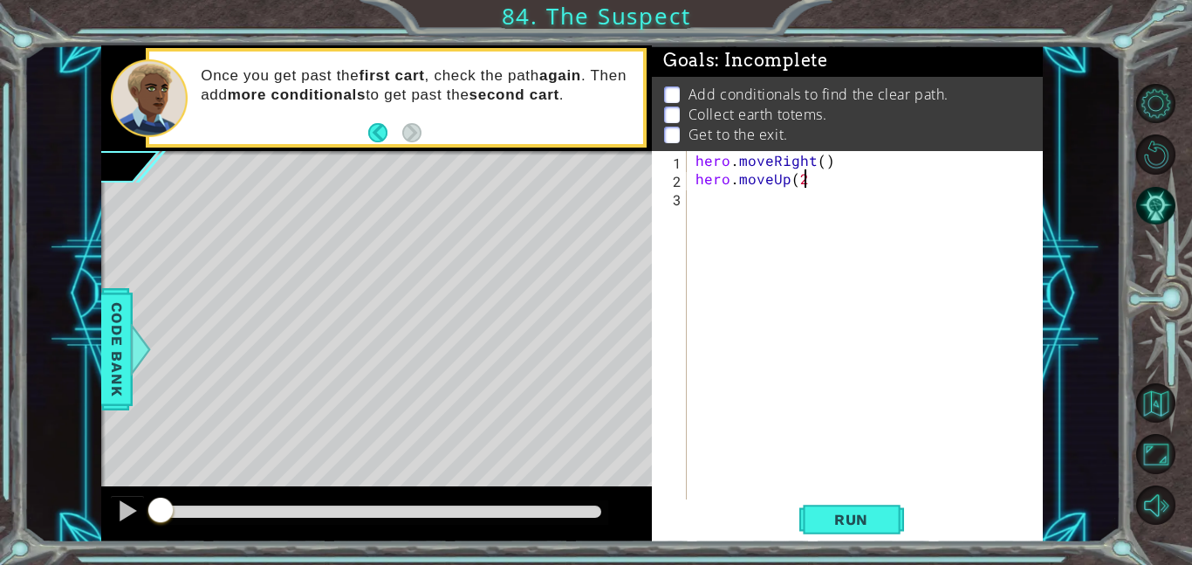
type textarea "hero.moveUp(2)"
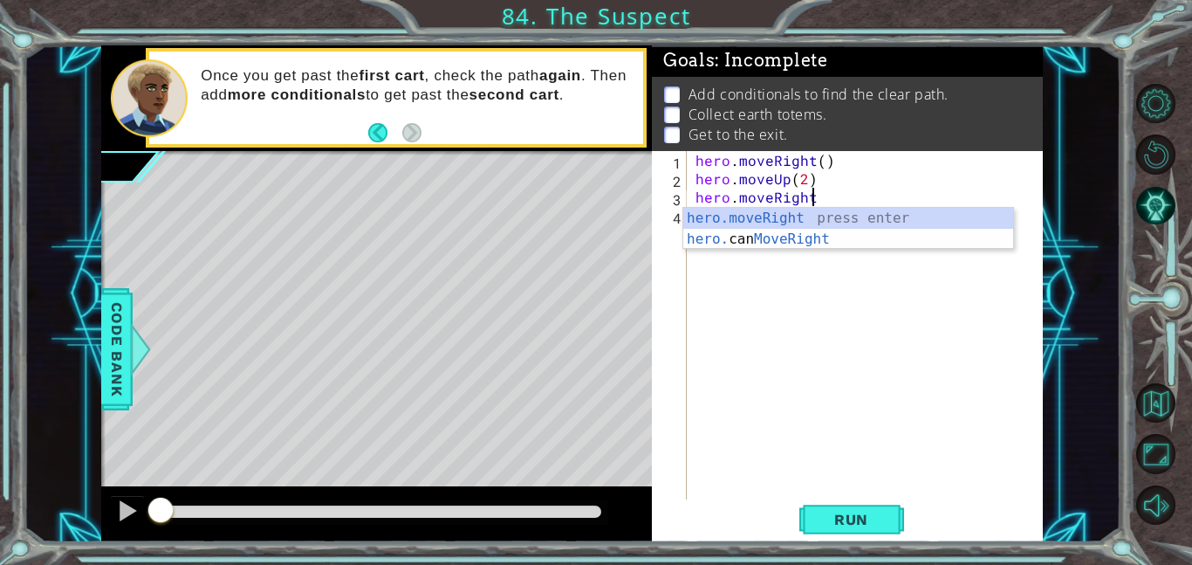
scroll to position [0, 7]
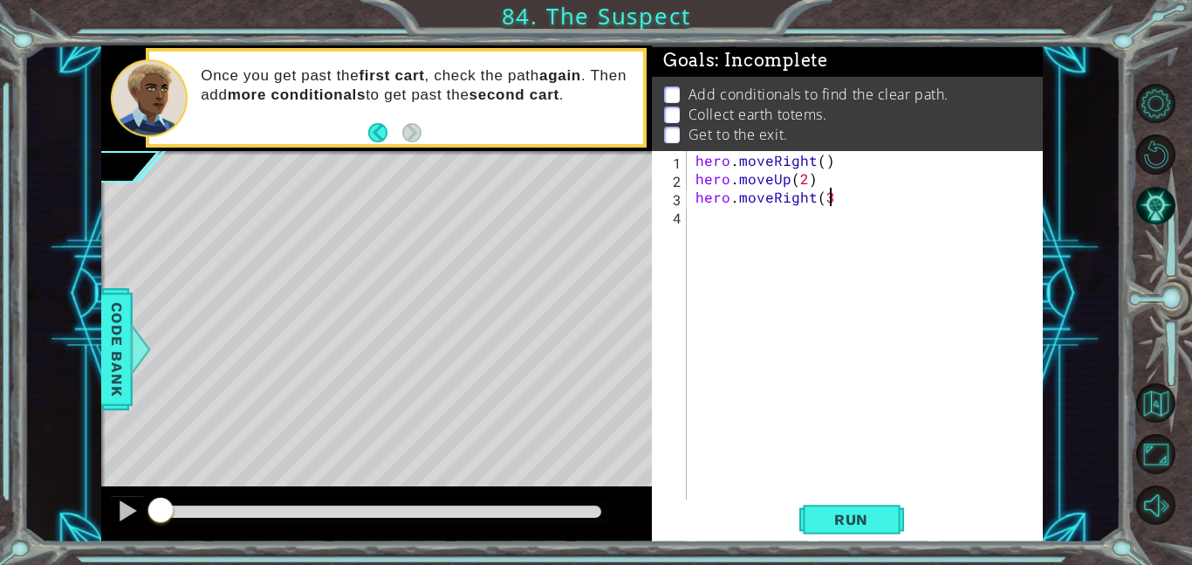
type textarea "hero.moveRight(3)"
type textarea "pathFree"
click at [131, 333] on div at bounding box center [141, 349] width 22 height 52
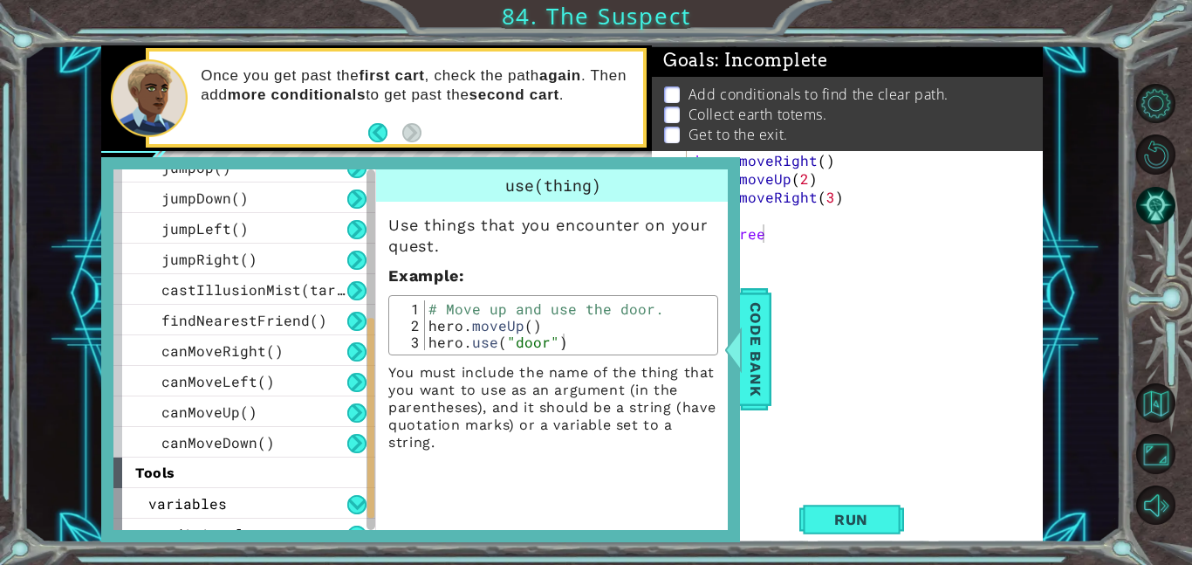
scroll to position [372, 0]
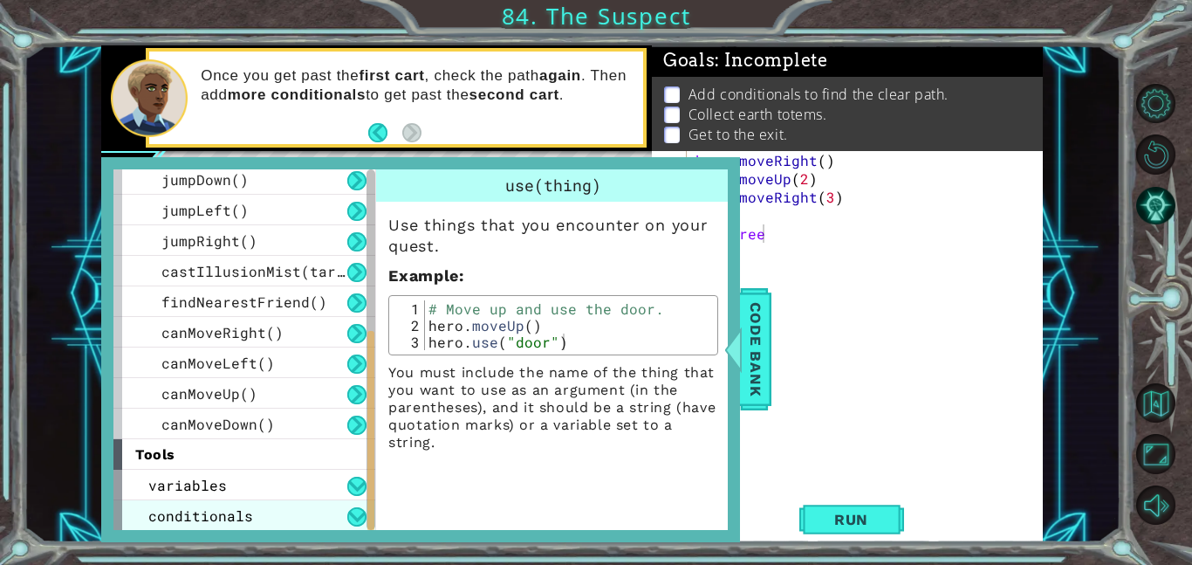
click at [192, 515] on span "conditionals" at bounding box center [200, 515] width 105 height 18
click at [349, 510] on button at bounding box center [356, 516] width 19 height 19
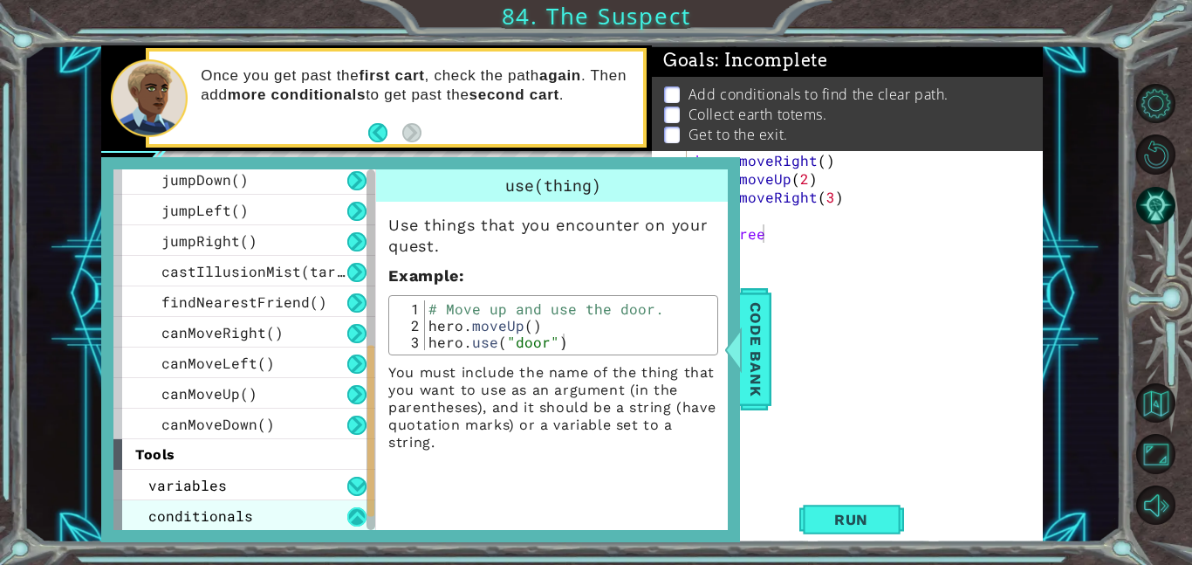
scroll to position [402, 0]
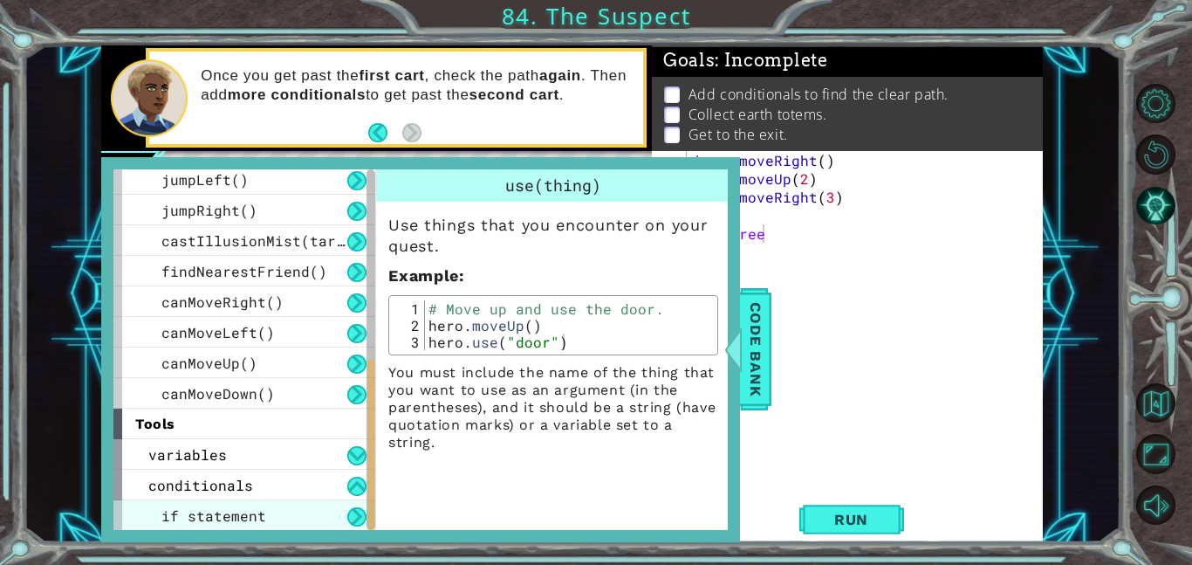
click at [243, 528] on div "if statement" at bounding box center [244, 515] width 262 height 31
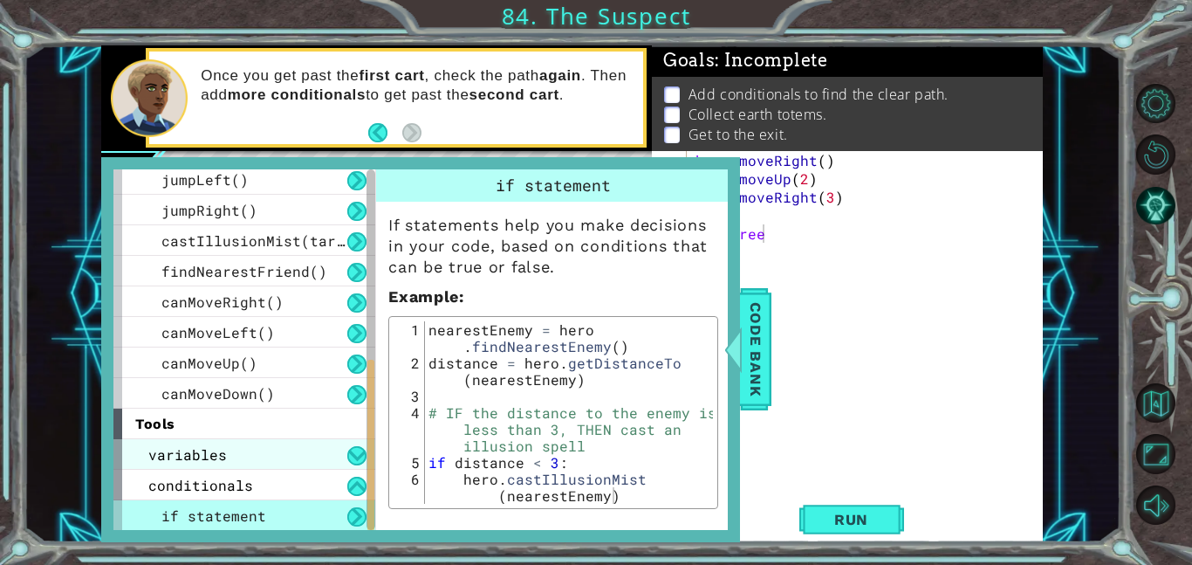
click at [291, 453] on div "variables" at bounding box center [244, 454] width 262 height 31
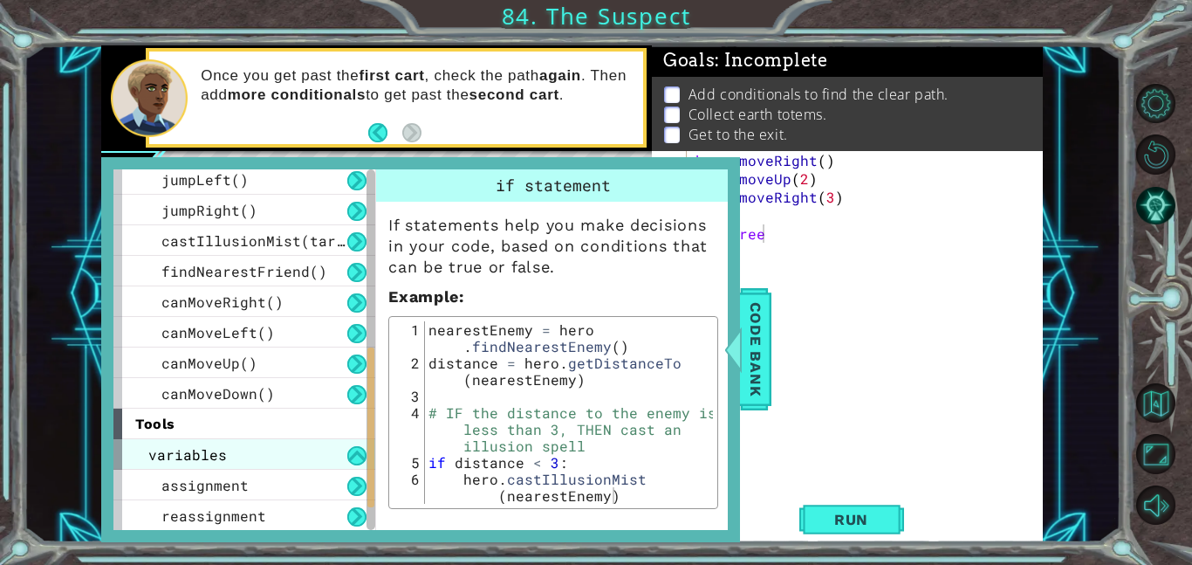
scroll to position [464, 0]
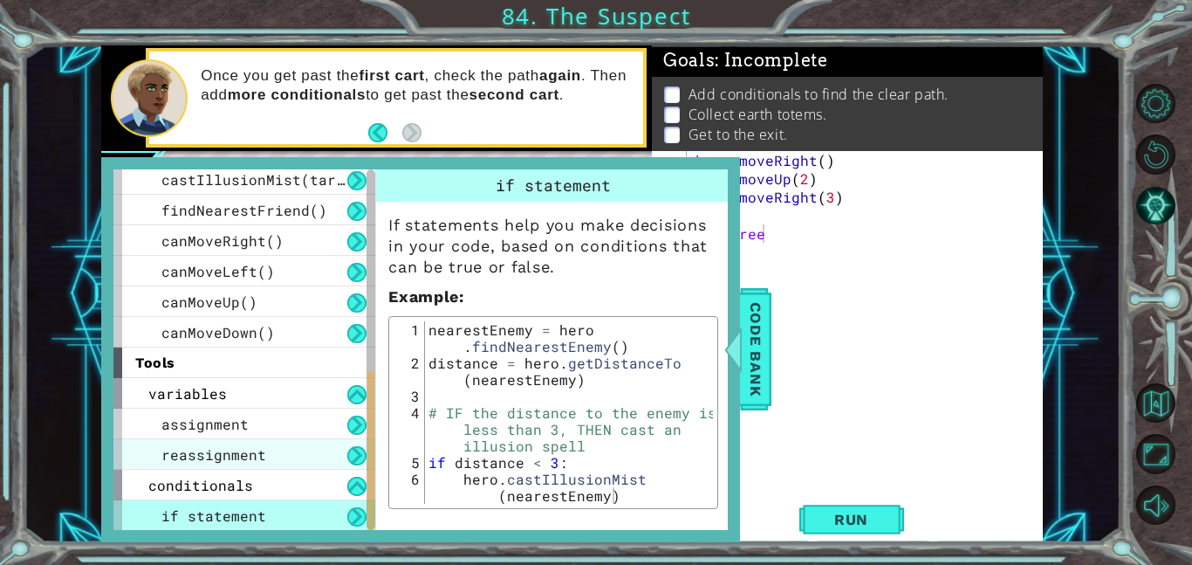
click at [289, 454] on div "reassignment" at bounding box center [244, 454] width 262 height 31
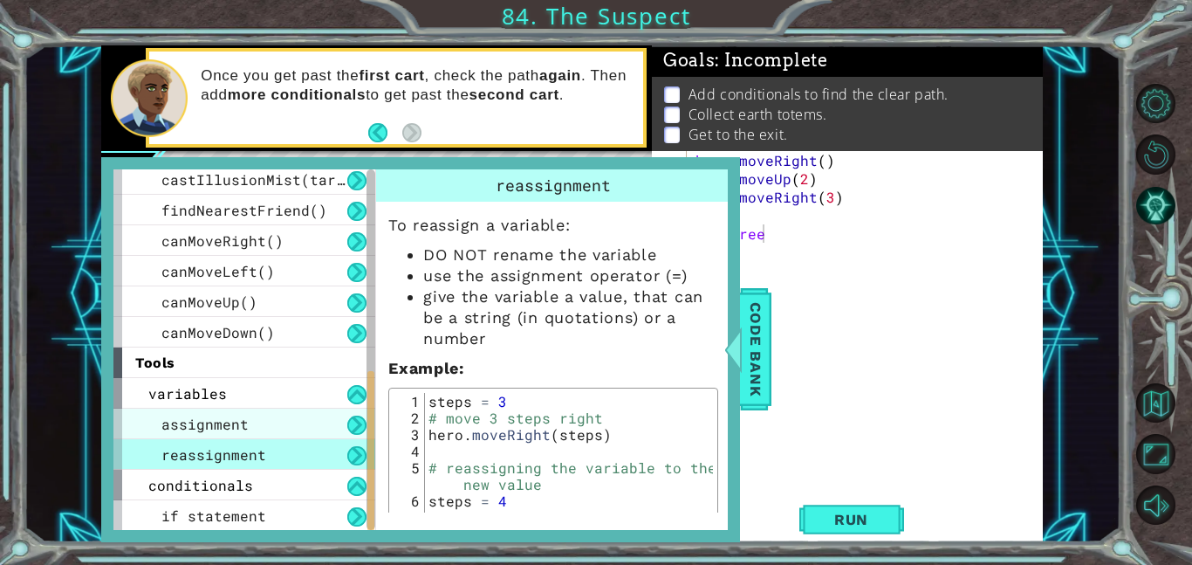
click at [265, 423] on div "assignment" at bounding box center [244, 424] width 262 height 31
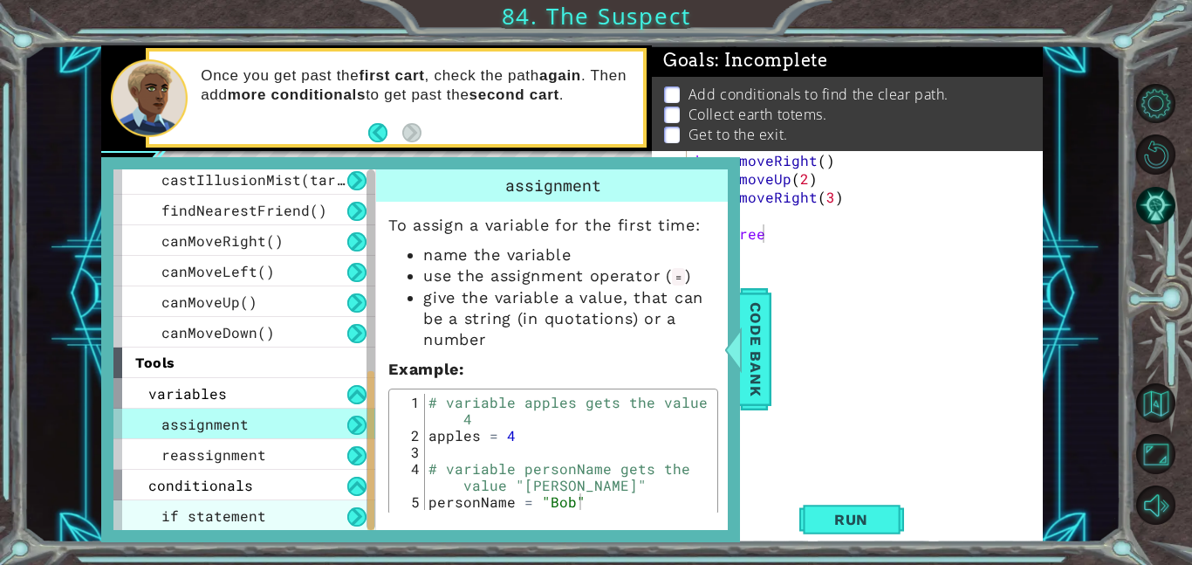
click at [238, 510] on span "if statement" at bounding box center [213, 515] width 105 height 18
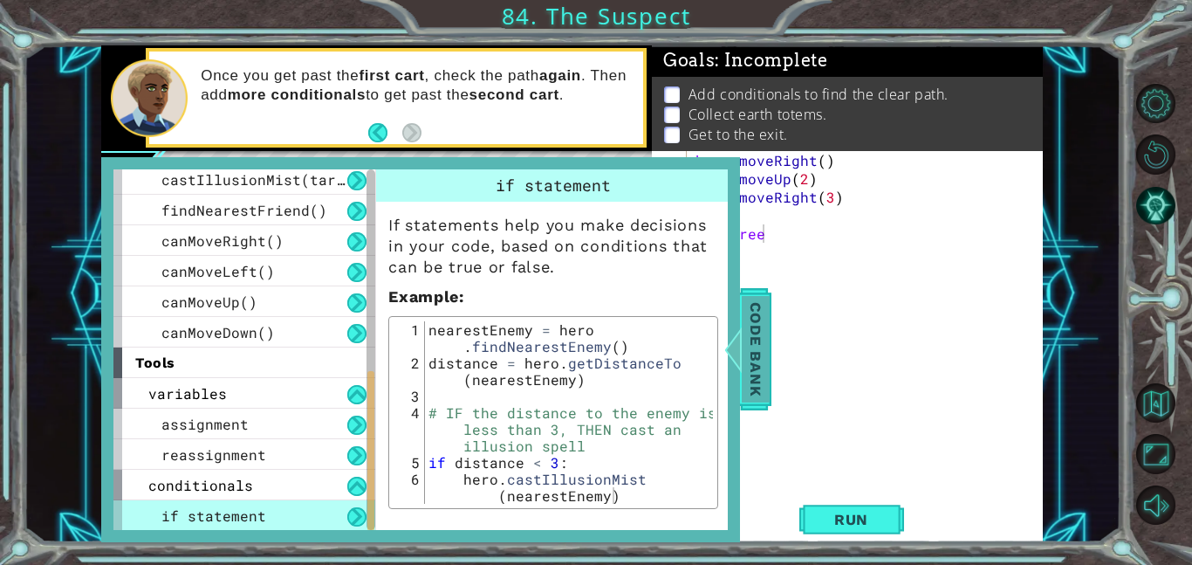
click at [751, 350] on span "Code Bank" at bounding box center [756, 349] width 28 height 106
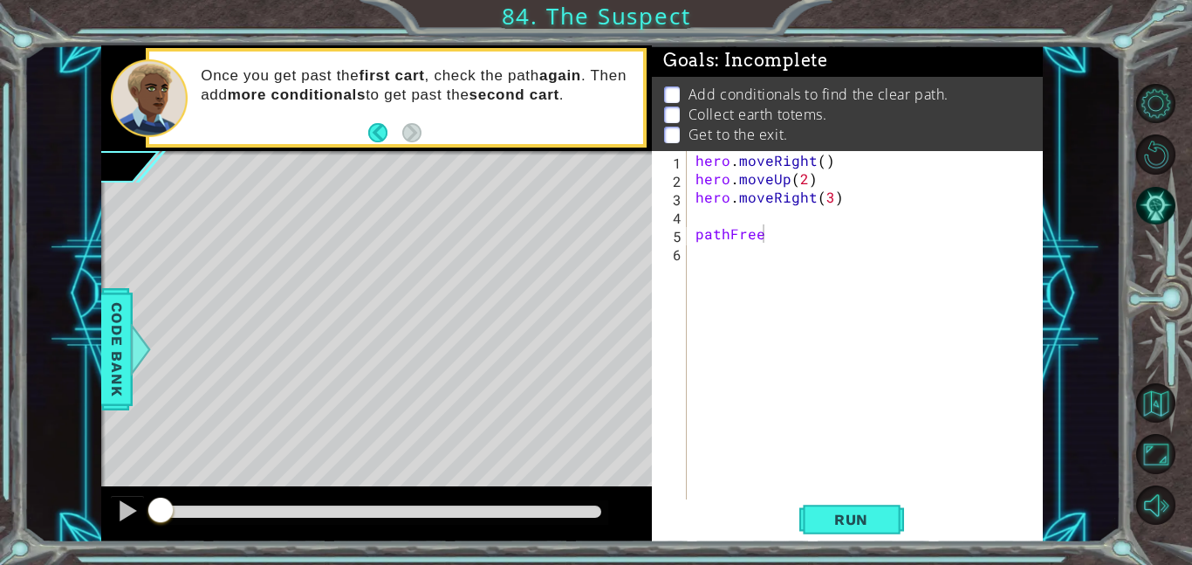
click at [784, 298] on div "hero . moveRight ( ) hero . moveUp ( 2 ) hero . moveRight ( 3 ) pathFree" at bounding box center [870, 343] width 356 height 385
type textarea "pathFree hero.moveUp(2)"
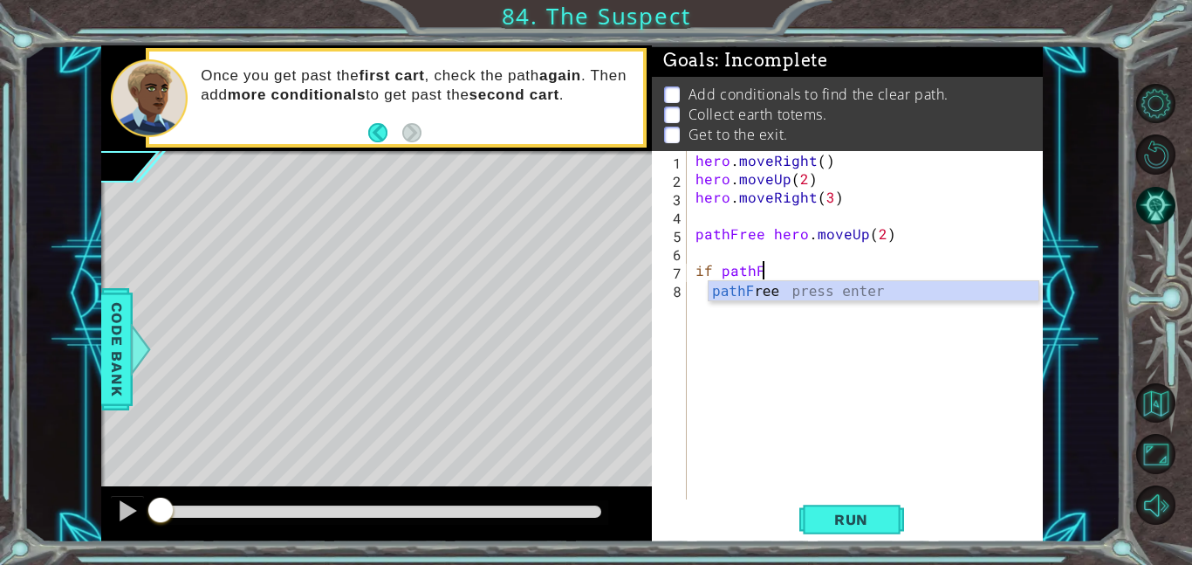
scroll to position [0, 4]
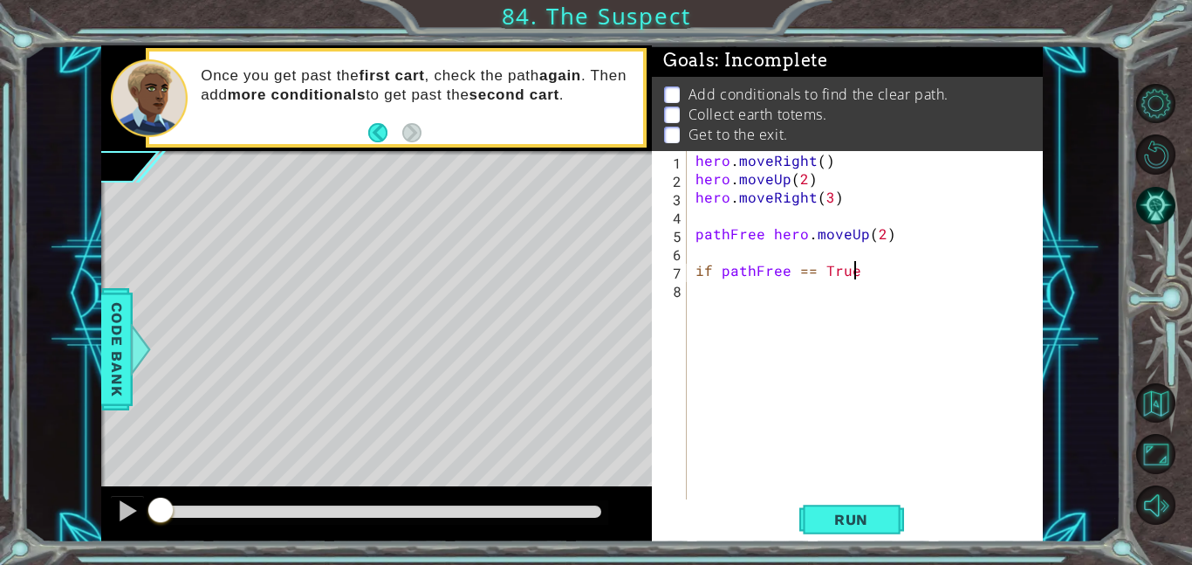
type textarea "if pathFree == True:"
type textarea "hero.moveUp(2)"
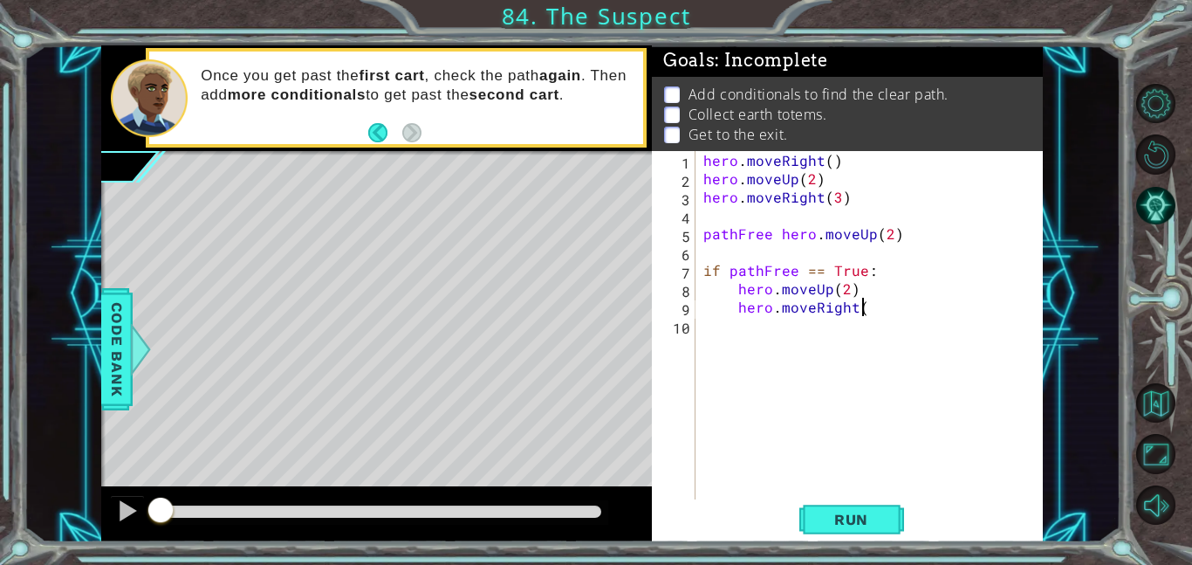
scroll to position [0, 9]
type textarea "hero.moveRight(3)"
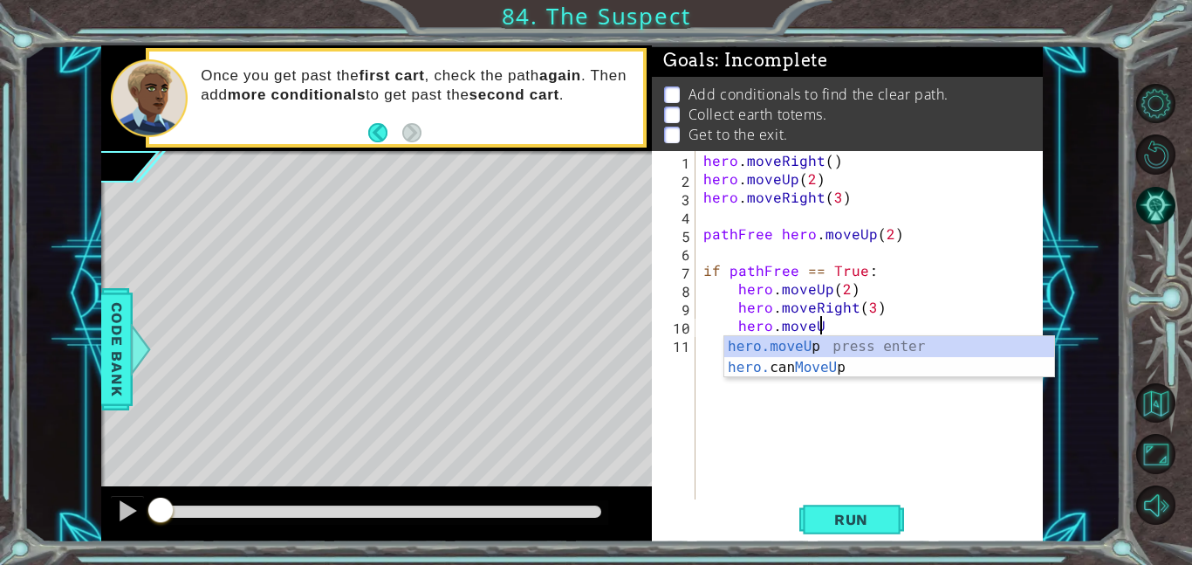
scroll to position [0, 7]
type textarea "hero.moveUp(1)"
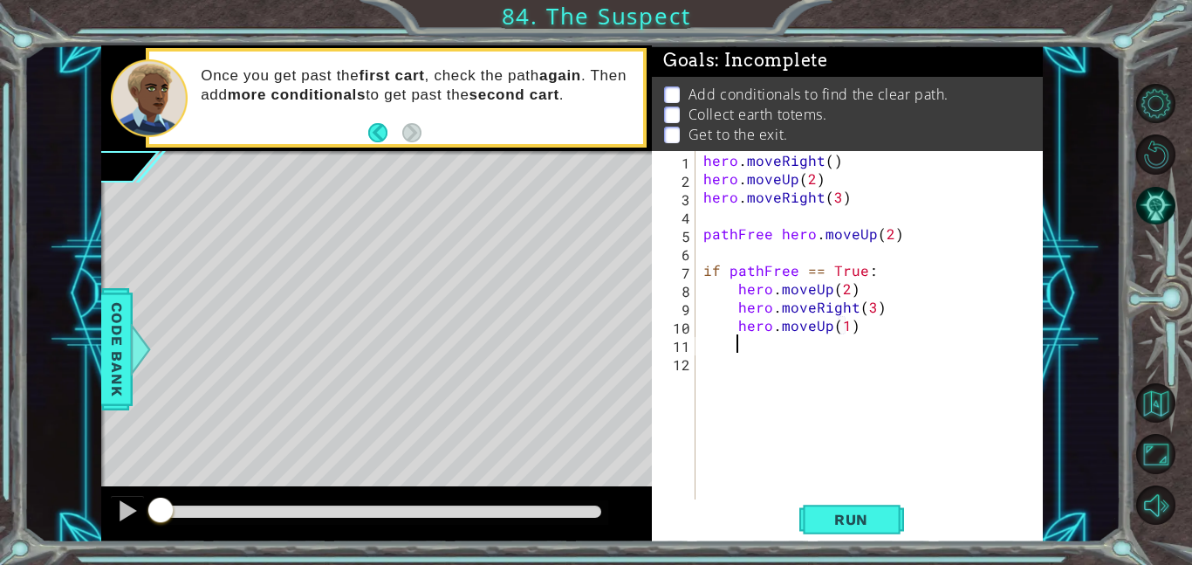
scroll to position [0, 0]
type textarea "hero.moveUp()"
type textarea "if pathFree == False:"
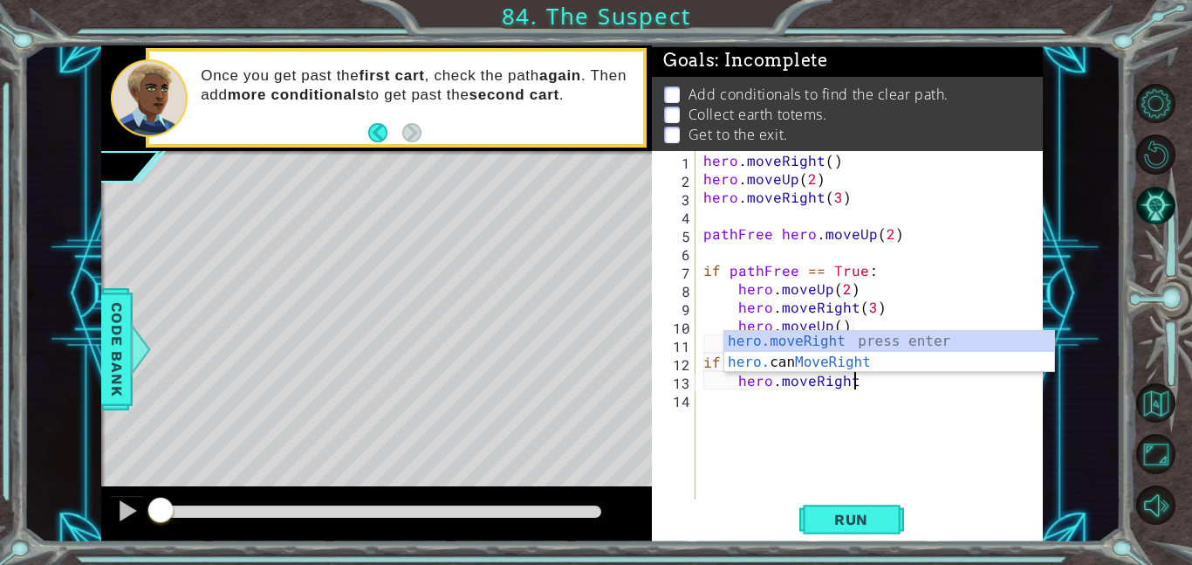
scroll to position [0, 9]
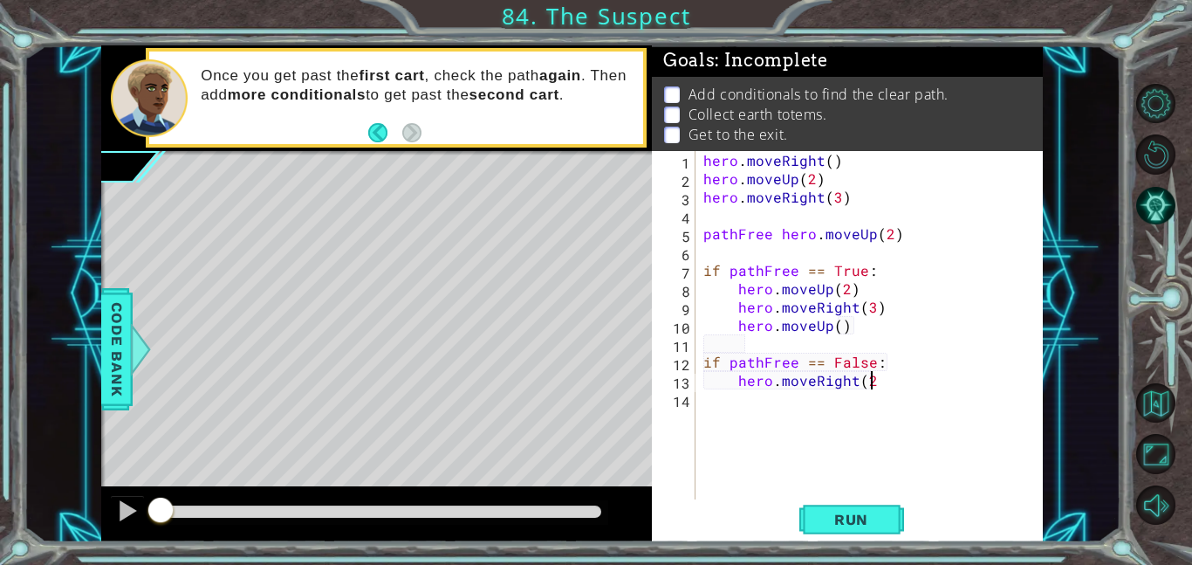
type textarea "hero.moveRight(2)"
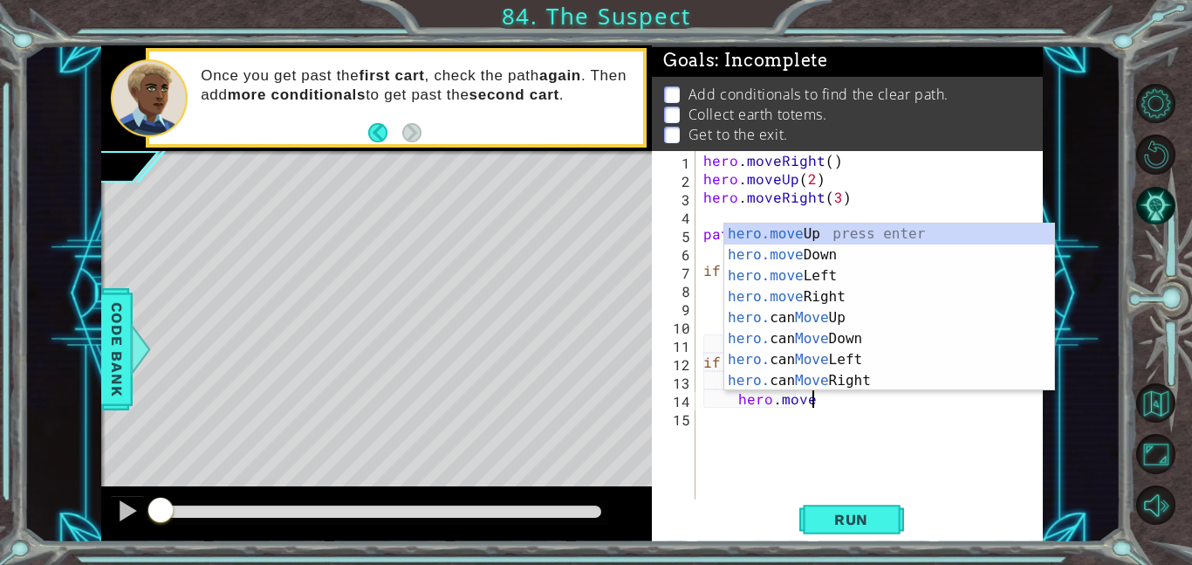
scroll to position [0, 7]
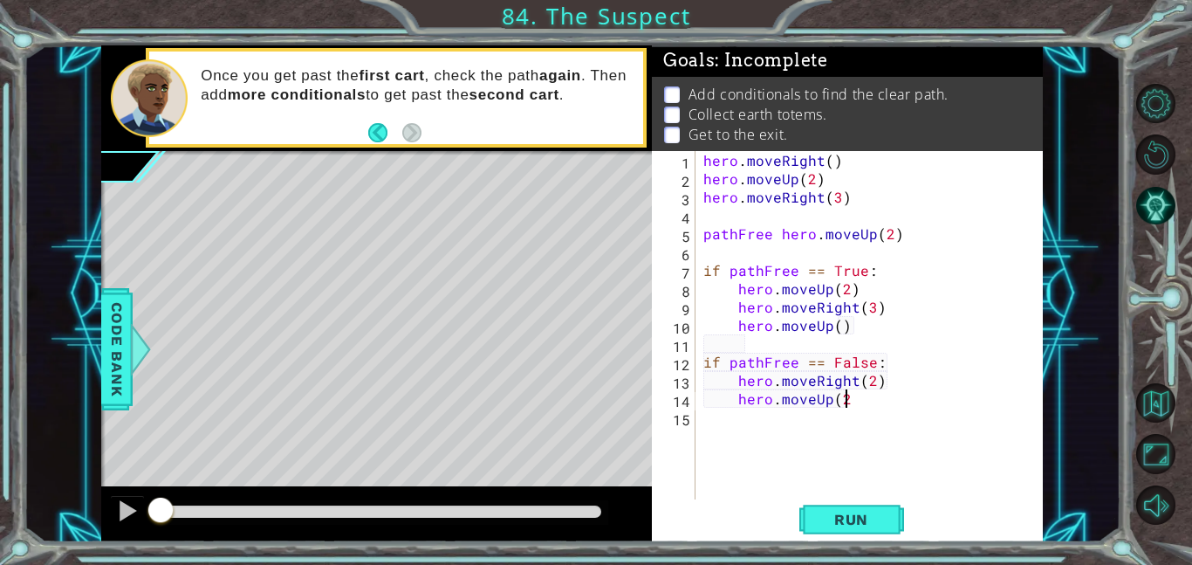
type textarea "hero.moveUp(2)"
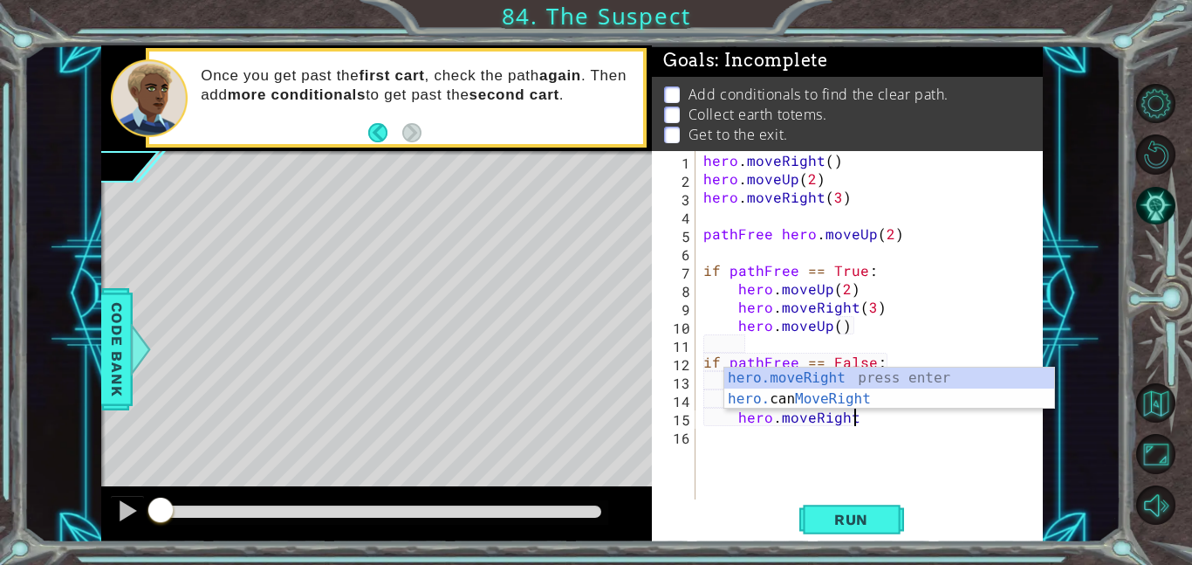
type textarea "hero.moveRight()"
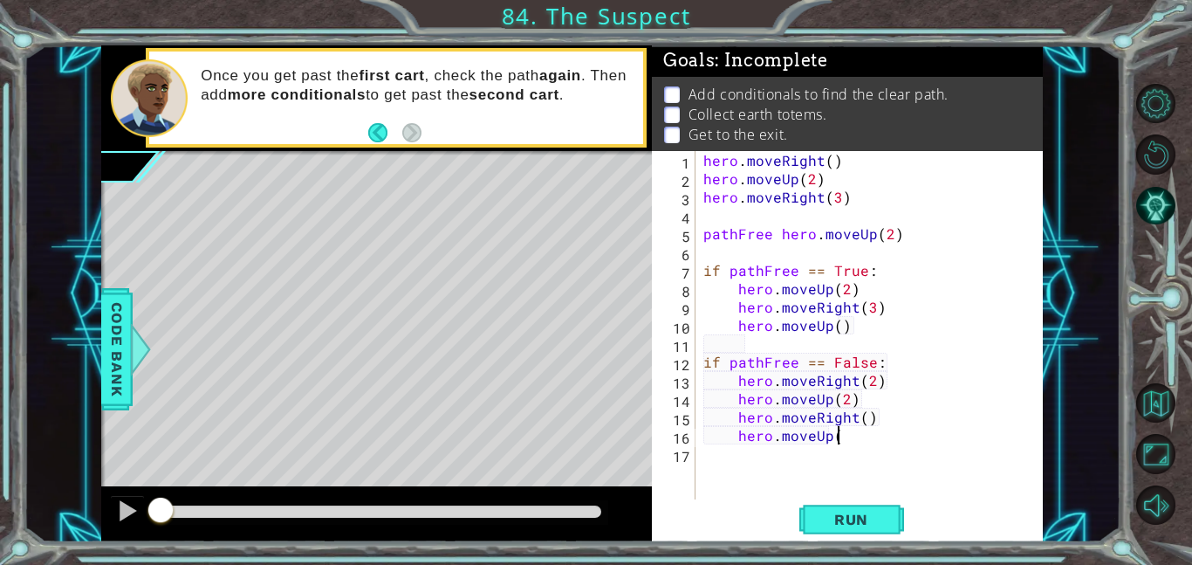
scroll to position [0, 8]
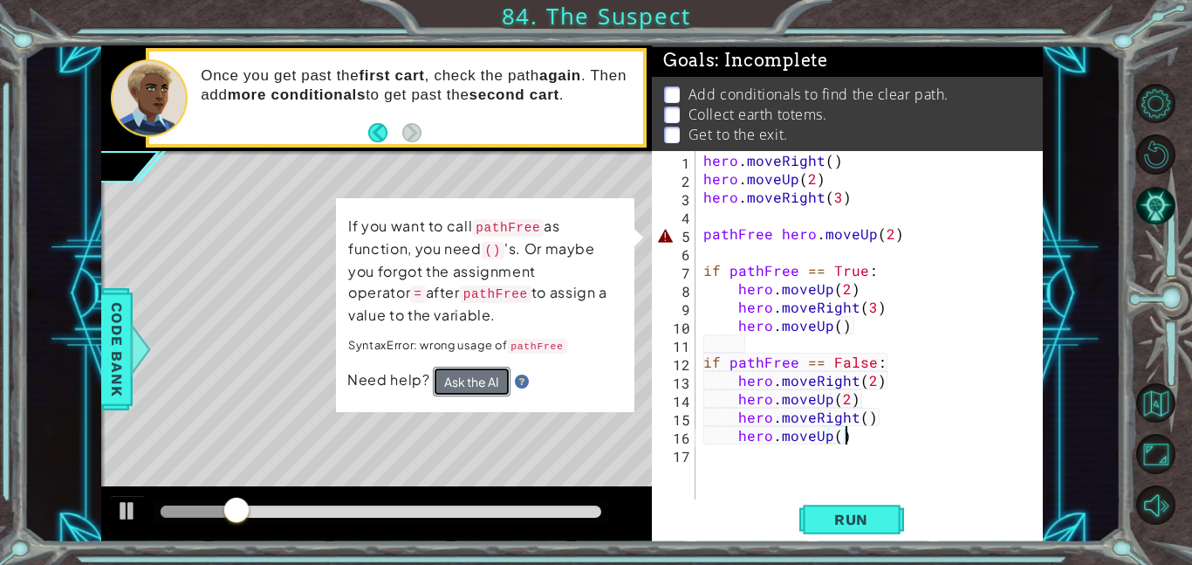
click at [462, 389] on button "Ask the AI" at bounding box center [472, 382] width 78 height 30
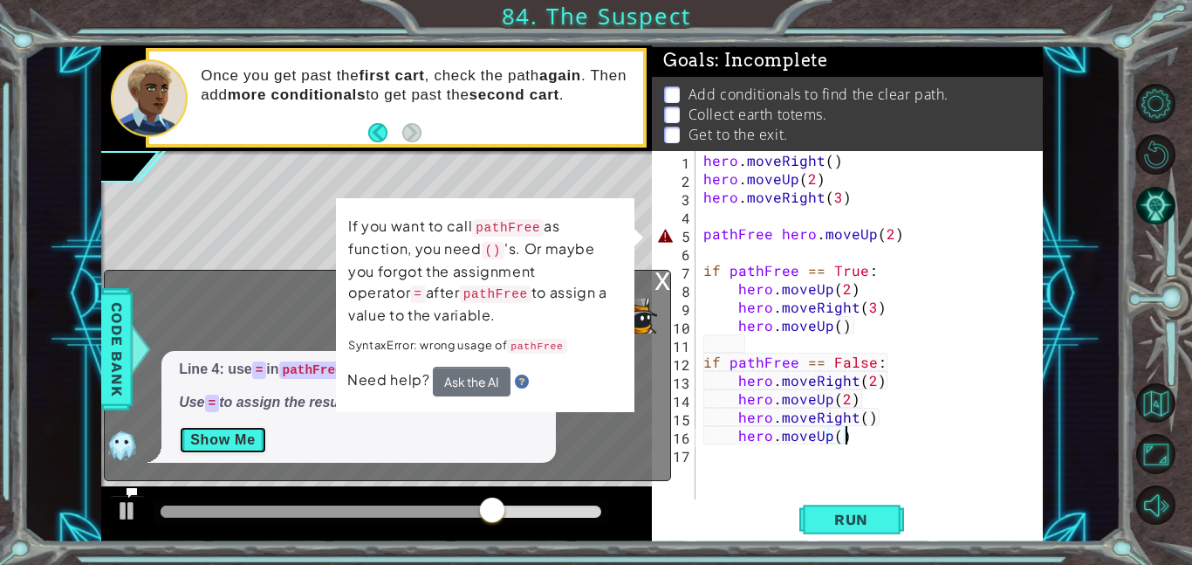
click at [236, 432] on button "Show Me" at bounding box center [223, 440] width 88 height 28
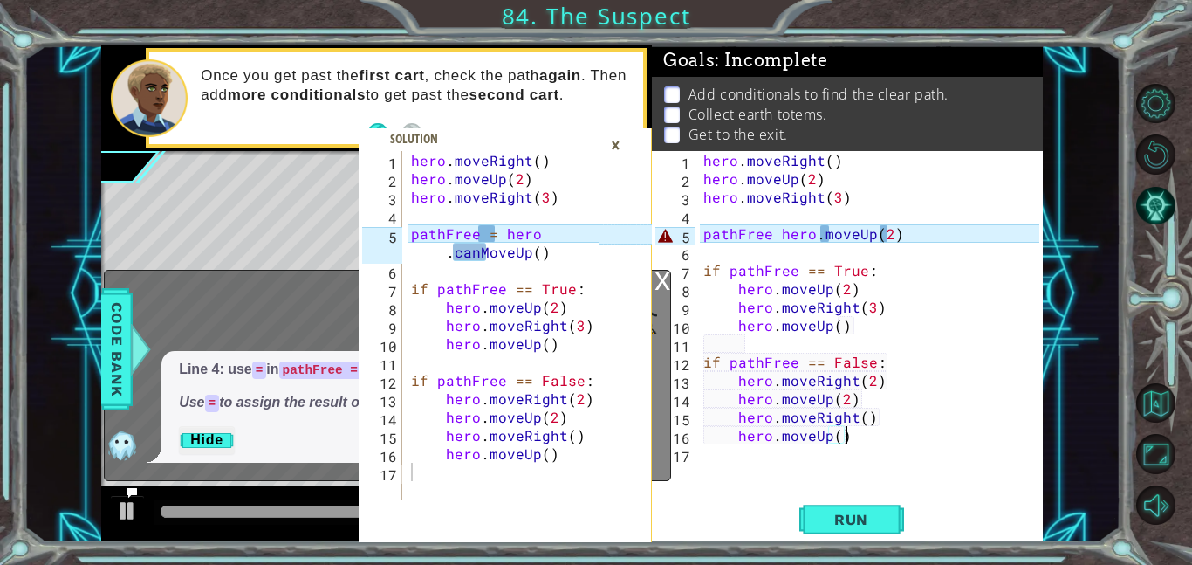
click at [776, 232] on div "hero . moveRight ( ) hero . moveUp ( 2 ) hero . moveRight ( 3 ) pathFree hero .…" at bounding box center [874, 343] width 348 height 385
click at [838, 237] on div "hero . moveRight ( ) hero . moveUp ( 2 ) hero . moveRight ( 3 ) pathFree = hero…" at bounding box center [874, 343] width 348 height 385
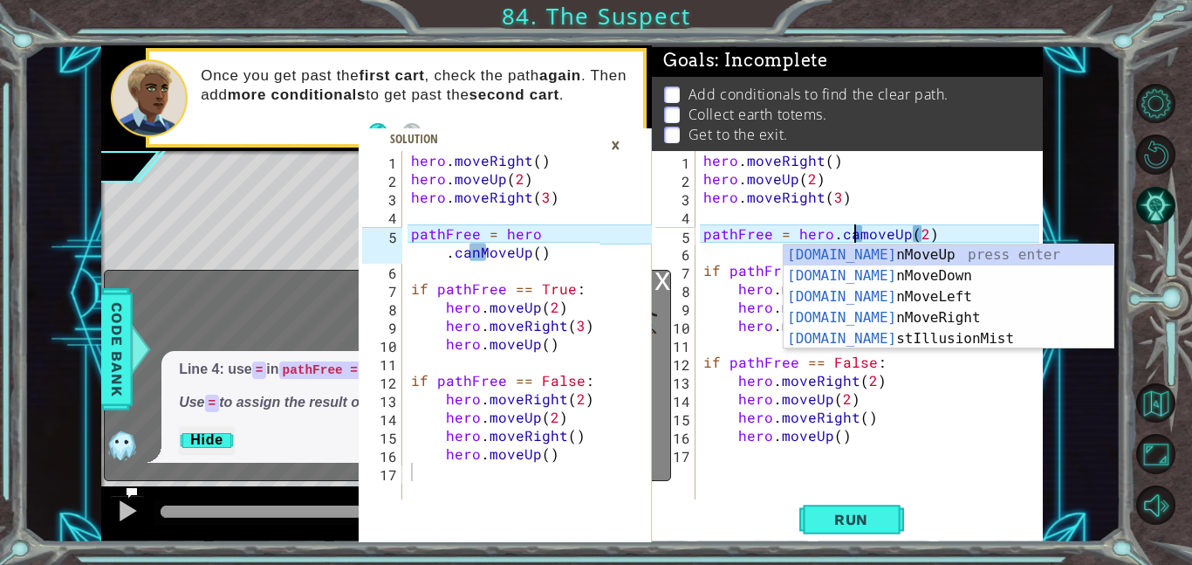
scroll to position [0, 10]
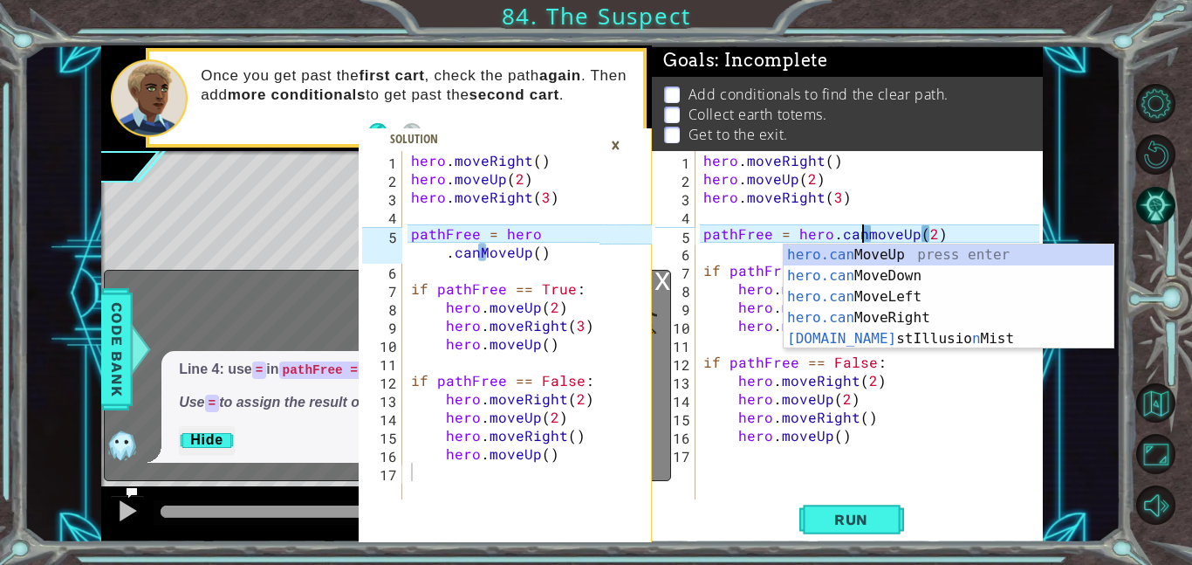
click at [874, 235] on div "hero . moveRight ( ) hero . moveUp ( 2 ) hero . moveRight ( 3 ) pathFree = hero…" at bounding box center [874, 343] width 348 height 385
type textarea "pathFree = hero.canMoveUp(2)"
click at [1013, 490] on div "hero . moveRight ( ) hero . moveUp ( 2 ) hero . moveRight ( 3 ) pathFree = hero…" at bounding box center [874, 343] width 348 height 385
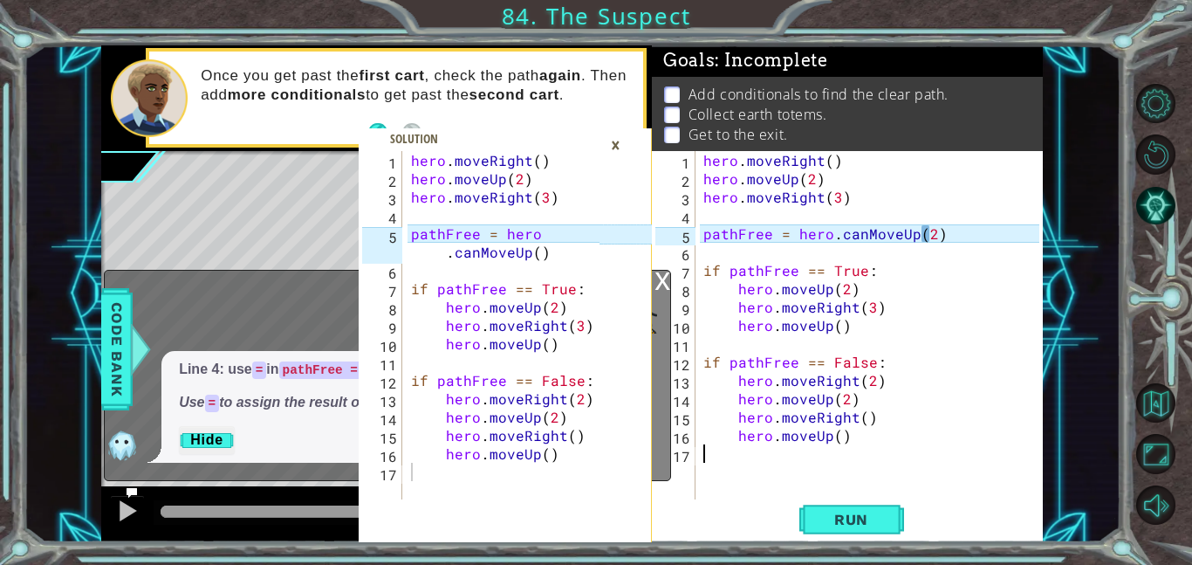
click at [669, 280] on div "x" at bounding box center [663, 279] width 16 height 17
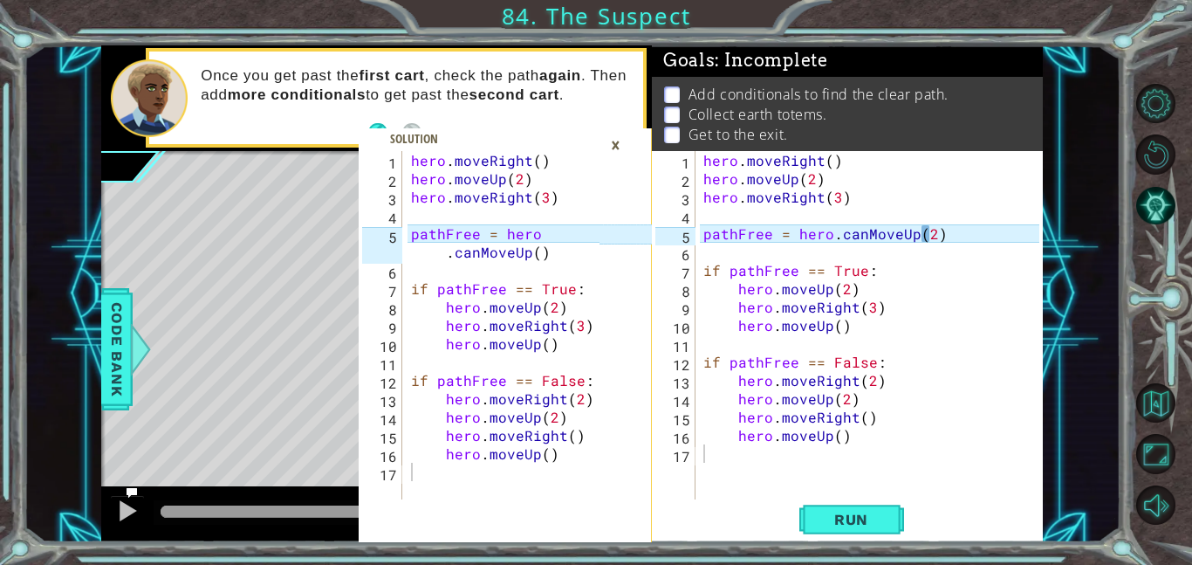
click at [618, 140] on div "×" at bounding box center [615, 145] width 27 height 30
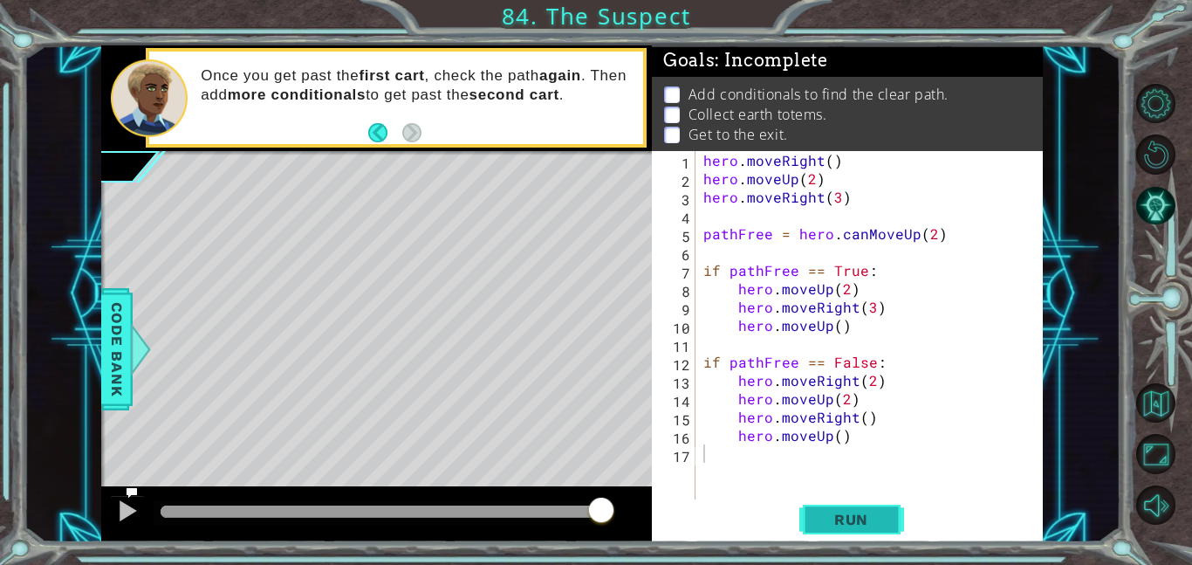
click at [876, 530] on button "Run" at bounding box center [852, 518] width 105 height 39
